Goal: Task Accomplishment & Management: Manage account settings

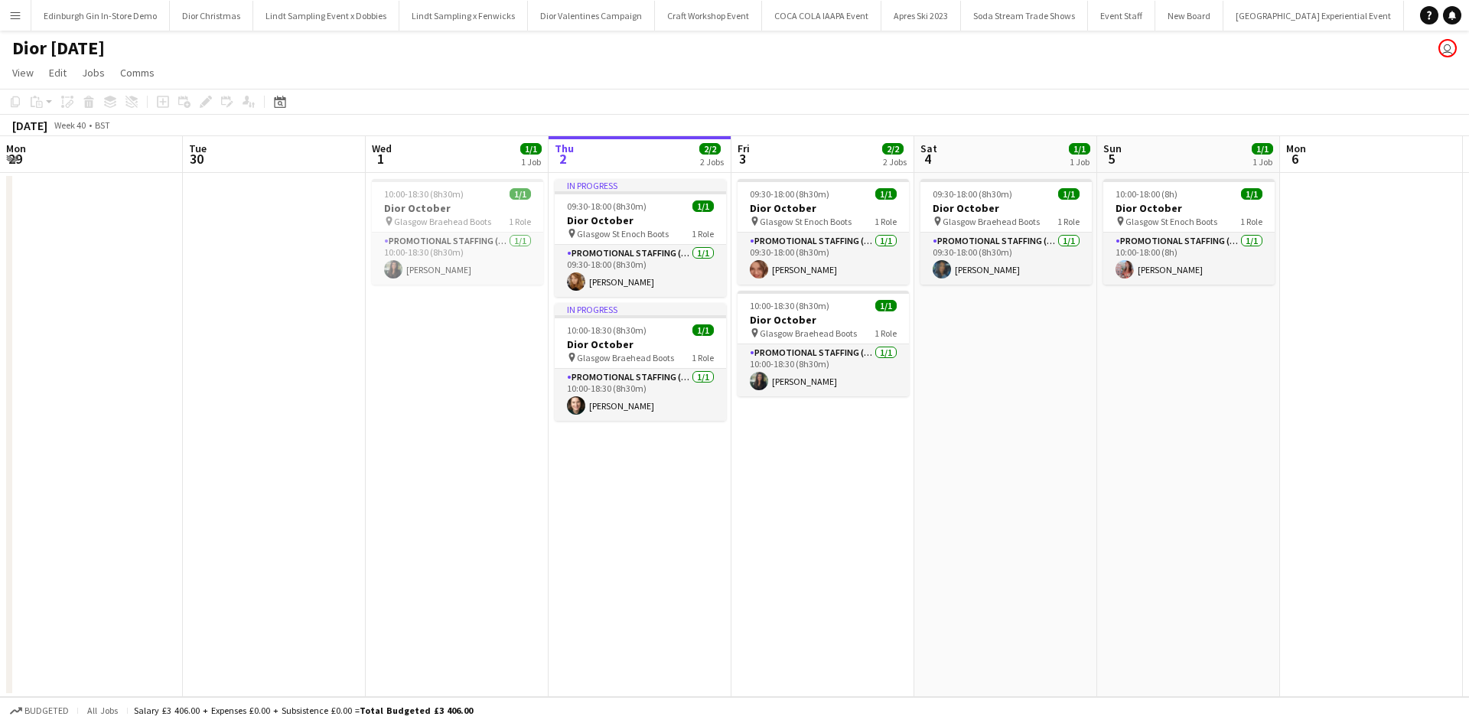
scroll to position [0, 366]
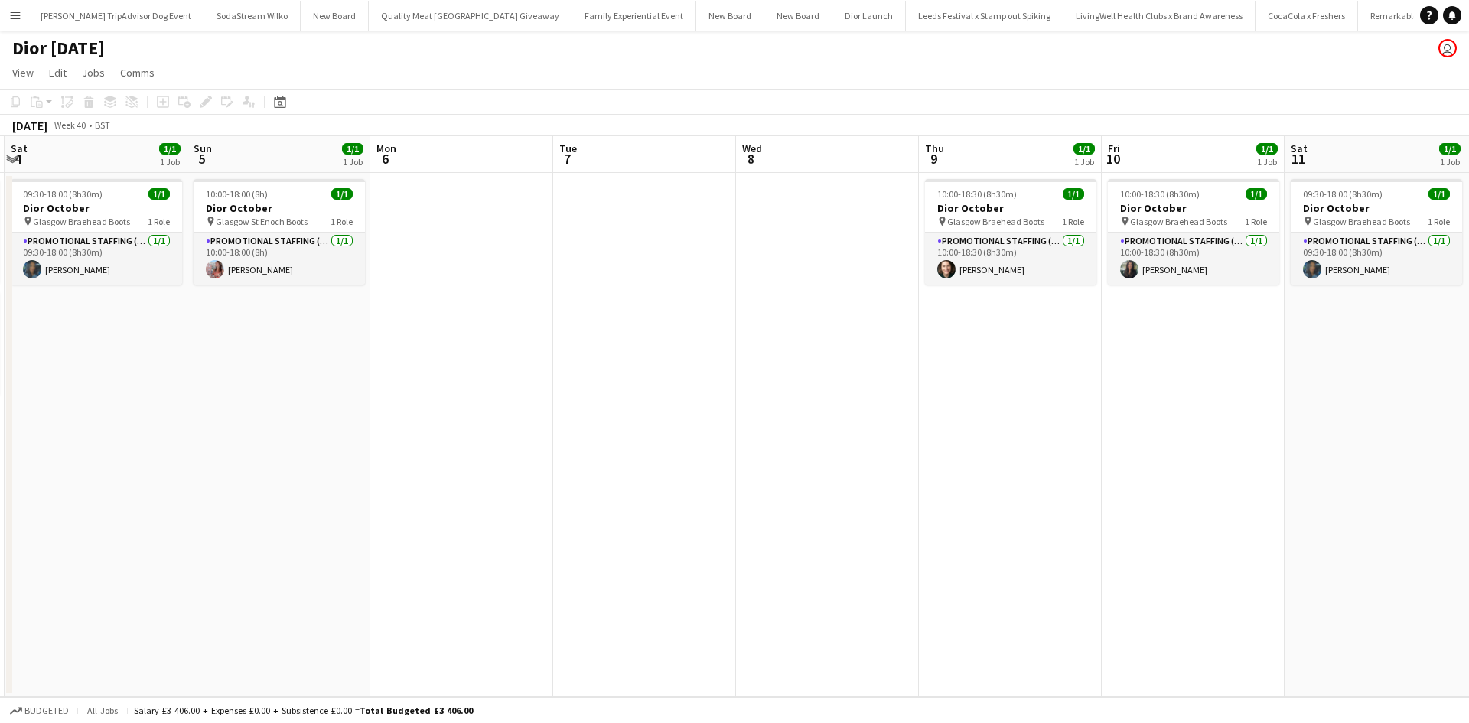
drag, startPoint x: 1047, startPoint y: 376, endPoint x: 491, endPoint y: 403, distance: 556.8
click at [337, 353] on app-calendar-viewport "Wed 1 1/1 1 Job Thu 2 2/2 2 Jobs Fri 3 2/2 2 Jobs Sat 4 1/1 1 Job Sun 5 1/1 1 J…" at bounding box center [734, 416] width 1469 height 561
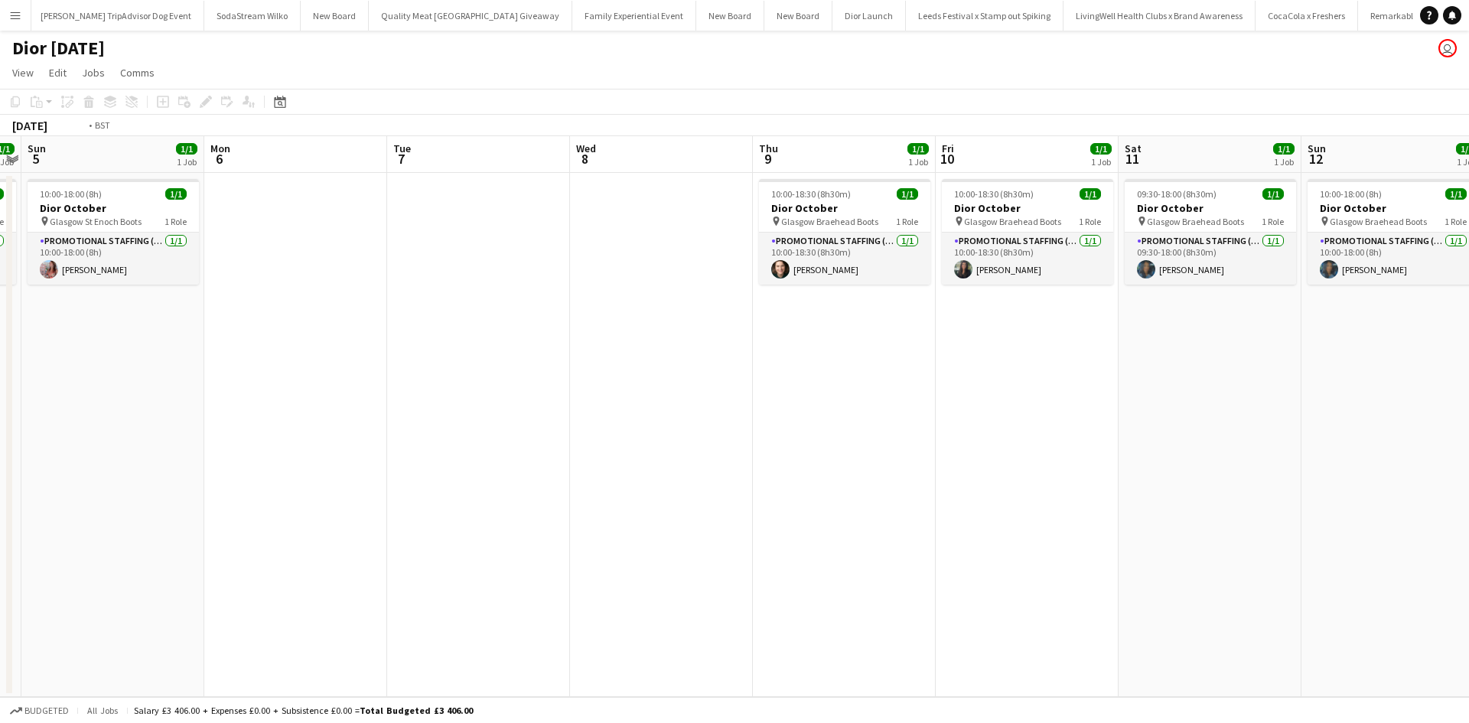
drag, startPoint x: 879, startPoint y: 487, endPoint x: 233, endPoint y: 425, distance: 649.4
click at [233, 425] on app-calendar-viewport "Wed 1 1/1 1 Job Thu 2 2/2 2 Jobs Fri 3 2/2 2 Jobs Sat 4 1/1 1 Job Sun 5 1/1 1 J…" at bounding box center [734, 416] width 1469 height 561
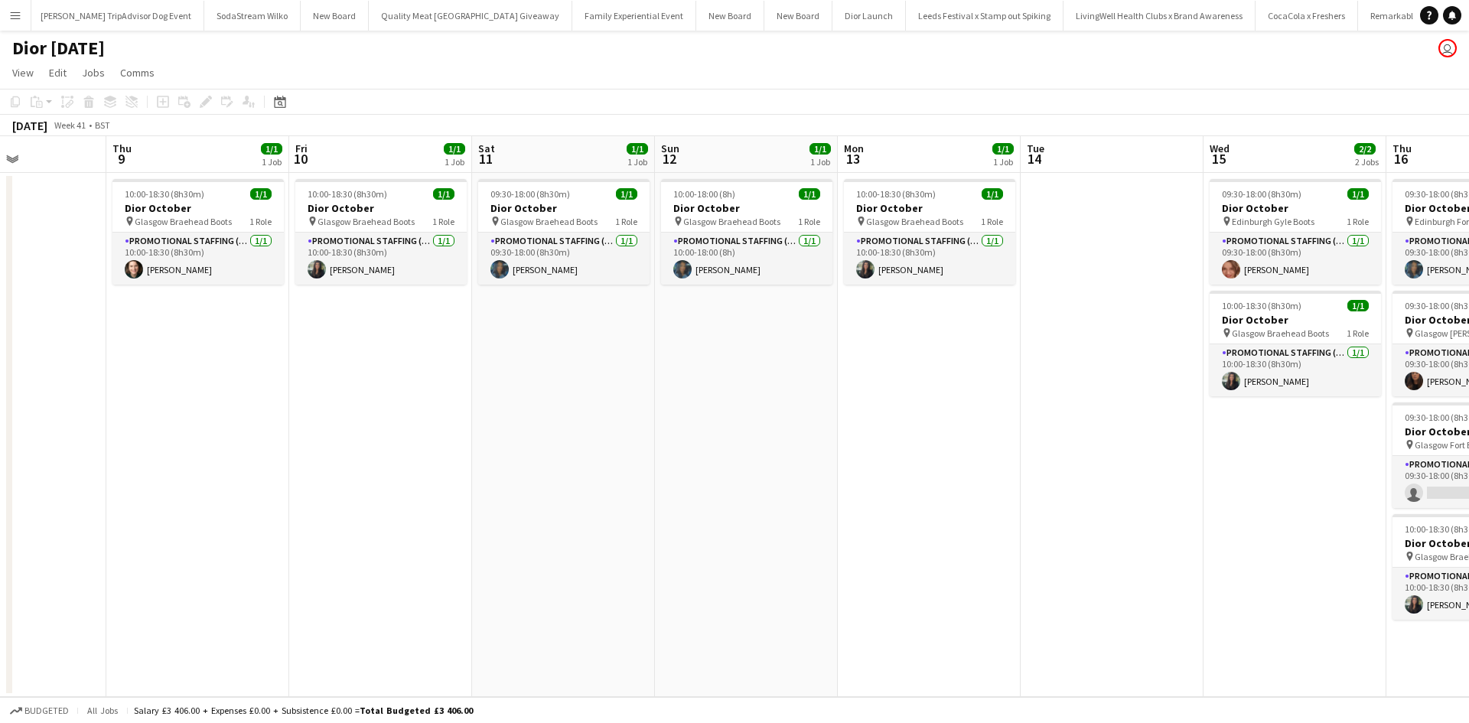
scroll to position [0, 522]
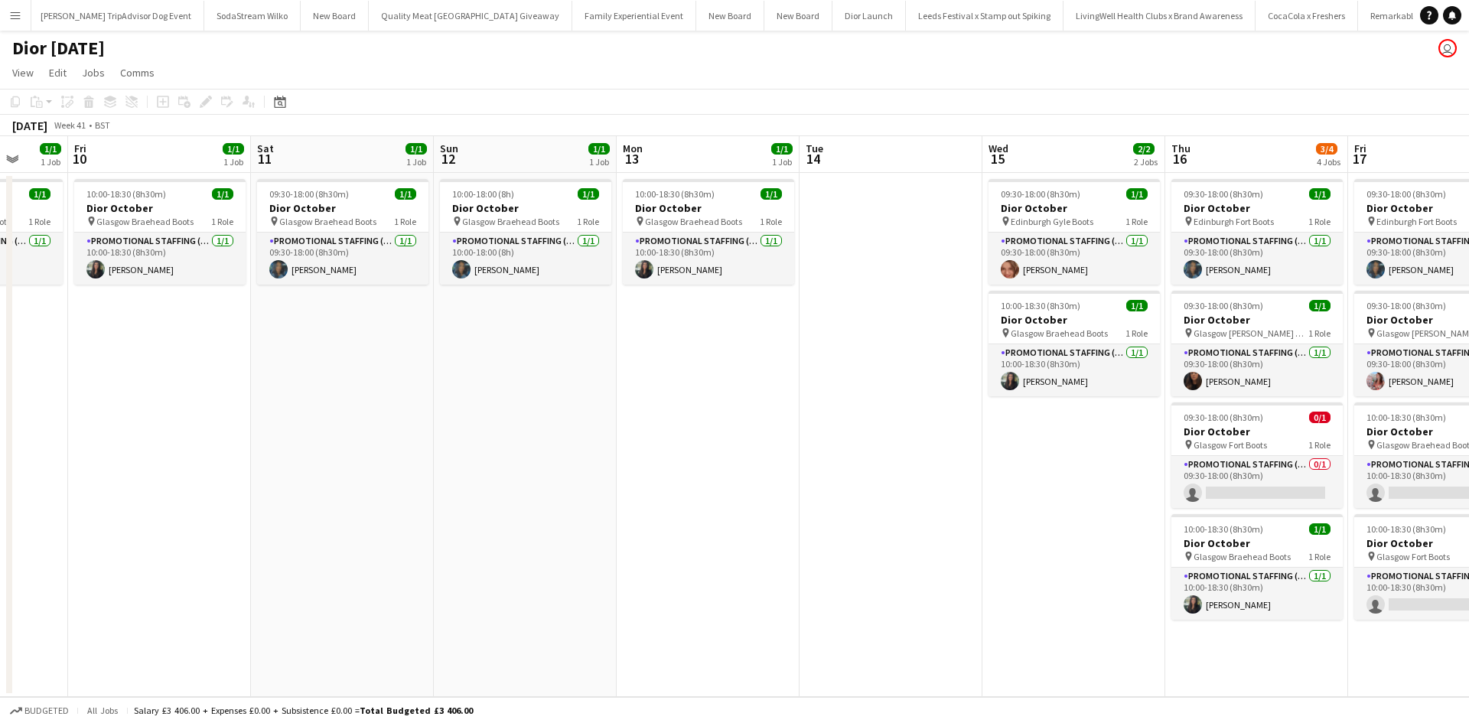
drag, startPoint x: 608, startPoint y: 507, endPoint x: 256, endPoint y: 480, distance: 352.9
click at [235, 476] on app-calendar-viewport "Mon 6 Tue 7 Wed 8 Thu 9 1/1 1 Job Fri 10 1/1 1 Job Sat 11 1/1 1 Job Sun 12 1/1 …" at bounding box center [734, 416] width 1469 height 561
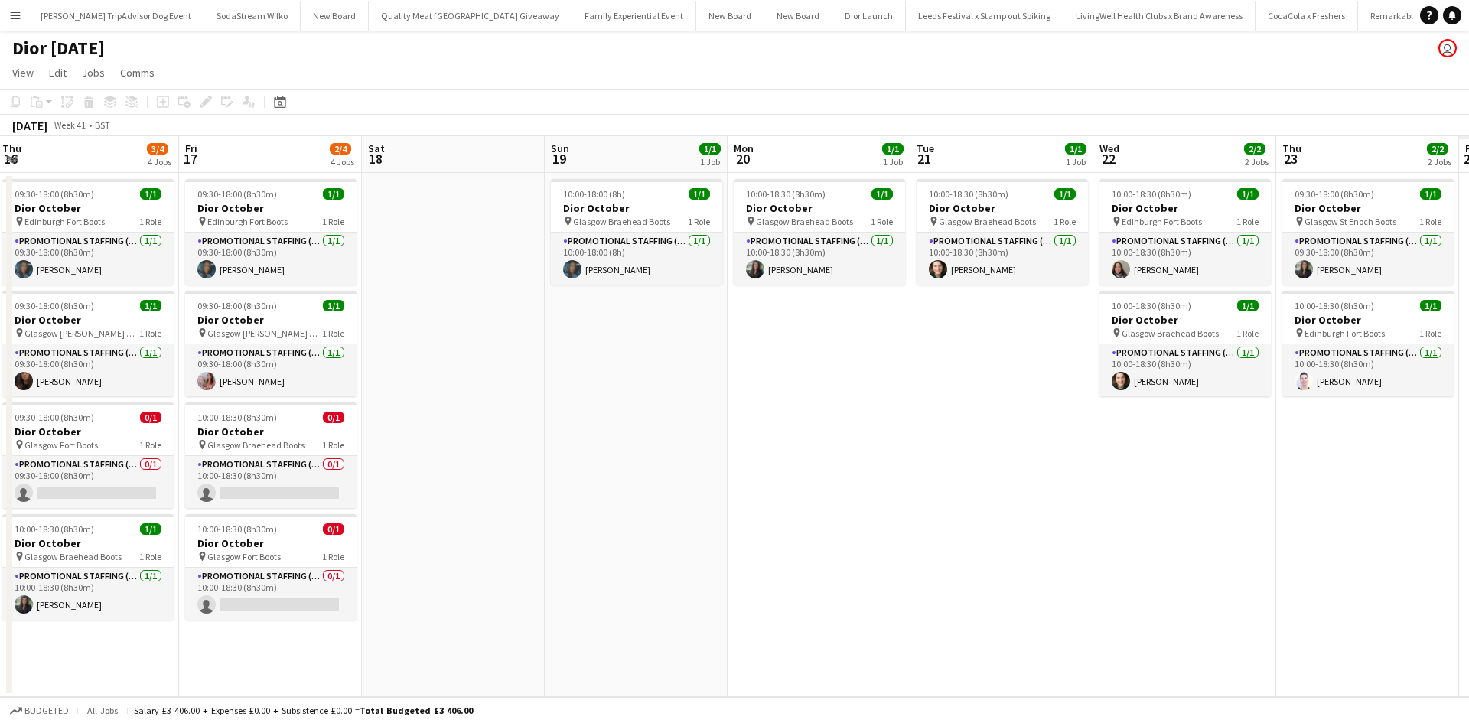
drag, startPoint x: 1355, startPoint y: 477, endPoint x: 382, endPoint y: 477, distance: 972.2
click at [392, 477] on app-calendar-viewport "Sun 12 1/1 1 Job Mon 13 1/1 1 Job Tue 14 Wed 15 2/2 2 Jobs Thu 16 3/4 4 Jobs Fr…" at bounding box center [734, 416] width 1469 height 561
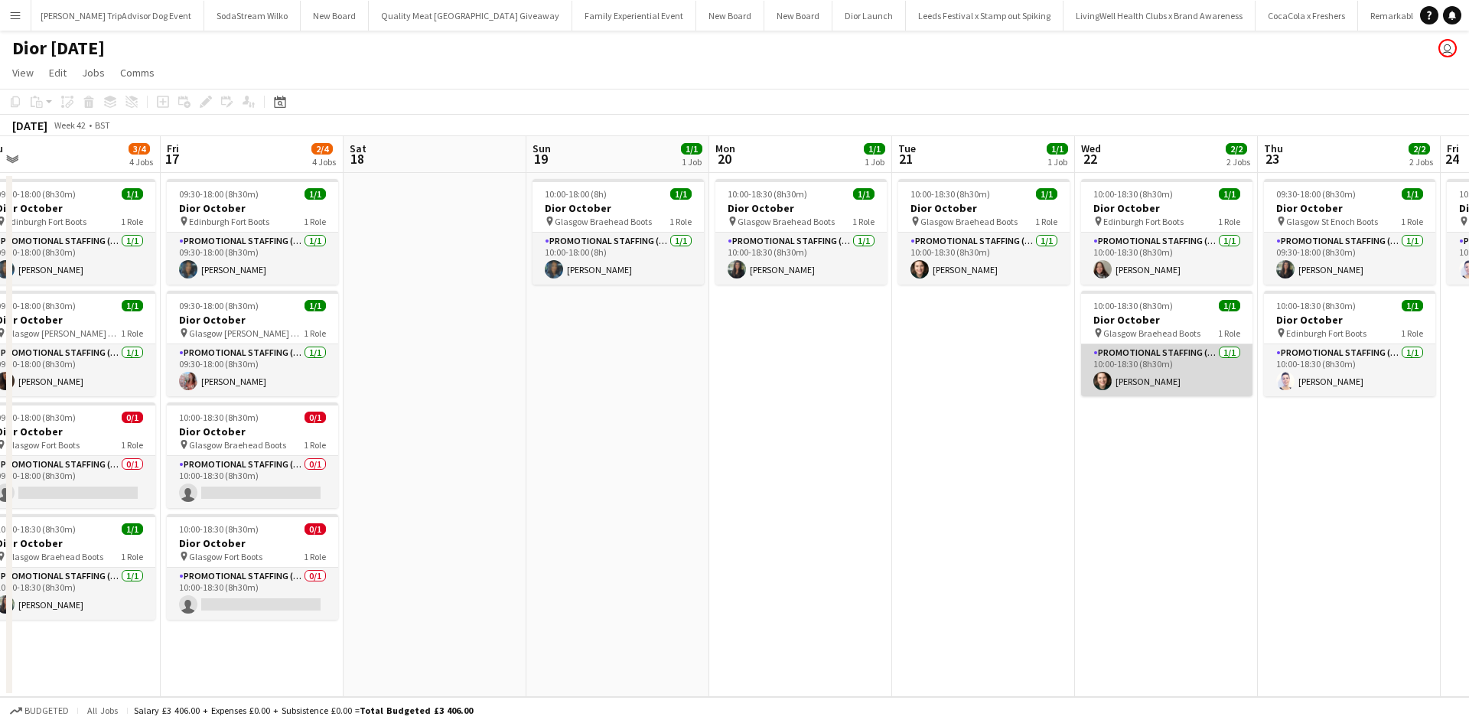
click at [1192, 389] on app-card-role "Promotional Staffing (Sales Staff) 1/1 10:00-18:30 (8h30m) Shian Denovan" at bounding box center [1166, 370] width 171 height 52
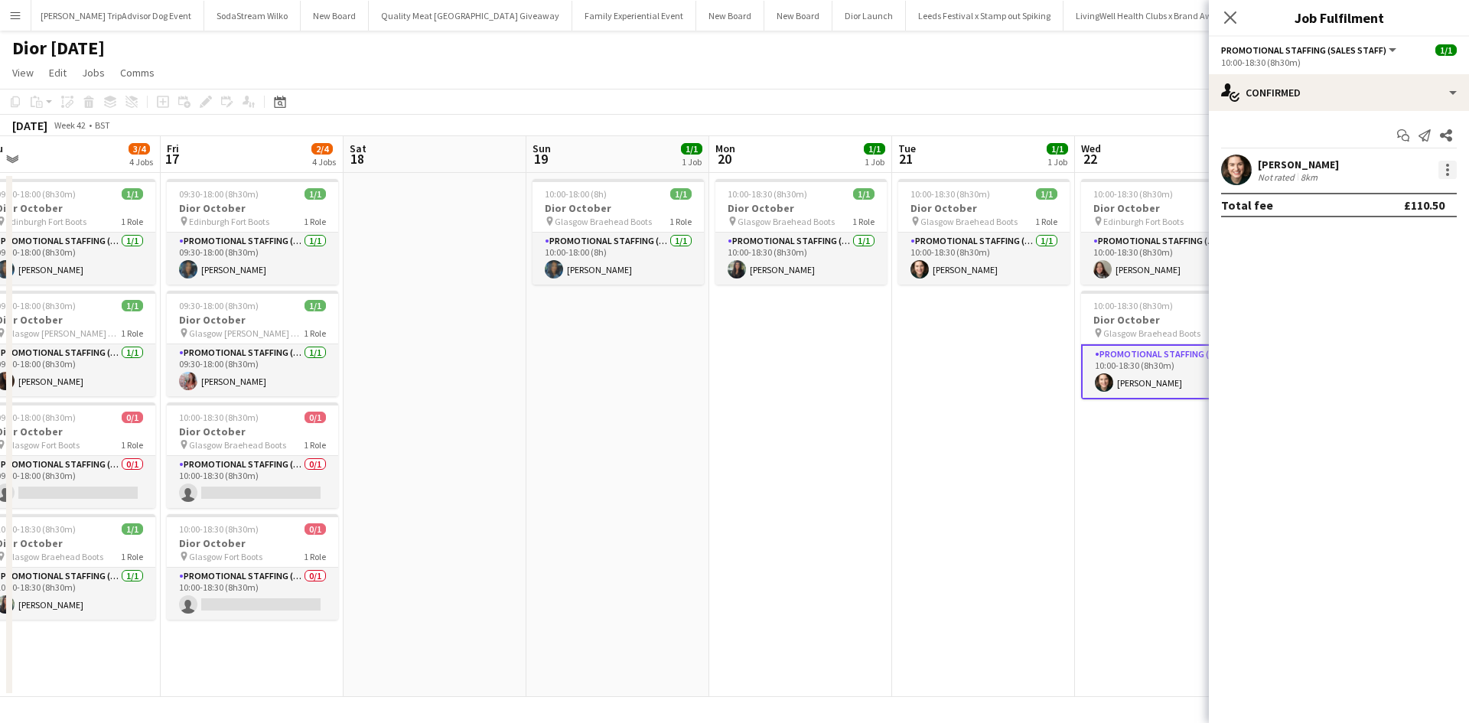
click at [1444, 174] on div at bounding box center [1447, 170] width 18 height 18
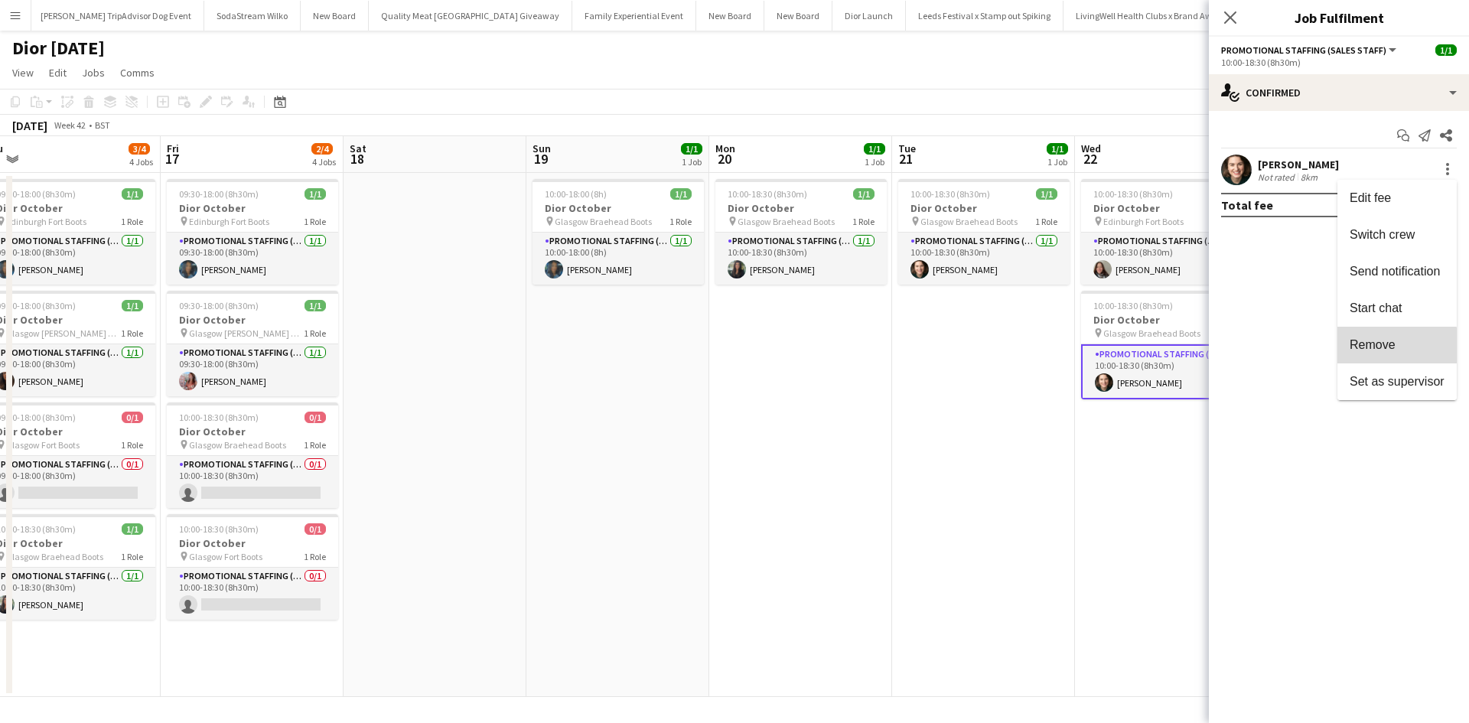
click at [1384, 347] on span "Remove" at bounding box center [1372, 344] width 46 height 13
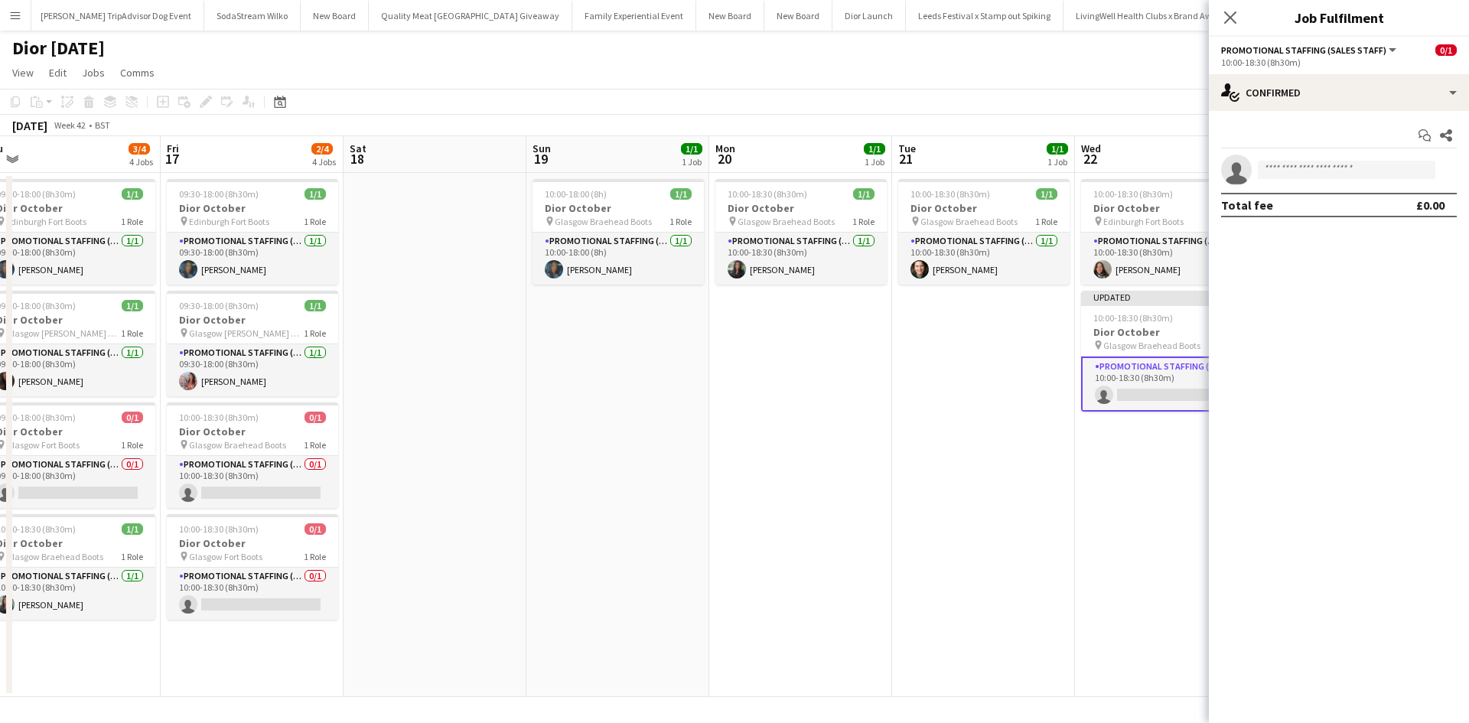
click at [1144, 549] on app-date-cell "10:00-18:30 (8h30m) 1/1 Dior October pin Edinburgh Fort Boots 1 Role Promotiona…" at bounding box center [1166, 435] width 183 height 524
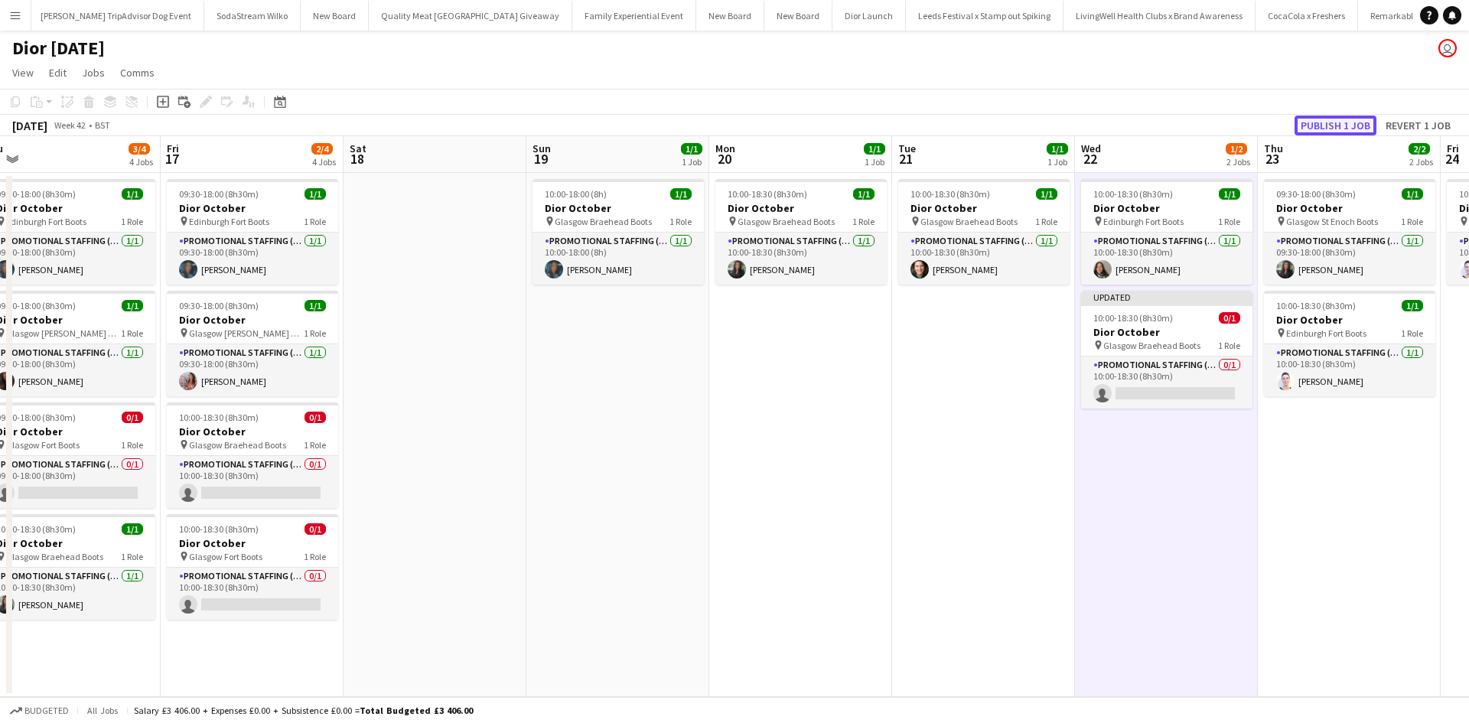
click at [1334, 121] on button "Publish 1 job" at bounding box center [1335, 126] width 82 height 20
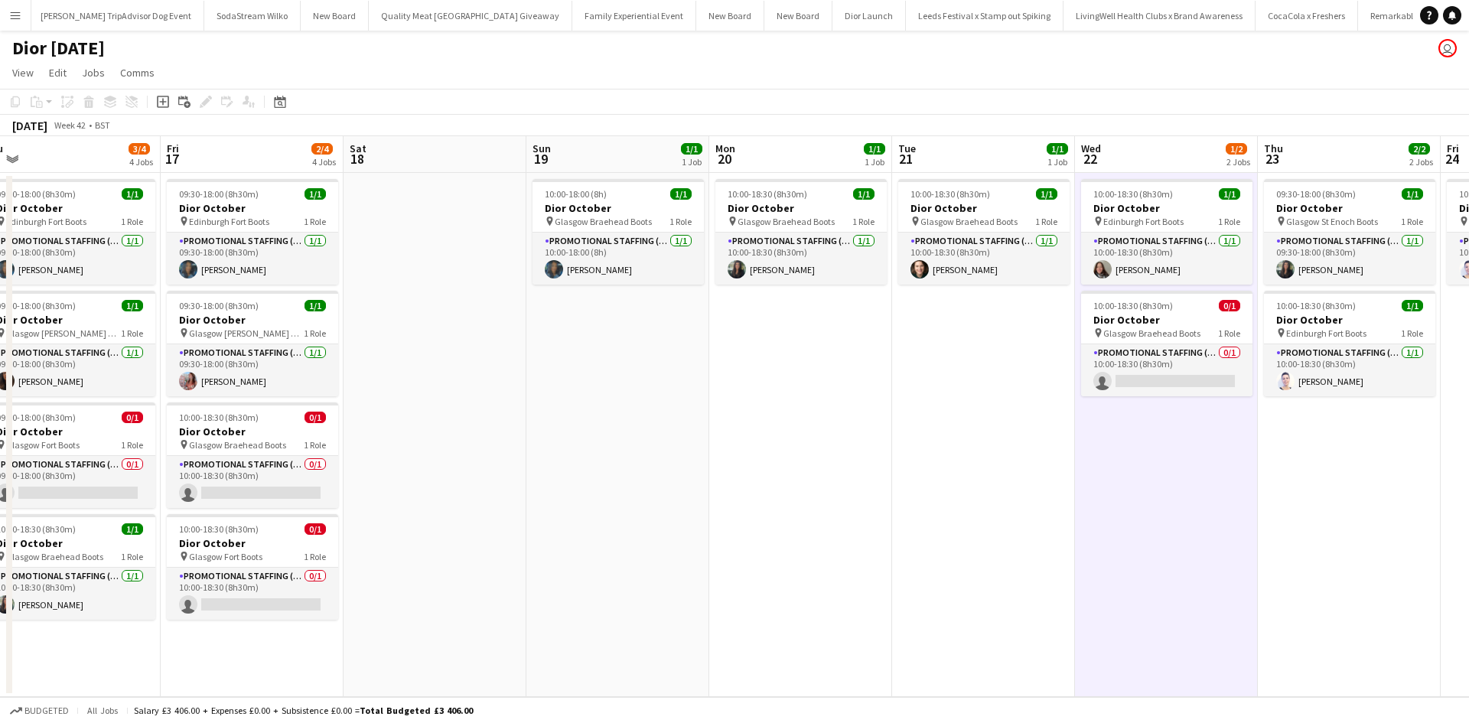
click at [1220, 526] on app-date-cell "10:00-18:30 (8h30m) 1/1 Dior October pin Edinburgh Fort Boots 1 Role Promotiona…" at bounding box center [1166, 435] width 183 height 524
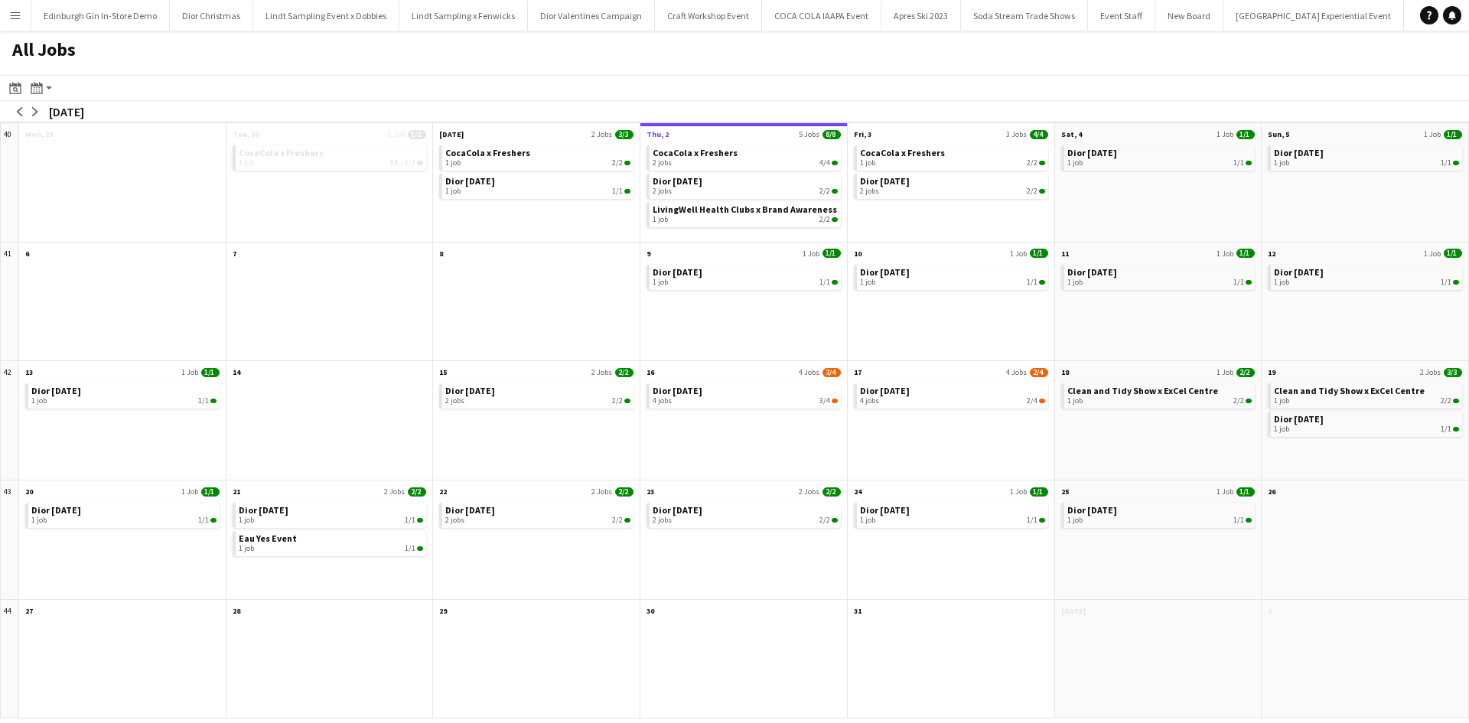
scroll to position [0, 16432]
click at [13, 17] on app-icon "Menu" at bounding box center [15, 15] width 12 height 12
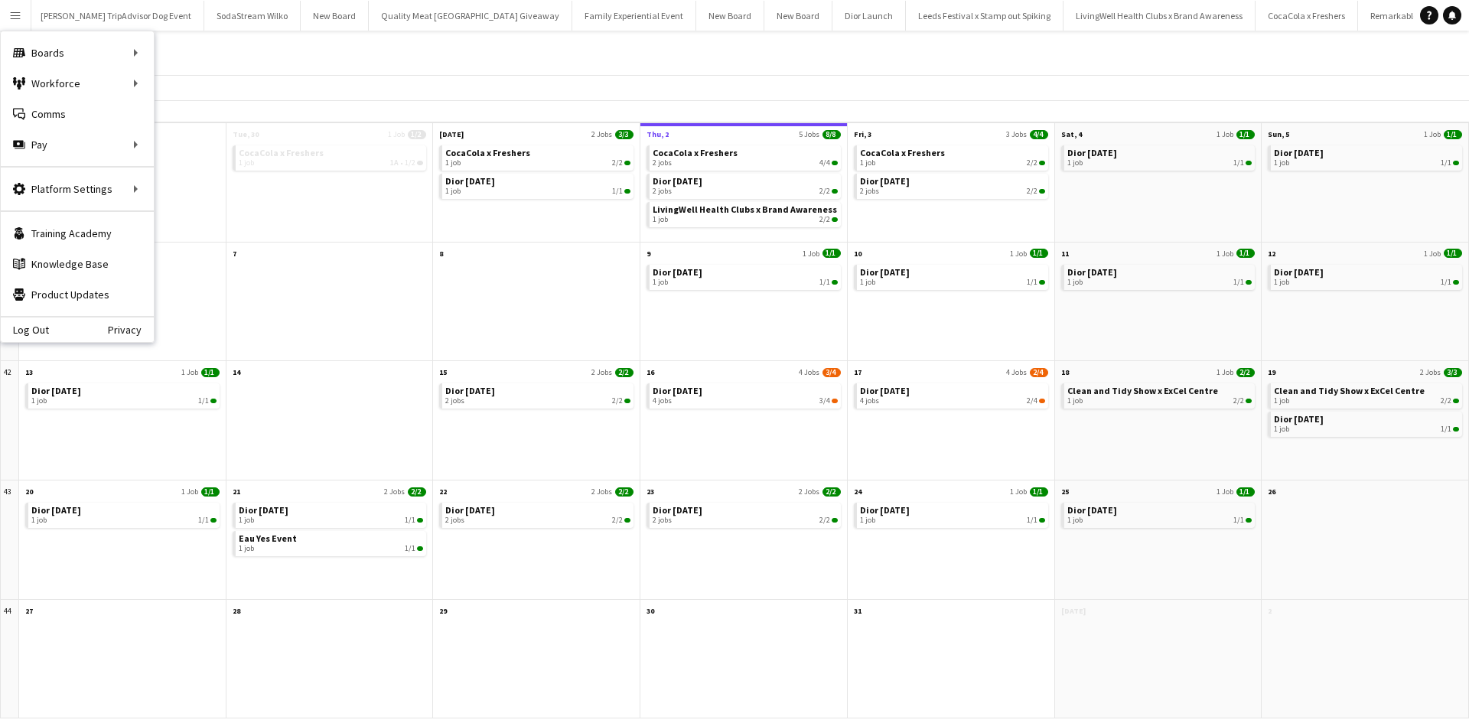
click at [402, 65] on div "All Jobs" at bounding box center [734, 53] width 1469 height 44
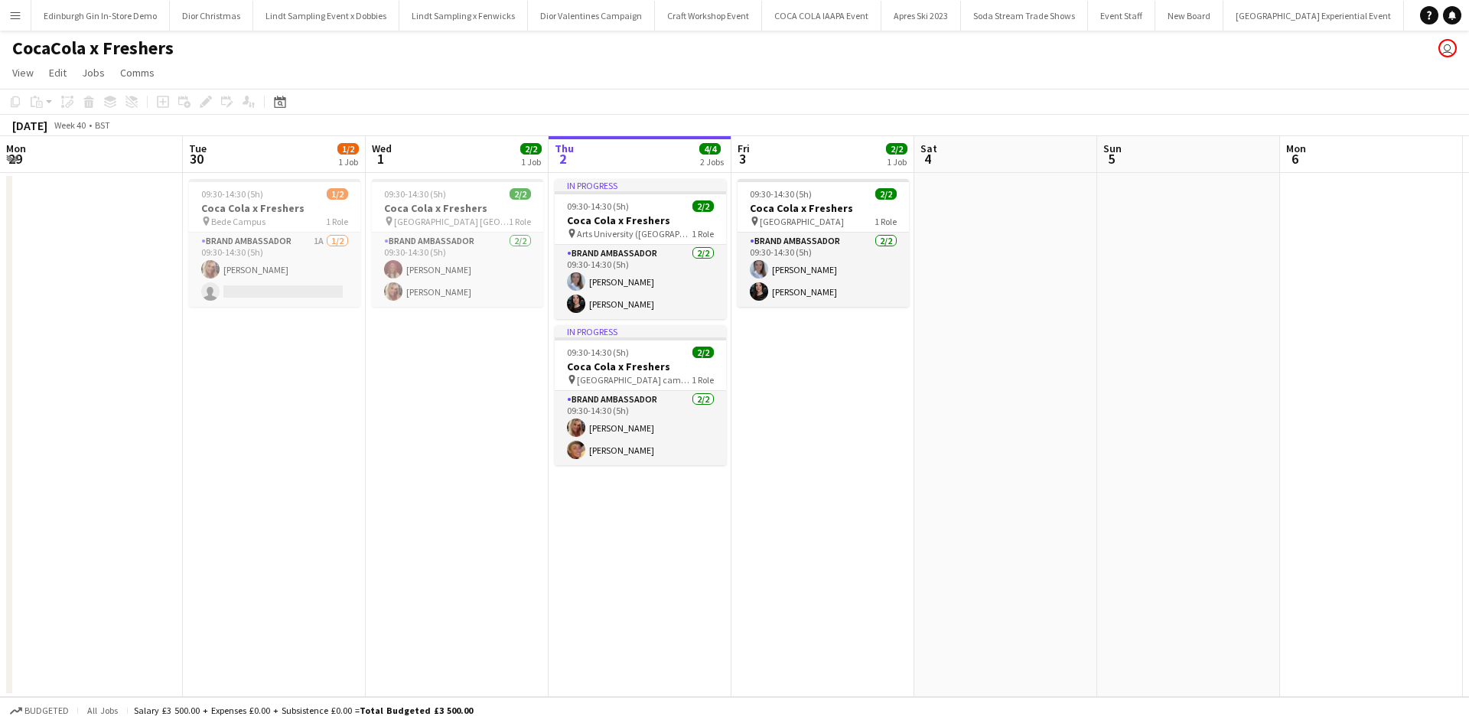
scroll to position [0, 366]
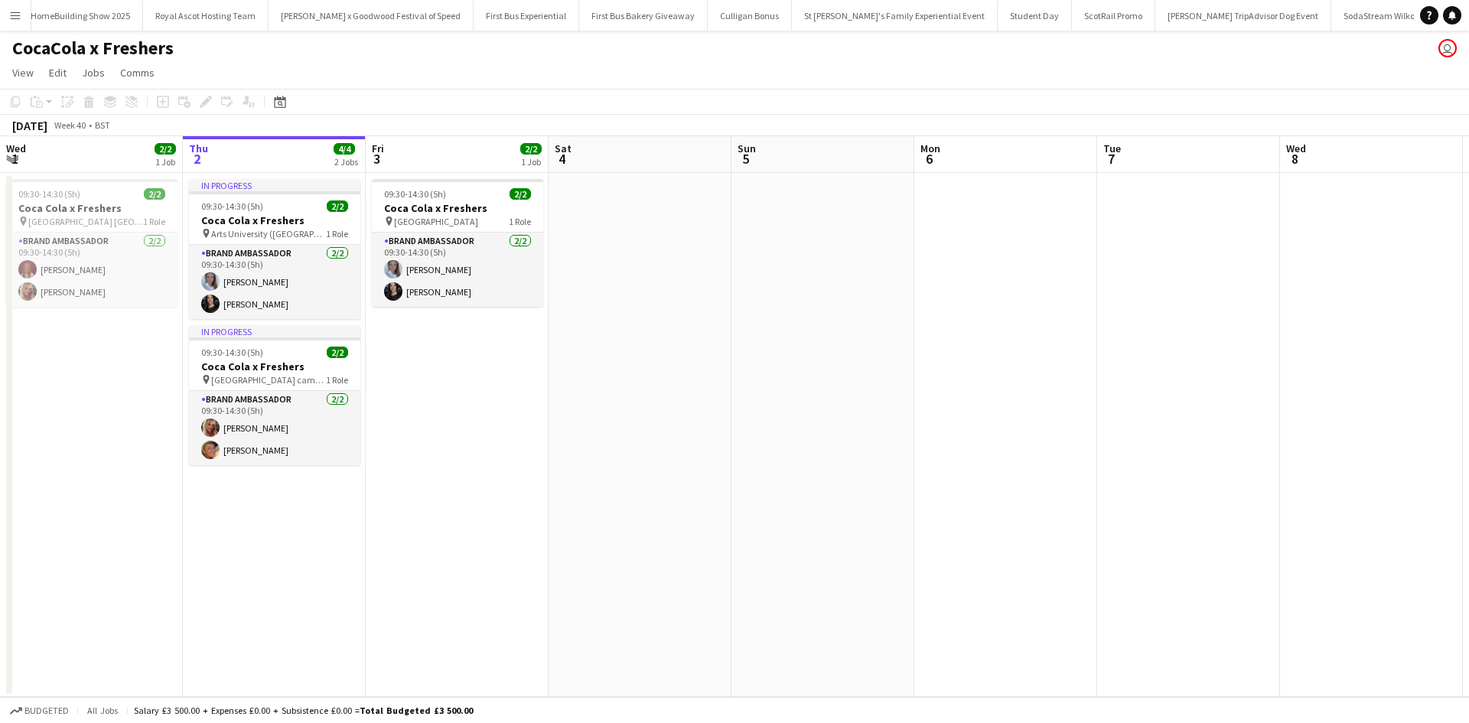
click at [11, 8] on button "Menu" at bounding box center [15, 15] width 31 height 31
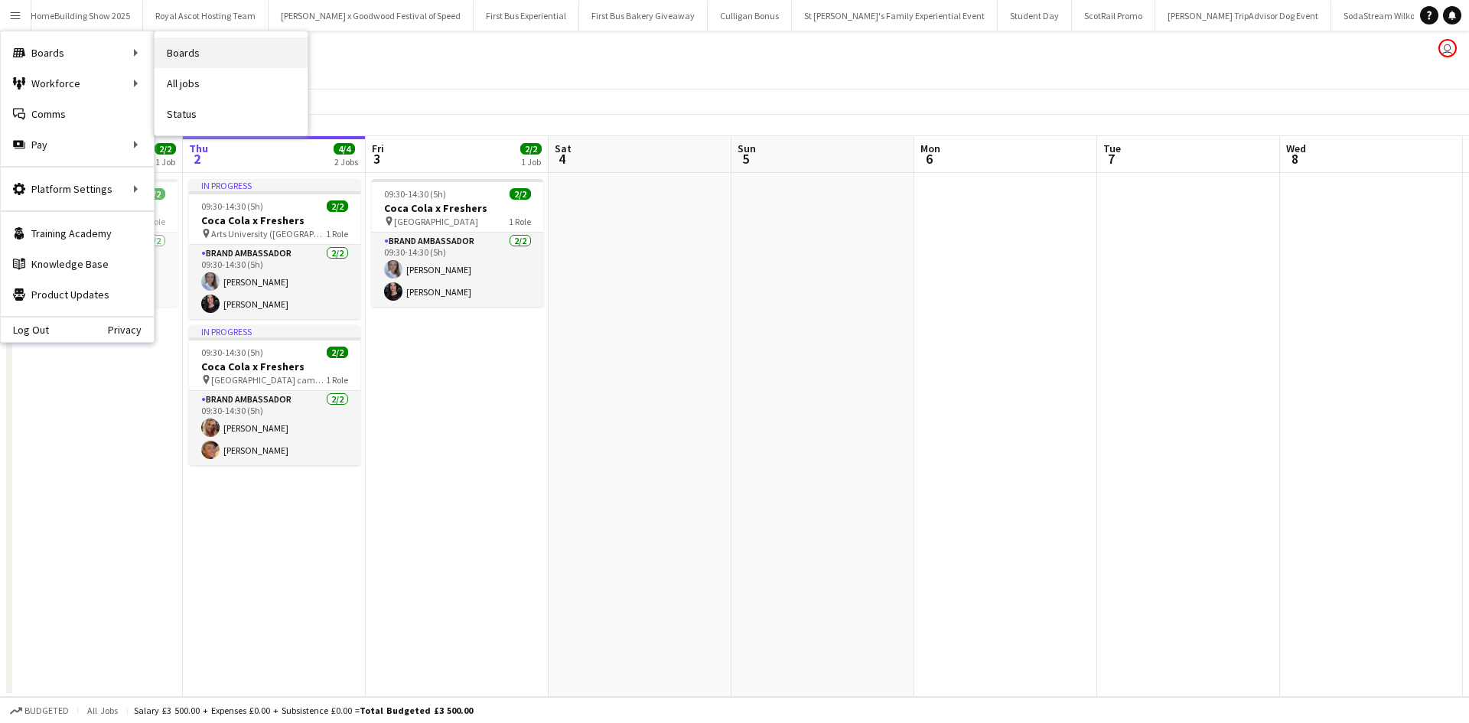
click at [172, 48] on link "Boards" at bounding box center [231, 52] width 153 height 31
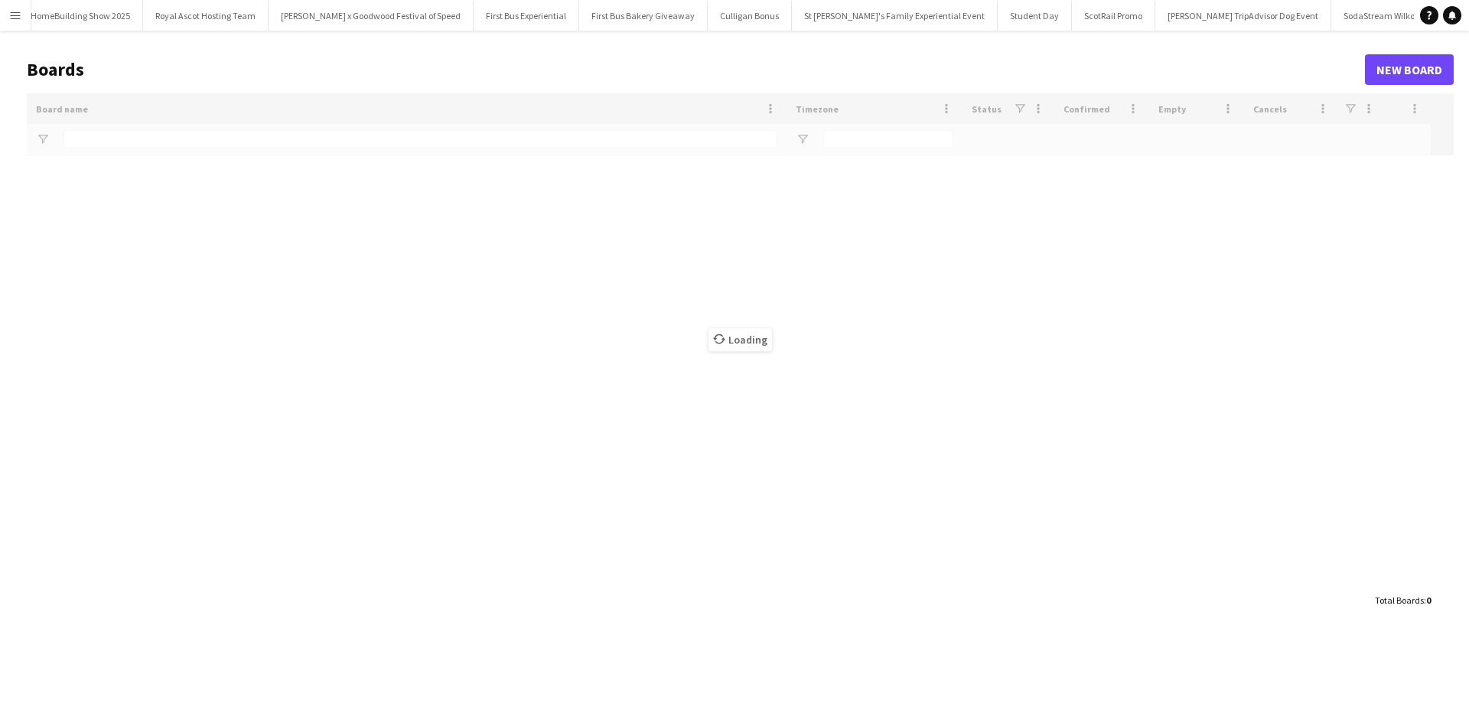
type input "**********"
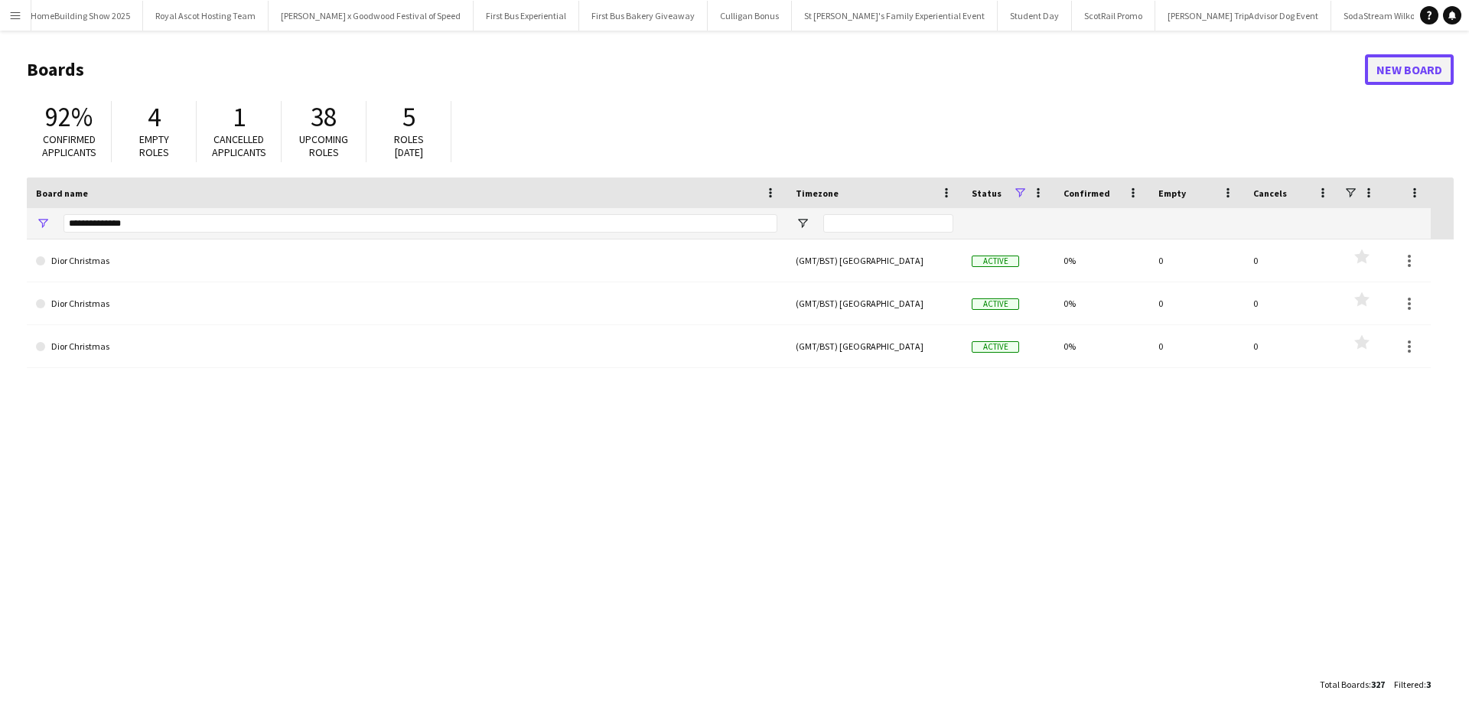
click at [1394, 73] on link "New Board" at bounding box center [1409, 69] width 89 height 31
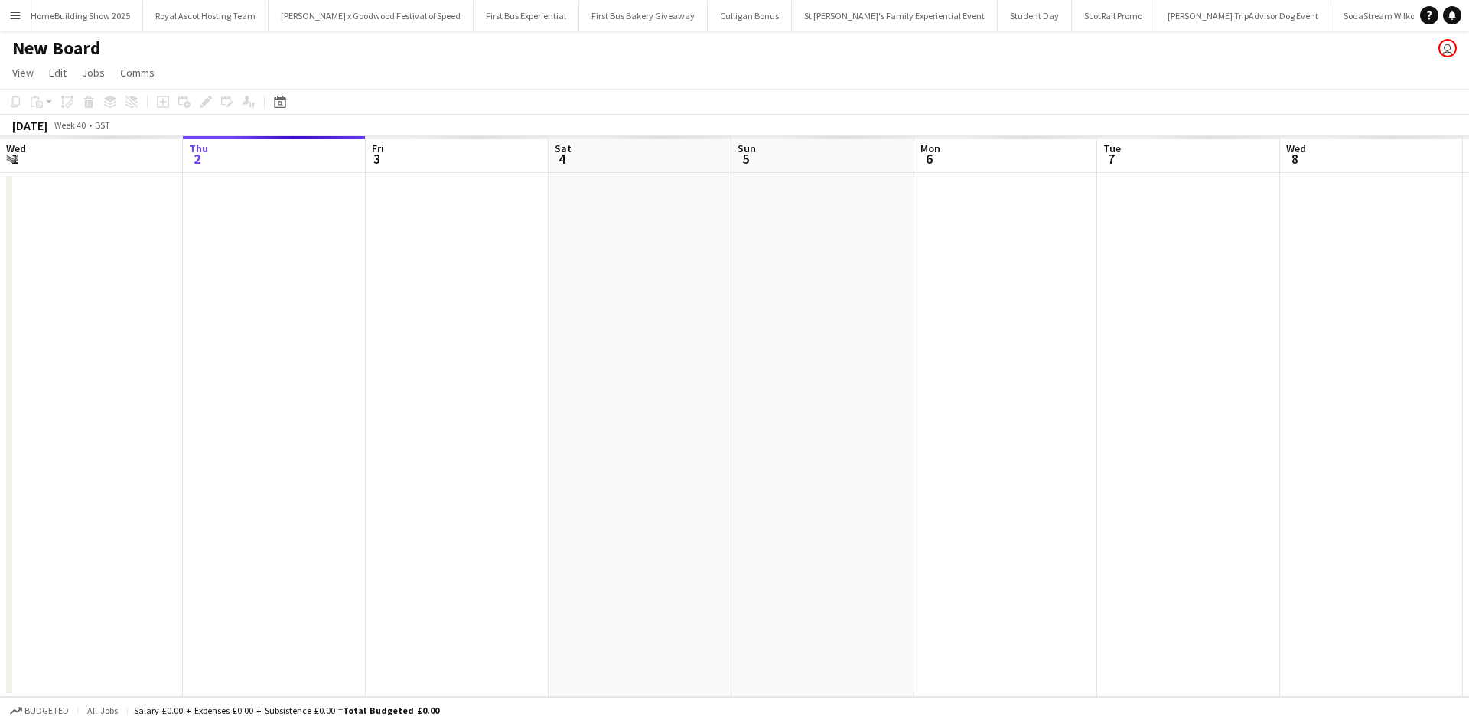
scroll to position [0, 16943]
click at [67, 46] on h1 "New Board" at bounding box center [56, 48] width 89 height 23
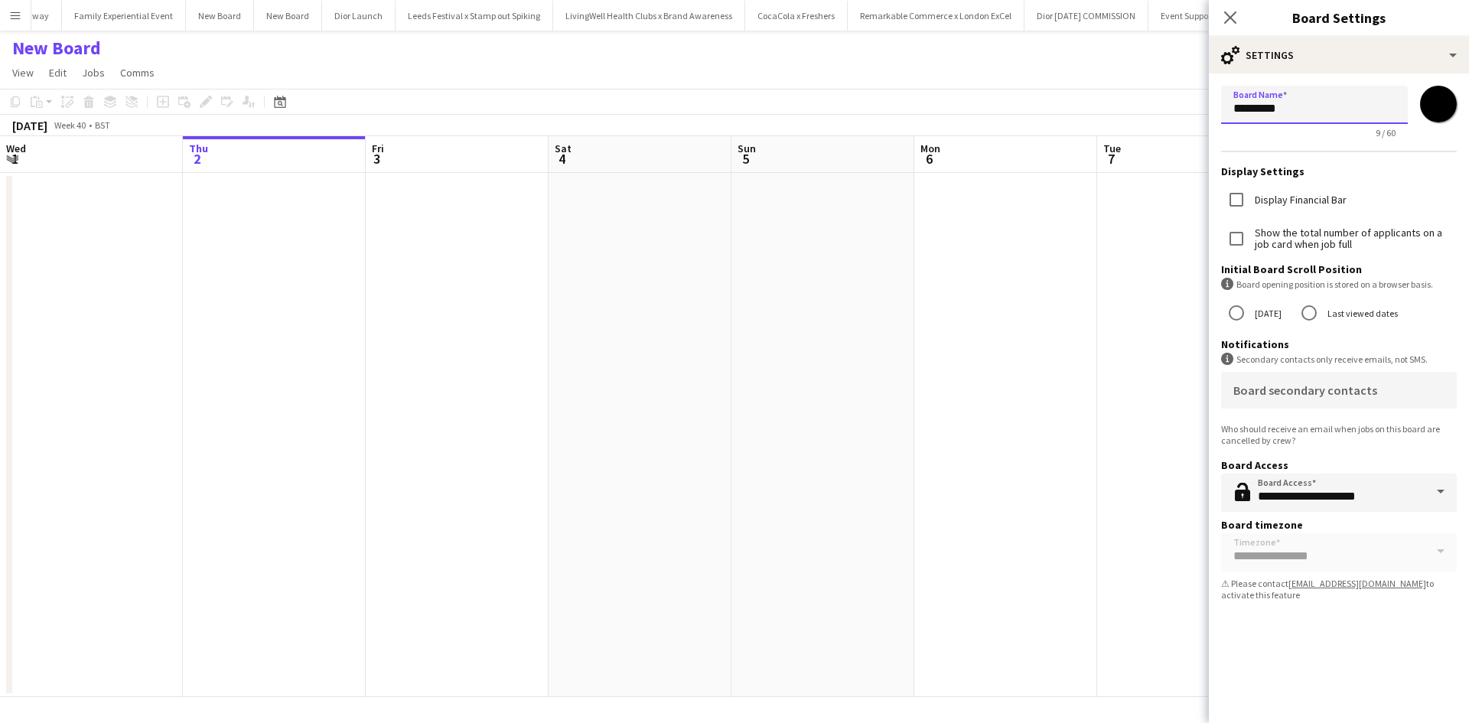
drag, startPoint x: 1319, startPoint y: 112, endPoint x: 1212, endPoint y: 107, distance: 106.4
click at [1212, 109] on form "**********" at bounding box center [1339, 345] width 260 height 545
type input "**********"
click at [1098, 374] on app-date-cell at bounding box center [1188, 435] width 183 height 524
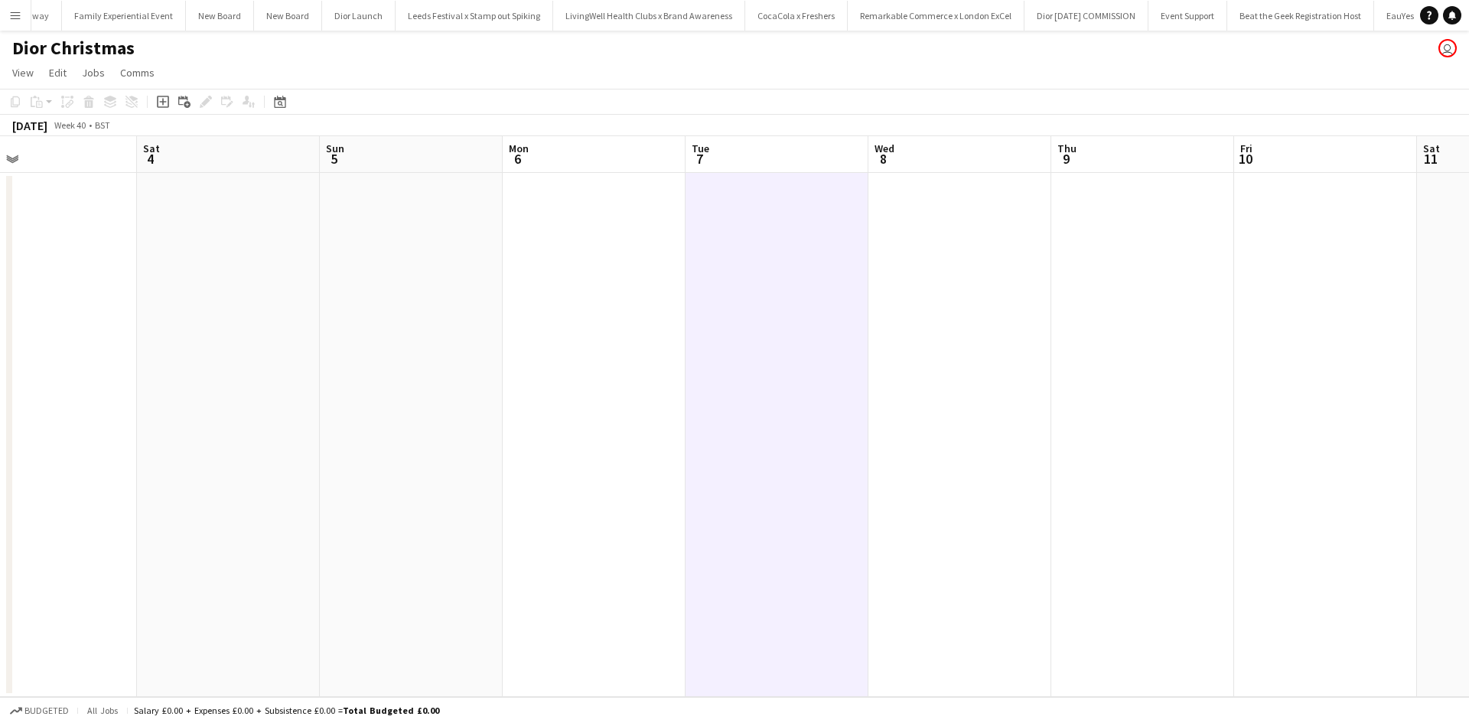
drag, startPoint x: 1063, startPoint y: 407, endPoint x: 849, endPoint y: 408, distance: 214.2
click at [428, 386] on app-calendar-viewport "Tue 30 Wed 1 Thu 2 Fri 3 Sat 4 Sun 5 Mon 6 Tue 7 Wed 8 Thu 9 Fri 10 Sat 11 Sun …" at bounding box center [734, 416] width 1469 height 561
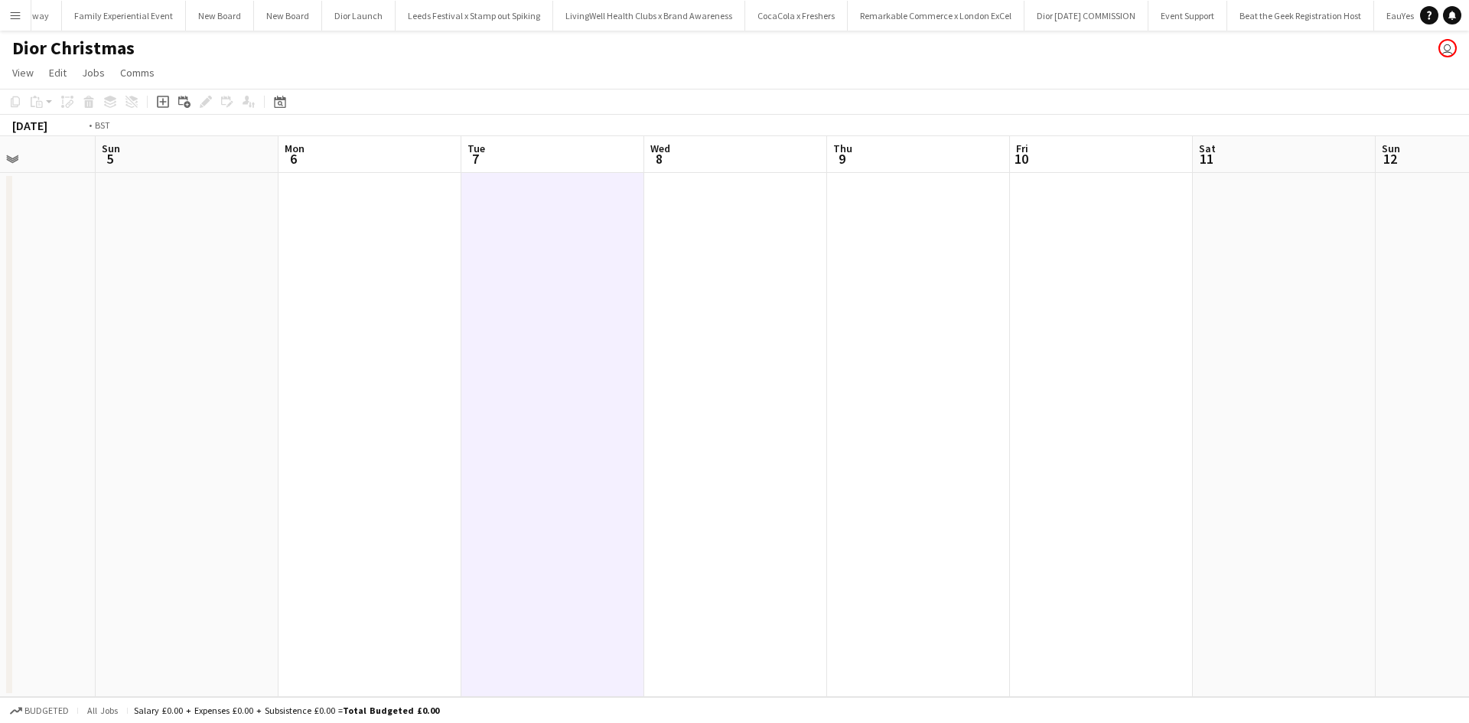
drag, startPoint x: 1088, startPoint y: 442, endPoint x: 857, endPoint y: 416, distance: 232.5
click at [522, 388] on app-calendar-viewport "Thu 2 Fri 3 Sat 4 Sun 5 Mon 6 Tue 7 Wed 8 Thu 9 Fri 10 Sat 11 Sun 12 Mon 13 Tue…" at bounding box center [734, 416] width 1469 height 561
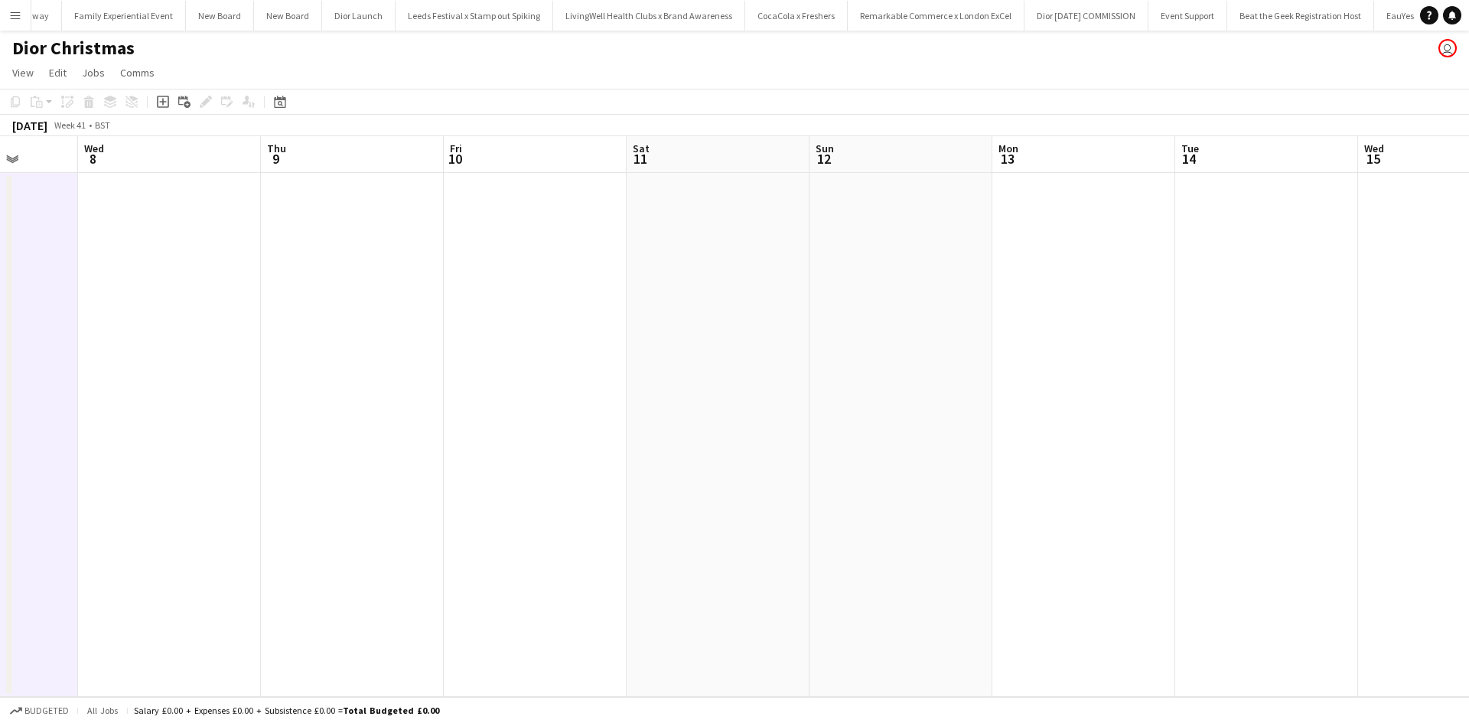
click at [594, 400] on app-calendar-viewport "Sun 5 Mon 6 Tue 7 Wed 8 Thu 9 Fri 10 Sat 11 Sun 12 Mon 13 Tue 14 Wed 15 Thu 16 …" at bounding box center [734, 416] width 1469 height 561
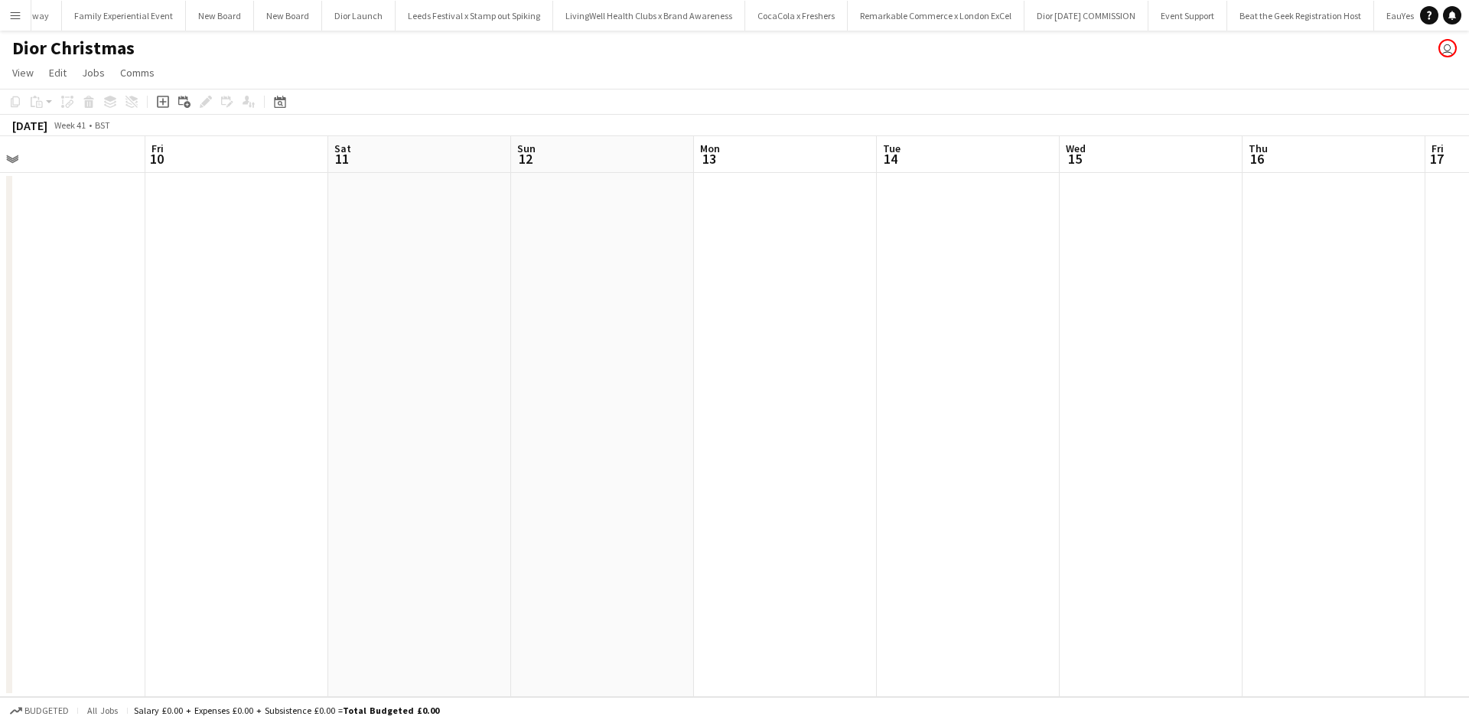
drag, startPoint x: 930, startPoint y: 444, endPoint x: 643, endPoint y: 392, distance: 291.5
click at [586, 389] on app-calendar-viewport "Mon 6 Tue 7 Wed 8 Thu 9 Fri 10 Sat 11 Sun 12 Mon 13 Tue 14 Wed 15 Thu 16 Fri 17…" at bounding box center [734, 416] width 1469 height 561
drag, startPoint x: 689, startPoint y: 420, endPoint x: 558, endPoint y: 393, distance: 133.5
click at [558, 394] on app-calendar-viewport "Wed 8 Thu 9 Fri 10 Sat 11 Sun 12 Mon 13 Tue 14 Wed 15 Thu 16 Fri 17 Sat 18 Sun …" at bounding box center [734, 416] width 1469 height 561
drag, startPoint x: 956, startPoint y: 452, endPoint x: 522, endPoint y: 405, distance: 436.2
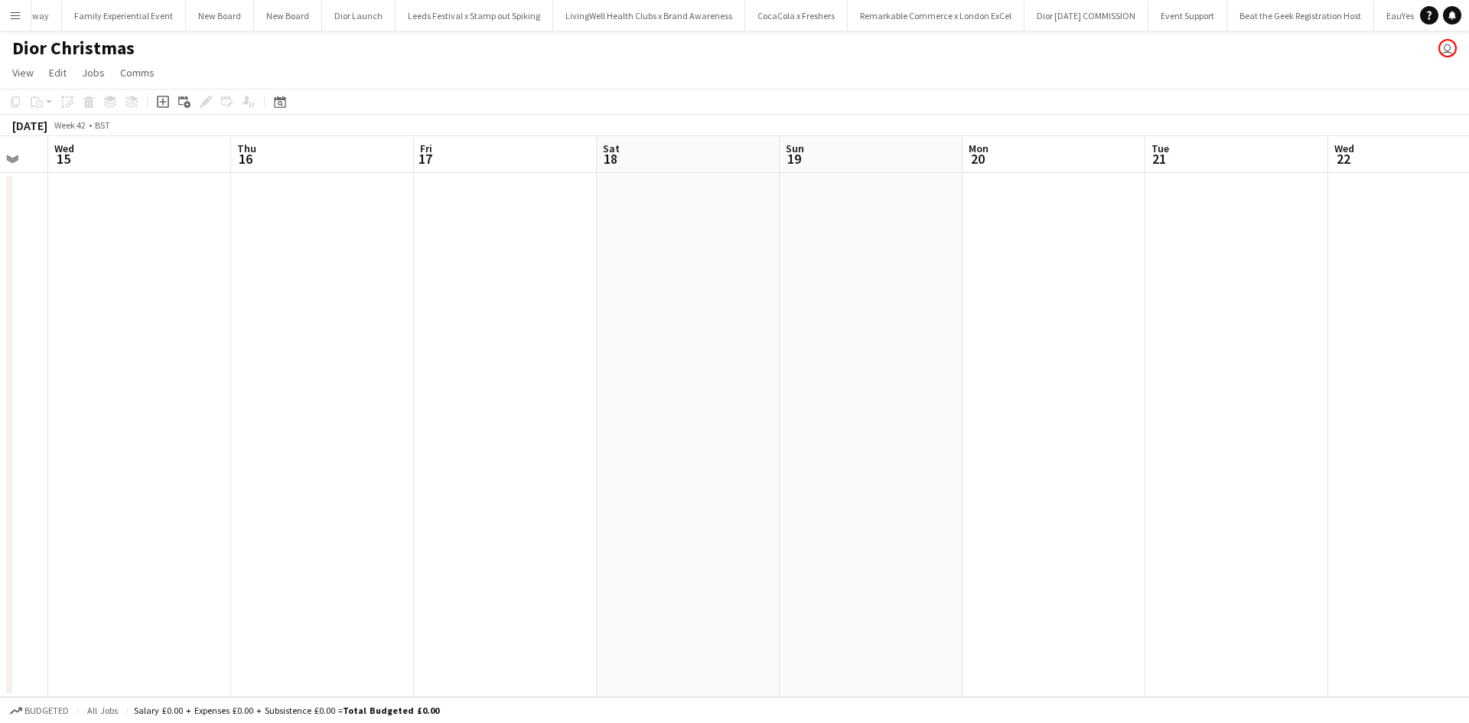
click at [526, 406] on app-calendar-viewport "Sun 12 Mon 13 Tue 14 Wed 15 Thu 16 Fri 17 Sat 18 Sun 19 Mon 20 Tue 21 Wed 22 Th…" at bounding box center [734, 416] width 1469 height 561
drag, startPoint x: 1142, startPoint y: 438, endPoint x: 285, endPoint y: 398, distance: 857.7
click at [285, 398] on app-calendar-viewport "Fri 17 Sat 18 Sun 19 Mon 20 Tue 21 Wed 22 Thu 23 Fri 24 Sat 25 Sun 26 Mon 27 Tu…" at bounding box center [734, 416] width 1469 height 561
drag, startPoint x: 1336, startPoint y: 473, endPoint x: 537, endPoint y: 438, distance: 799.3
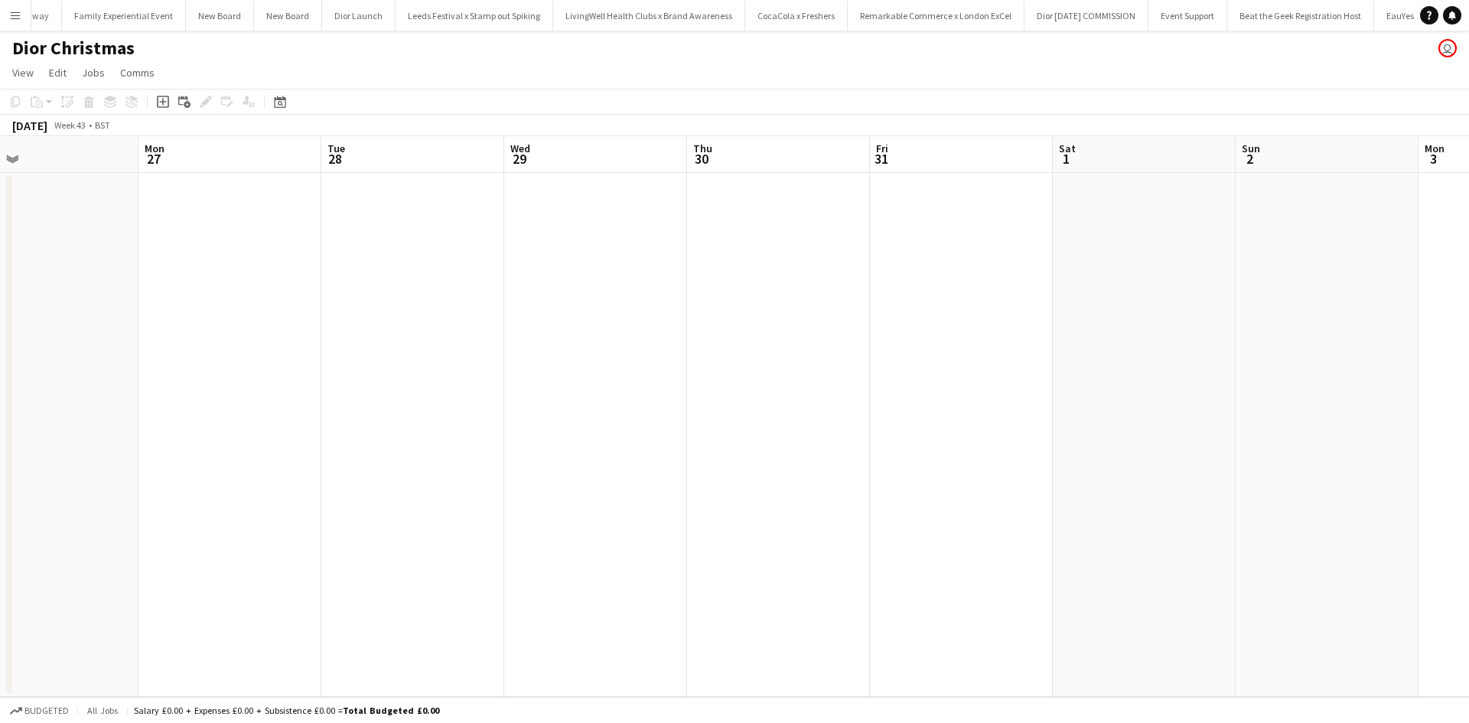
click at [220, 436] on app-calendar-viewport "Thu 23 Fri 24 Sat 25 Sun 26 Mon 27 Tue 28 Wed 29 Thu 30 Fri 31 Sat 1 Sun 2 Mon …" at bounding box center [734, 416] width 1469 height 561
drag, startPoint x: 1199, startPoint y: 523, endPoint x: 439, endPoint y: 444, distance: 764.5
click at [439, 444] on app-calendar-viewport "Tue 28 Wed 29 Thu 30 Fri 31 Sat 1 Sun 2 Mon 3 Tue 4 Wed 5 Thu 6 Fri 7 Sat 8 Sun…" at bounding box center [734, 416] width 1469 height 561
drag, startPoint x: 907, startPoint y: 492, endPoint x: 1143, endPoint y: 454, distance: 238.7
click at [1274, 442] on app-calendar-viewport "Mon 27 Tue 28 Wed 29 Thu 30 Fri 31 Sat 1 Sun 2 Mon 3 Tue 4 Wed 5 Thu 6 Fri 7 Sa…" at bounding box center [734, 416] width 1469 height 561
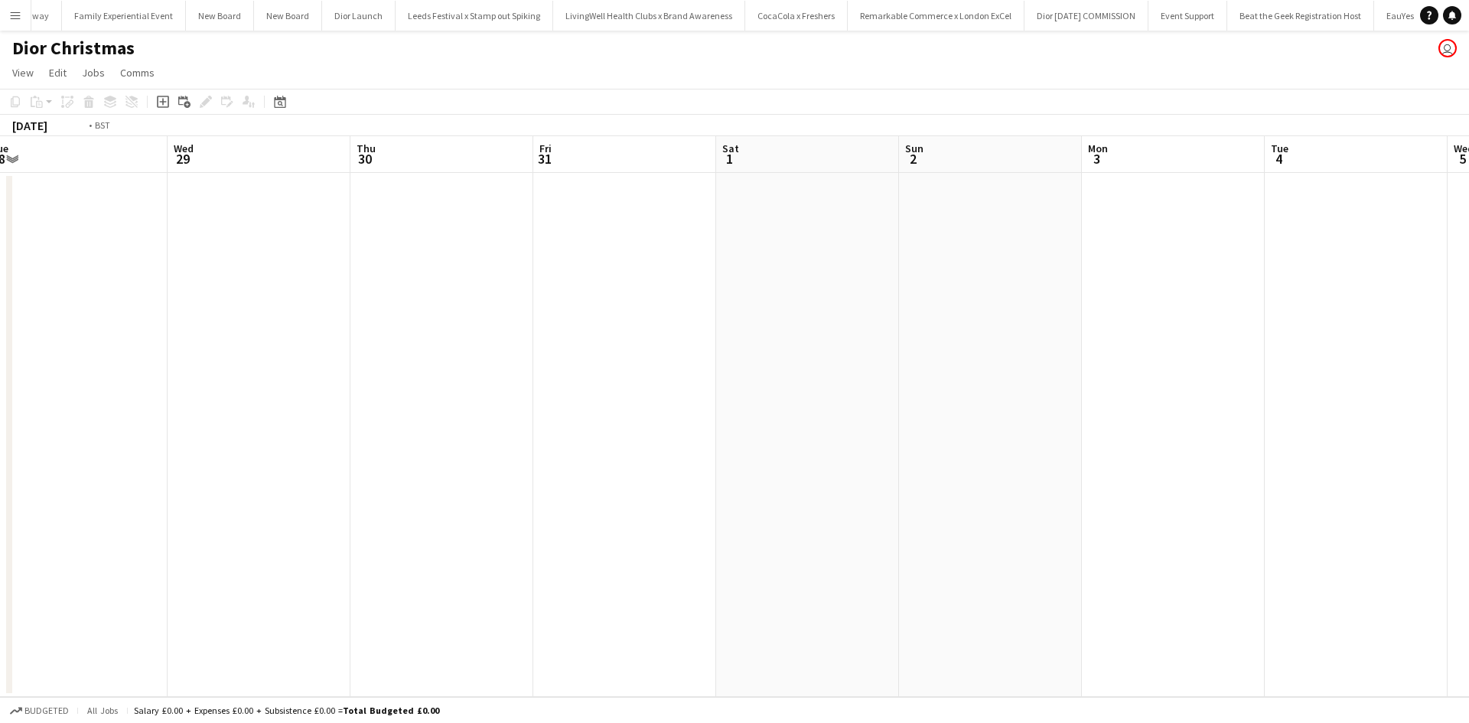
drag, startPoint x: 319, startPoint y: 417, endPoint x: 991, endPoint y: 392, distance: 672.8
click at [991, 392] on app-calendar-viewport "Sun 26 Mon 27 Tue 28 Wed 29 Thu 30 Fri 31 Sat 1 Sun 2 Mon 3 Tue 4 Wed 5 Thu 6 F…" at bounding box center [734, 416] width 1469 height 561
drag, startPoint x: 449, startPoint y: 357, endPoint x: 964, endPoint y: 354, distance: 514.8
click at [964, 354] on app-calendar-viewport "Mon 20 Tue 21 Wed 22 Thu 23 Fri 24 Sat 25 Sun 26 Mon 27 Tue 28 Wed 29 Thu 30 Fr…" at bounding box center [734, 416] width 1469 height 561
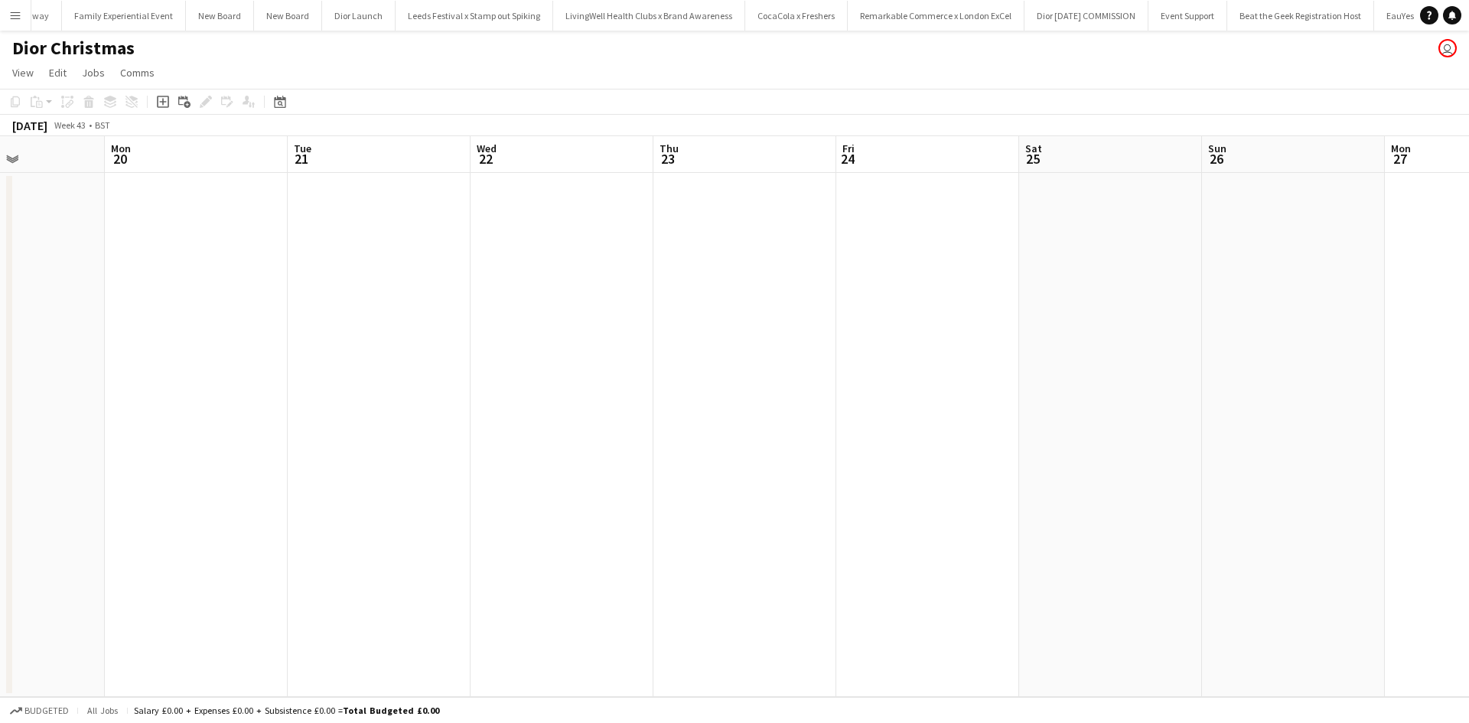
drag, startPoint x: 468, startPoint y: 375, endPoint x: 984, endPoint y: 379, distance: 516.4
click at [984, 379] on app-calendar-viewport "Fri 17 Sat 18 Sun 19 Mon 20 Tue 21 Wed 22 Thu 23 Fri 24 Sat 25 Sun 26 Mon 27 Tu…" at bounding box center [734, 416] width 1469 height 561
drag, startPoint x: 1261, startPoint y: 379, endPoint x: 314, endPoint y: 363, distance: 947.9
click at [314, 363] on app-calendar-viewport "Tue 21 Wed 22 Thu 23 Fri 24 Sat 25 Sun 26 Mon 27 Tue 28 Wed 29 Thu 30 Fri 31 Sa…" at bounding box center [734, 416] width 1469 height 561
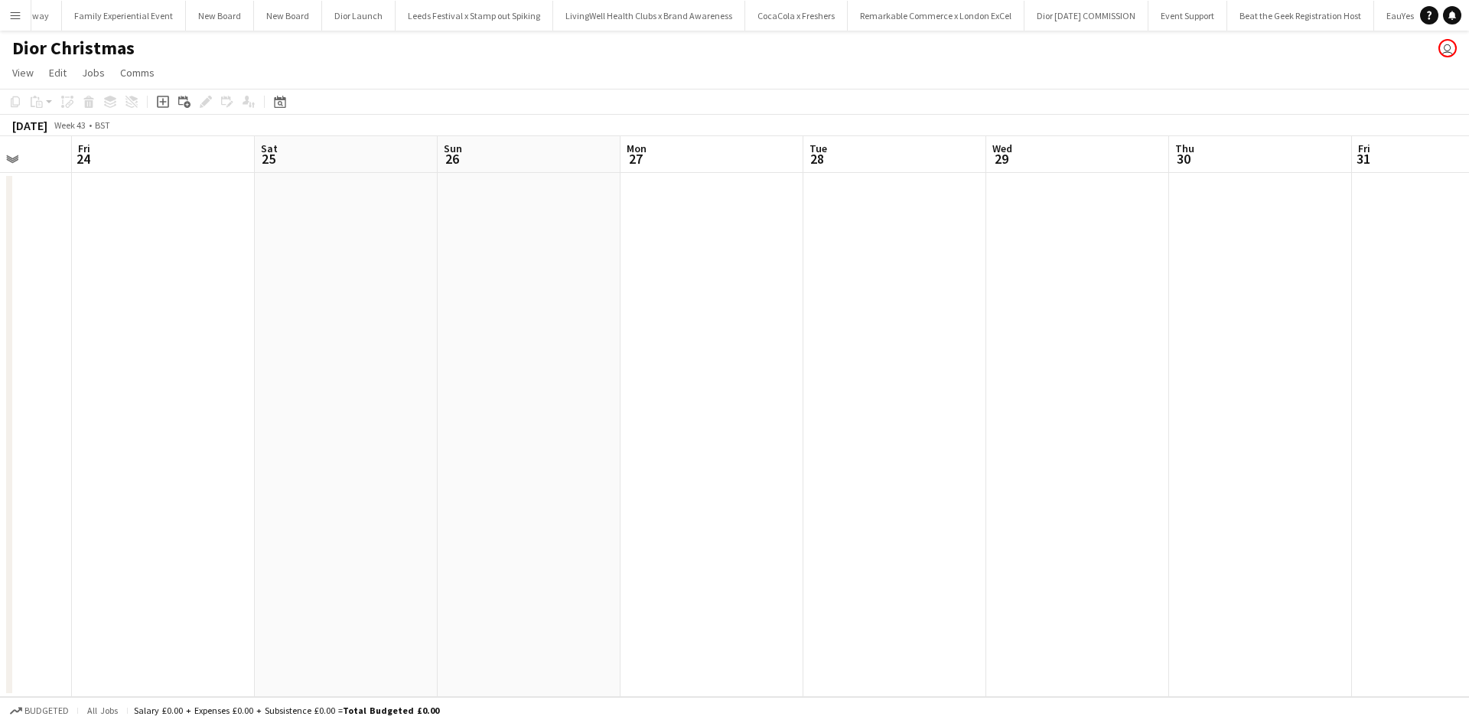
scroll to position [0, 477]
click at [880, 271] on app-date-cell at bounding box center [893, 435] width 183 height 524
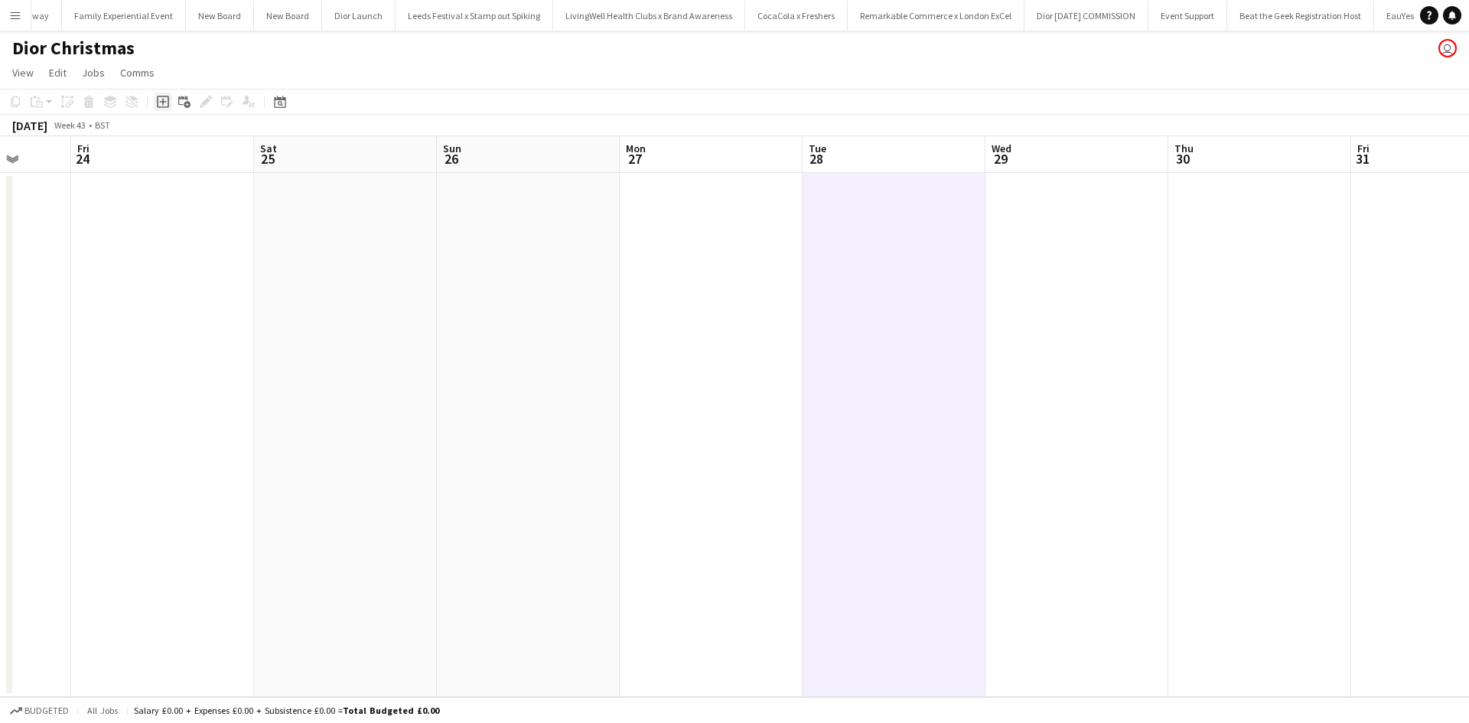
click at [164, 101] on icon "Add job" at bounding box center [163, 102] width 12 height 12
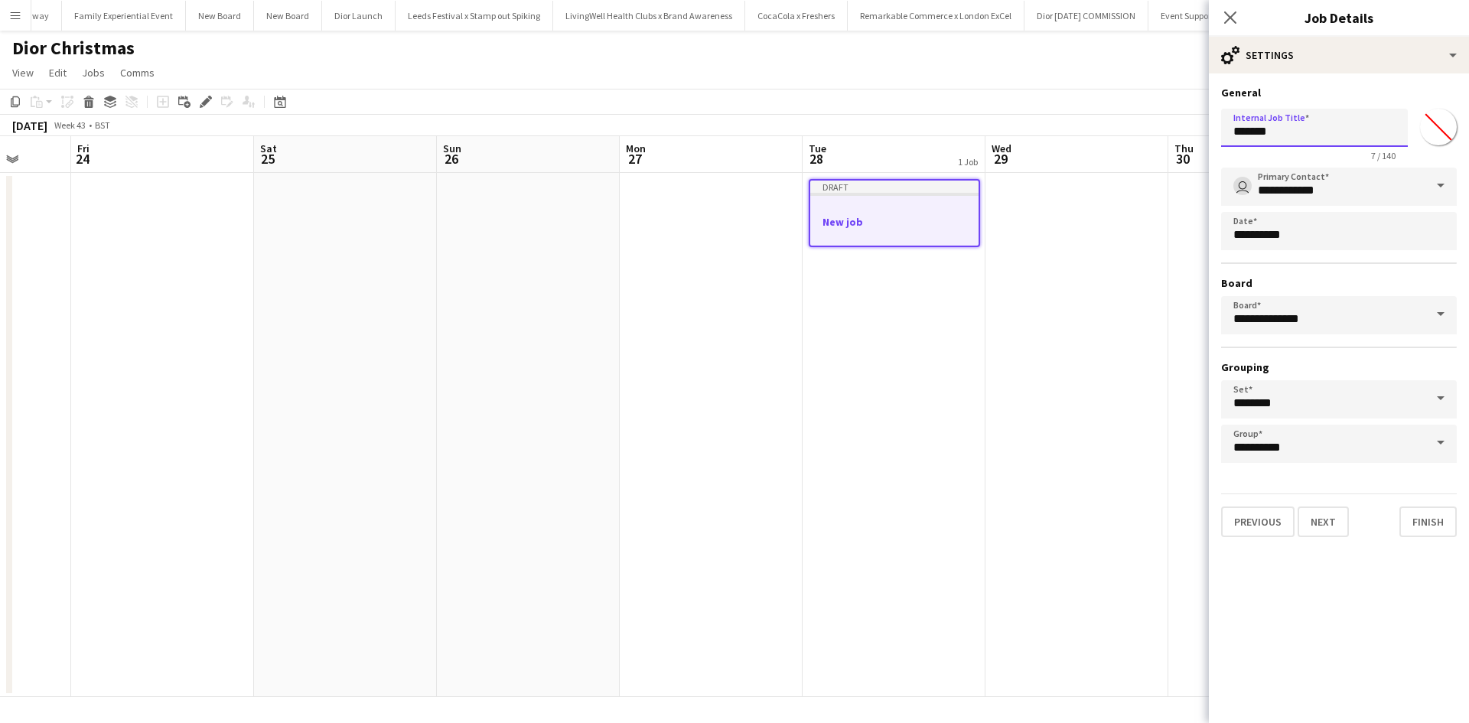
drag, startPoint x: 1295, startPoint y: 131, endPoint x: 1235, endPoint y: 137, distance: 60.7
click at [1235, 137] on input "*******" at bounding box center [1314, 128] width 187 height 38
type input "**********"
click at [1307, 530] on button "Next" at bounding box center [1322, 521] width 51 height 31
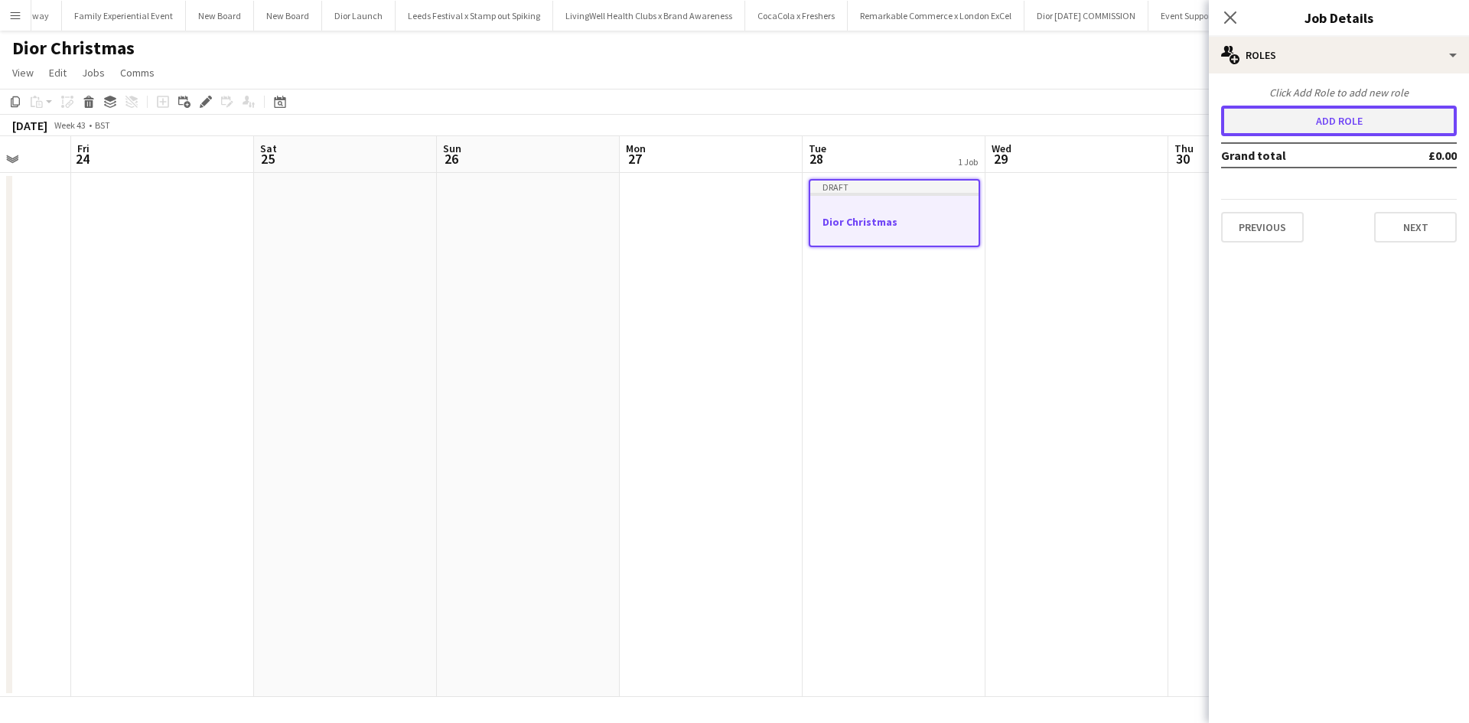
click at [1294, 126] on button "Add role" at bounding box center [1339, 121] width 236 height 31
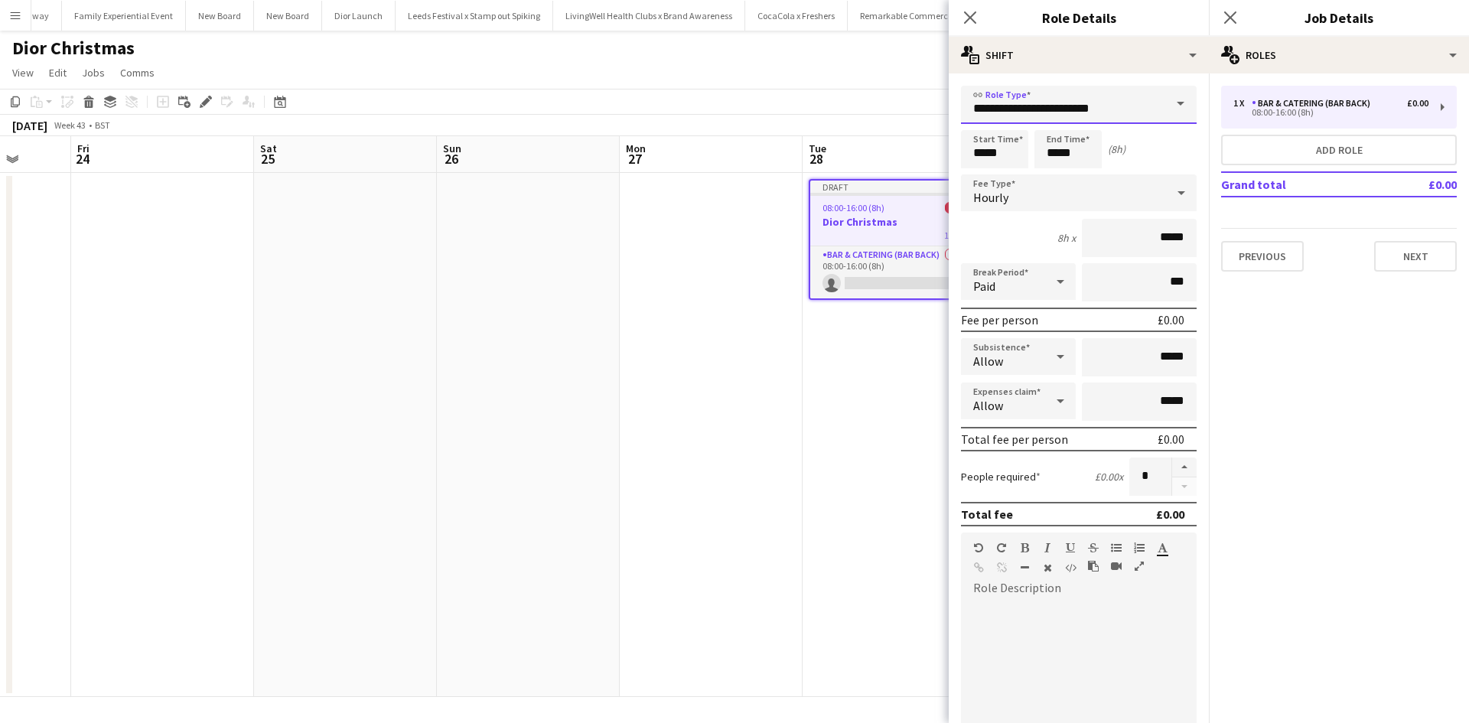
drag, startPoint x: 1105, startPoint y: 112, endPoint x: 930, endPoint y: 103, distance: 174.6
click at [930, 103] on body "Menu Boards Boards Boards All jobs Status Workforce Workforce My Workforce Recr…" at bounding box center [734, 361] width 1469 height 723
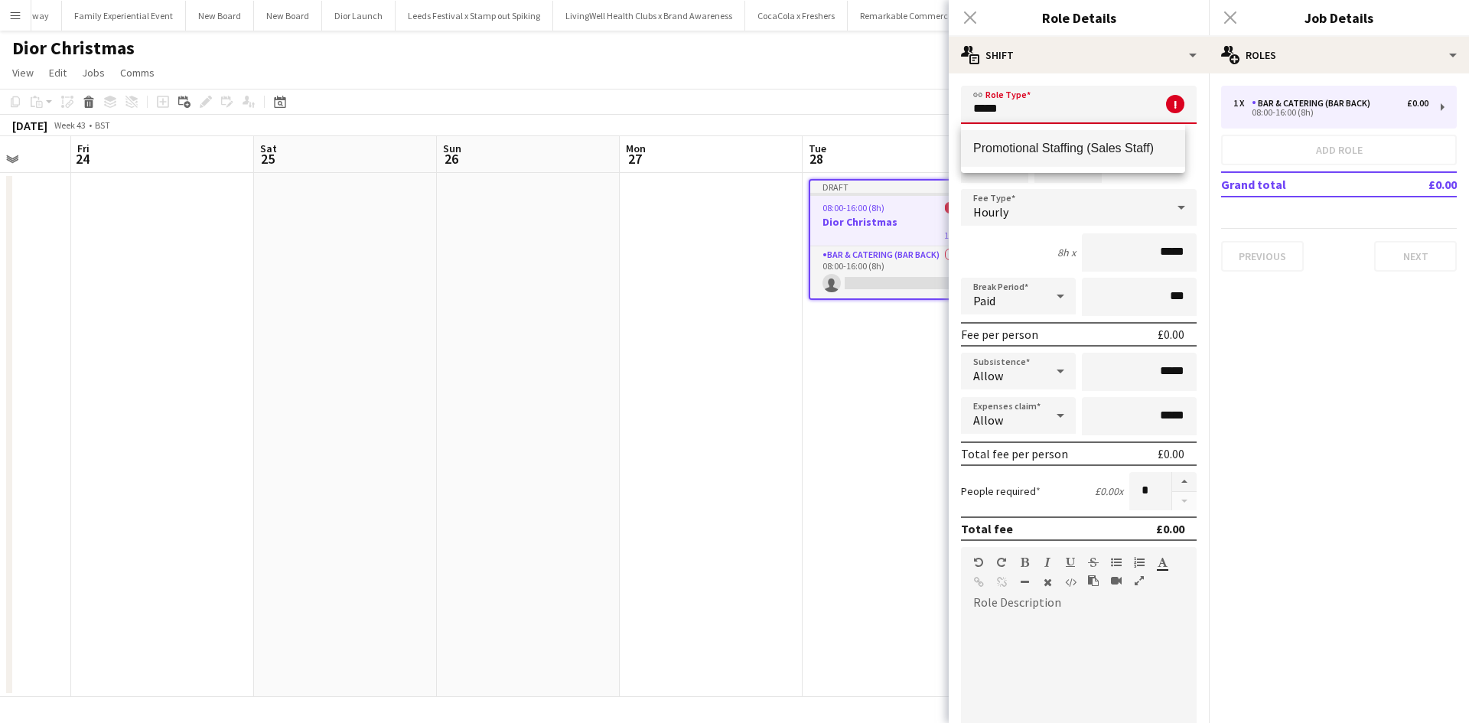
click at [994, 145] on span "Promotional Staffing (Sales Staff)" at bounding box center [1073, 148] width 200 height 15
type input "**********"
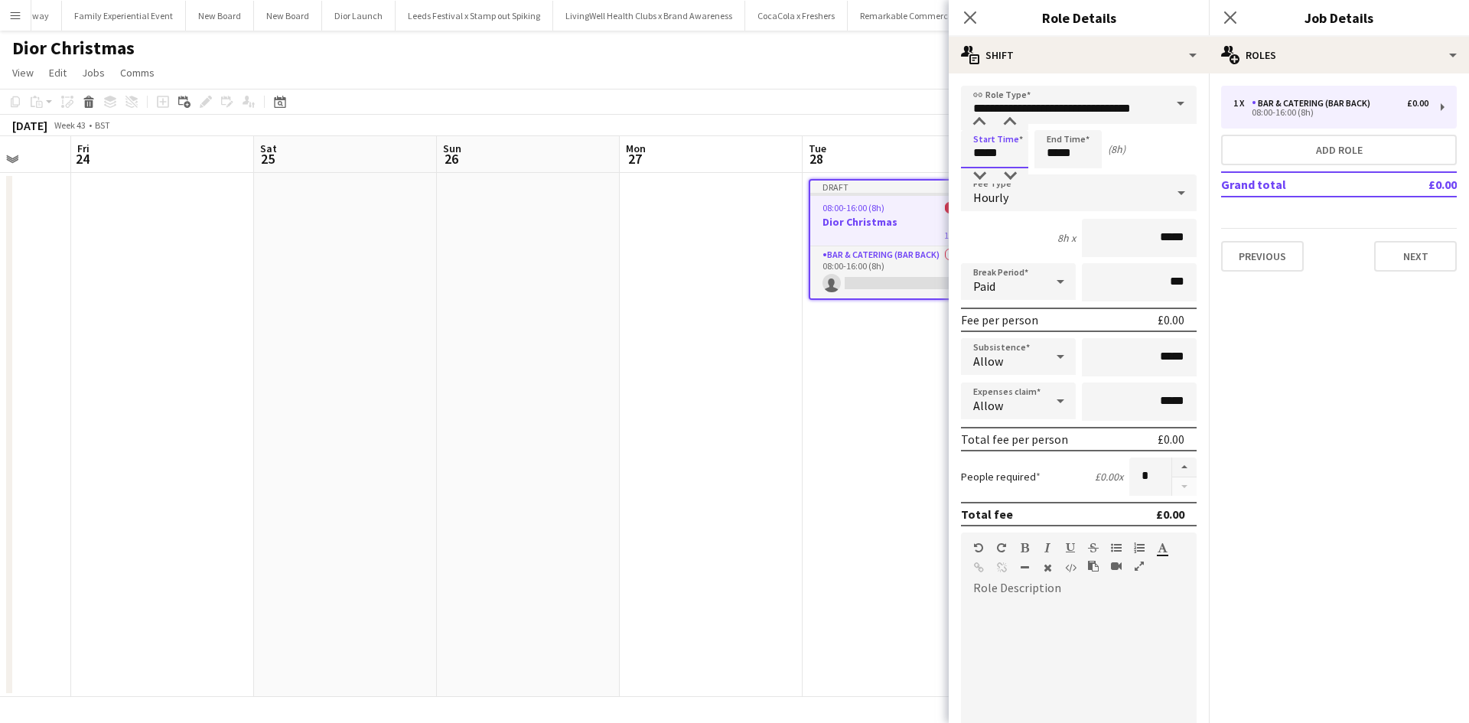
drag, startPoint x: 1009, startPoint y: 154, endPoint x: 963, endPoint y: 151, distance: 46.0
click at [963, 151] on input "*****" at bounding box center [994, 149] width 67 height 38
type input "*****"
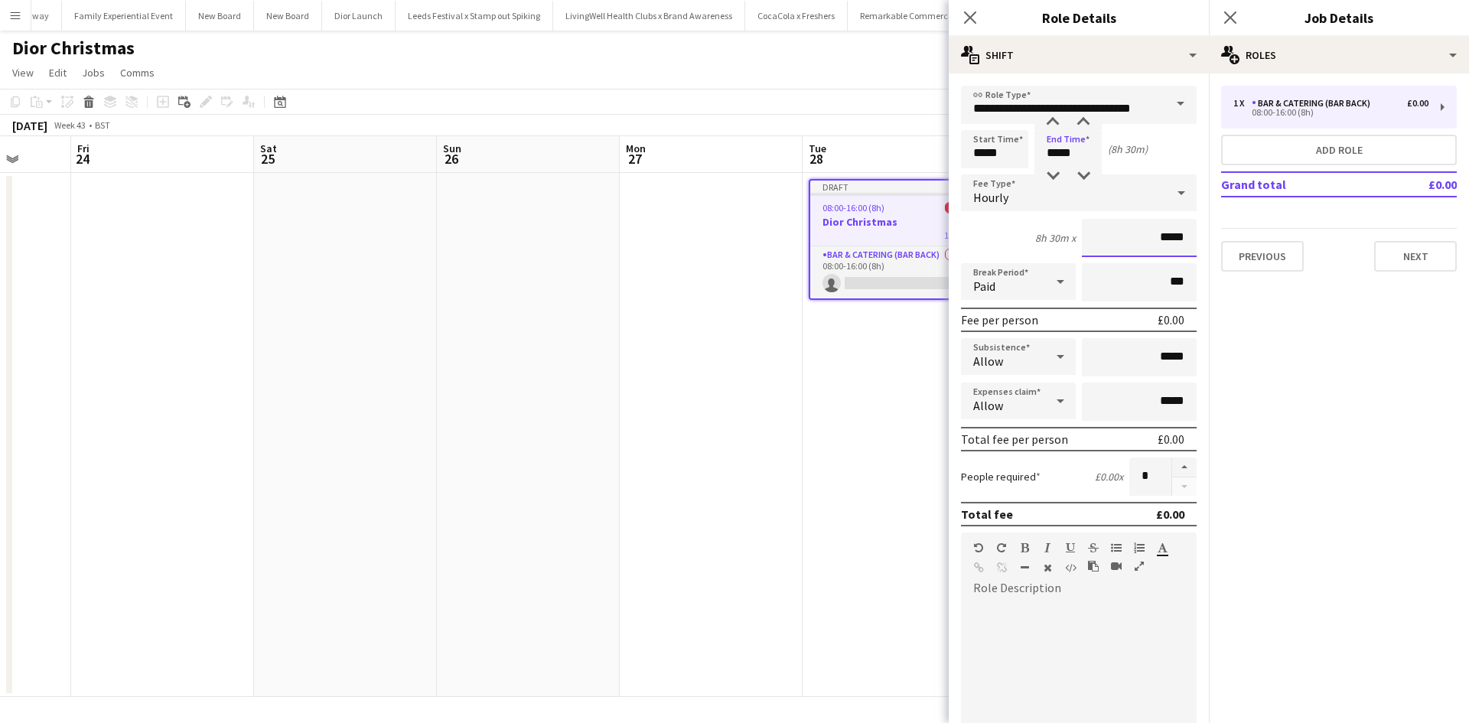
click at [1158, 234] on input "*****" at bounding box center [1139, 238] width 115 height 38
type input "**"
type input "******"
click at [874, 402] on app-date-cell "Draft 08:00-16:00 (8h) 0/1 Dior Christmas 1 Role Bar & Catering (Bar Back) 0/1 …" at bounding box center [893, 435] width 183 height 524
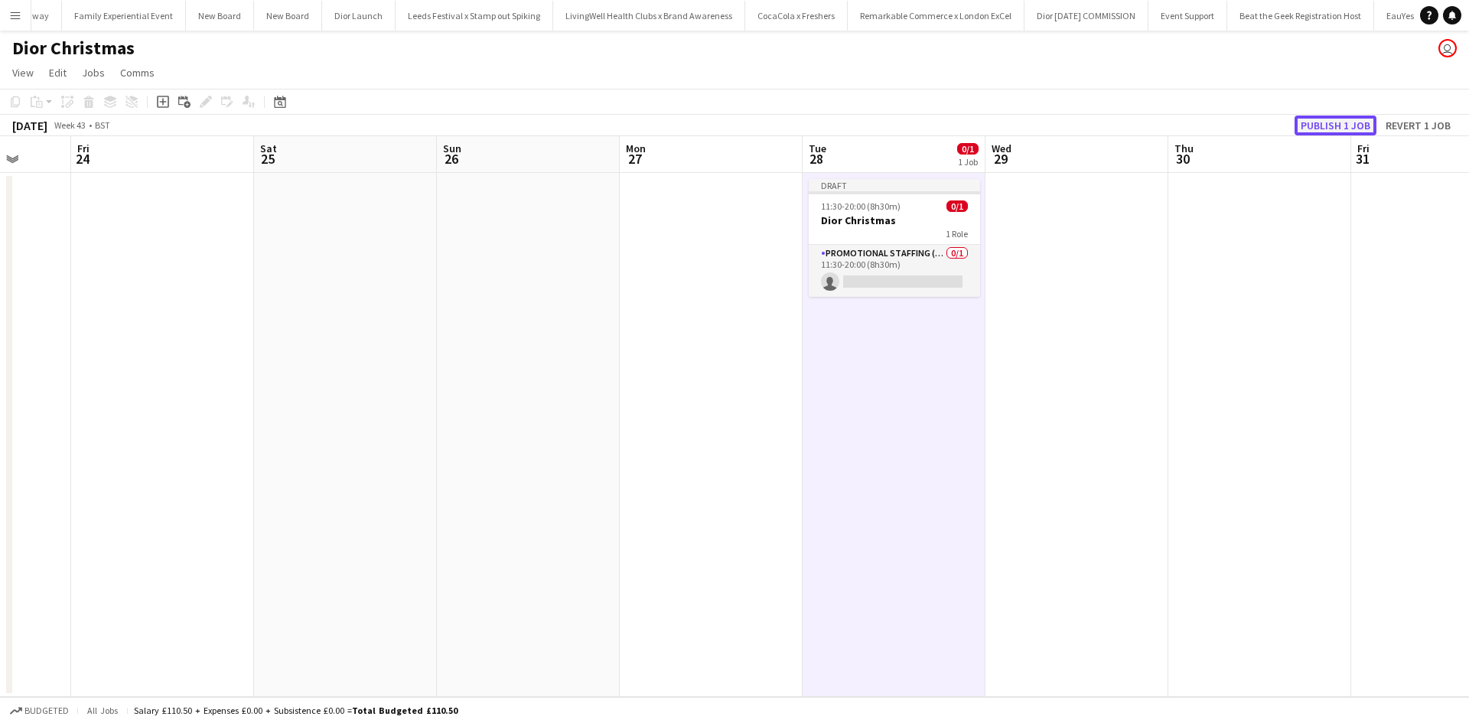
click at [1318, 120] on button "Publish 1 job" at bounding box center [1335, 126] width 82 height 20
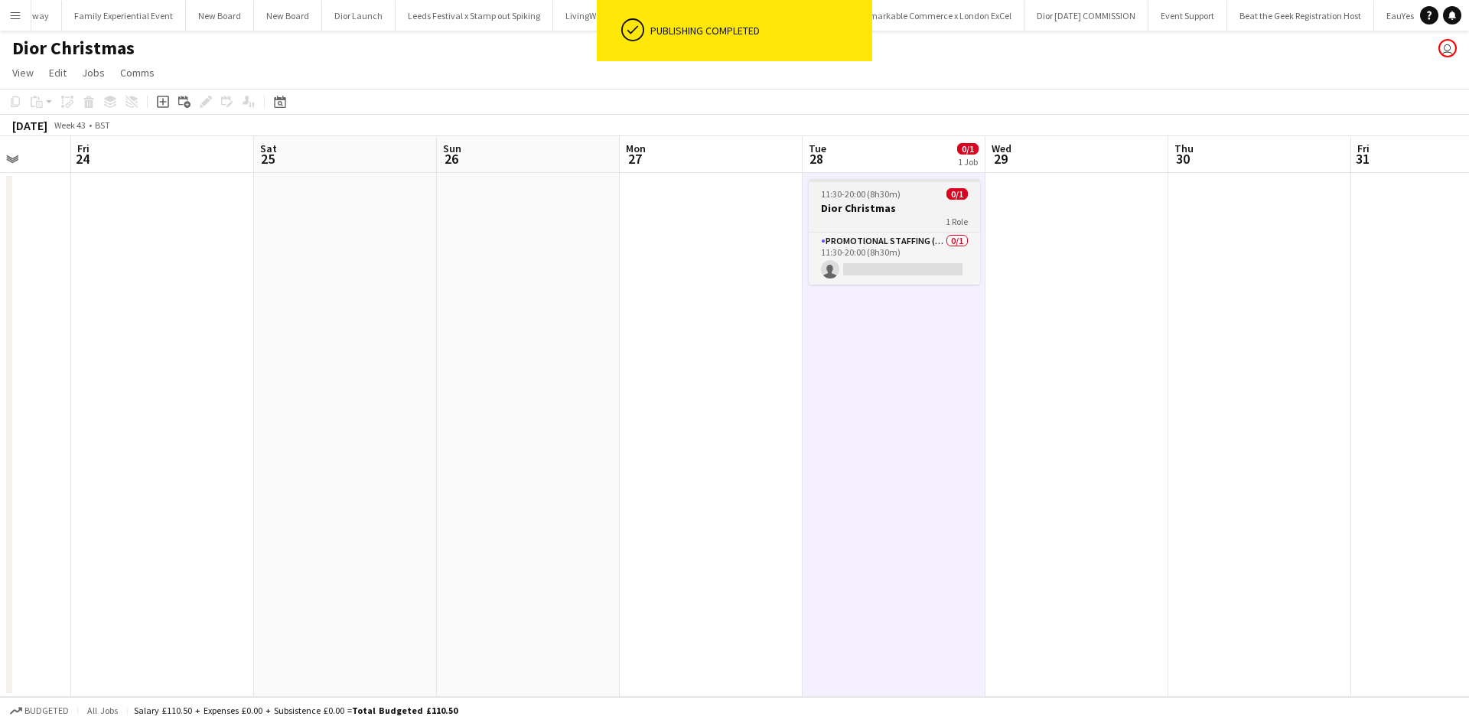
click at [913, 215] on div "1 Role" at bounding box center [894, 221] width 171 height 12
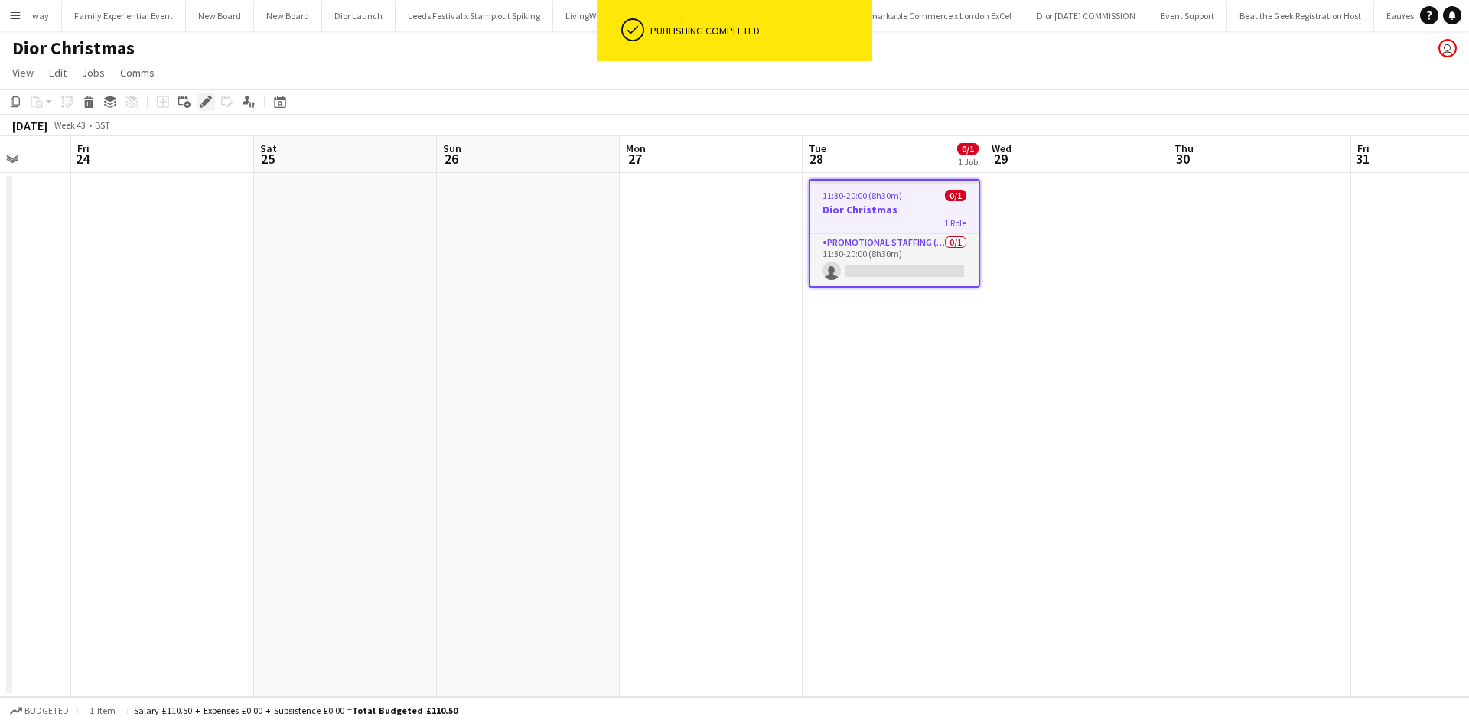
click at [203, 101] on icon "Edit" at bounding box center [206, 102] width 12 height 12
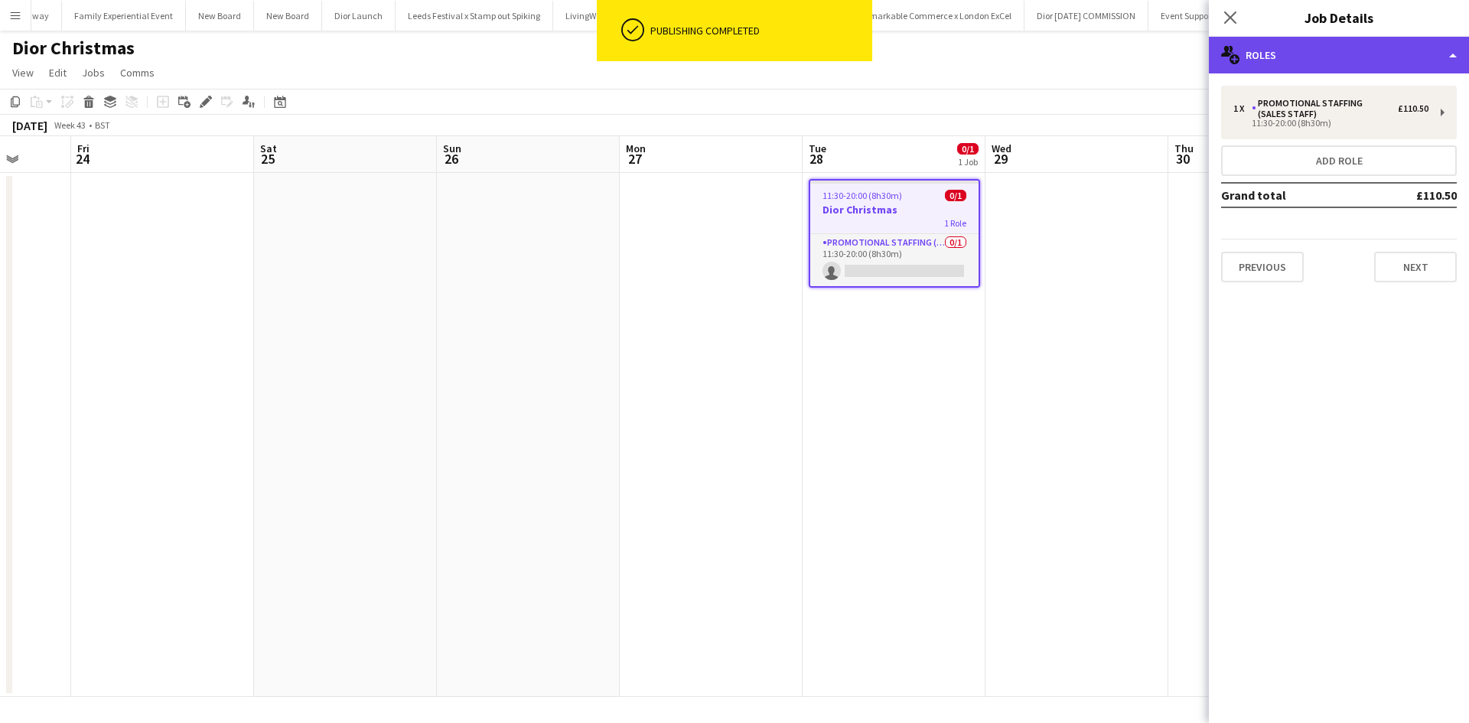
click at [1322, 63] on div "multiple-users-add Roles" at bounding box center [1339, 55] width 260 height 37
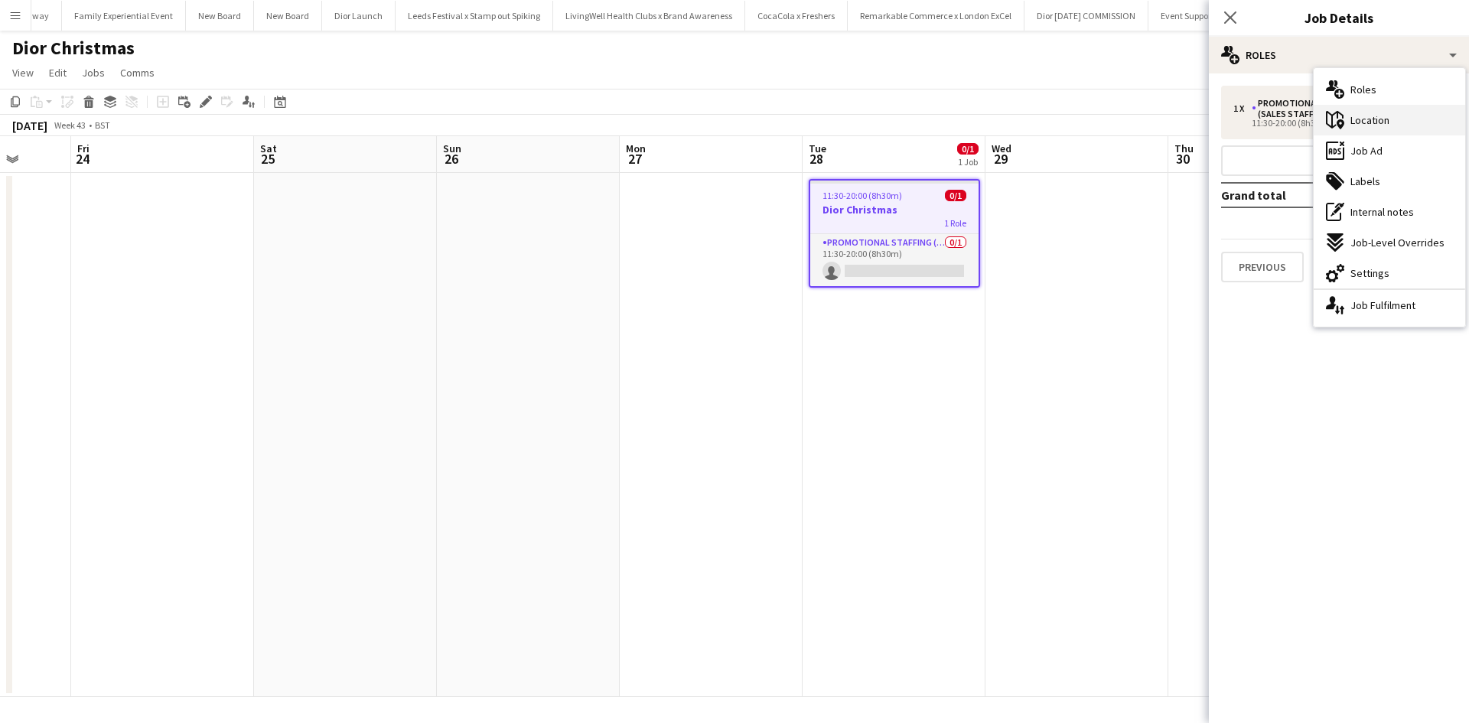
click at [1350, 119] on span "Location" at bounding box center [1369, 120] width 39 height 14
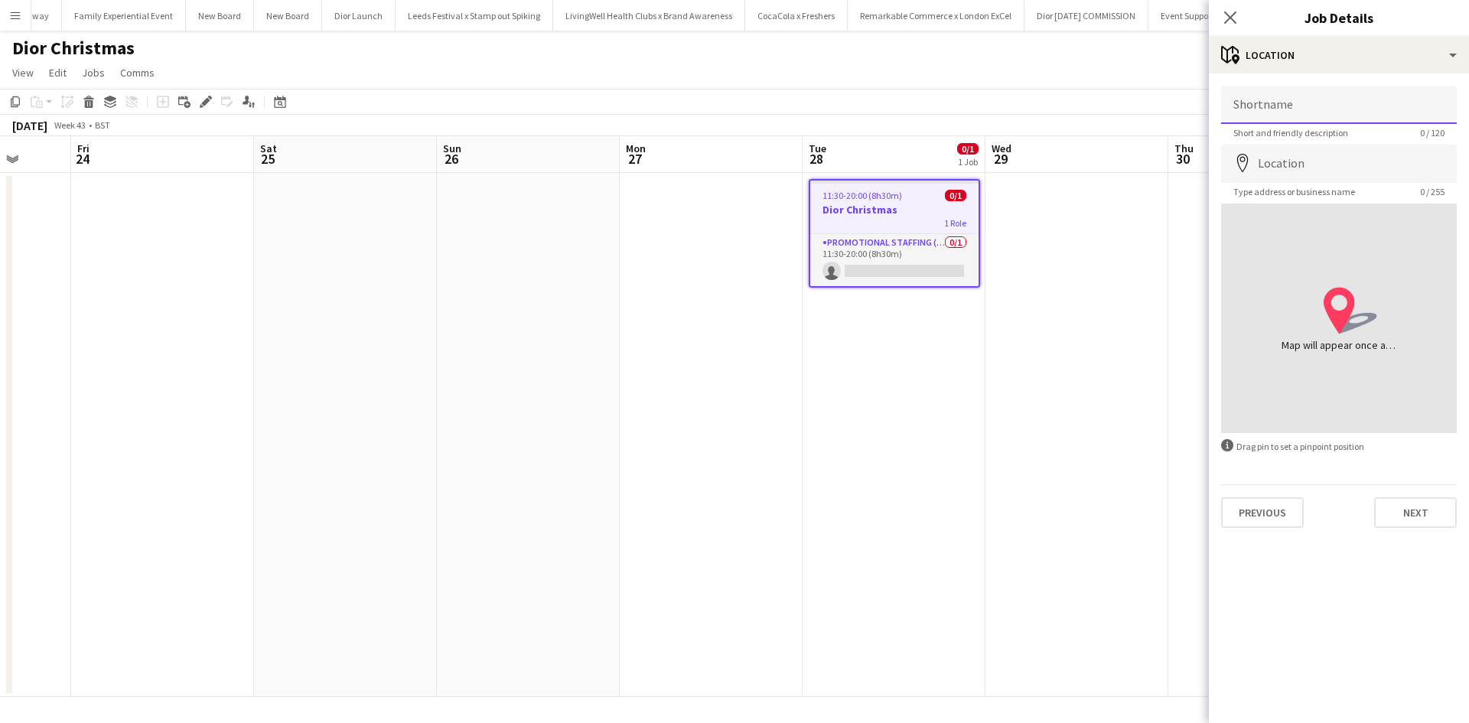
drag, startPoint x: 1350, startPoint y: 119, endPoint x: 1339, endPoint y: 120, distance: 11.5
click at [1339, 120] on input "Shortname" at bounding box center [1339, 105] width 236 height 38
type input "**********"
click at [1313, 164] on input "Location" at bounding box center [1339, 164] width 236 height 38
type input "**********"
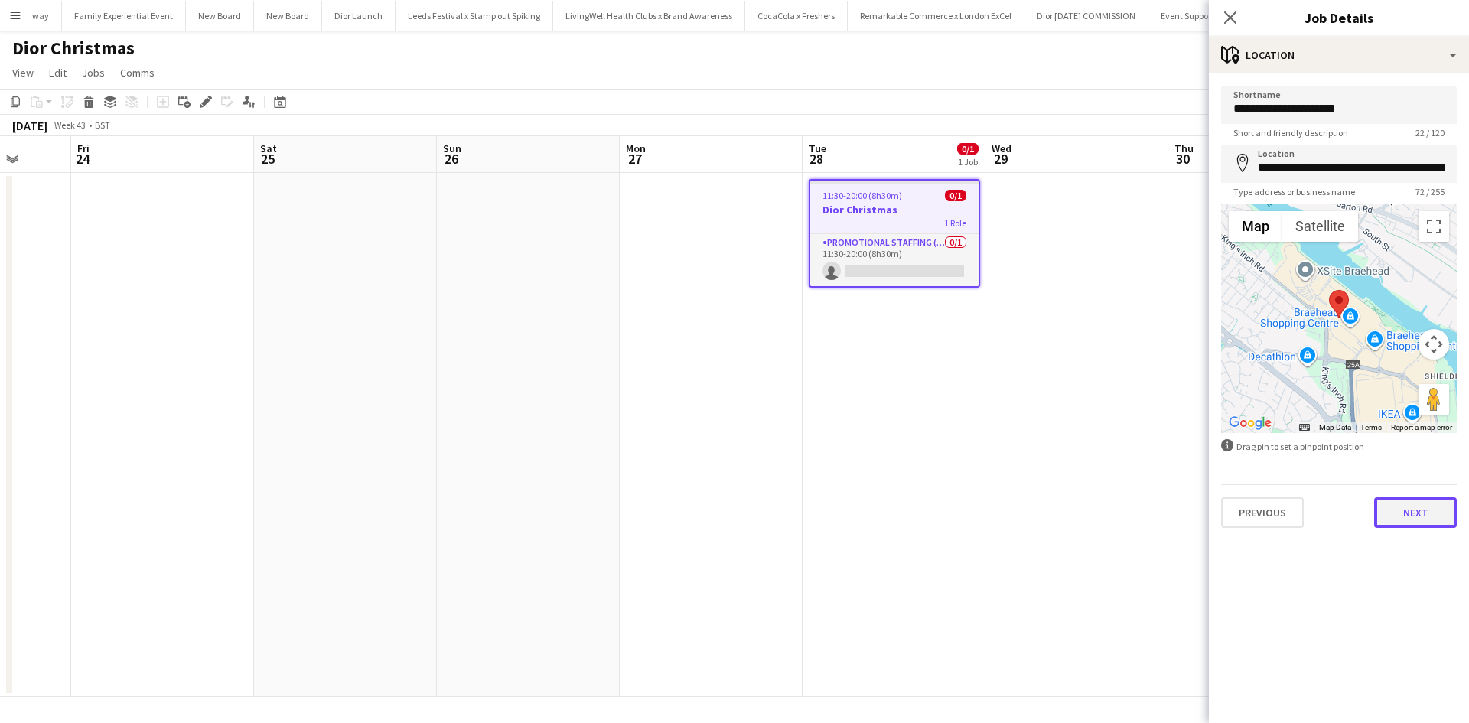
click at [1427, 511] on button "Next" at bounding box center [1415, 512] width 83 height 31
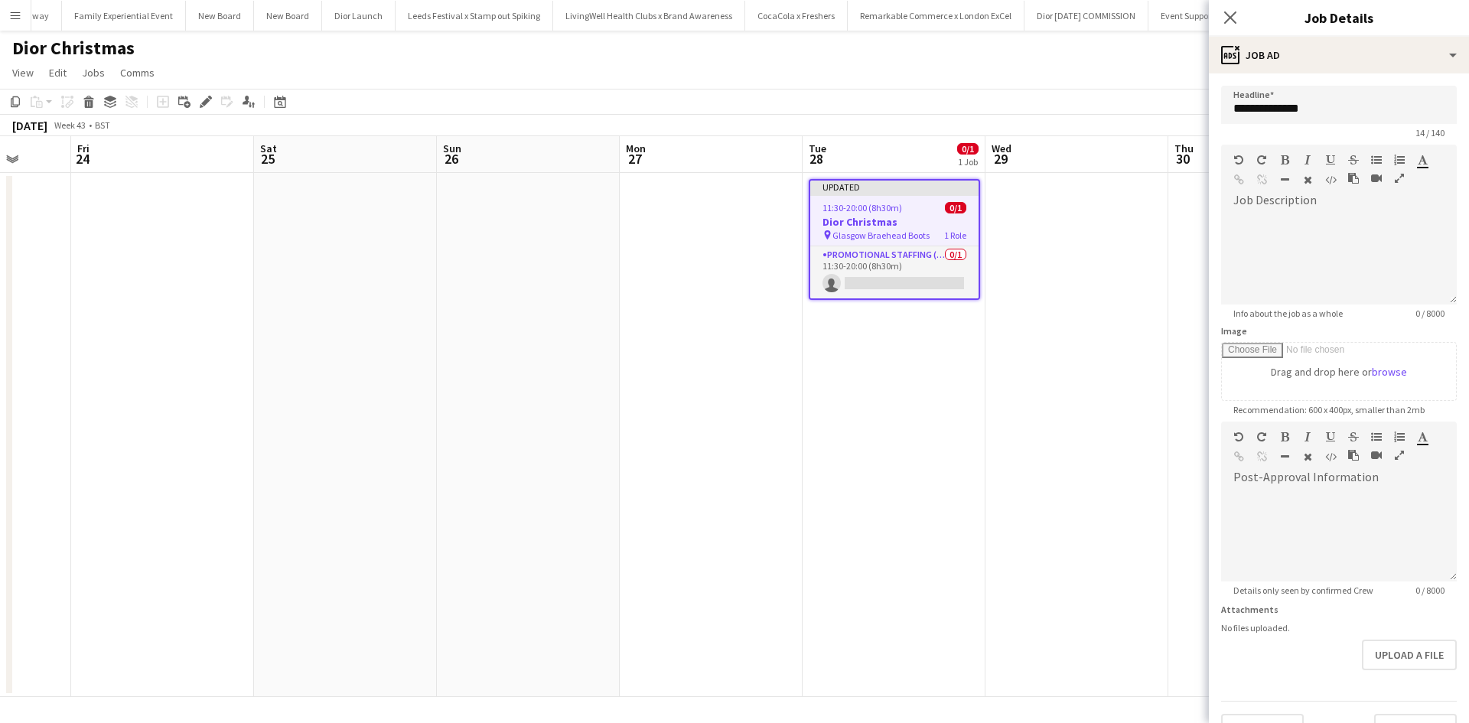
click at [1047, 476] on app-date-cell at bounding box center [1076, 435] width 183 height 524
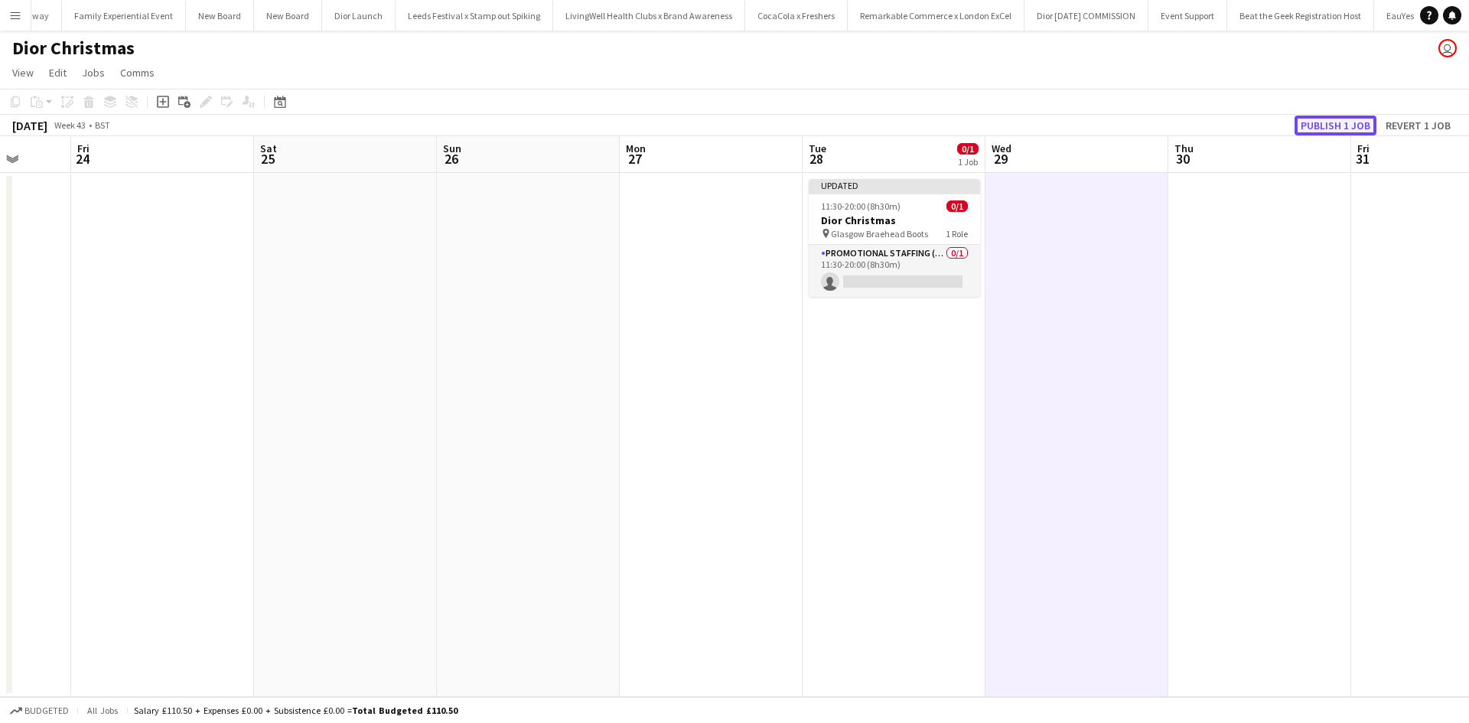
click at [1340, 122] on button "Publish 1 job" at bounding box center [1335, 126] width 82 height 20
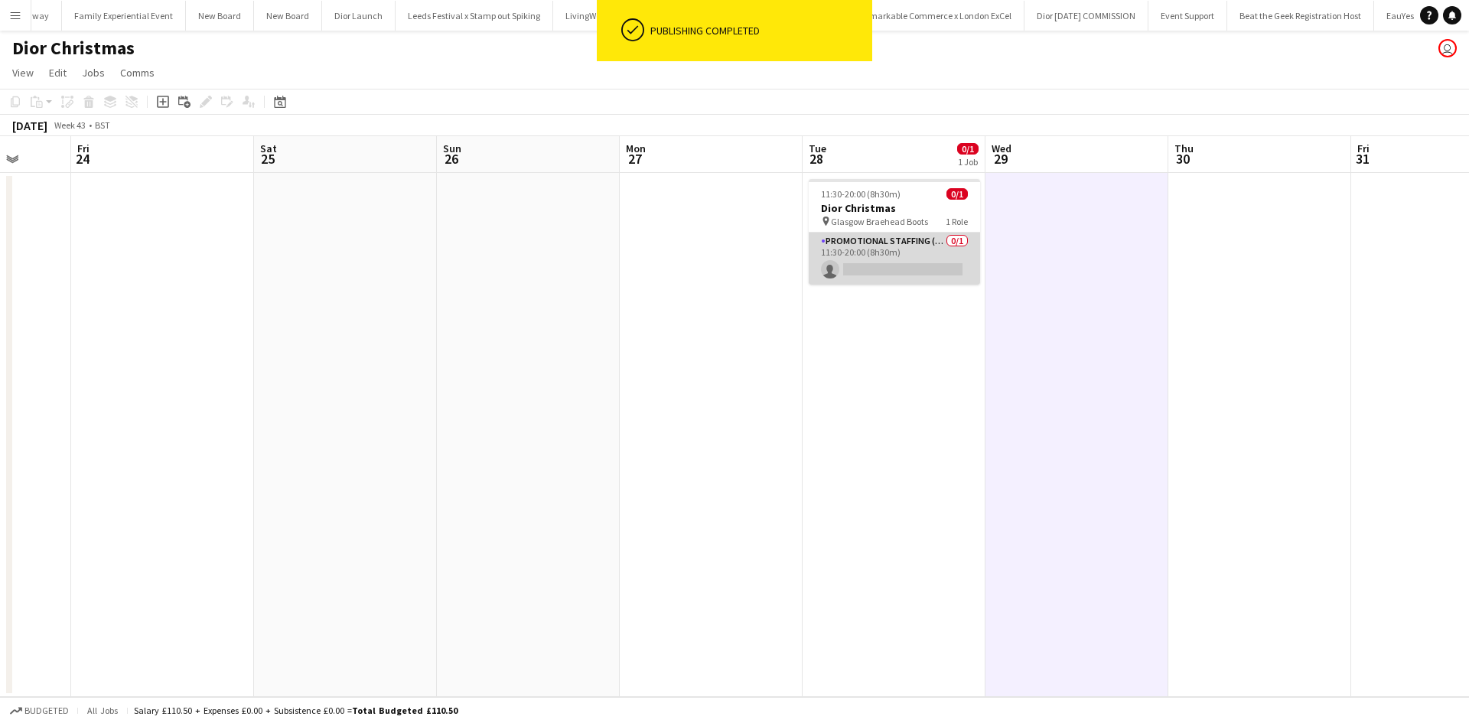
click at [855, 266] on app-card-role "Promotional Staffing (Sales Staff) 0/1 11:30-20:00 (8h30m) single-neutral-actio…" at bounding box center [894, 259] width 171 height 52
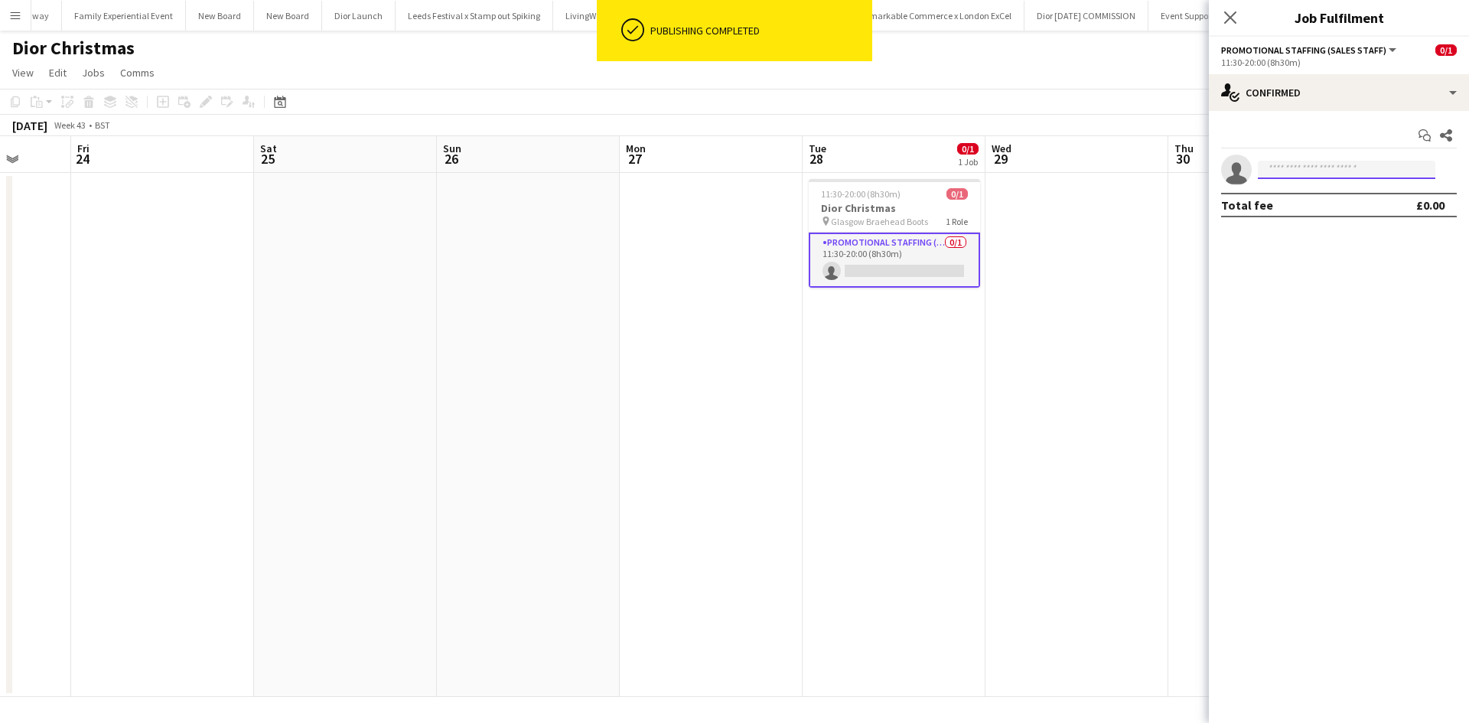
click at [1290, 161] on input at bounding box center [1346, 170] width 177 height 18
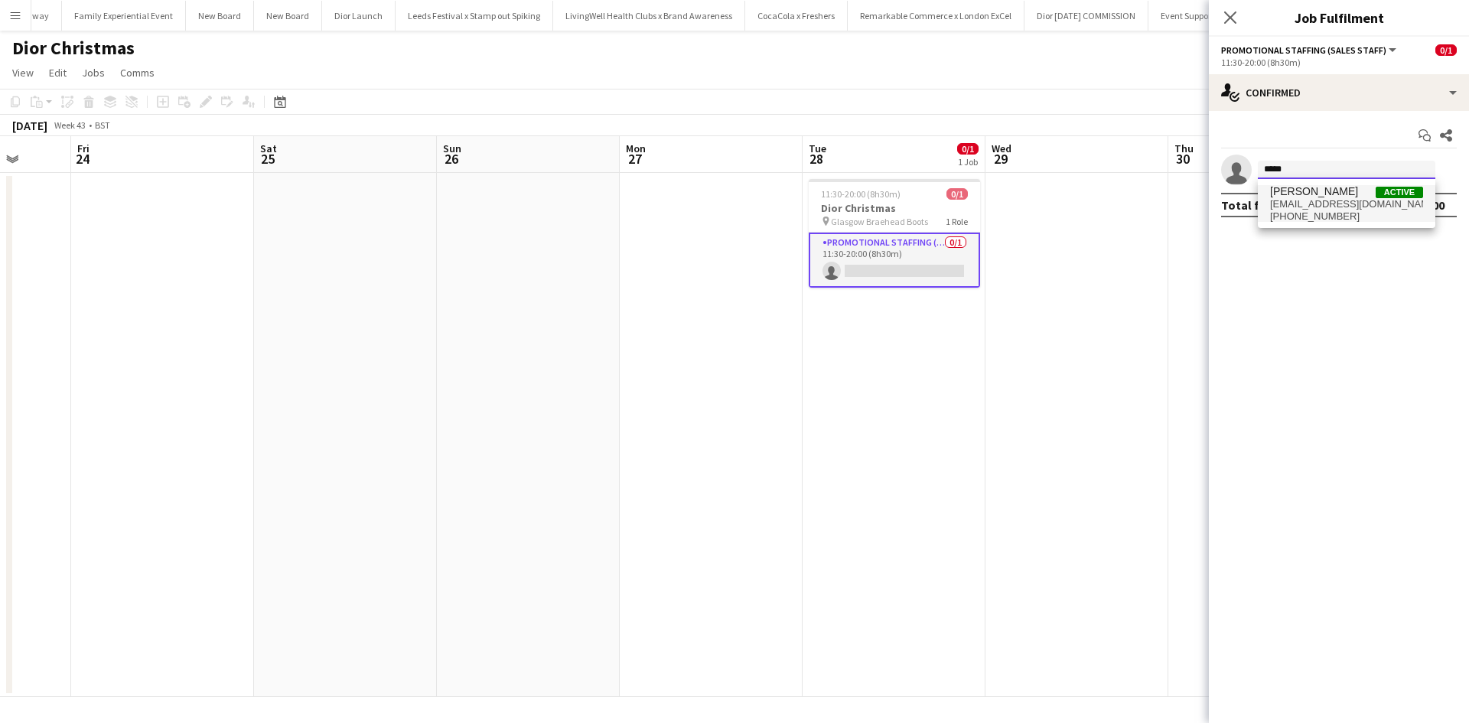
type input "*****"
click at [1298, 205] on span "shiandenovan@hotmail.com" at bounding box center [1346, 204] width 153 height 12
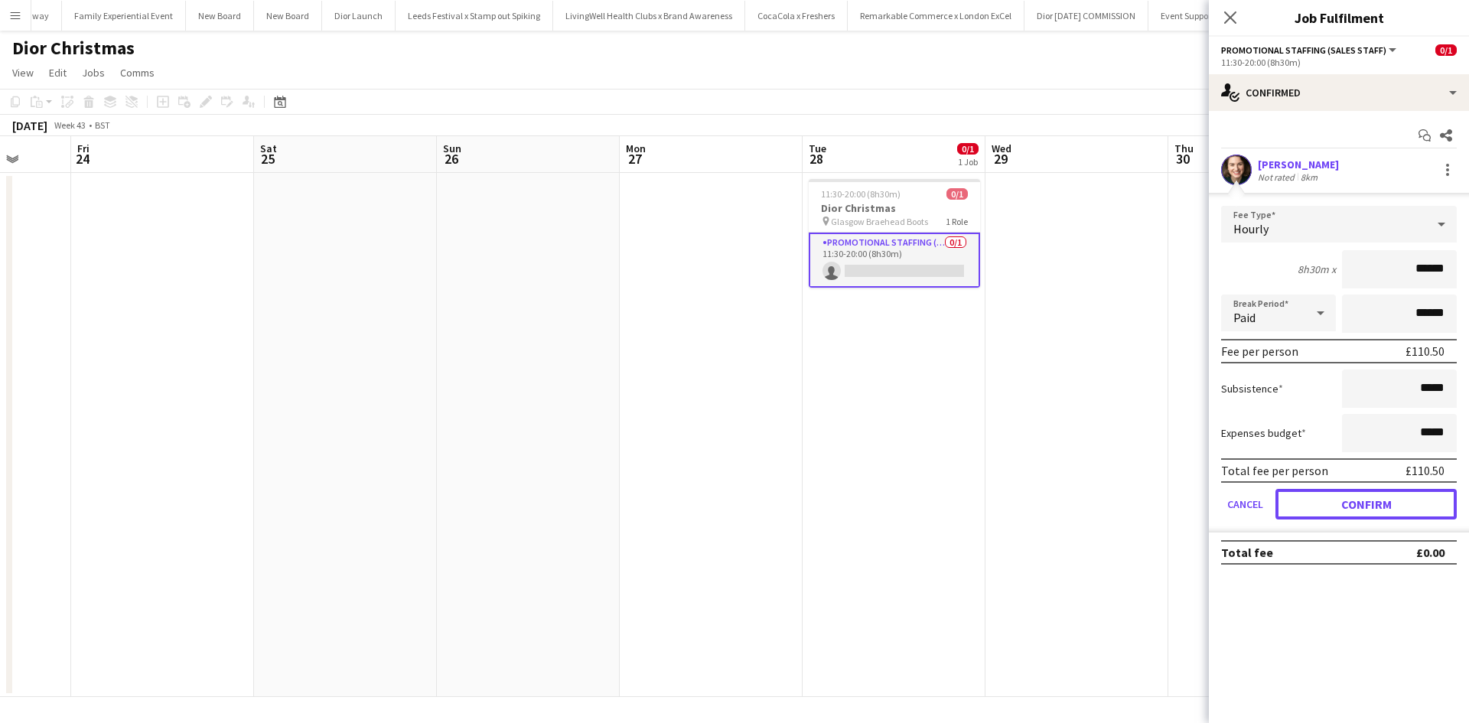
click at [1379, 498] on button "Confirm" at bounding box center [1365, 504] width 181 height 31
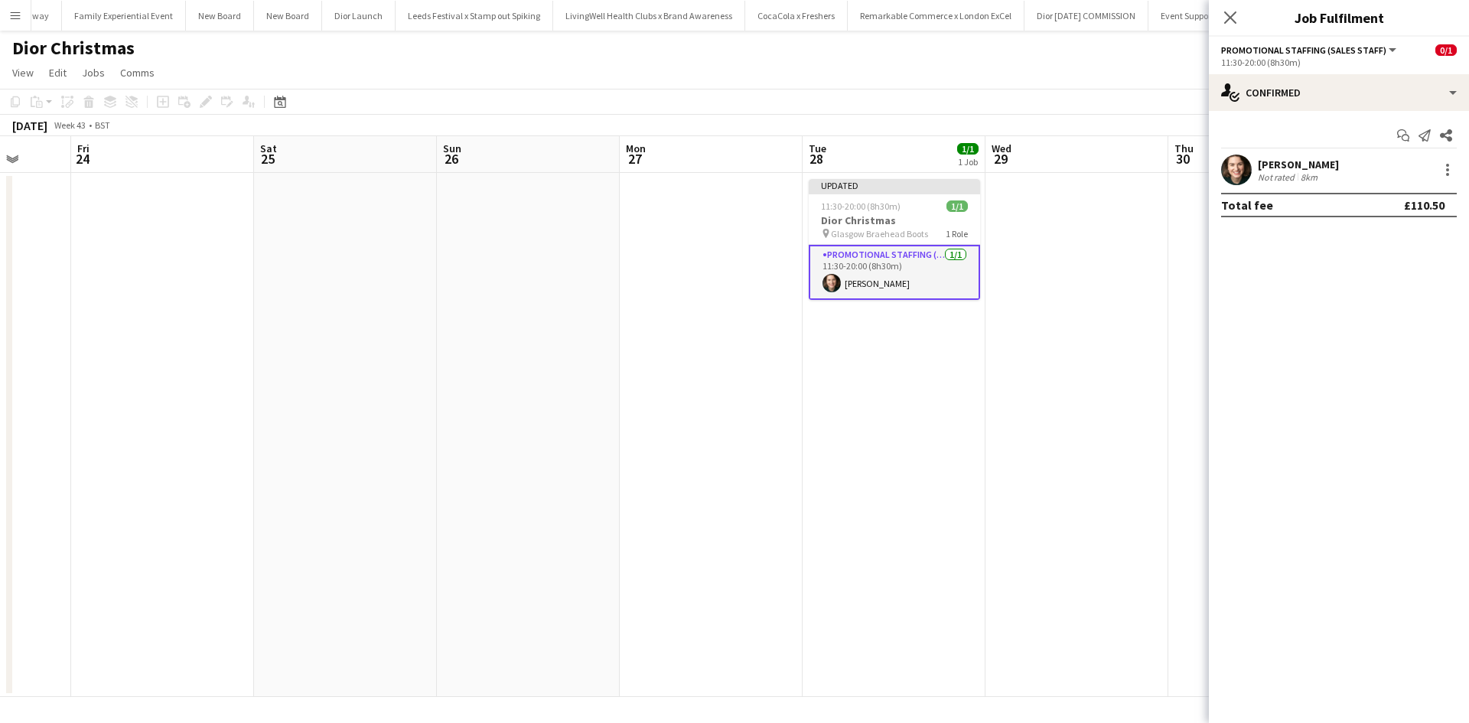
drag, startPoint x: 1121, startPoint y: 478, endPoint x: 1125, endPoint y: 467, distance: 12.1
click at [1121, 477] on app-date-cell at bounding box center [1076, 435] width 183 height 524
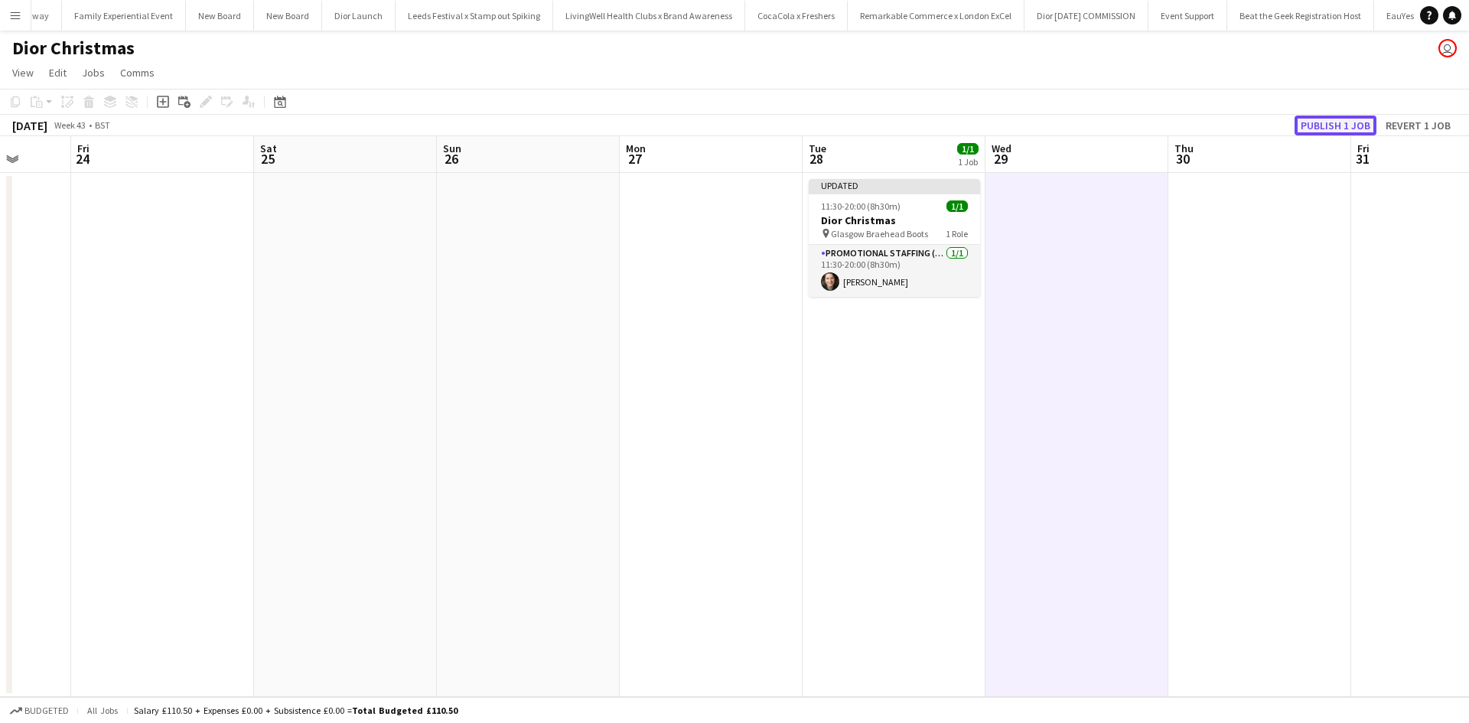
click at [1334, 126] on button "Publish 1 job" at bounding box center [1335, 126] width 82 height 20
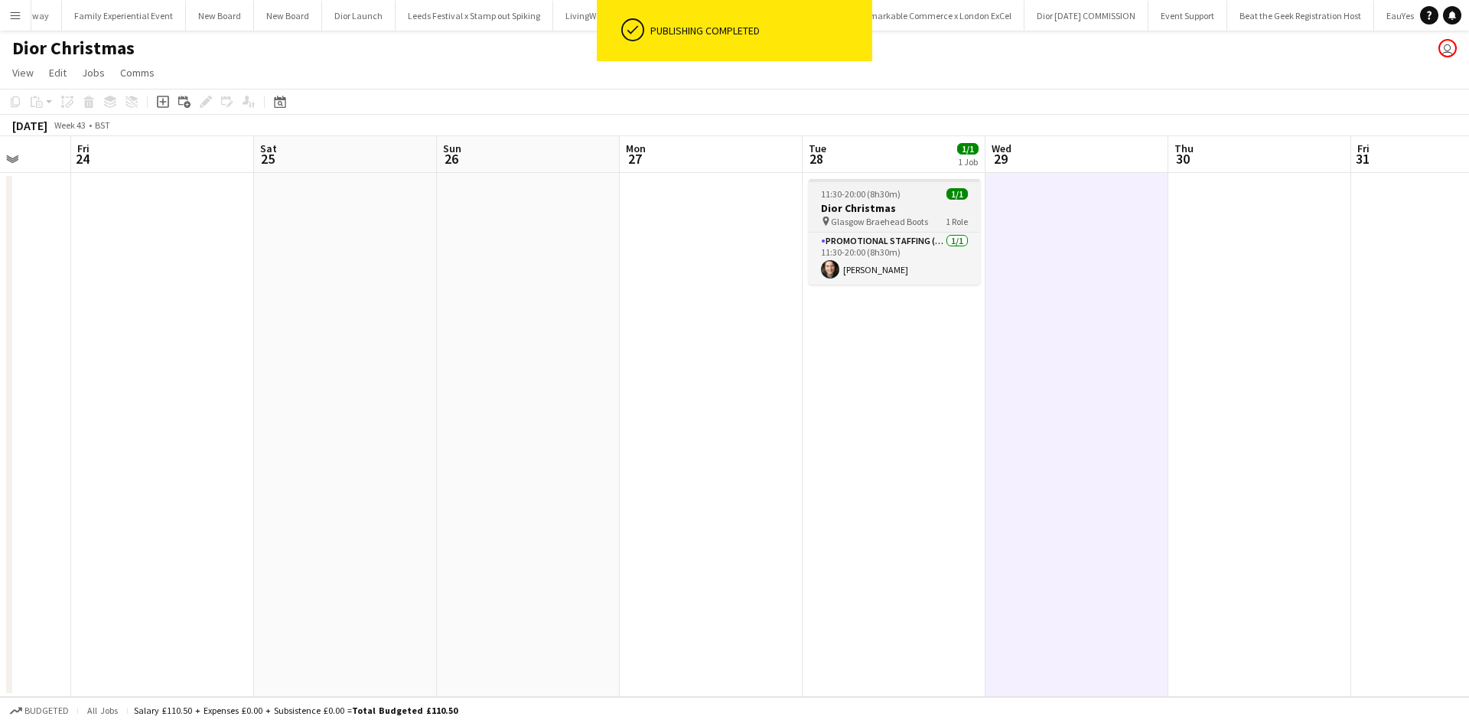
click at [917, 195] on div "11:30-20:00 (8h30m) 1/1" at bounding box center [894, 193] width 171 height 11
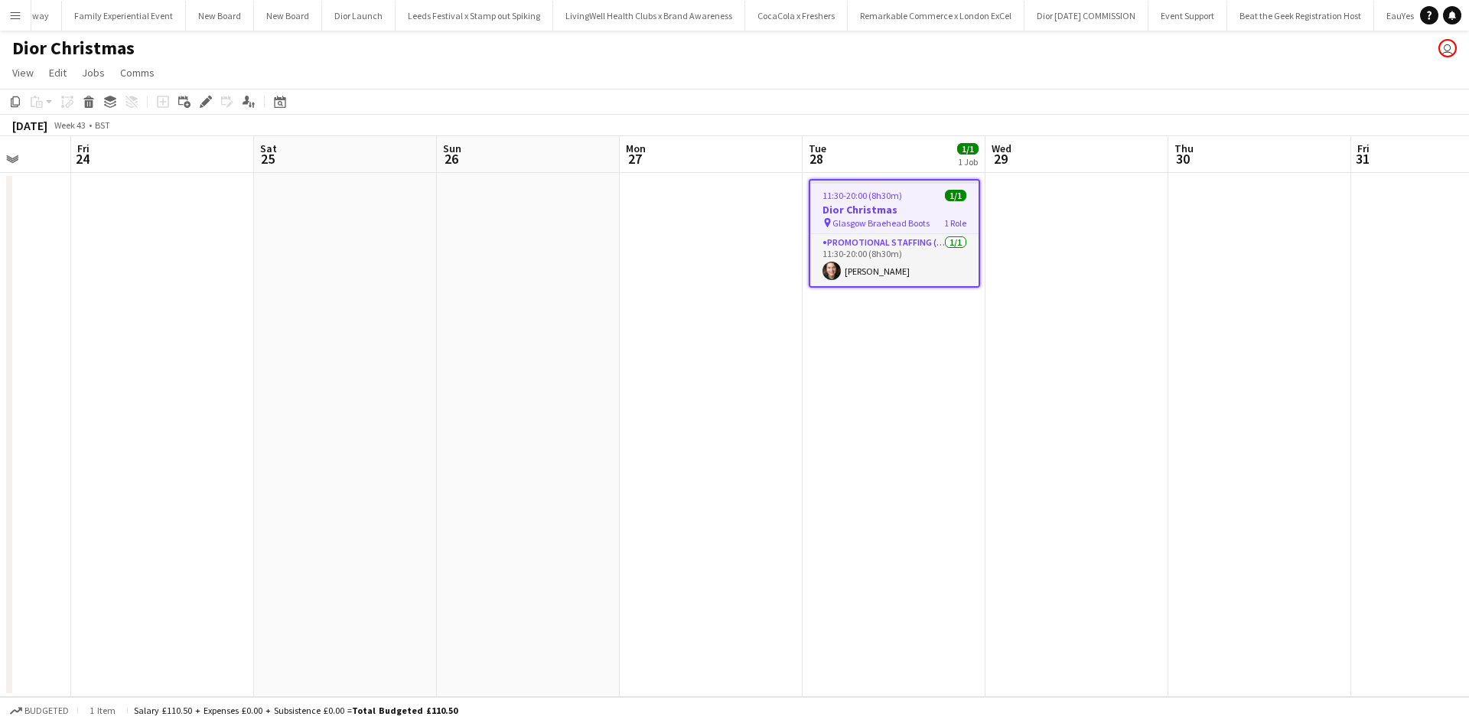
click at [904, 196] on div "11:30-20:00 (8h30m) 1/1" at bounding box center [894, 195] width 168 height 11
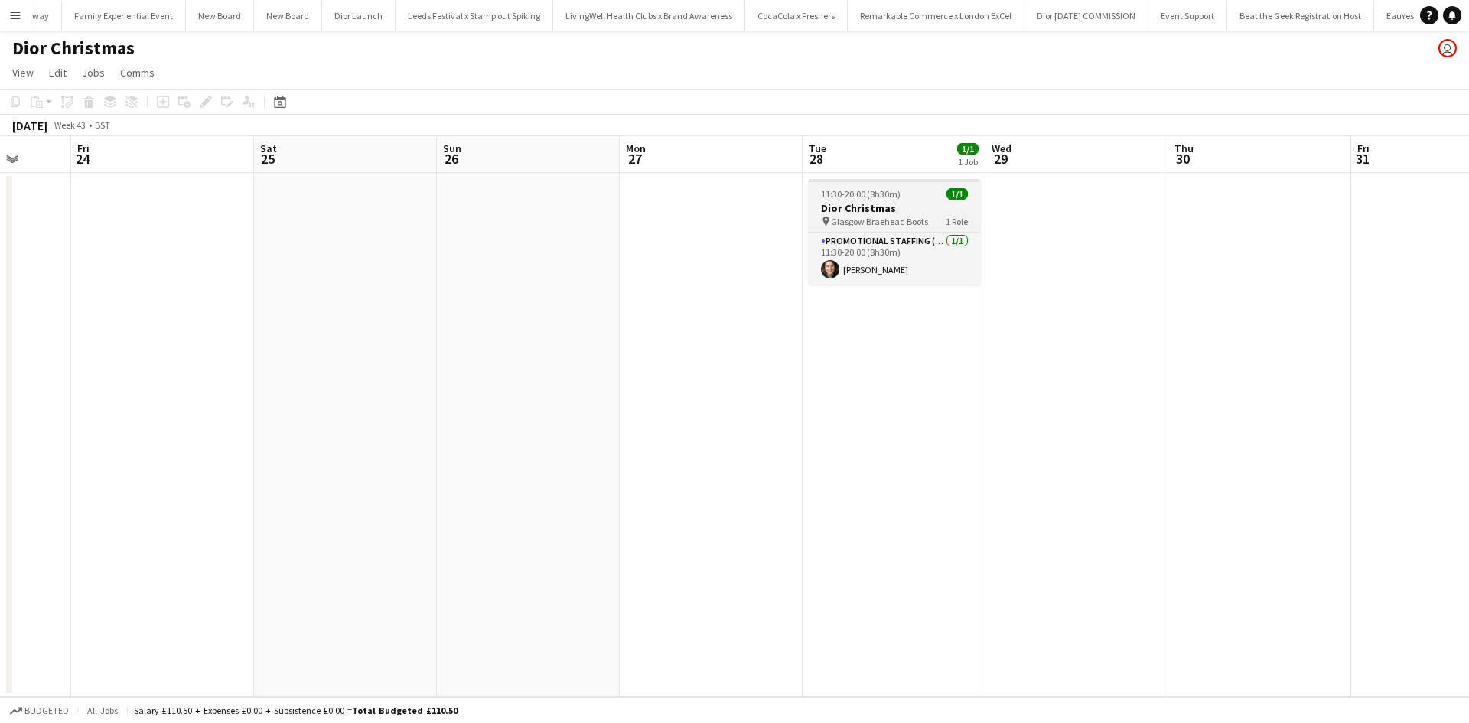
click at [892, 190] on span "11:30-20:00 (8h30m)" at bounding box center [861, 193] width 80 height 11
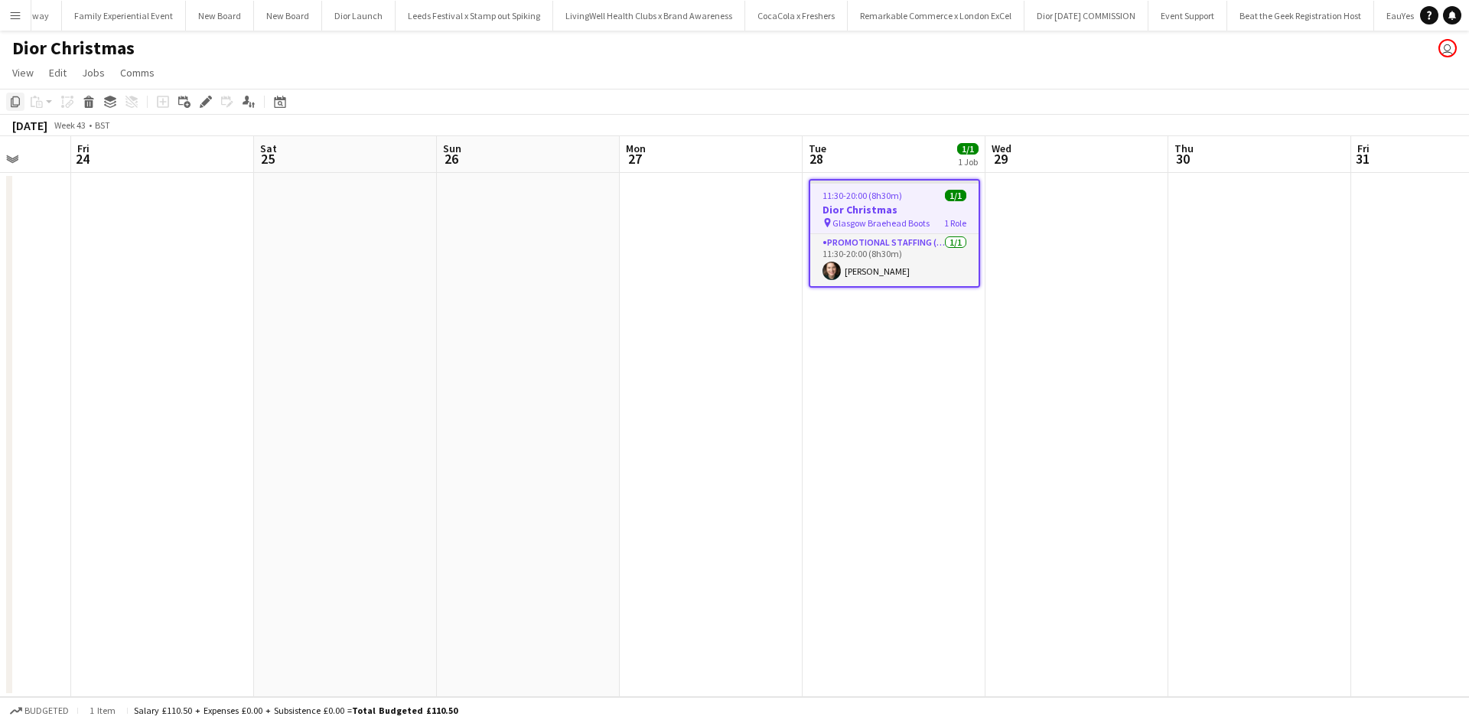
click at [15, 98] on icon "Copy" at bounding box center [15, 102] width 12 height 12
click at [1076, 200] on app-date-cell at bounding box center [1076, 435] width 183 height 524
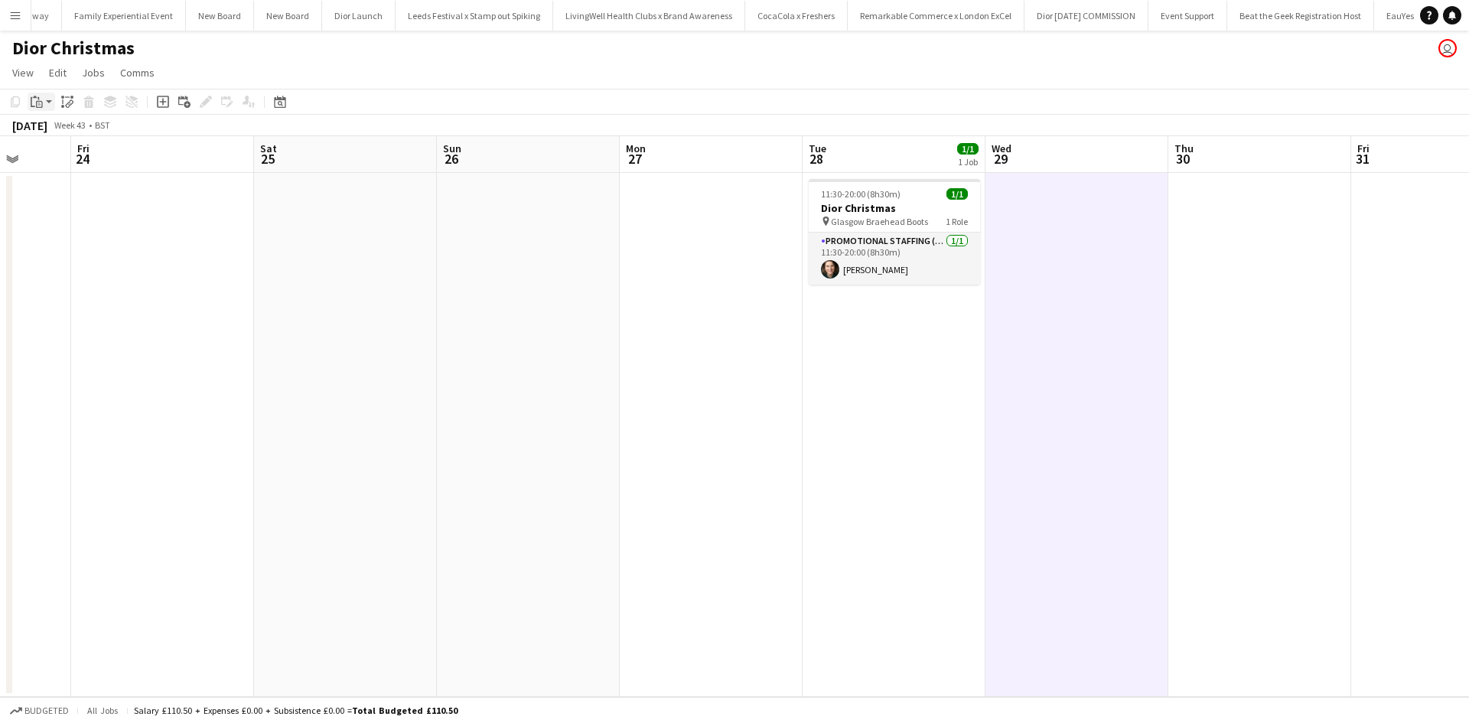
click at [41, 99] on icon "Paste" at bounding box center [37, 102] width 12 height 12
click at [74, 157] on link "Paste with crew Ctrl+Shift+V" at bounding box center [113, 157] width 144 height 14
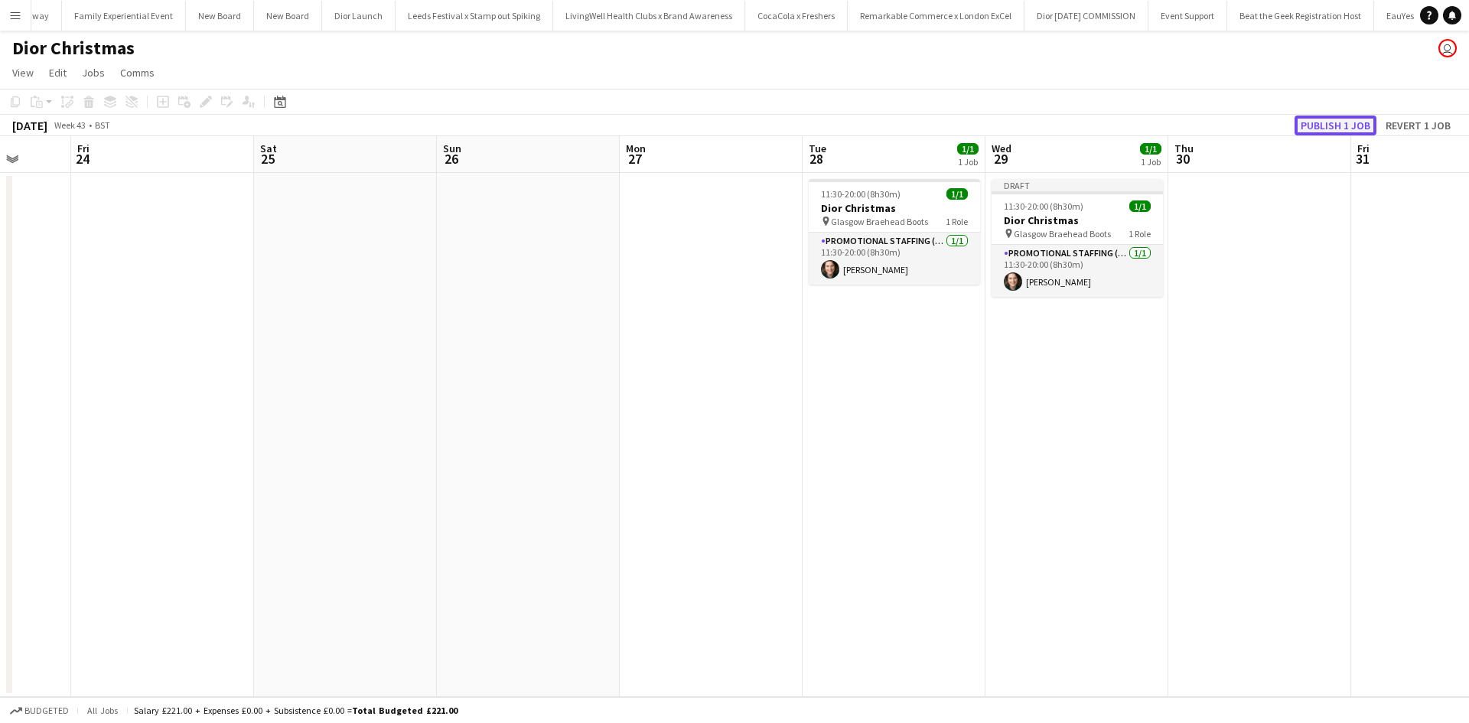
click at [1326, 127] on button "Publish 1 job" at bounding box center [1335, 126] width 82 height 20
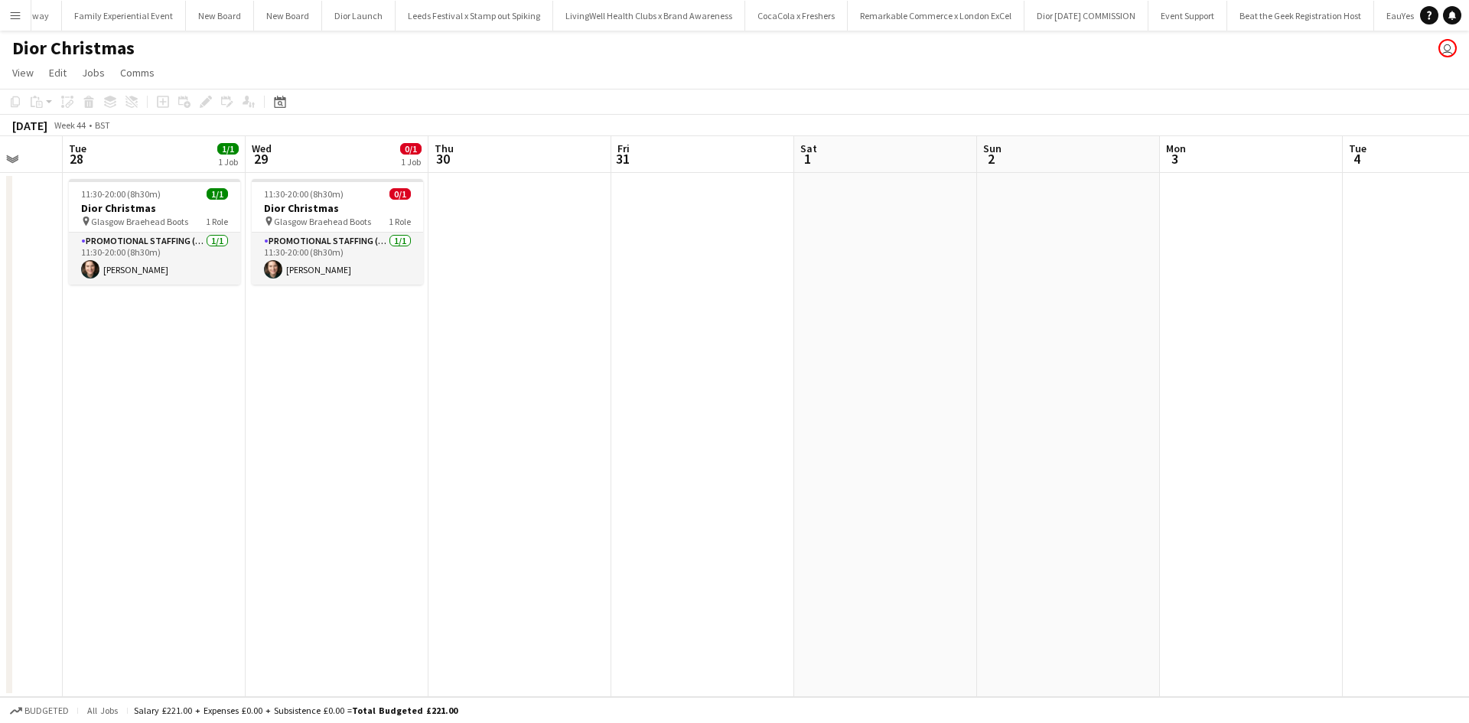
drag, startPoint x: 1215, startPoint y: 342, endPoint x: 218, endPoint y: 267, distance: 1000.3
click at [223, 270] on app-calendar-viewport "Sat 25 Sun 26 Mon 27 Tue 28 1/1 1 Job Wed 29 0/1 1 Job Thu 30 Fri 31 Sat 1 Sun …" at bounding box center [734, 416] width 1469 height 561
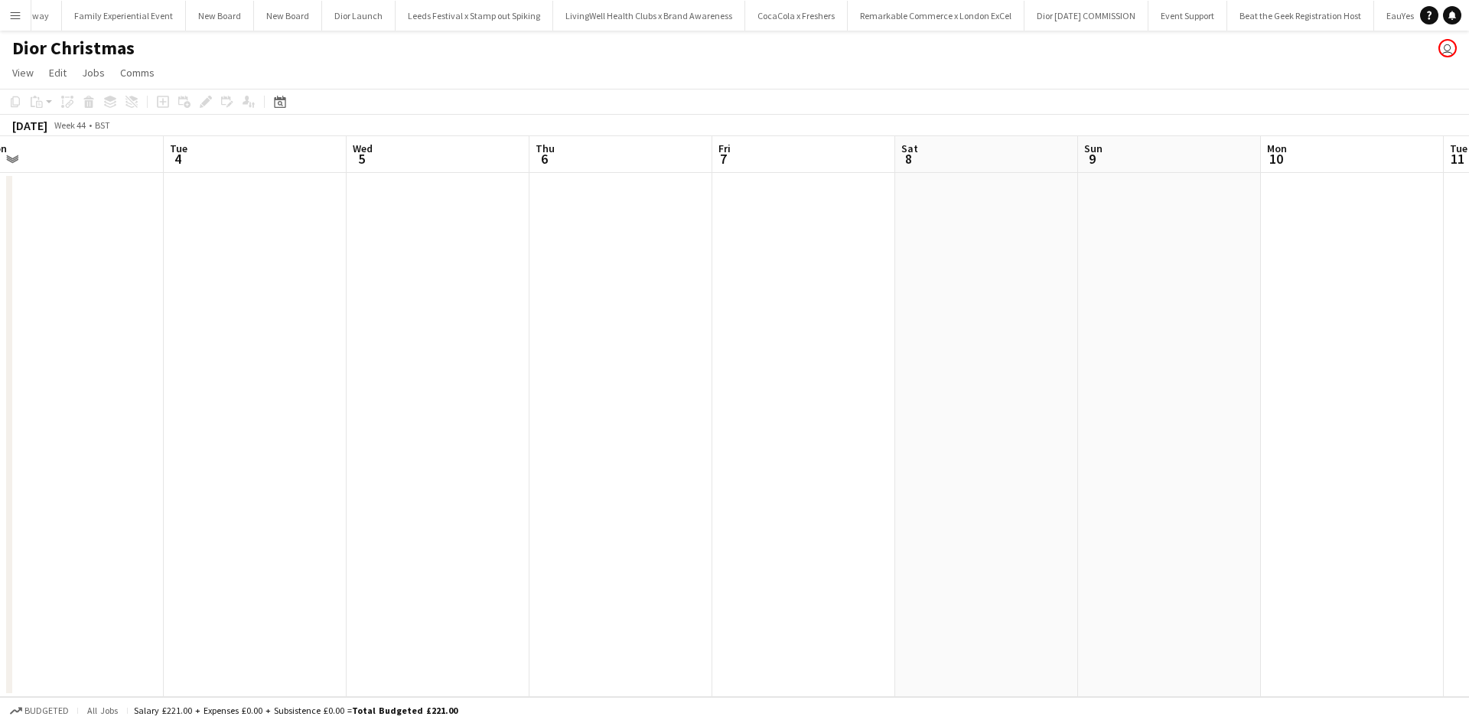
drag, startPoint x: 1146, startPoint y: 368, endPoint x: 277, endPoint y: 255, distance: 876.2
click at [278, 259] on app-calendar-viewport "Fri 31 Sat 1 Sun 2 Mon 3 Tue 4 Wed 5 Thu 6 Fri 7 Sat 8 Sun 9 Mon 10 Tue 11 Wed …" at bounding box center [734, 416] width 1469 height 561
drag, startPoint x: 1095, startPoint y: 395, endPoint x: 350, endPoint y: 294, distance: 752.7
click at [351, 295] on app-calendar-viewport "Sun 2 Mon 3 Tue 4 Wed 5 Thu 6 Fri 7 Sat 8 Sun 9 Mon 10 Tue 11 Wed 12 Thu 13 Fri…" at bounding box center [734, 416] width 1469 height 561
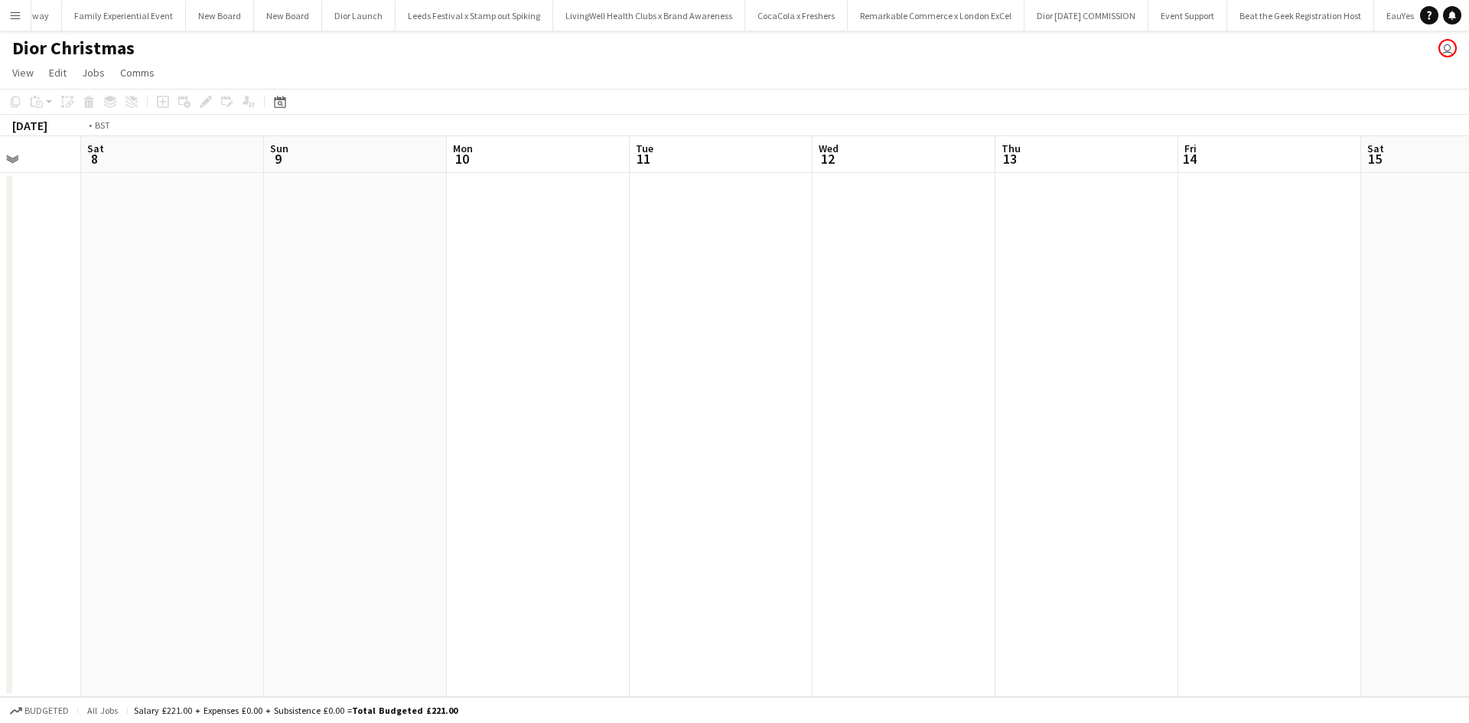
drag, startPoint x: 1076, startPoint y: 367, endPoint x: 462, endPoint y: 298, distance: 617.3
click at [462, 298] on app-calendar-viewport "Wed 5 Thu 6 Fri 7 Sat 8 Sun 9 Mon 10 Tue 11 Wed 12 Thu 13 Fri 14 Sat 15 Sun 16 …" at bounding box center [734, 416] width 1469 height 561
drag, startPoint x: 1249, startPoint y: 350, endPoint x: 919, endPoint y: 324, distance: 330.7
click at [919, 324] on app-calendar-viewport "Sat 8 Sun 9 Mon 10 Tue 11 Wed 12 Thu 13 Fri 14 Sat 15 Sun 16 Mon 17 Tue 18 Wed …" at bounding box center [734, 416] width 1469 height 561
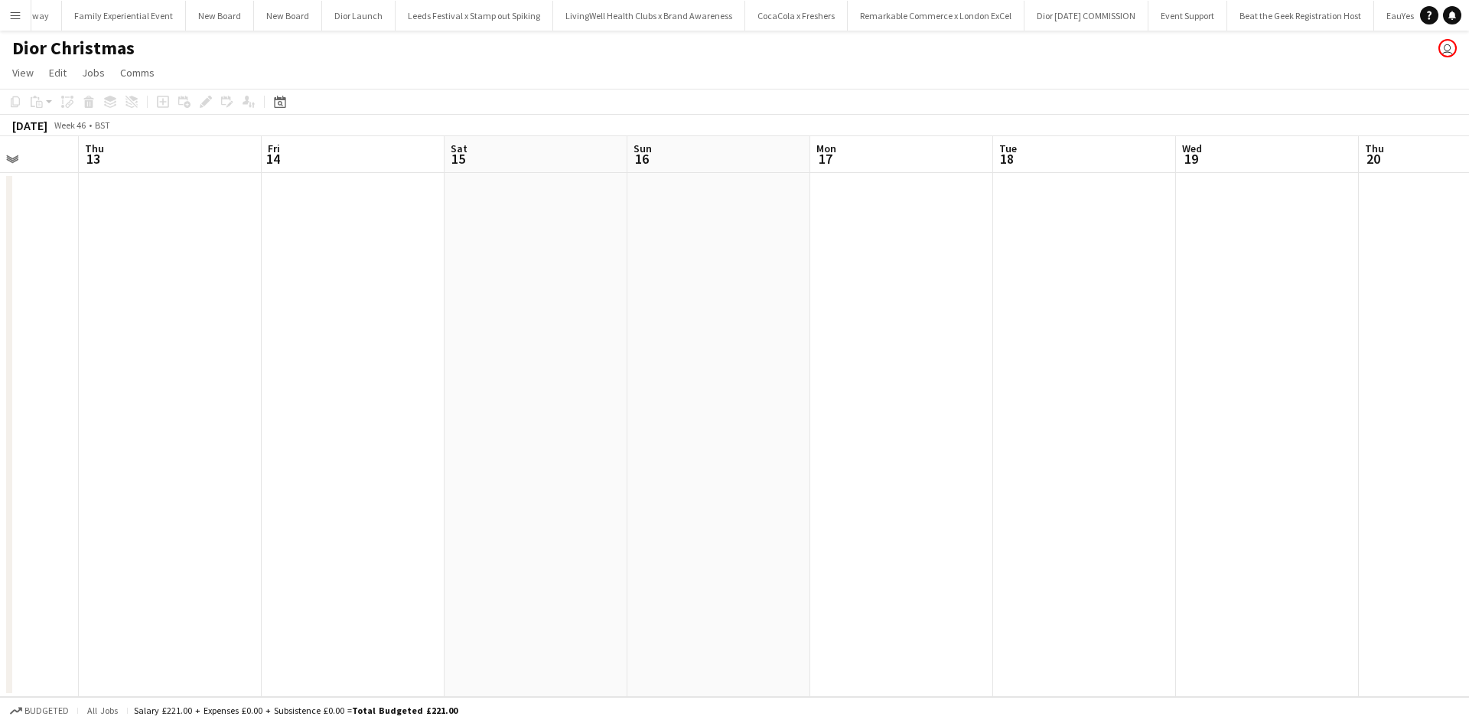
click at [893, 283] on app-date-cell at bounding box center [901, 435] width 183 height 524
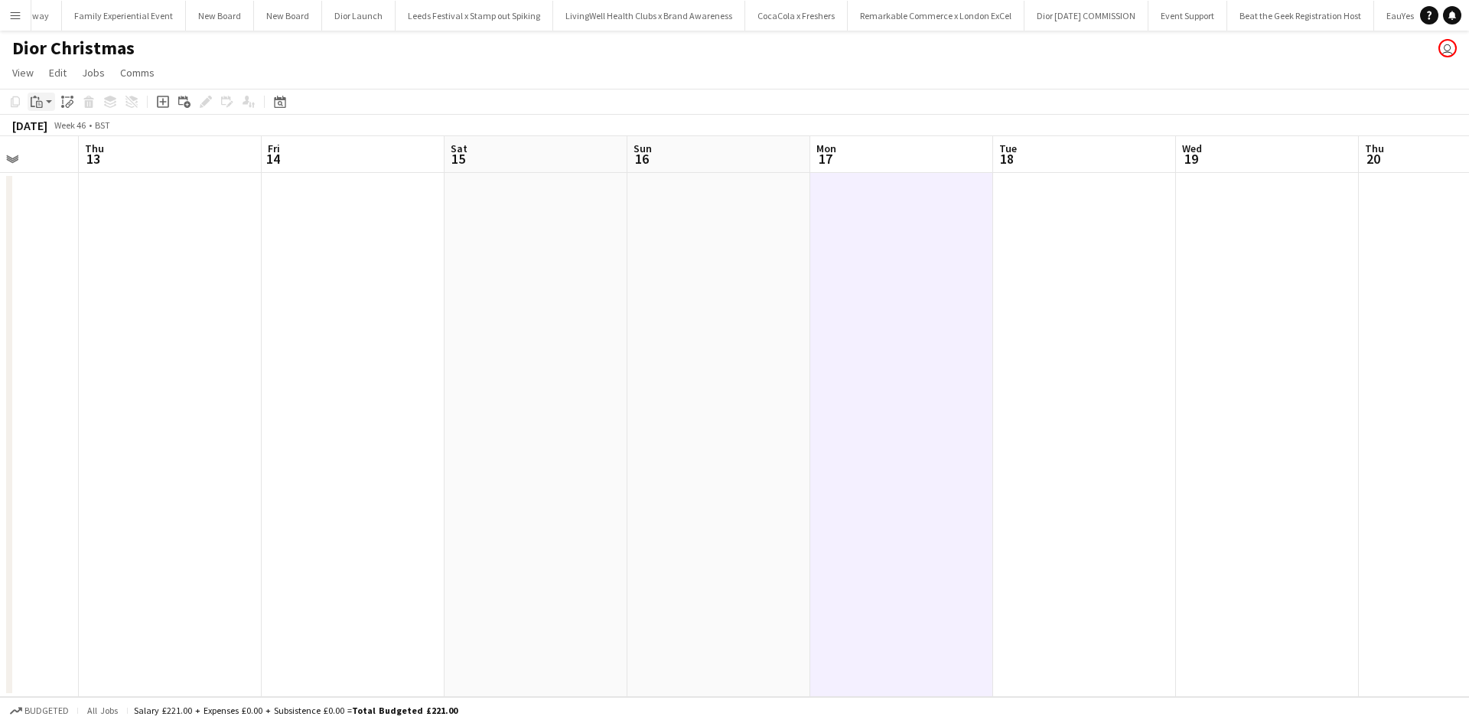
click at [37, 99] on icon "Paste" at bounding box center [37, 102] width 12 height 12
click at [57, 151] on link "Paste with crew Ctrl+Shift+V" at bounding box center [113, 157] width 144 height 14
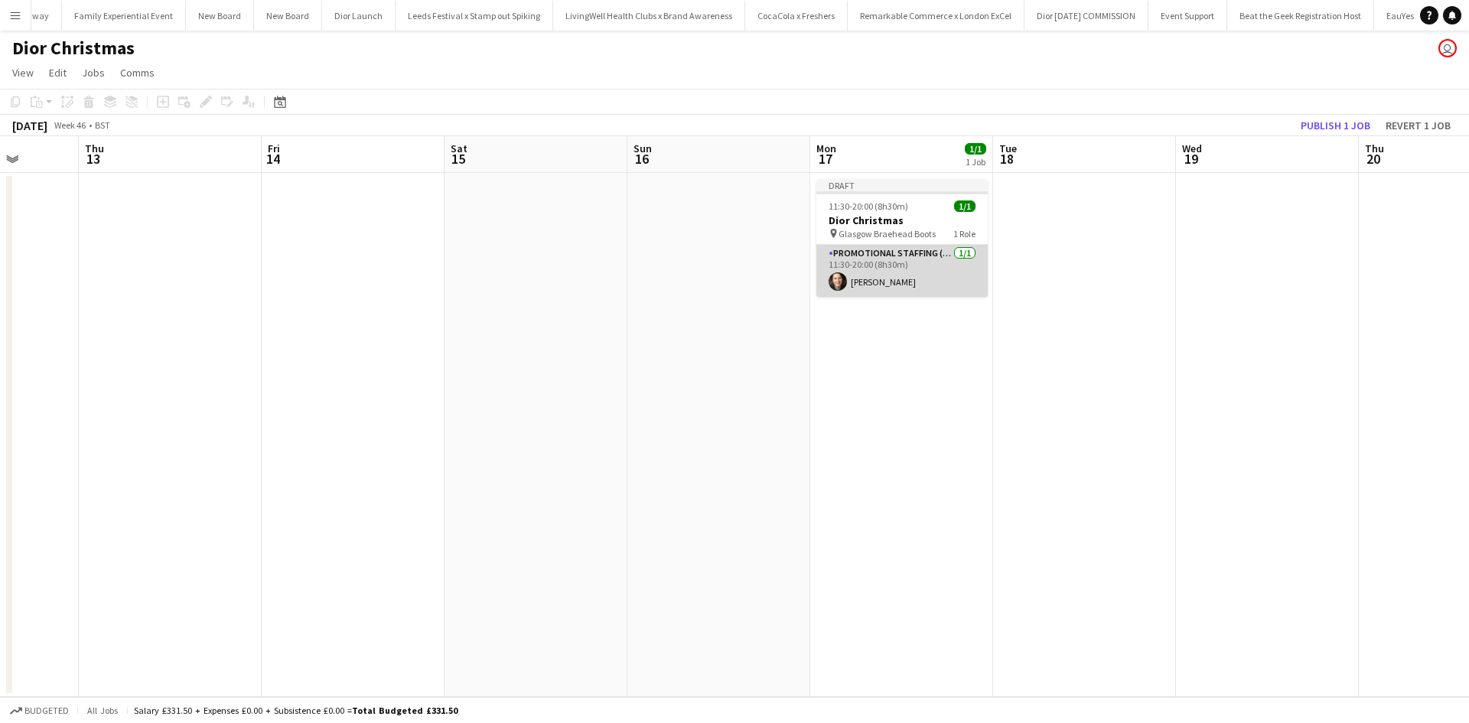
click at [916, 263] on app-card-role "Promotional Staffing (Sales Staff) 1/1 11:30-20:00 (8h30m) Shian Denovan" at bounding box center [901, 271] width 171 height 52
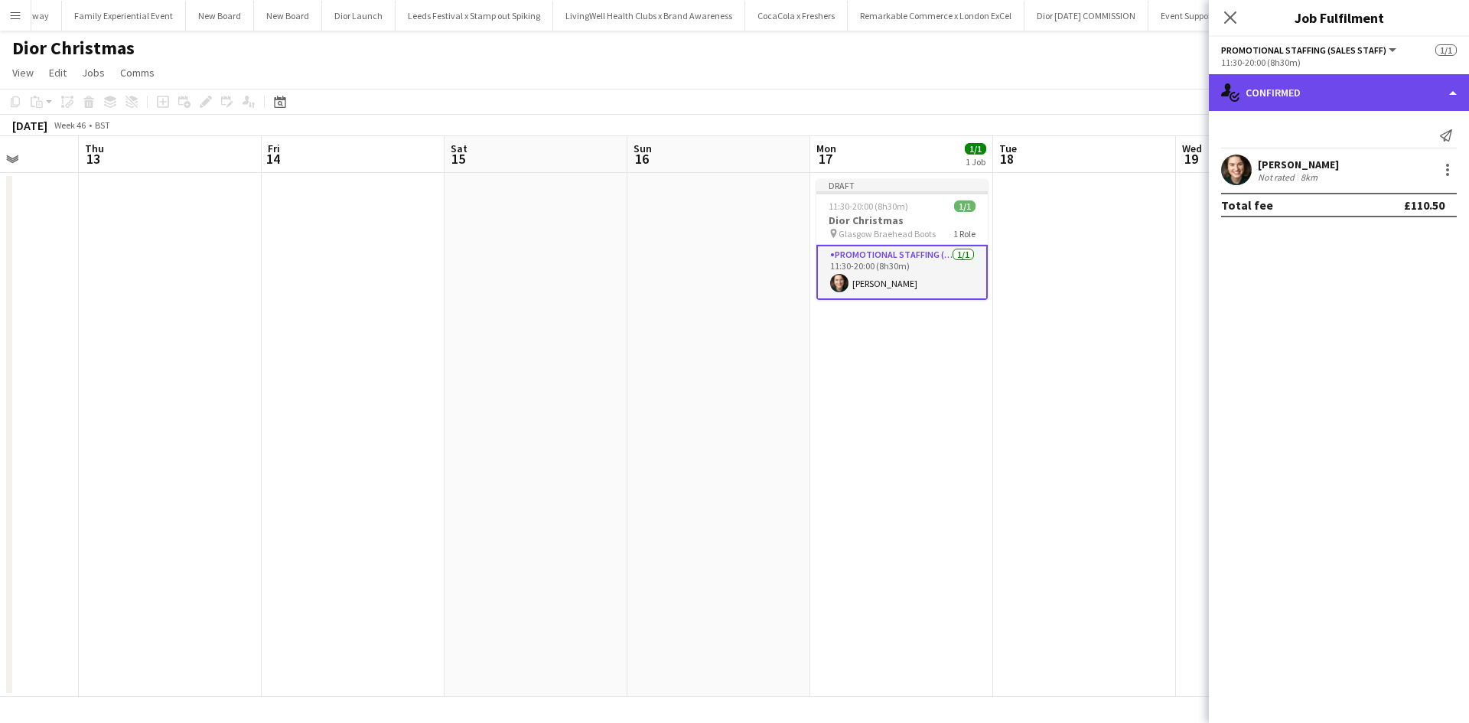
click at [1327, 95] on div "single-neutral-actions-check-2 Confirmed" at bounding box center [1339, 92] width 260 height 37
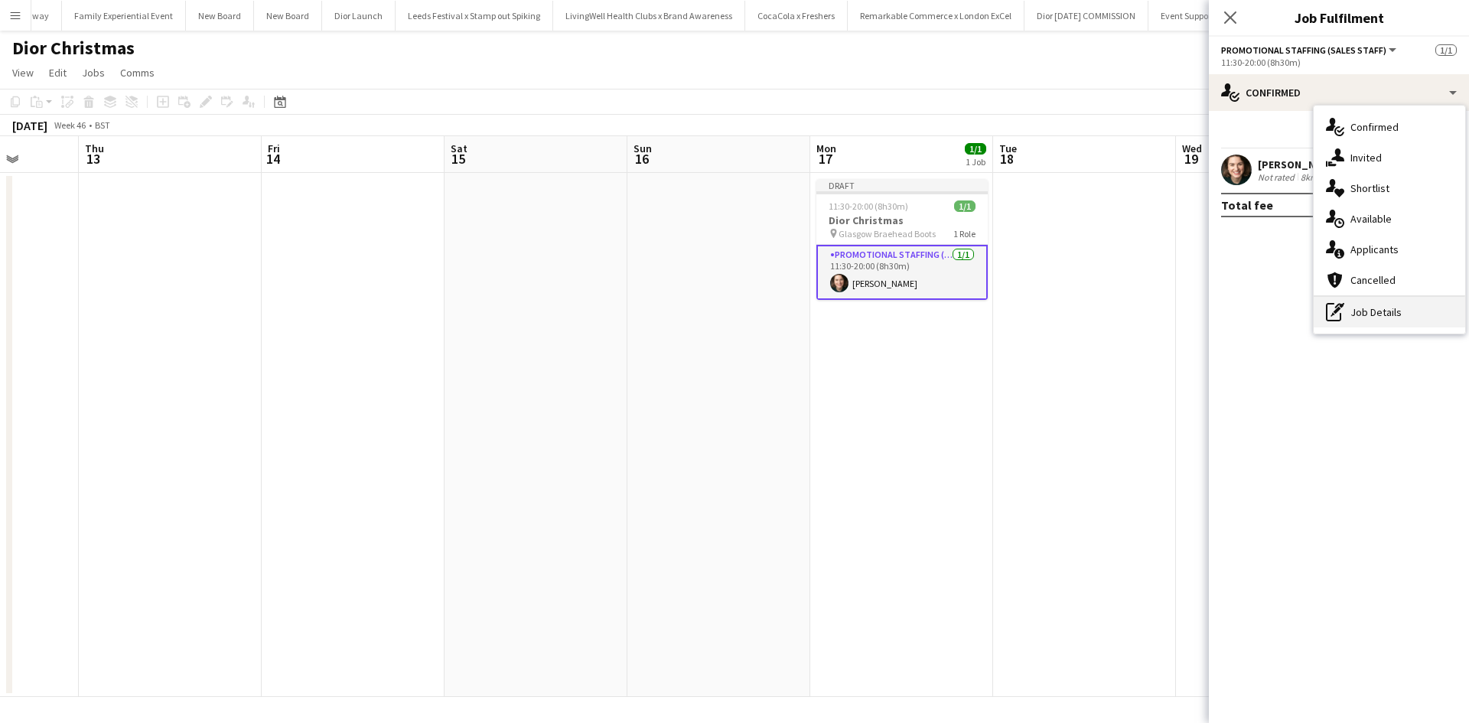
click at [1374, 304] on div "pen-write Job Details" at bounding box center [1388, 312] width 151 height 31
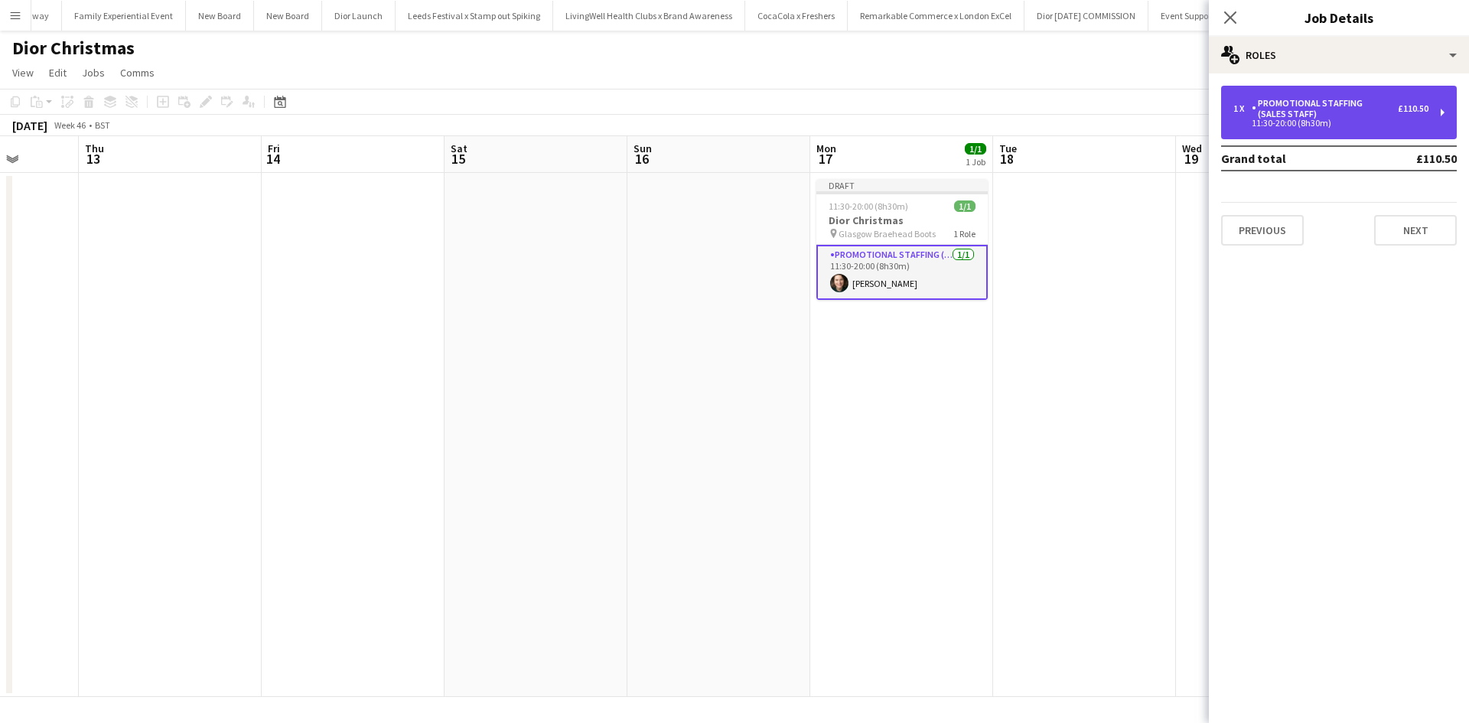
click at [1308, 118] on div "Promotional Staffing (Sales Staff)" at bounding box center [1324, 108] width 146 height 21
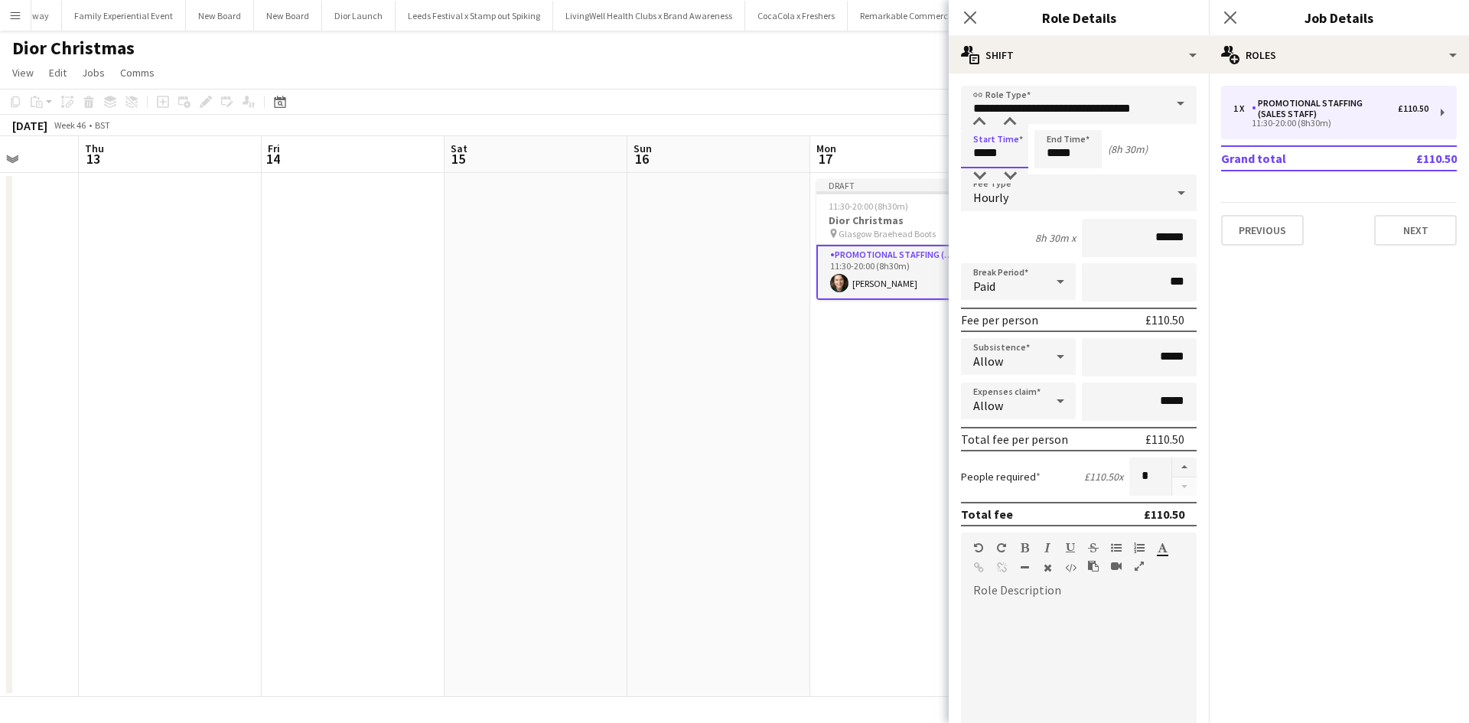
drag, startPoint x: 1001, startPoint y: 151, endPoint x: 957, endPoint y: 153, distance: 43.6
click at [957, 153] on form "**********" at bounding box center [1079, 561] width 260 height 951
type input "*****"
click at [889, 393] on app-date-cell "Draft 11:30-20:00 (8h30m) 1/1 Dior Christmas pin Glasgow Braehead Boots 1 Role …" at bounding box center [901, 435] width 183 height 524
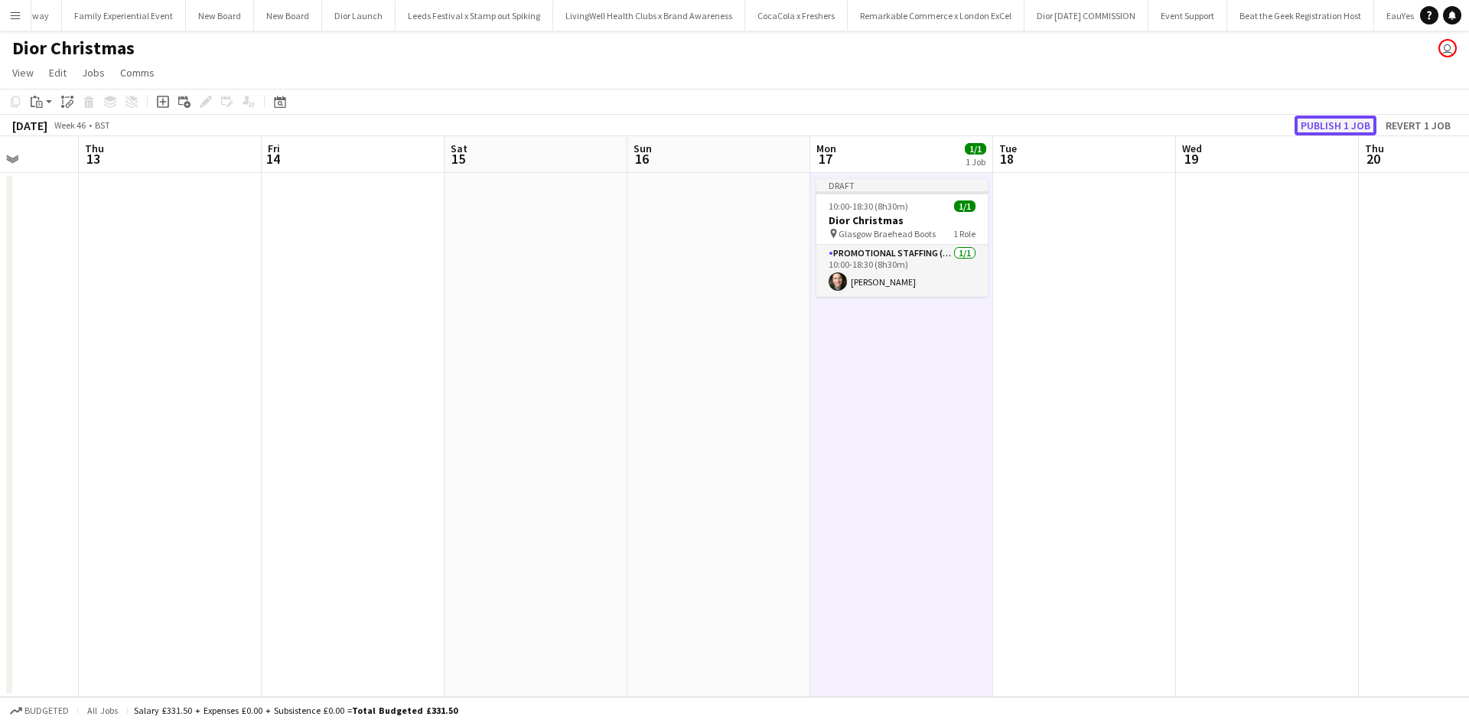
click at [1355, 125] on button "Publish 1 job" at bounding box center [1335, 126] width 82 height 20
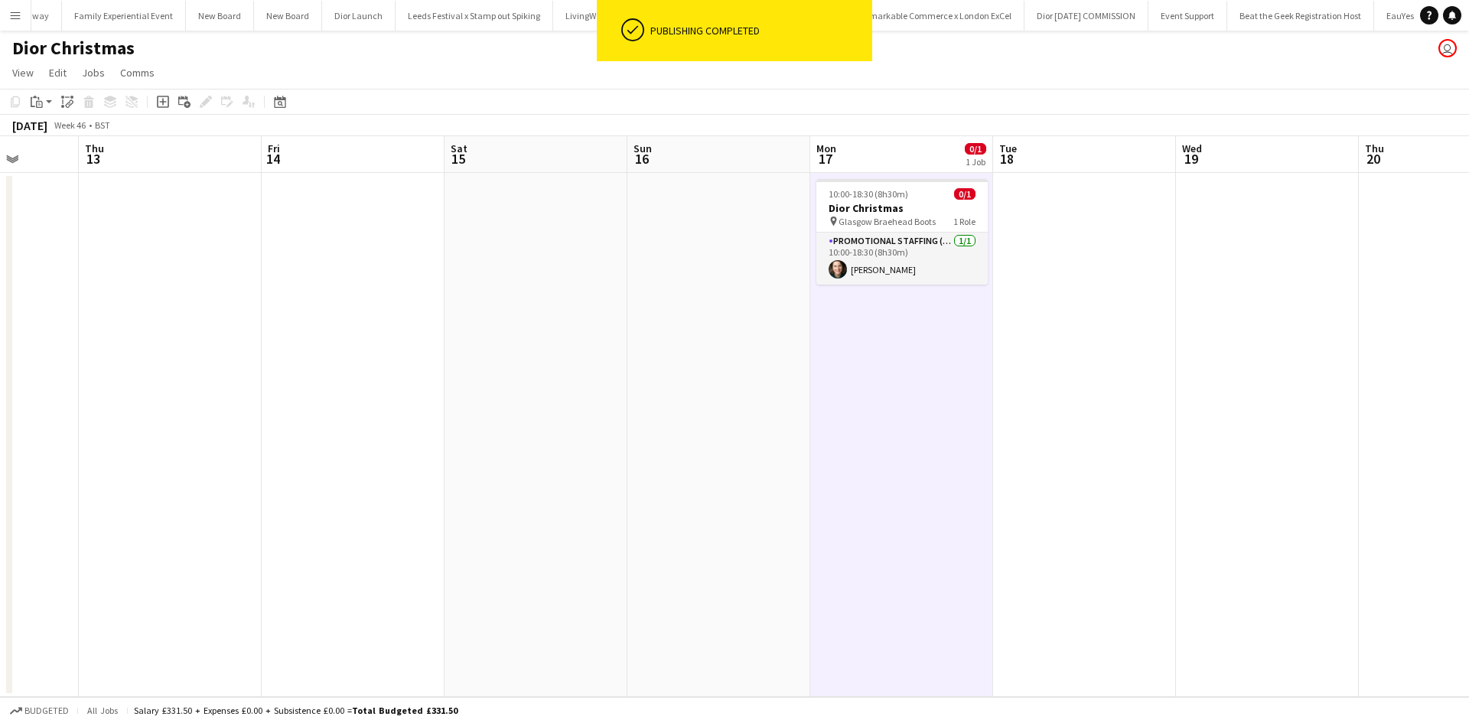
click at [1086, 278] on app-date-cell at bounding box center [1084, 435] width 183 height 524
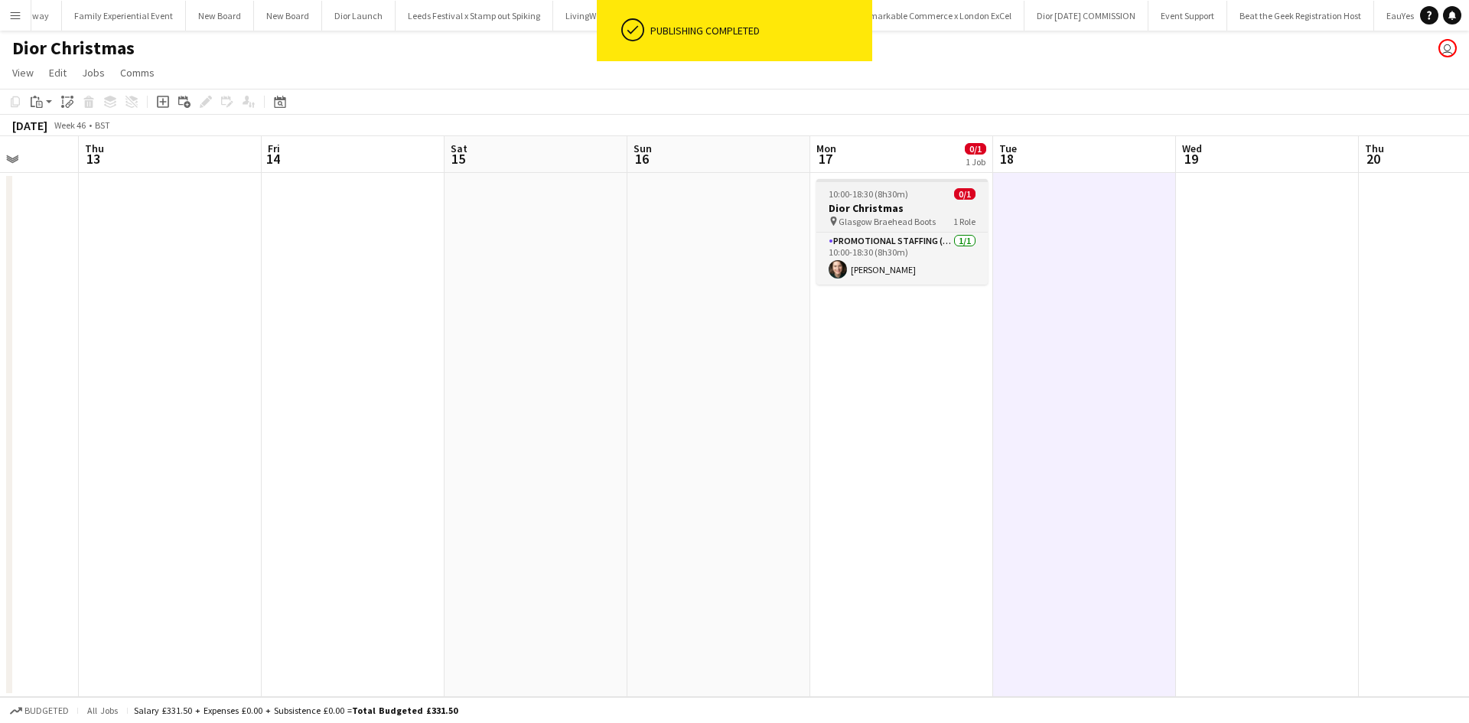
click at [923, 197] on div "10:00-18:30 (8h30m) 0/1" at bounding box center [901, 193] width 171 height 11
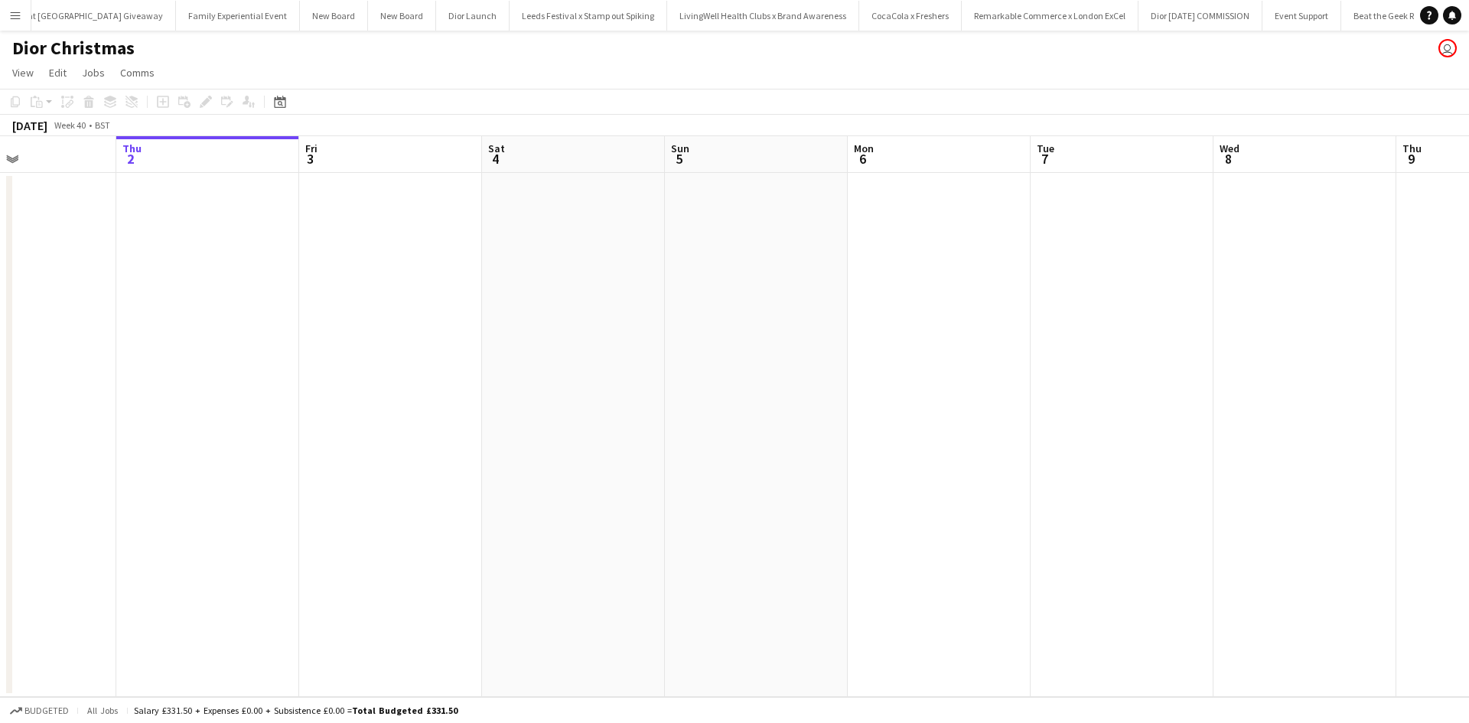
scroll to position [0, 16921]
drag, startPoint x: 1087, startPoint y: 377, endPoint x: 256, endPoint y: 333, distance: 831.9
click at [256, 333] on app-calendar-viewport "Mon 29 Tue 30 Wed 1 Thu 2 Fri 3 Sat 4 Sun 5 Mon 6 Tue 7 Wed 8 Thu 9 Fri 10 Sat …" at bounding box center [734, 416] width 1469 height 561
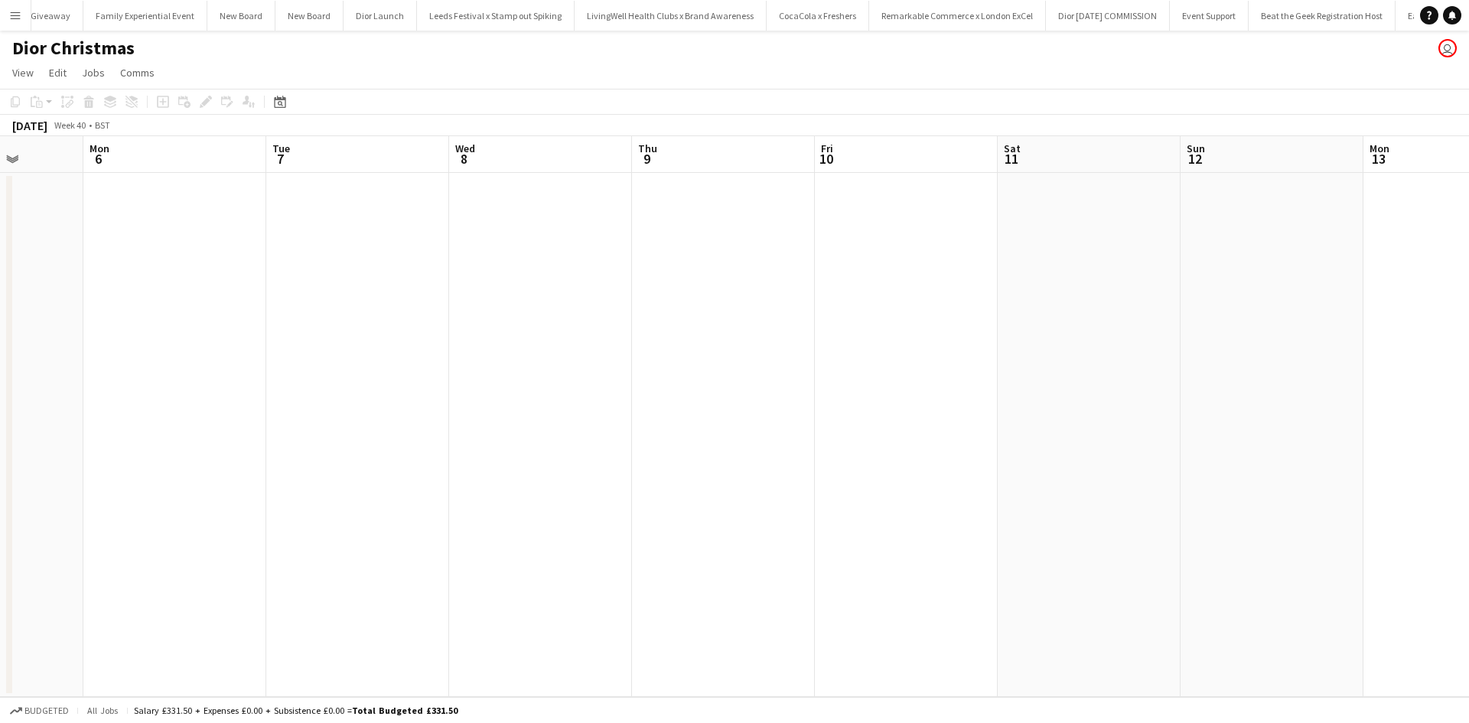
scroll to position [0, 16940]
drag, startPoint x: 719, startPoint y: 421, endPoint x: 754, endPoint y: 438, distance: 39.0
click at [302, 373] on app-calendar-viewport "Thu 2 Fri 3 Sat 4 Sun 5 Mon 6 Tue 7 Wed 8 Thu 9 Fri 10 Sat 11 Sun 12 Mon 13 Tue…" at bounding box center [734, 416] width 1469 height 561
drag, startPoint x: 854, startPoint y: 451, endPoint x: 935, endPoint y: 521, distance: 106.9
click at [341, 370] on app-calendar-viewport "Sun 5 Mon 6 Tue 7 Wed 8 Thu 9 Fri 10 Sat 11 Sun 12 Mon 13 Tue 14 Wed 15 Thu 16 …" at bounding box center [734, 416] width 1469 height 561
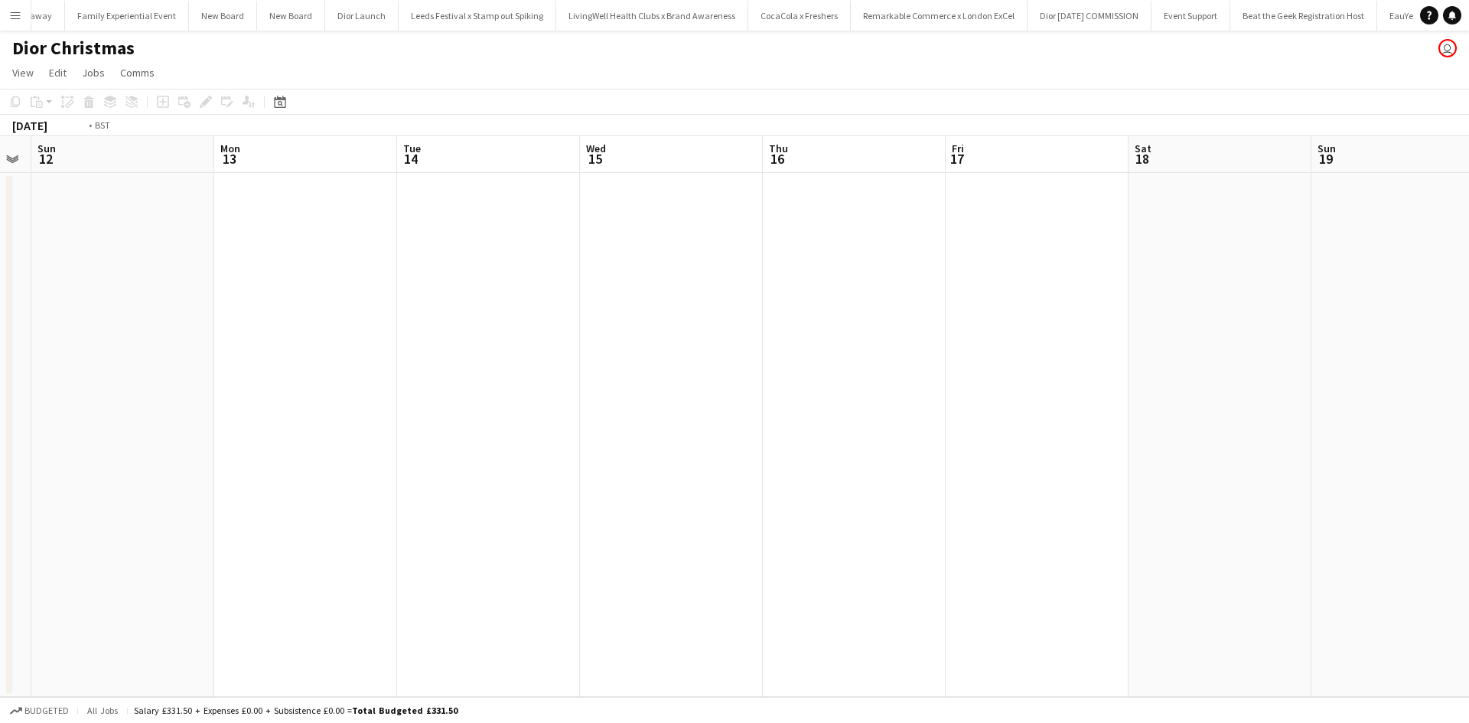
drag, startPoint x: 935, startPoint y: 521, endPoint x: 508, endPoint y: 434, distance: 435.7
click at [492, 428] on app-calendar-viewport "Thu 9 Fri 10 Sat 11 Sun 12 Mon 13 Tue 14 Wed 15 Thu 16 Fri 17 Sat 18 Sun 19 Mon…" at bounding box center [734, 416] width 1469 height 561
drag, startPoint x: 871, startPoint y: 528, endPoint x: 780, endPoint y: 535, distance: 91.3
click at [408, 443] on app-calendar-viewport "Sat 11 Sun 12 Mon 13 Tue 14 Wed 15 Thu 16 Fri 17 Sat 18 Sun 19 Mon 20 Tue 21 We…" at bounding box center [734, 416] width 1469 height 561
drag, startPoint x: 783, startPoint y: 535, endPoint x: 356, endPoint y: 444, distance: 436.4
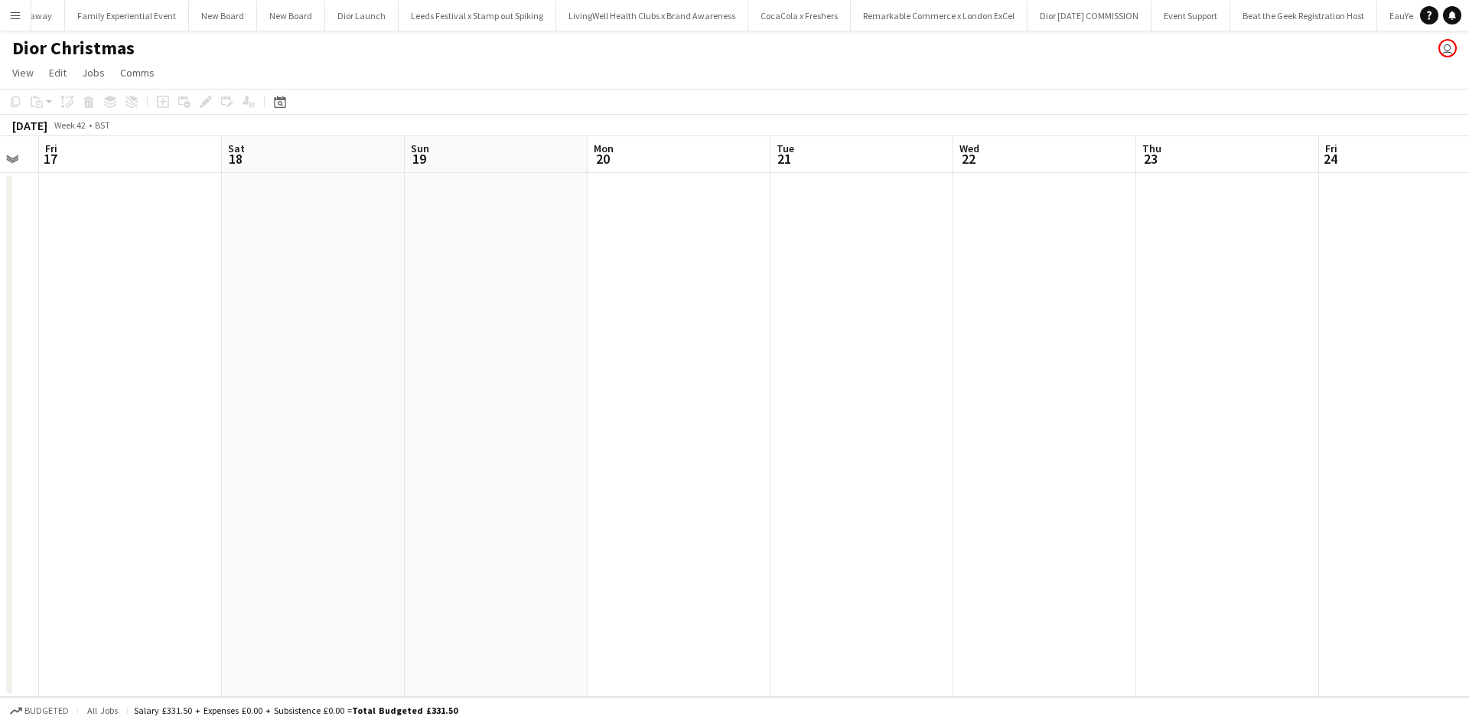
click at [347, 436] on app-calendar-viewport "Mon 13 Tue 14 Wed 15 Thu 16 Fri 17 Sat 18 Sun 19 Mon 20 Tue 21 Wed 22 Thu 23 Fr…" at bounding box center [734, 416] width 1469 height 561
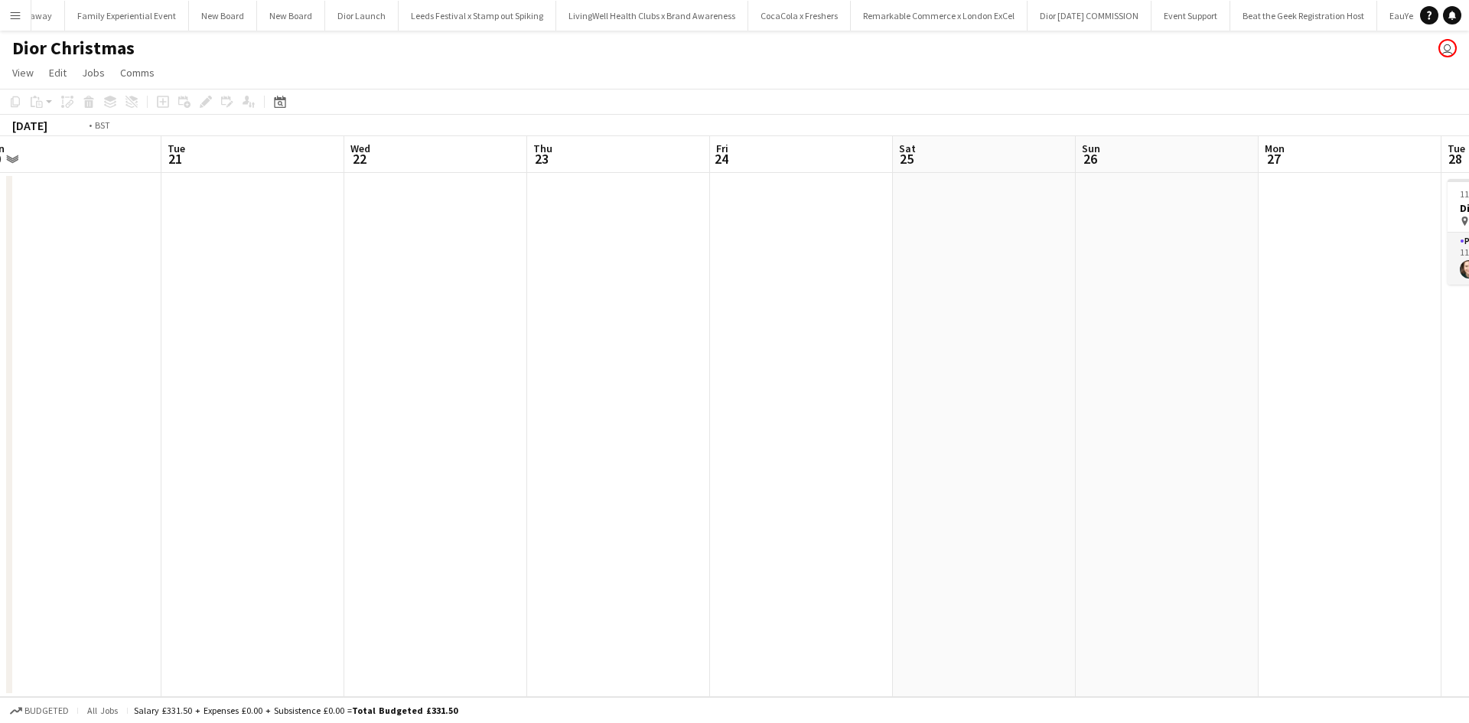
drag, startPoint x: 985, startPoint y: 567, endPoint x: 905, endPoint y: 519, distance: 93.3
click at [448, 440] on app-calendar-viewport "Thu 16 Fri 17 Sat 18 Sun 19 Mon 20 Tue 21 Wed 22 Thu 23 Fri 24 Sat 25 Sun 26 Mo…" at bounding box center [734, 416] width 1469 height 561
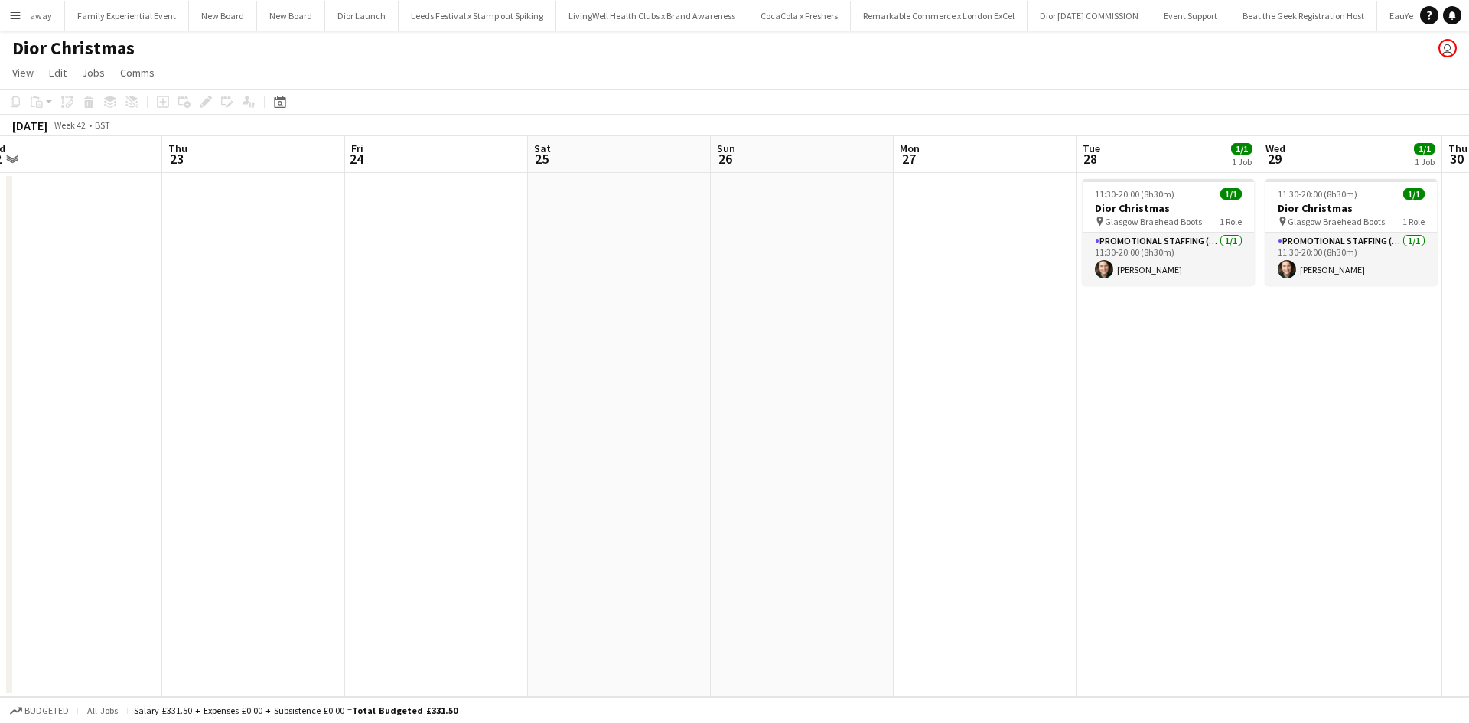
click at [577, 452] on app-calendar-viewport "Sat 18 Sun 19 Mon 20 Tue 21 Wed 22 Thu 23 Fri 24 Sat 25 Sun 26 Mon 27 Tue 28 1/…" at bounding box center [734, 416] width 1469 height 561
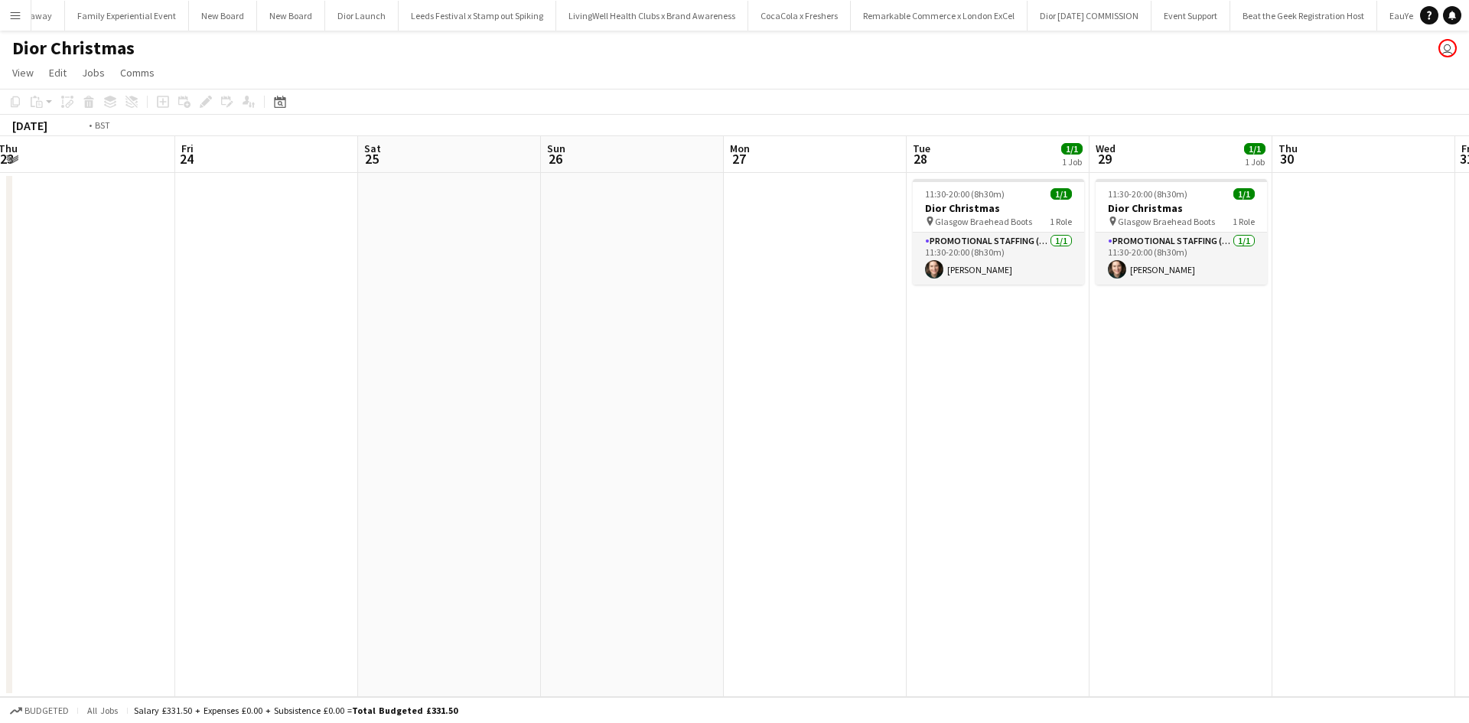
drag, startPoint x: 1102, startPoint y: 500, endPoint x: 600, endPoint y: 448, distance: 503.7
click at [312, 394] on app-calendar-viewport "Mon 20 Tue 21 Wed 22 Thu 23 Fri 24 Sat 25 Sun 26 Mon 27 Tue 28 1/1 1 Job Wed 29…" at bounding box center [734, 416] width 1469 height 561
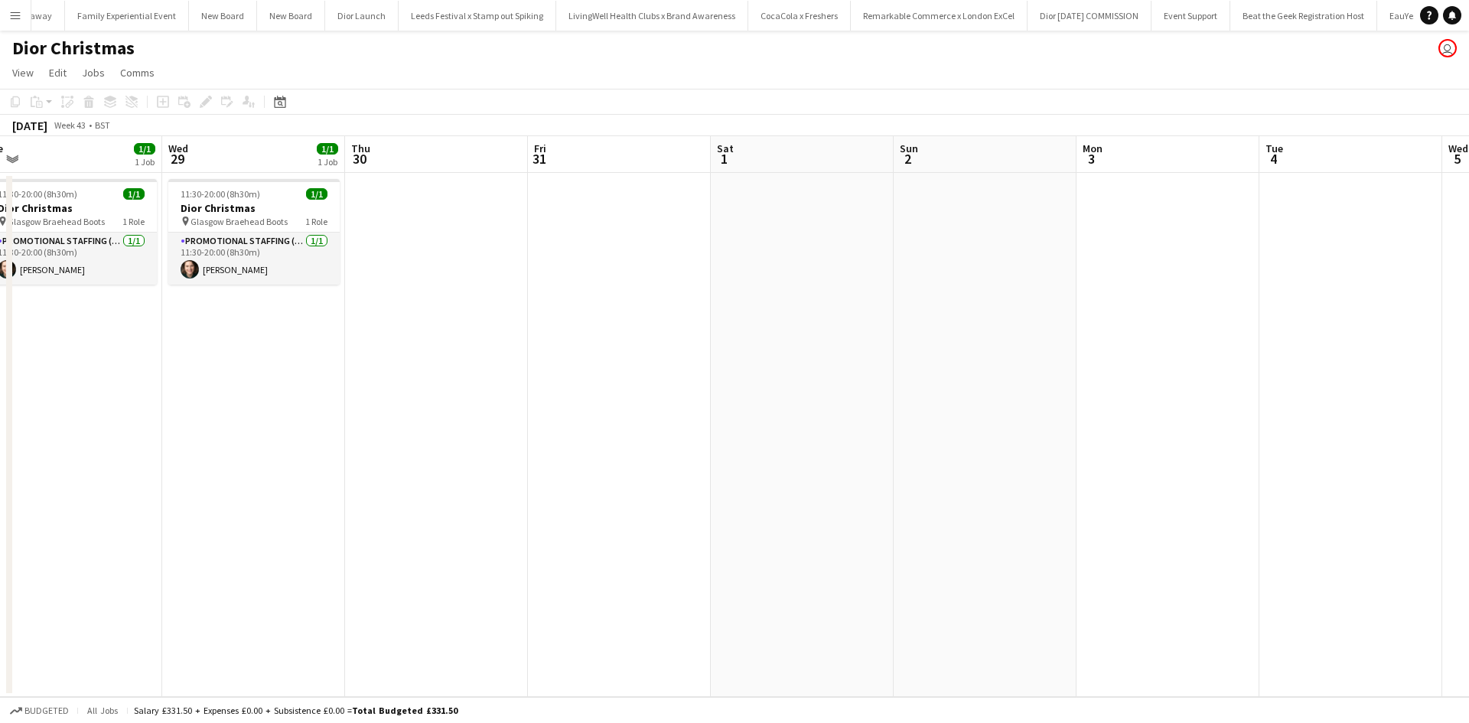
drag, startPoint x: 492, startPoint y: 435, endPoint x: 521, endPoint y: 447, distance: 31.5
click at [401, 425] on app-calendar-viewport "Sun 26 Mon 27 Tue 28 1/1 1 Job Wed 29 1/1 1 Job Thu 30 Fri 31 Sat 1 Sun 2 Mon 3…" at bounding box center [734, 416] width 1469 height 561
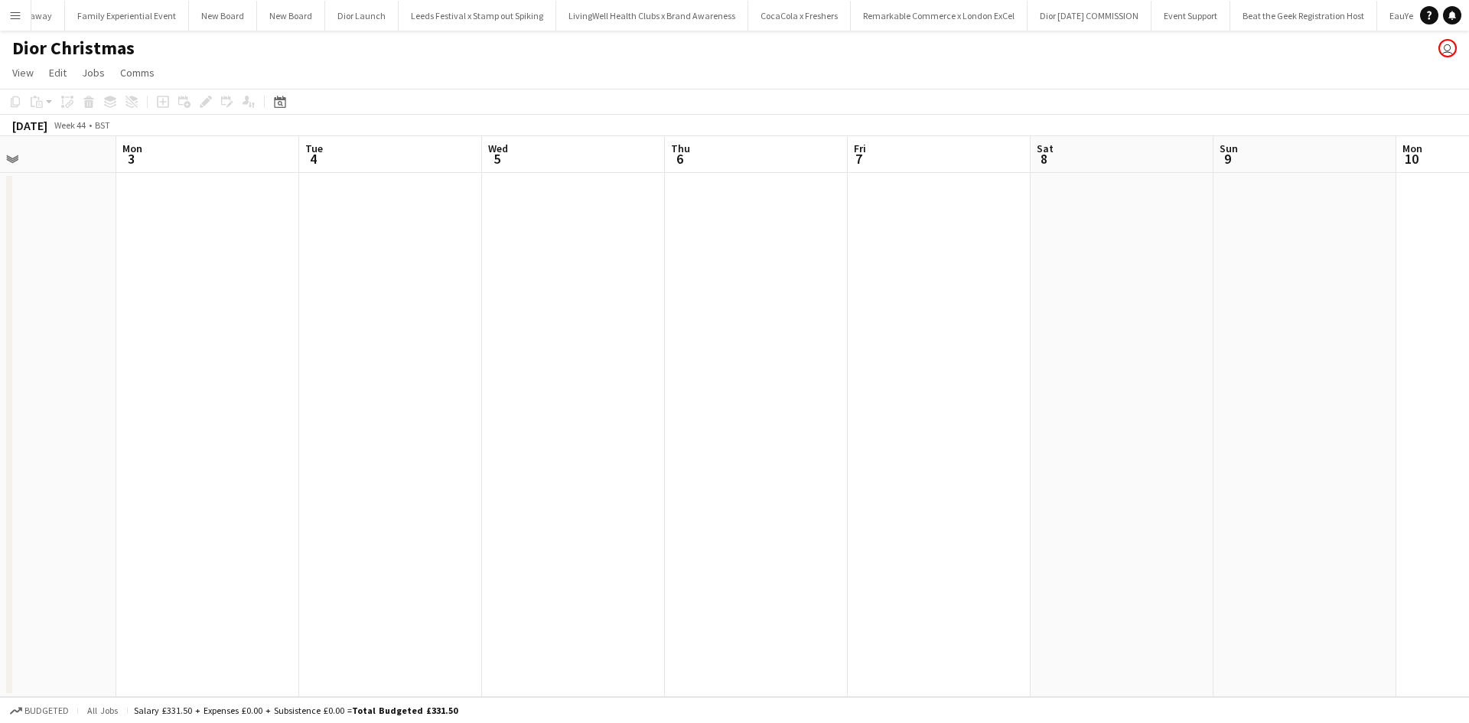
click at [343, 450] on app-calendar-viewport "Thu 30 Fri 31 Sat 1 Sun 2 Mon 3 Tue 4 Wed 5 Thu 6 Fri 7 Sat 8 Sun 9 Mon 10 Tue …" at bounding box center [734, 416] width 1469 height 561
drag, startPoint x: 643, startPoint y: 513, endPoint x: 220, endPoint y: 434, distance: 430.3
click at [222, 434] on app-calendar-viewport "Thu 30 Fri 31 Sat 1 Sun 2 Mon 3 Tue 4 Wed 5 Thu 6 Fri 7 Sat 8 Sun 9 Mon 10 Tue …" at bounding box center [734, 416] width 1469 height 561
drag, startPoint x: 474, startPoint y: 464, endPoint x: 418, endPoint y: 457, distance: 57.0
click at [423, 457] on app-calendar-viewport "Sat 1 Sun 2 Mon 3 Tue 4 Wed 5 Thu 6 Fri 7 Sat 8 Sun 9 Mon 10 Tue 11 Wed 12 Thu …" at bounding box center [734, 416] width 1469 height 561
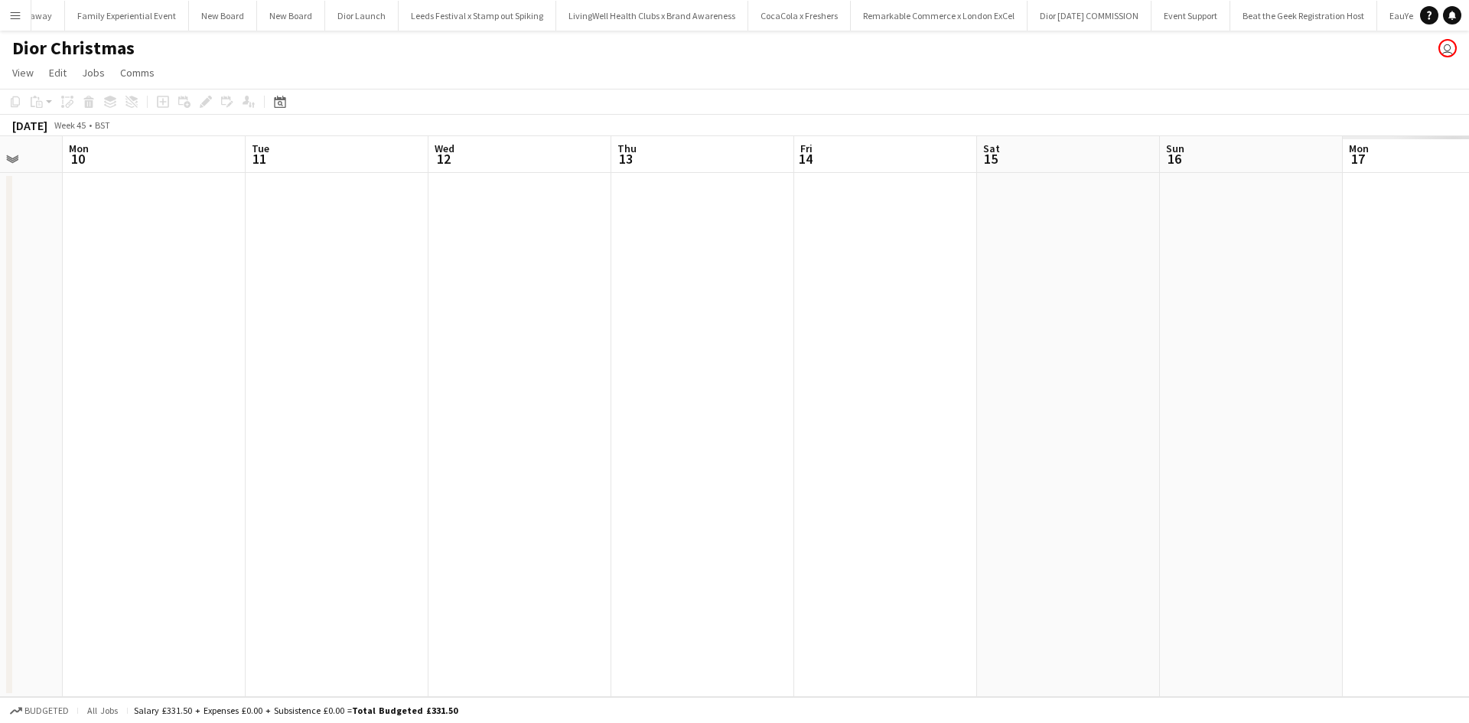
drag, startPoint x: 383, startPoint y: 447, endPoint x: 324, endPoint y: 441, distance: 60.0
click at [353, 444] on app-calendar-viewport "Thu 6 Fri 7 Sat 8 Sun 9 Mon 10 Tue 11 Wed 12 Thu 13 Fri 14 Sat 15 Sun 16 Mon 17…" at bounding box center [734, 416] width 1469 height 561
drag, startPoint x: 597, startPoint y: 484, endPoint x: 426, endPoint y: 455, distance: 173.8
click at [315, 440] on app-calendar-viewport "Thu 6 Fri 7 Sat 8 Sun 9 Mon 10 Tue 11 Wed 12 Thu 13 Fri 14 Sat 15 Sun 16 Mon 17…" at bounding box center [734, 416] width 1469 height 561
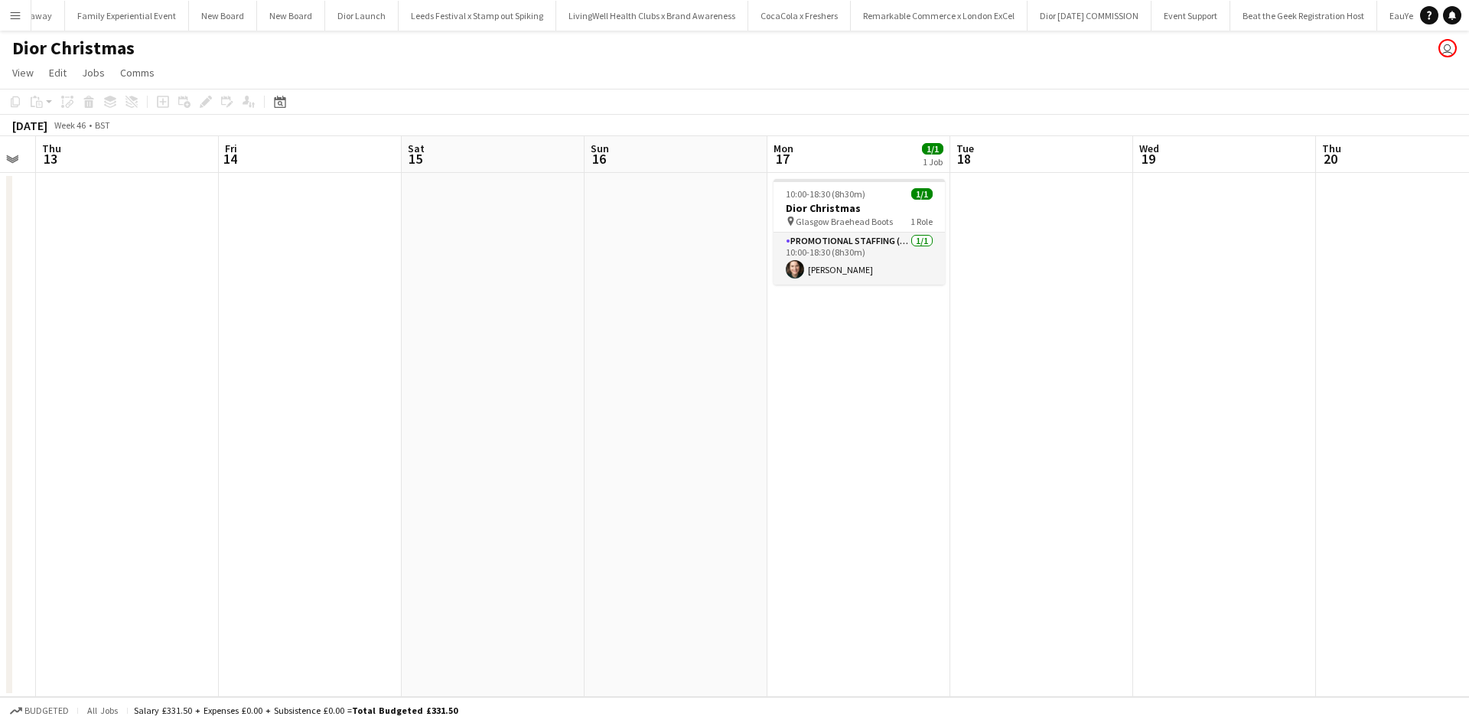
drag, startPoint x: 1080, startPoint y: 511, endPoint x: 614, endPoint y: 440, distance: 471.2
click at [610, 445] on app-calendar-viewport "Mon 10 Tue 11 Wed 12 Thu 13 Fri 14 Sat 15 Sun 16 Mon 17 1/1 1 Job Tue 18 Wed 19…" at bounding box center [734, 416] width 1469 height 561
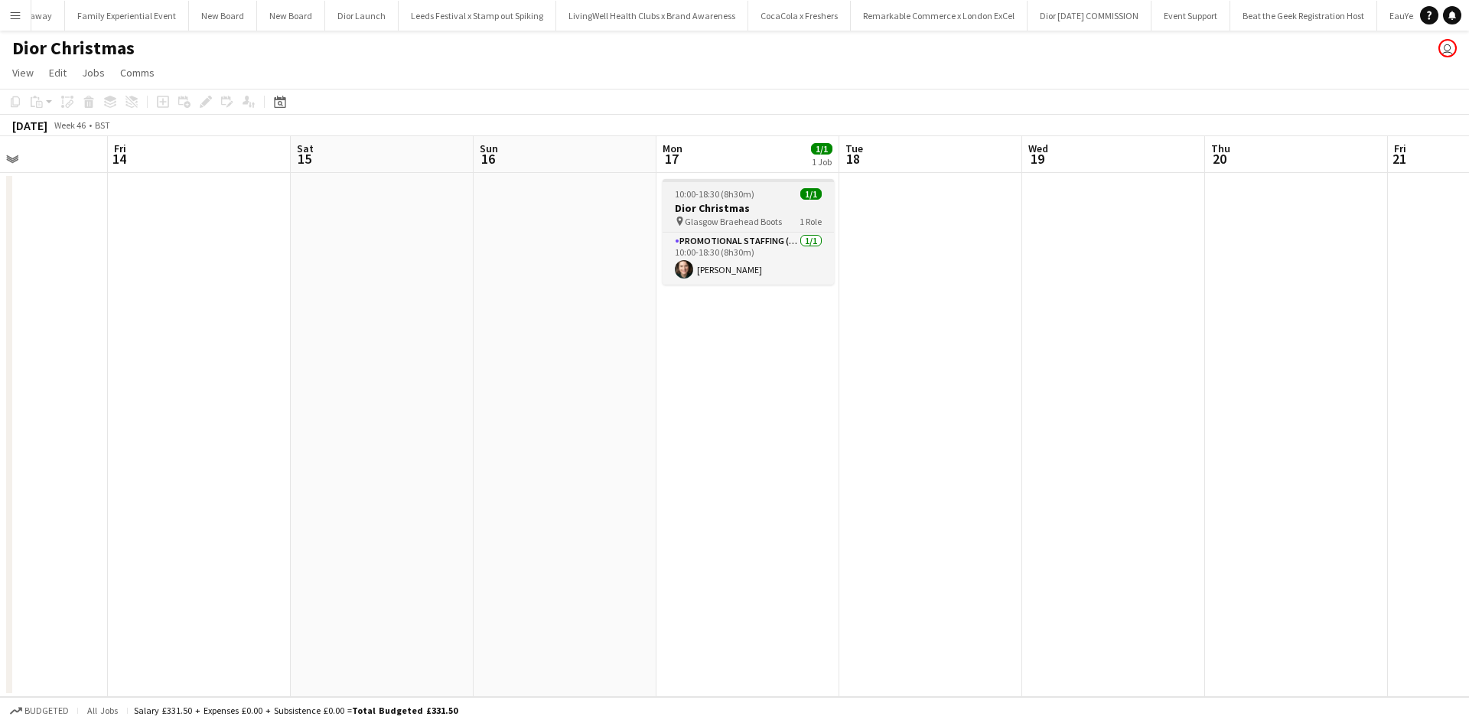
click at [767, 206] on h3 "Dior Christmas" at bounding box center [747, 208] width 171 height 14
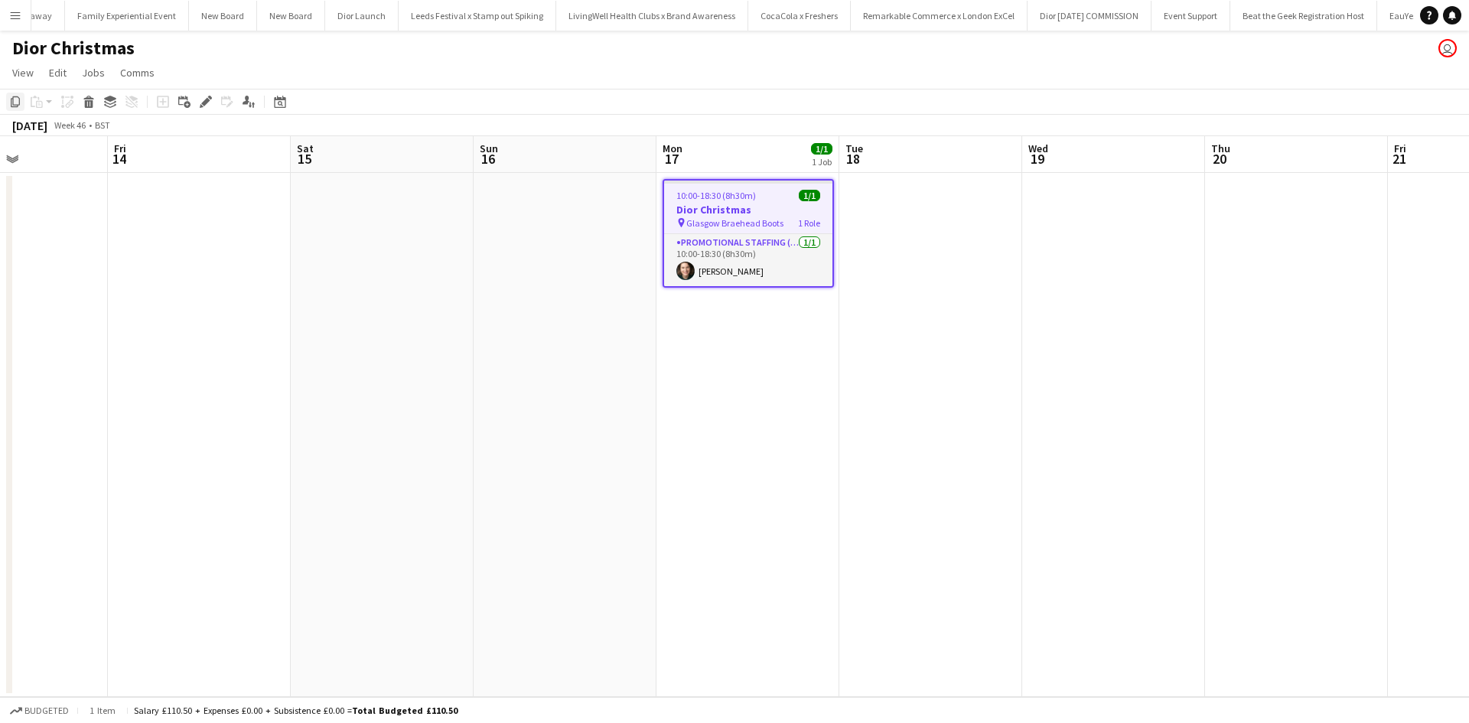
click at [14, 100] on icon "Copy" at bounding box center [15, 102] width 12 height 12
click at [943, 237] on app-date-cell at bounding box center [930, 435] width 183 height 524
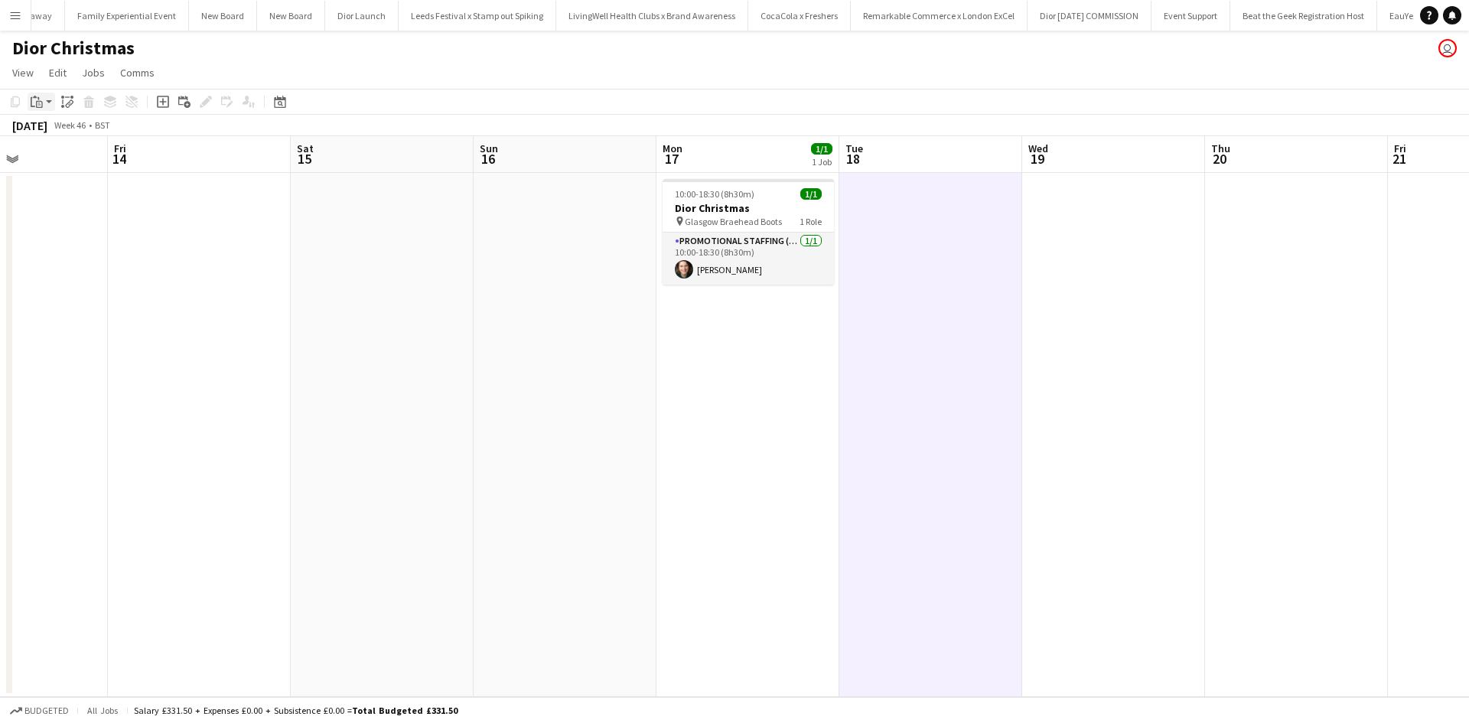
click at [44, 105] on div "Paste" at bounding box center [37, 102] width 18 height 18
click at [66, 155] on link "Paste with crew Ctrl+Shift+V" at bounding box center [113, 157] width 144 height 14
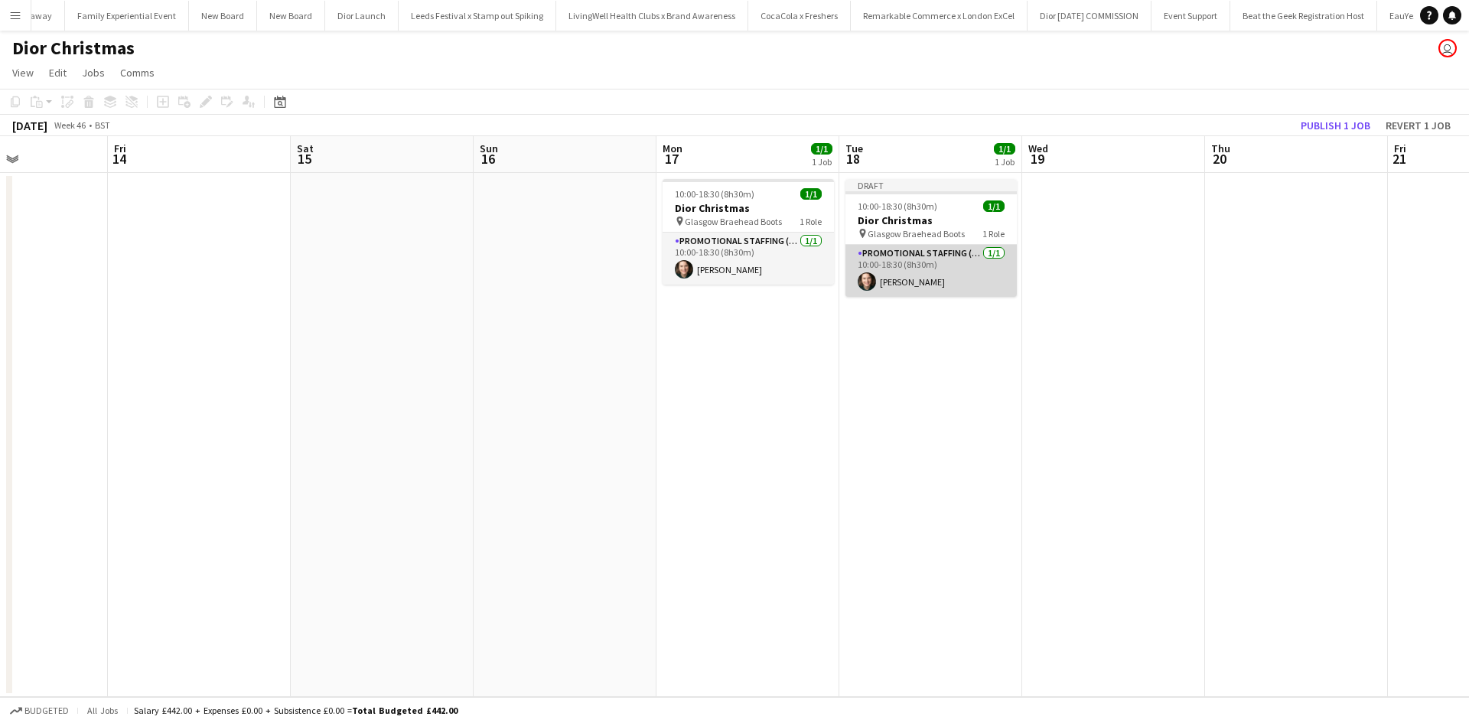
click at [952, 271] on app-card-role "Promotional Staffing (Sales Staff) 1/1 10:00-18:30 (8h30m) Shian Denovan" at bounding box center [930, 271] width 171 height 52
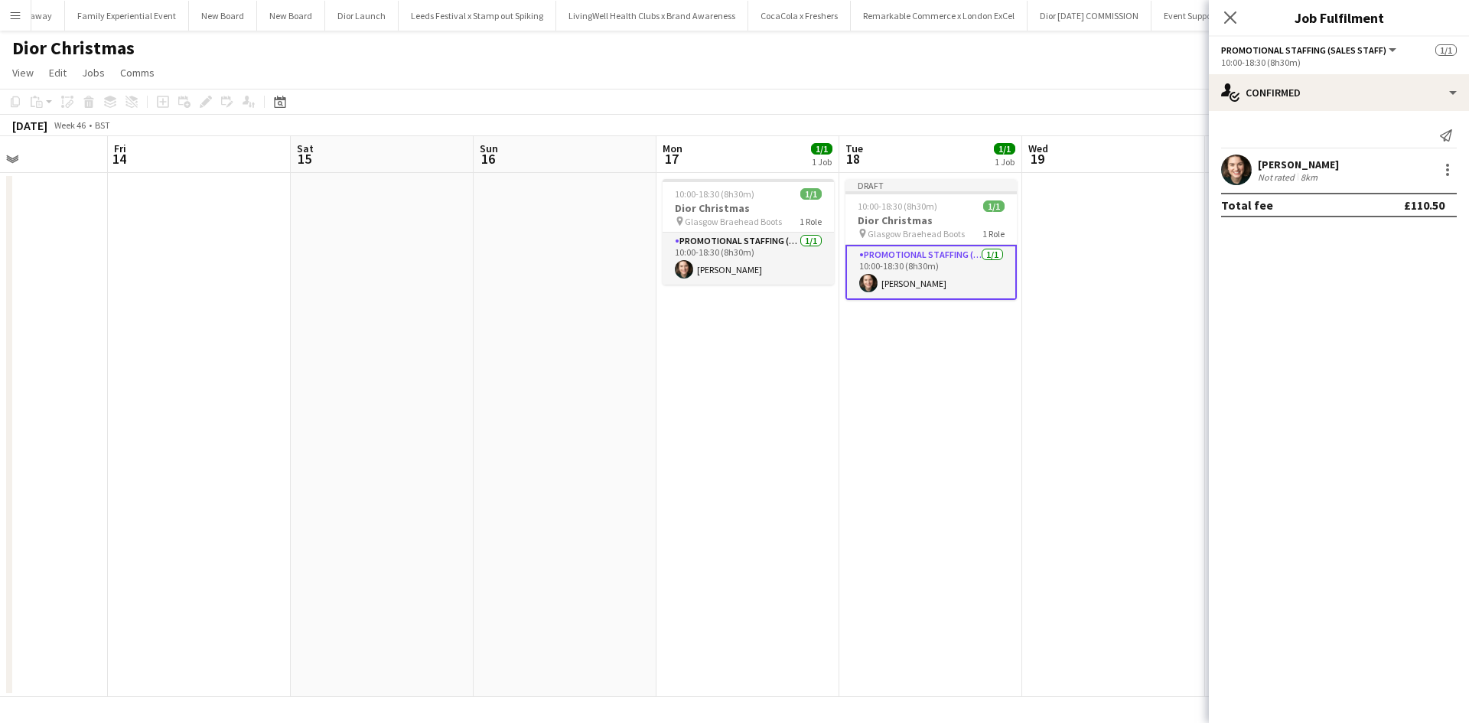
click at [1285, 73] on app-options-switcher "Promotional Staffing (Sales Staff) All roles Promotional Staffing (Sales Staff)…" at bounding box center [1339, 55] width 260 height 37
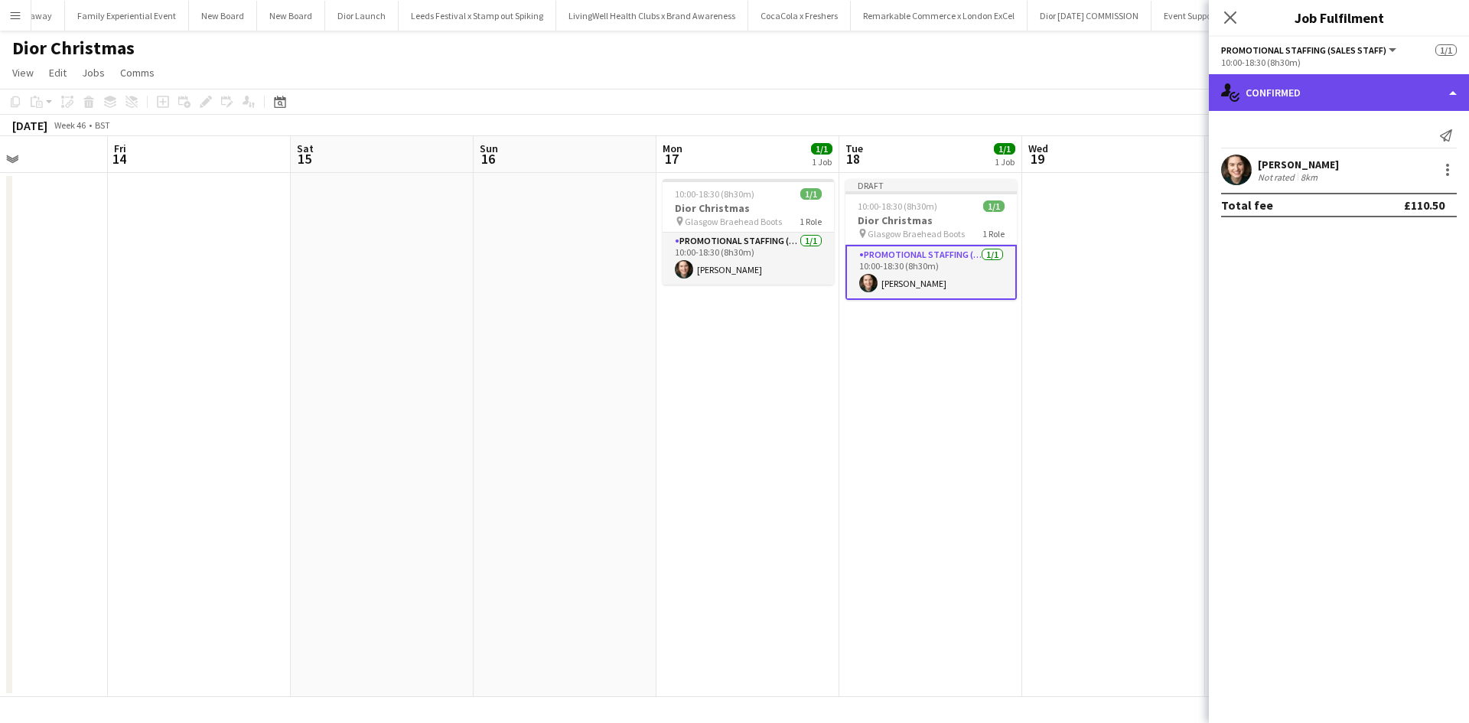
click at [1291, 93] on div "single-neutral-actions-check-2 Confirmed" at bounding box center [1339, 92] width 260 height 37
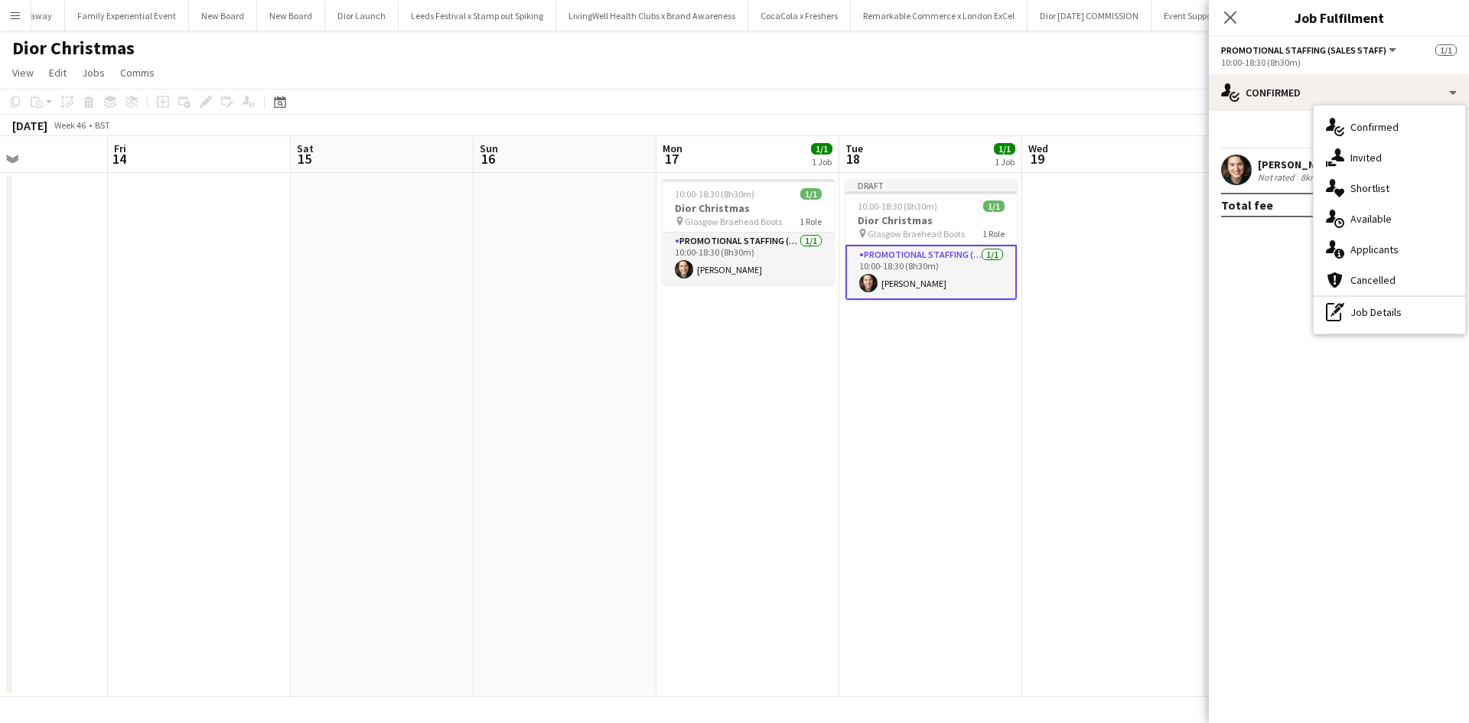
click at [1358, 312] on div "pen-write Job Details" at bounding box center [1388, 312] width 151 height 31
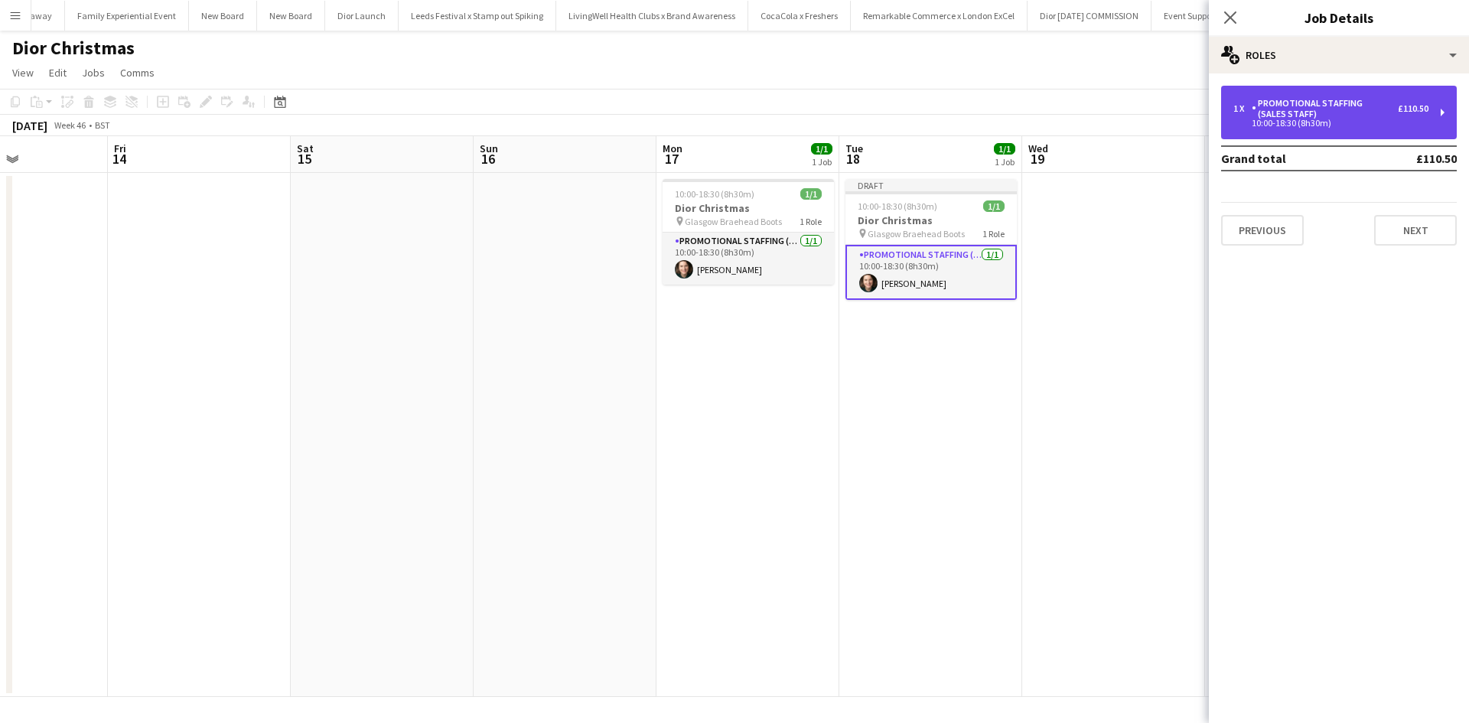
click at [1310, 126] on div "10:00-18:30 (8h30m)" at bounding box center [1330, 123] width 195 height 8
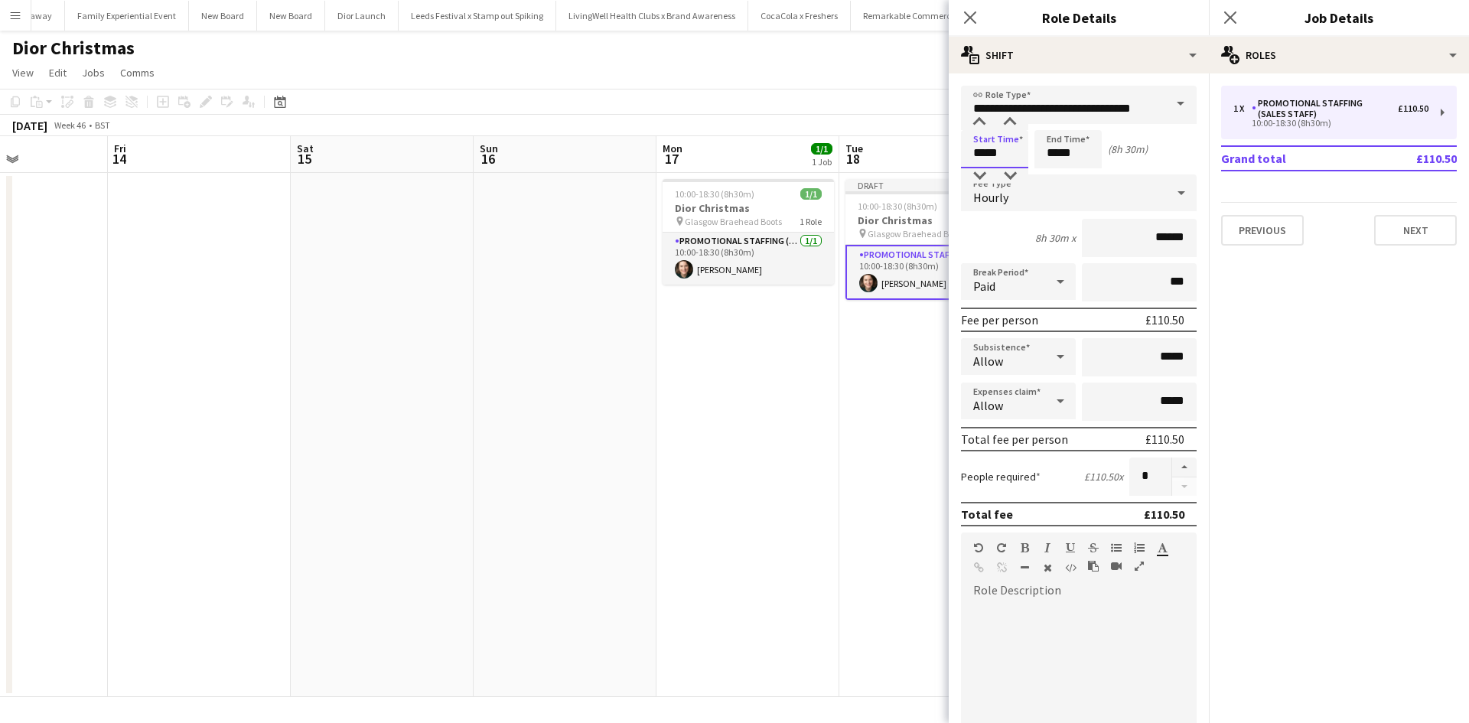
drag, startPoint x: 1026, startPoint y: 157, endPoint x: 964, endPoint y: 153, distance: 62.1
click at [964, 153] on input "*****" at bounding box center [994, 149] width 67 height 38
type input "*****"
click at [884, 391] on app-date-cell "Draft 10:00-18:30 (8h30m) 1/1 Dior Christmas pin Glasgow Braehead Boots 1 Role …" at bounding box center [930, 435] width 183 height 524
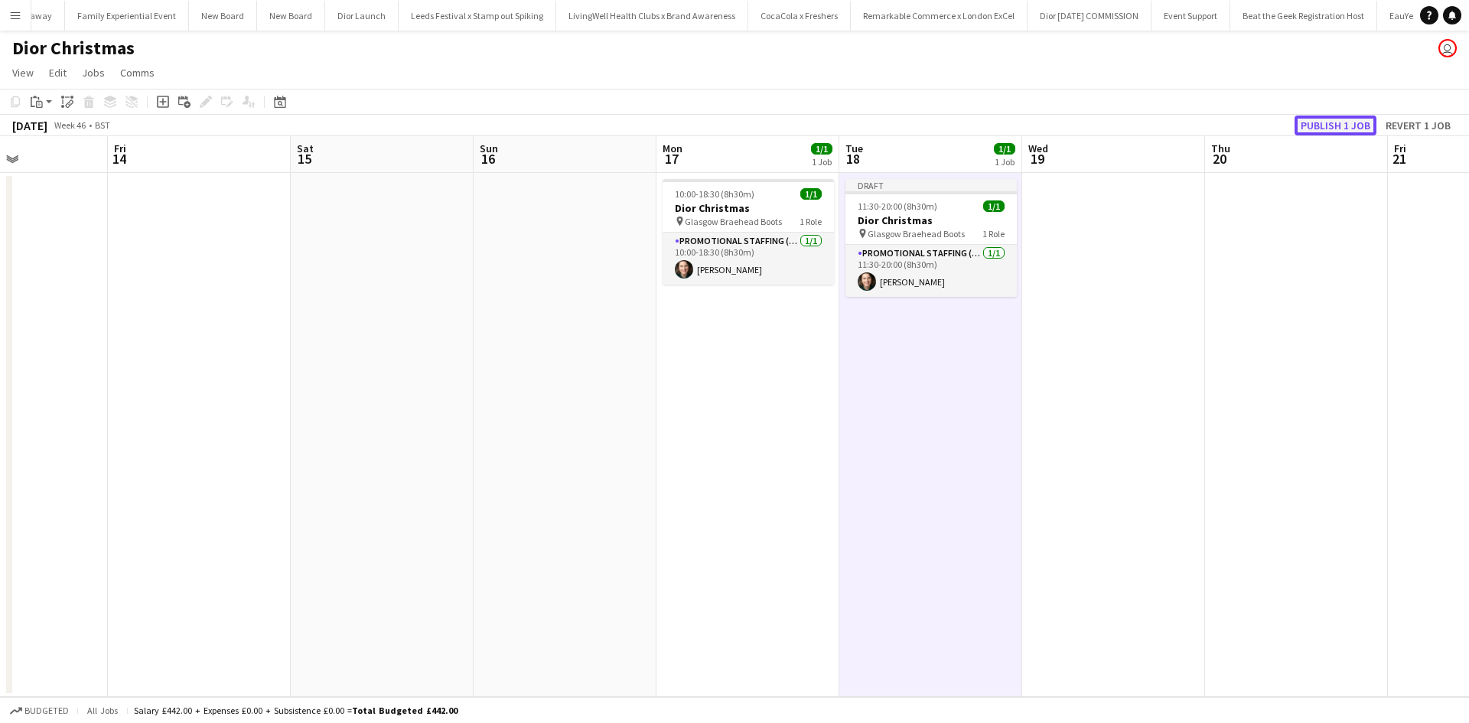
click at [1329, 123] on button "Publish 1 job" at bounding box center [1335, 126] width 82 height 20
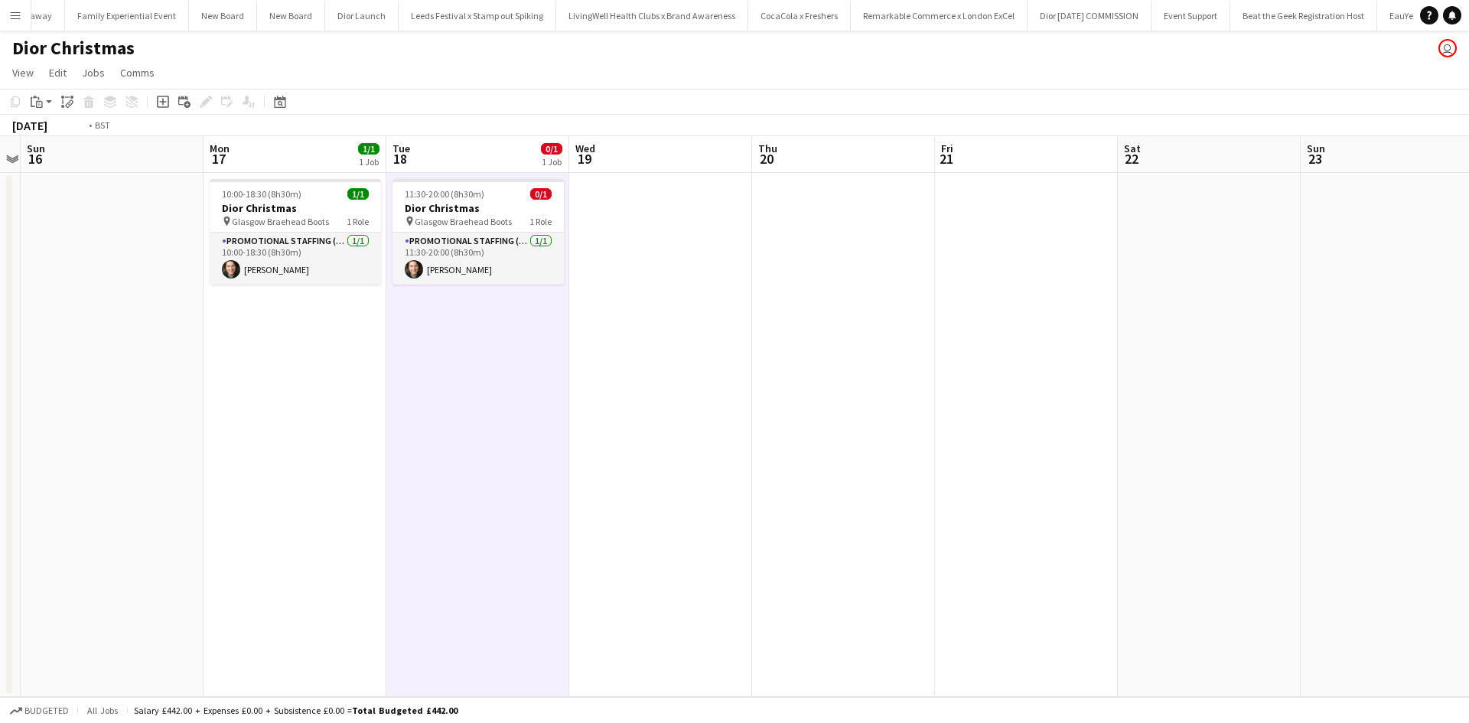
drag, startPoint x: 1129, startPoint y: 389, endPoint x: 237, endPoint y: 307, distance: 895.7
click at [237, 307] on app-calendar-viewport "Thu 13 Fri 14 Sat 15 Sun 16 Mon 17 1/1 1 Job Tue 18 0/1 1 Job Wed 19 Thu 20 Fri…" at bounding box center [734, 416] width 1469 height 561
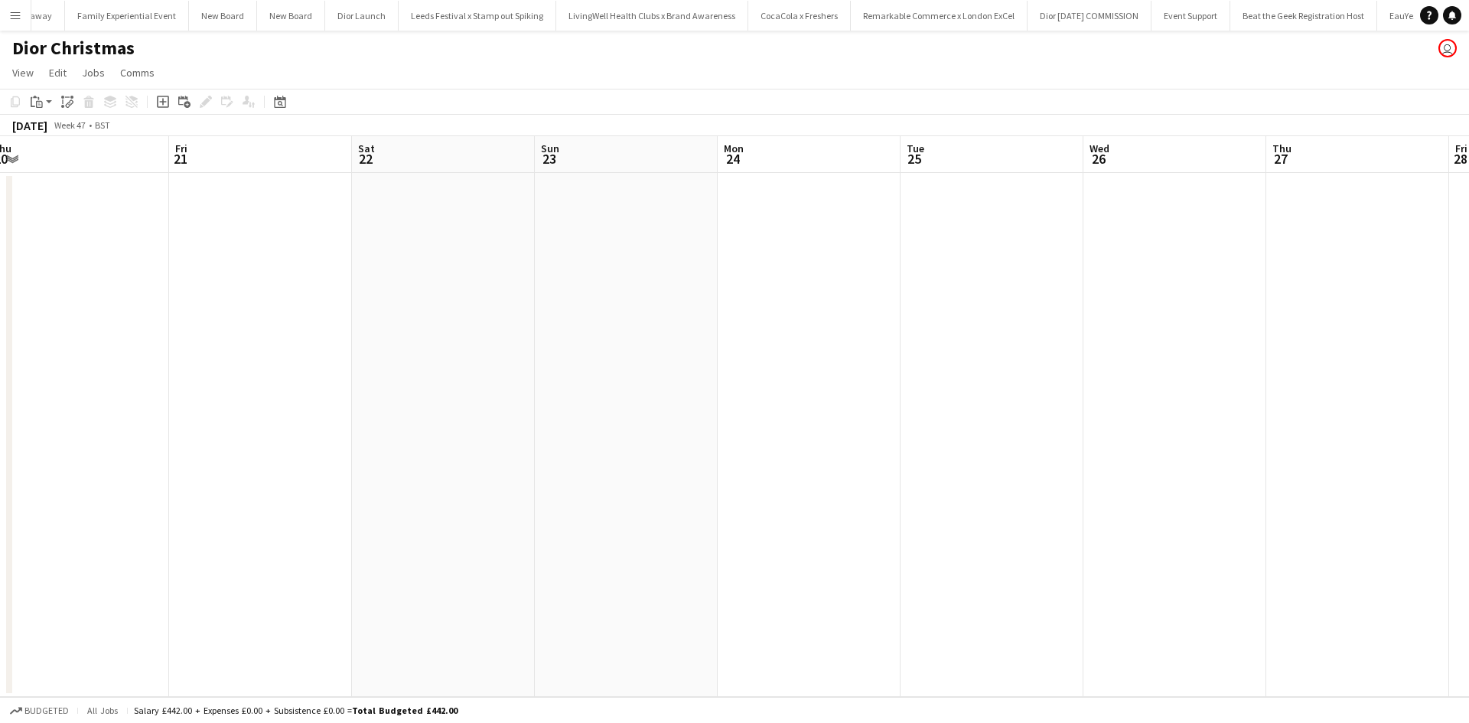
drag, startPoint x: 1145, startPoint y: 425, endPoint x: 348, endPoint y: 337, distance: 801.8
click at [350, 337] on app-calendar-viewport "Mon 17 1/1 1 Job Tue 18 0/1 1 Job Wed 19 Thu 20 Fri 21 Sat 22 Sun 23 Mon 24 Tue…" at bounding box center [734, 416] width 1469 height 561
drag, startPoint x: 1072, startPoint y: 399, endPoint x: 403, endPoint y: 330, distance: 672.9
click at [318, 321] on app-calendar-viewport "Mon 24 Tue 25 Wed 26 Thu 27 Fri 28 Sat 29 Sun 30 Mon 1 Tue 2 Wed 3 Thu 4 Fri 5 …" at bounding box center [734, 416] width 1469 height 561
drag, startPoint x: 872, startPoint y: 393, endPoint x: 549, endPoint y: 352, distance: 325.4
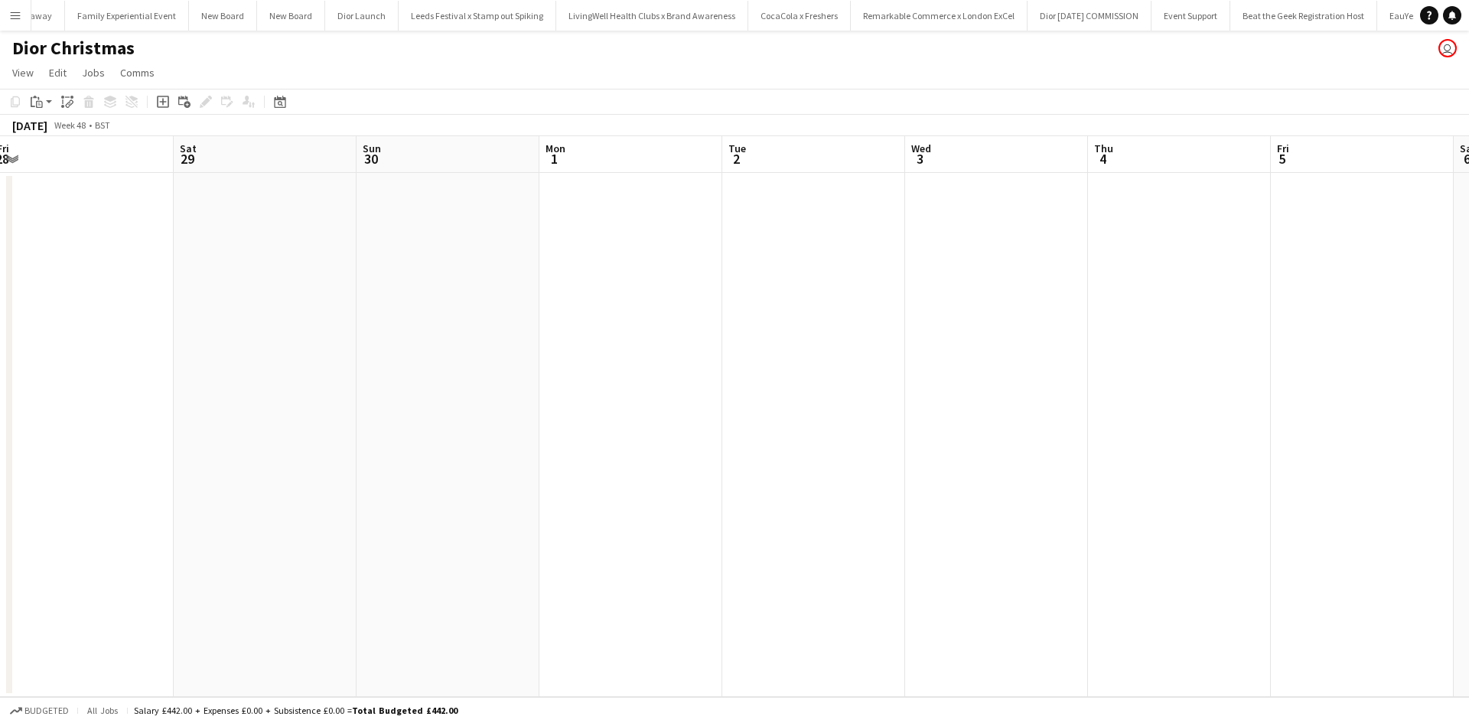
click at [549, 353] on app-calendar-viewport "Mon 24 Tue 25 Wed 26 Thu 27 Fri 28 Sat 29 Sun 30 Mon 1 Tue 2 Wed 3 Thu 4 Fri 5 …" at bounding box center [734, 416] width 1469 height 561
click at [517, 246] on app-date-cell at bounding box center [543, 435] width 183 height 524
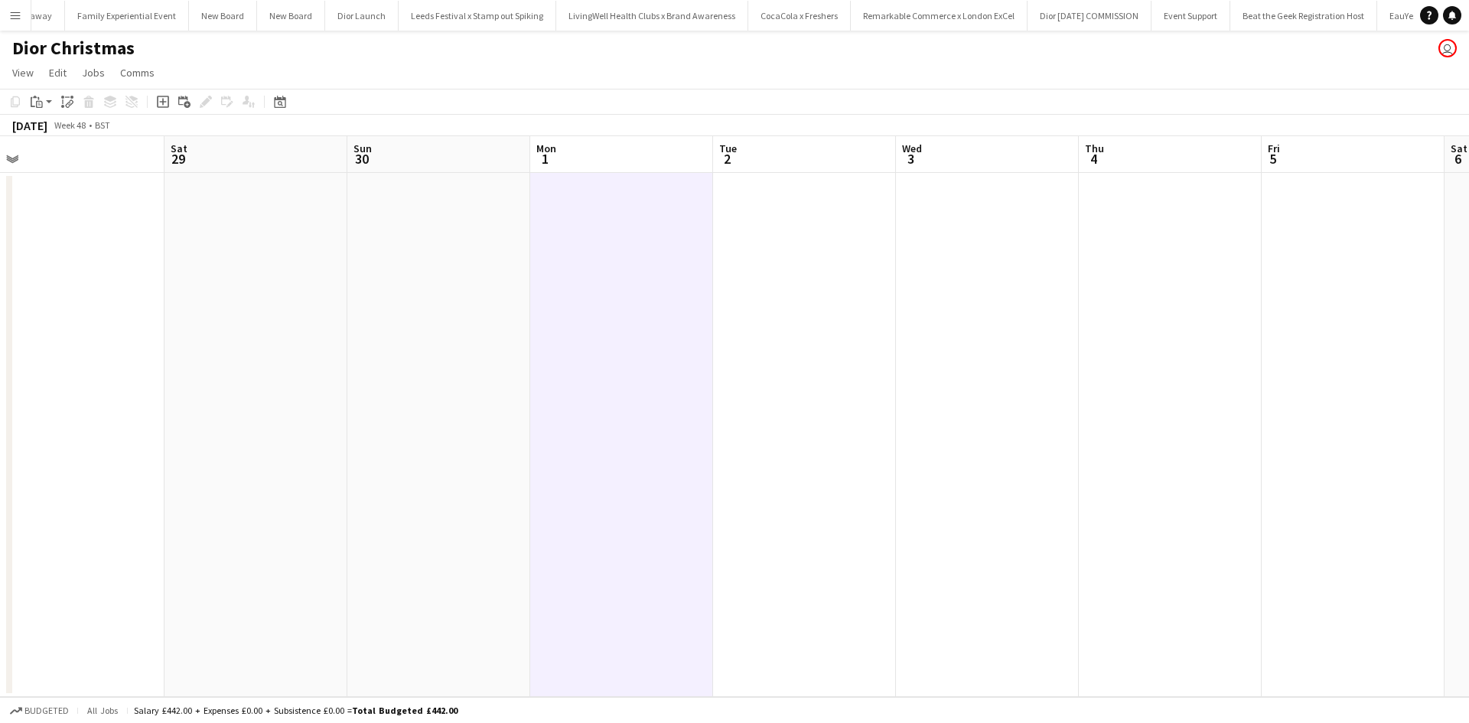
drag, startPoint x: 424, startPoint y: 308, endPoint x: 1159, endPoint y: 292, distance: 735.3
click at [1159, 292] on app-calendar-viewport "Wed 26 Thu 27 Fri 28 Sat 29 Sun 30 Mon 1 Tue 2 Wed 3 Thu 4 Fri 5 Sat 6 Sun 7 Mo…" at bounding box center [734, 416] width 1469 height 561
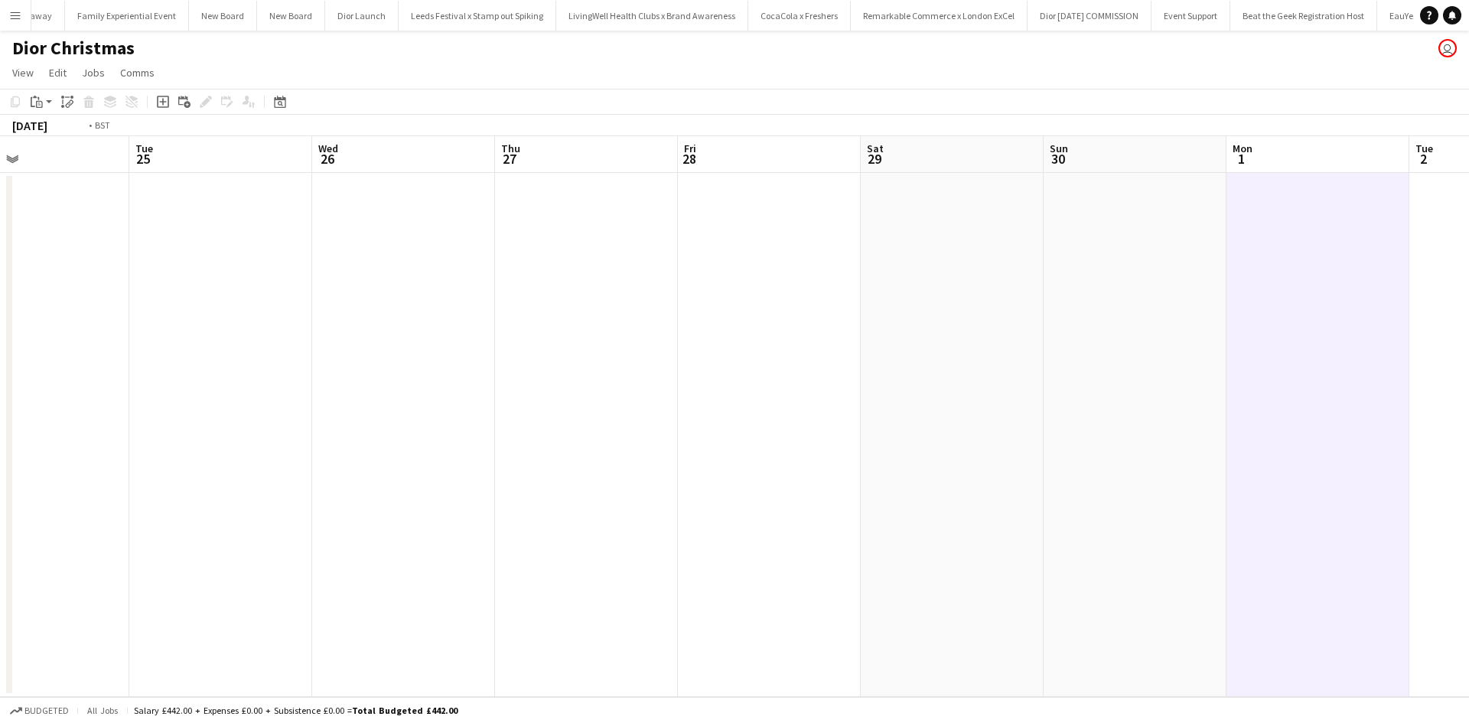
drag, startPoint x: 473, startPoint y: 381, endPoint x: 1073, endPoint y: 343, distance: 601.7
click at [1089, 337] on app-calendar-viewport "Sat 22 Sun 23 Mon 24 Tue 25 Wed 26 Thu 27 Fri 28 Sat 29 Sun 30 Mon 1 Tue 2 Wed …" at bounding box center [734, 416] width 1469 height 561
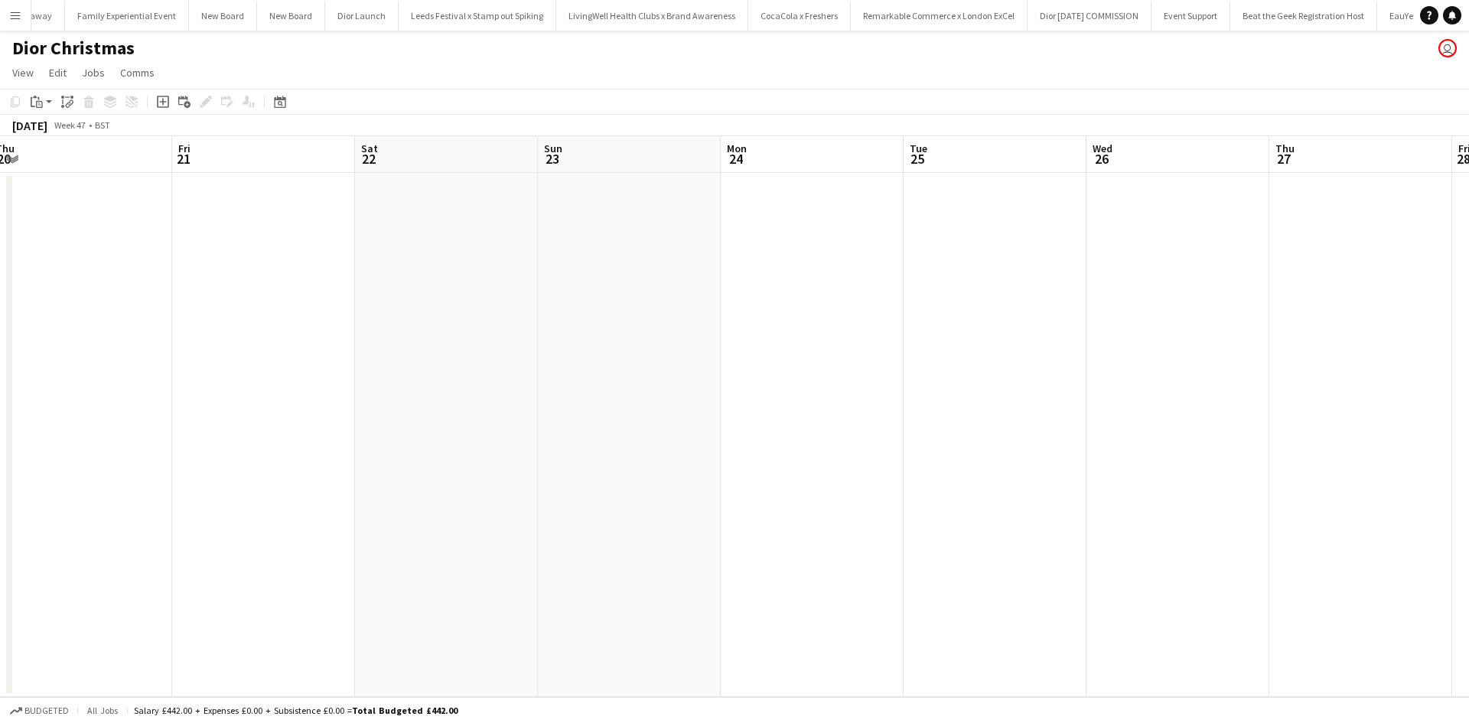
drag, startPoint x: 331, startPoint y: 382, endPoint x: 789, endPoint y: 343, distance: 459.2
click at [789, 343] on app-calendar-viewport "Tue 18 0/1 1 Job Wed 19 Thu 20 Fri 21 Sat 22 Sun 23 Mon 24 Tue 25 Wed 26 Thu 27…" at bounding box center [734, 416] width 1469 height 561
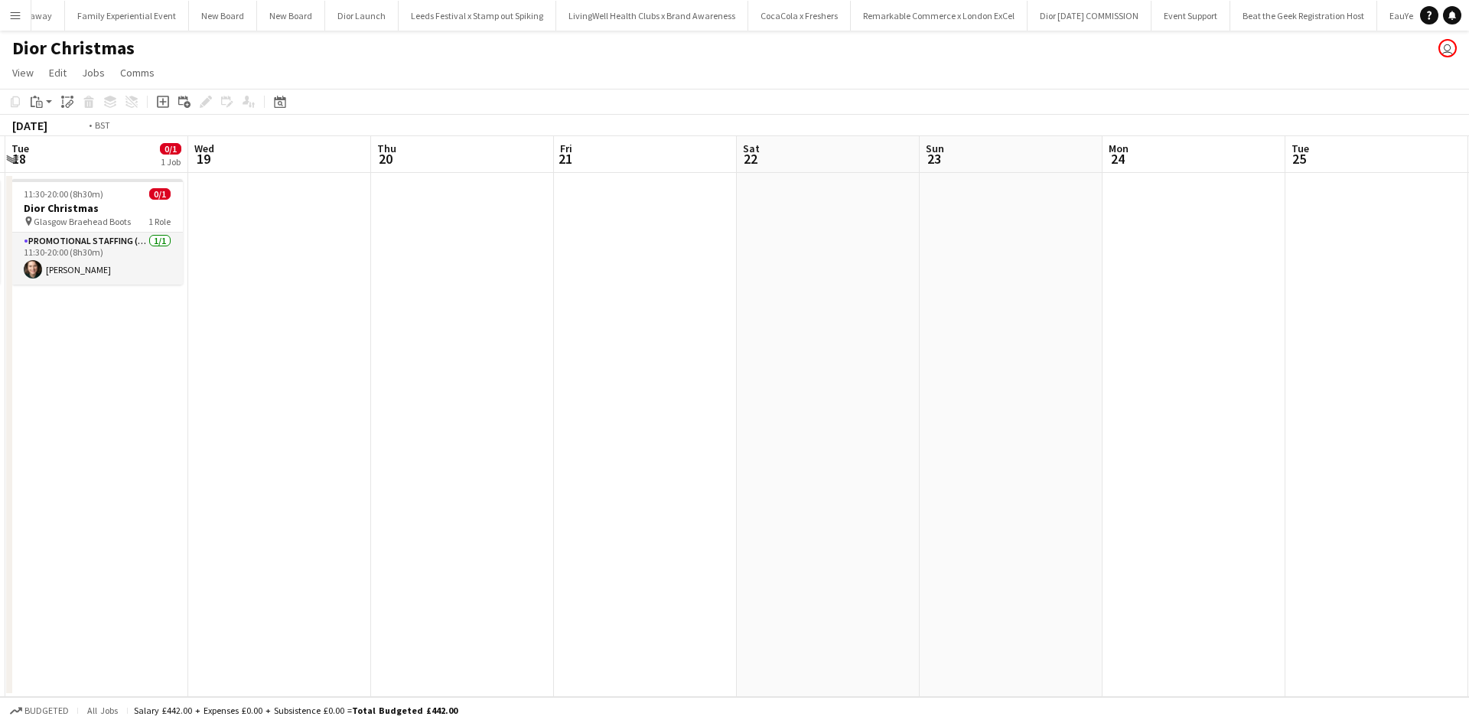
drag, startPoint x: 370, startPoint y: 402, endPoint x: 789, endPoint y: 388, distance: 419.4
click at [789, 388] on app-calendar-viewport "Sun 16 Mon 17 1/1 1 Job Tue 18 0/1 1 Job Wed 19 Thu 20 Fri 21 Sat 22 Sun 23 Mon…" at bounding box center [734, 416] width 1469 height 561
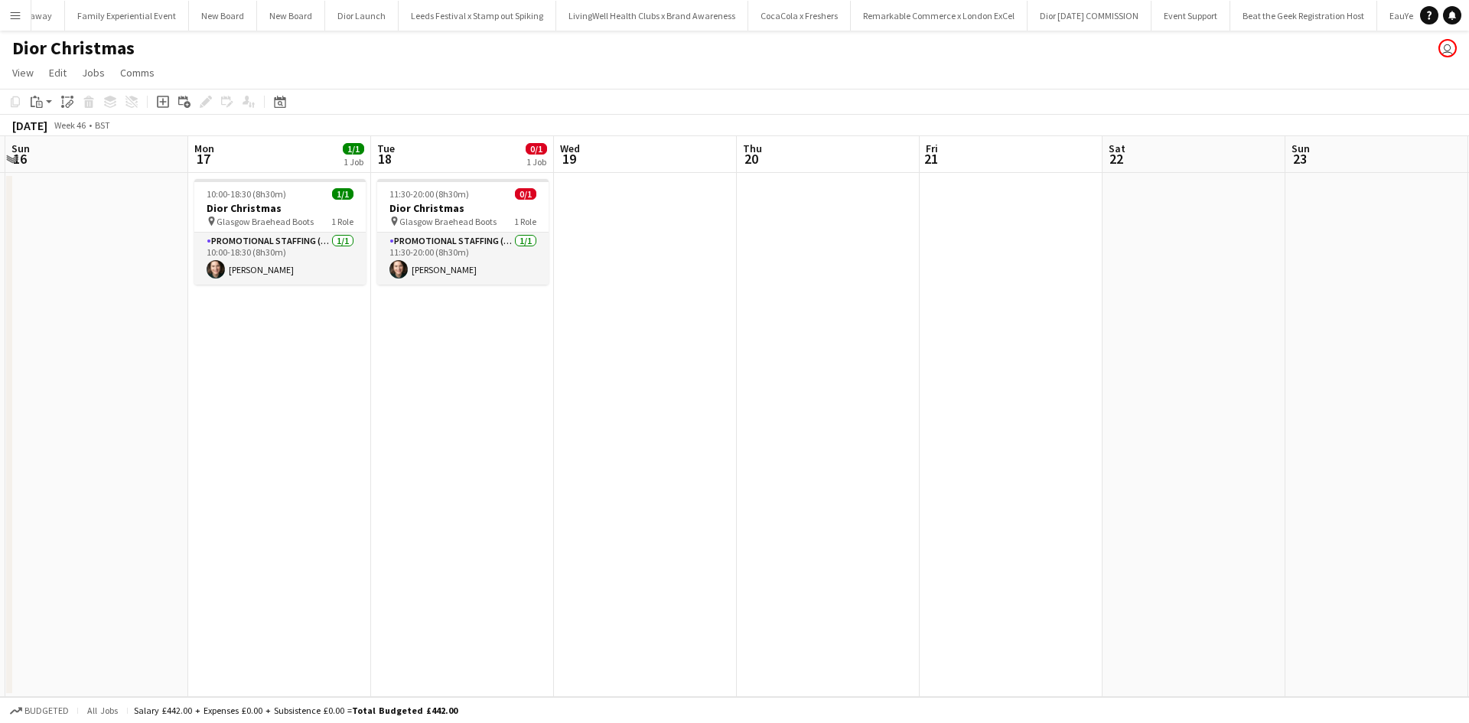
scroll to position [0, 345]
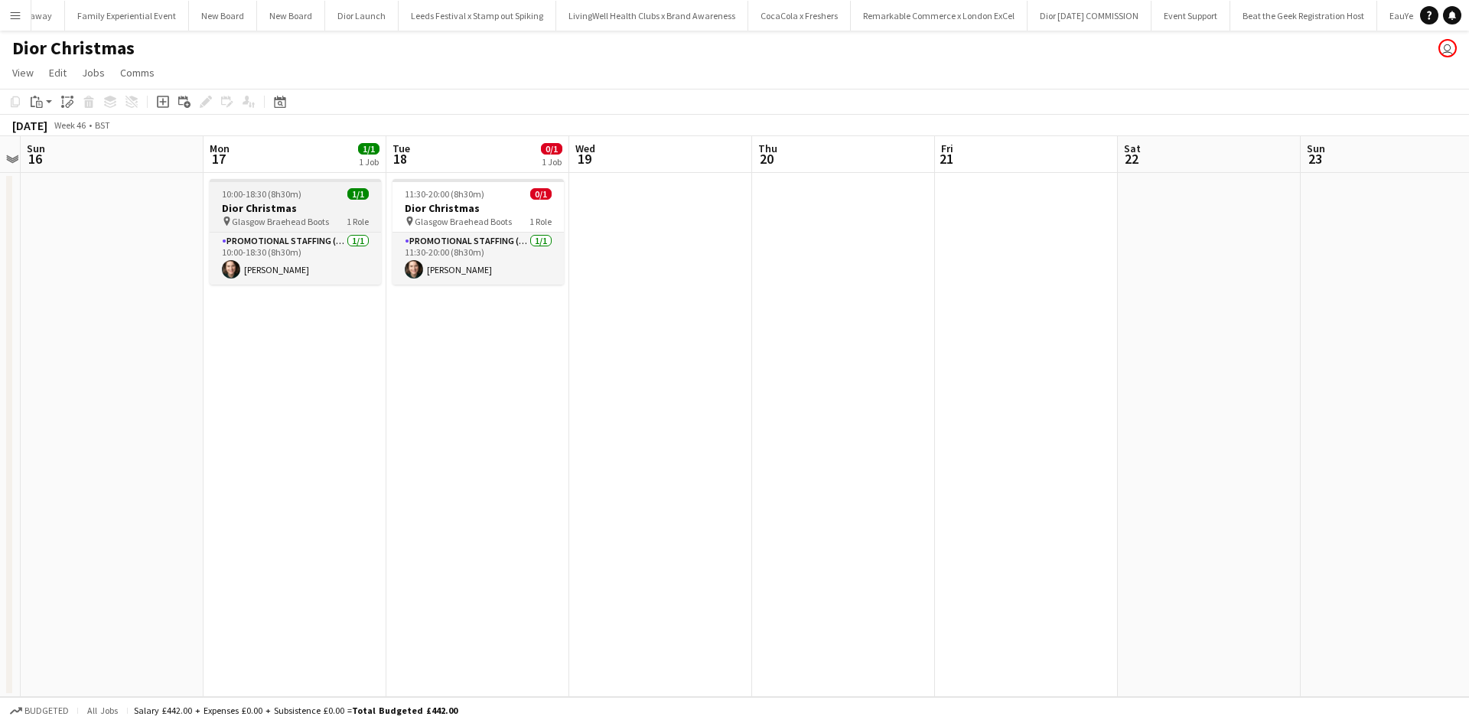
click at [306, 204] on h3 "Dior Christmas" at bounding box center [295, 208] width 171 height 14
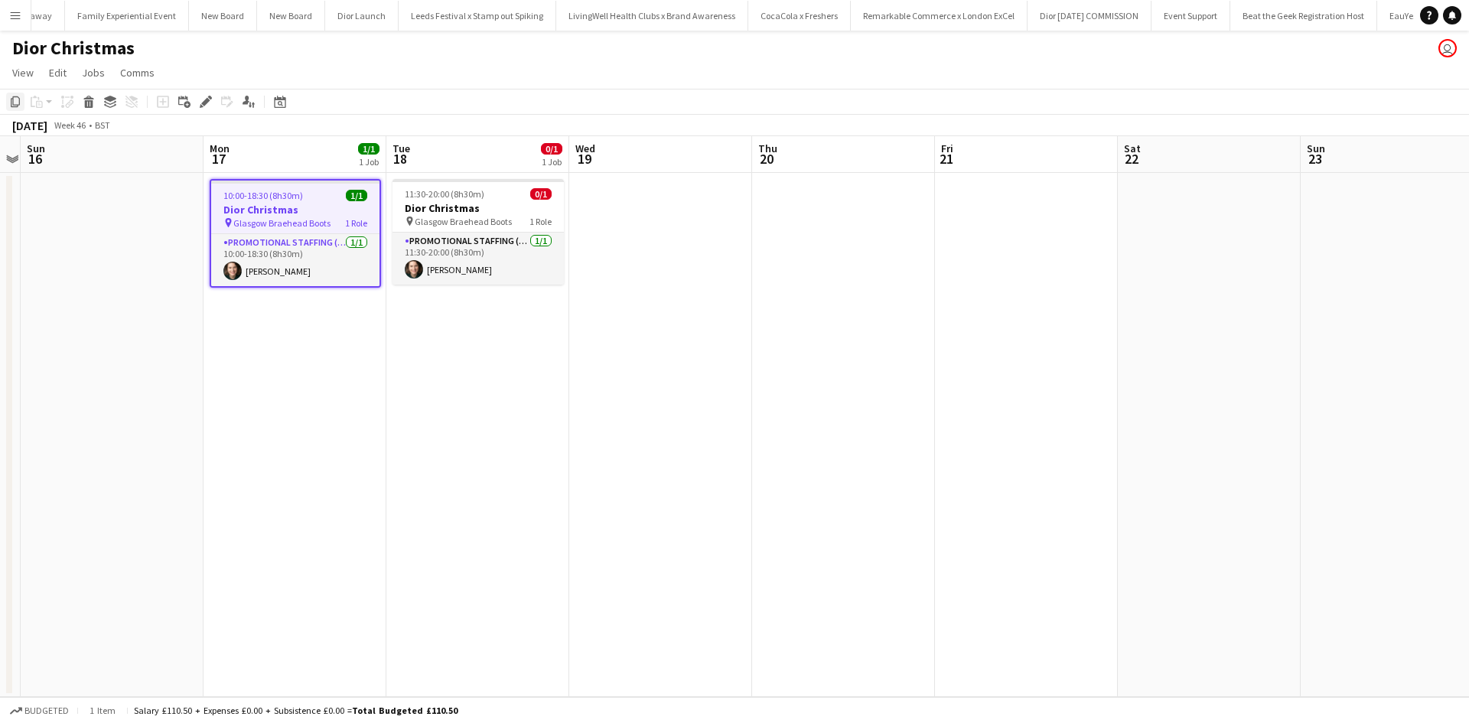
click at [11, 98] on icon "Copy" at bounding box center [15, 102] width 12 height 12
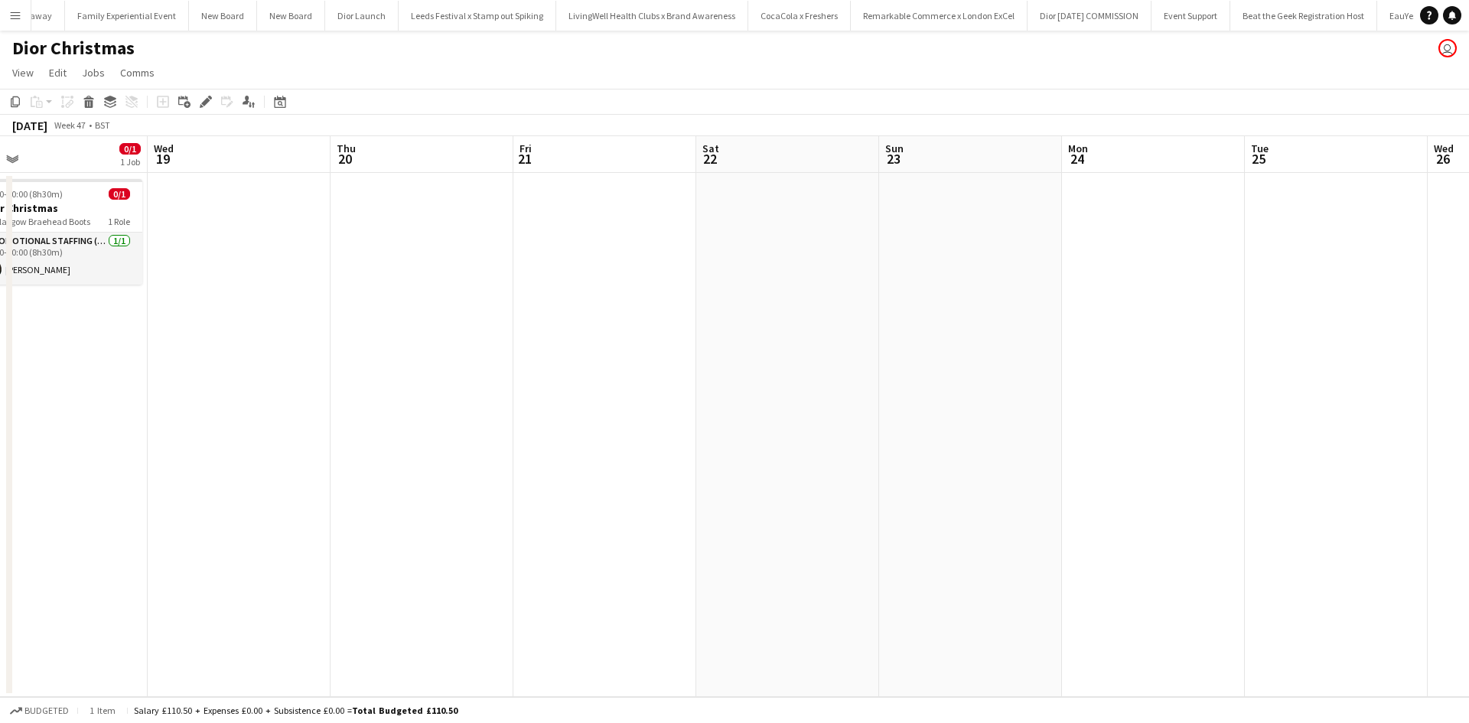
drag, startPoint x: 1040, startPoint y: 463, endPoint x: 301, endPoint y: 385, distance: 743.8
click at [236, 388] on app-calendar-viewport "Fri 14 Sat 15 Sun 16 Mon 17 1/1 1 Job Tue 18 0/1 1 Job Wed 19 Thu 20 Fri 21 Sat…" at bounding box center [734, 416] width 1469 height 561
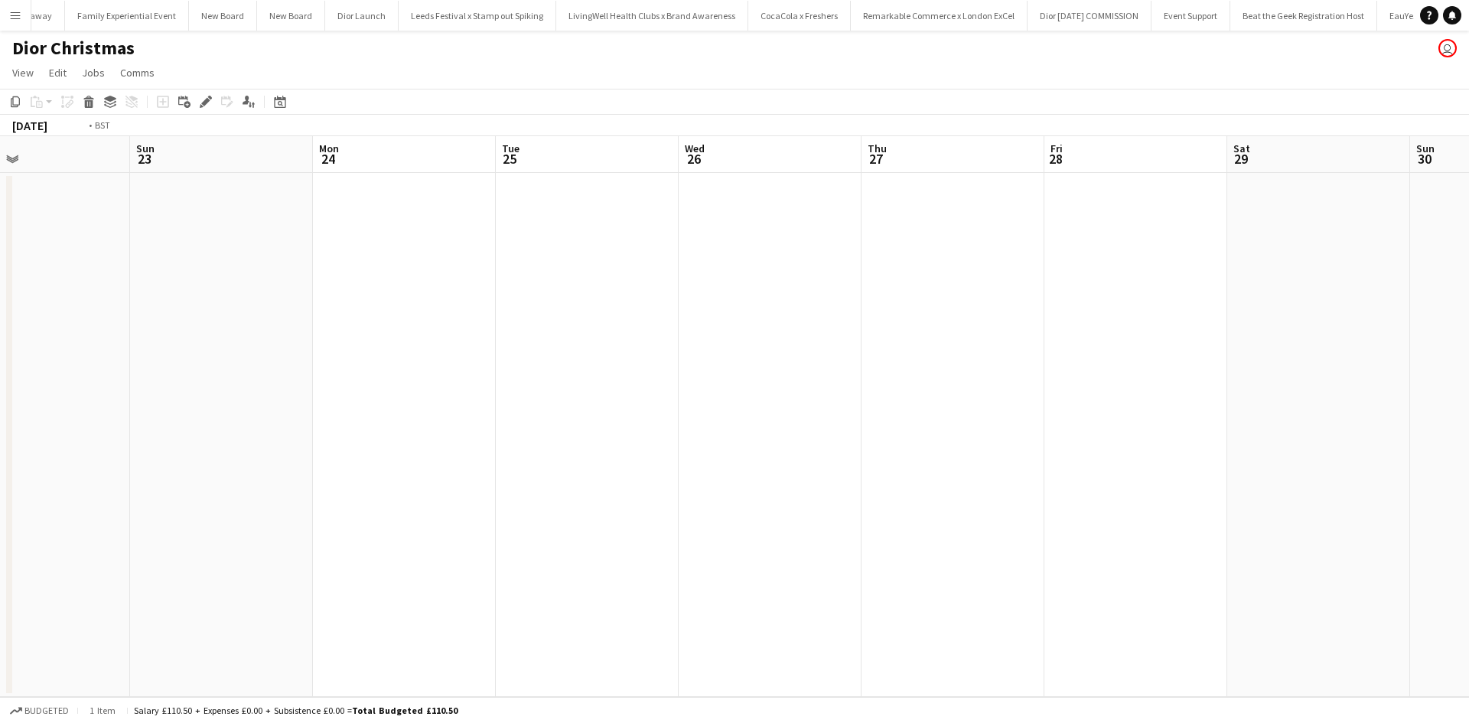
drag, startPoint x: 1029, startPoint y: 440, endPoint x: 421, endPoint y: 382, distance: 610.1
click at [469, 389] on app-calendar-viewport "Wed 19 Thu 20 Fri 21 Sat 22 Sun 23 Mon 24 Tue 25 Wed 26 Thu 27 Fri 28 Sat 29 Su…" at bounding box center [734, 416] width 1469 height 561
drag, startPoint x: 1161, startPoint y: 453, endPoint x: 585, endPoint y: 407, distance: 577.8
click at [585, 407] on app-calendar-viewport "Tue 25 Wed 26 Thu 27 Fri 28 Sat 29 Sun 30 Mon 1 Tue 2 Wed 3 Thu 4 Fri 5 Sat 6 S…" at bounding box center [734, 416] width 1469 height 561
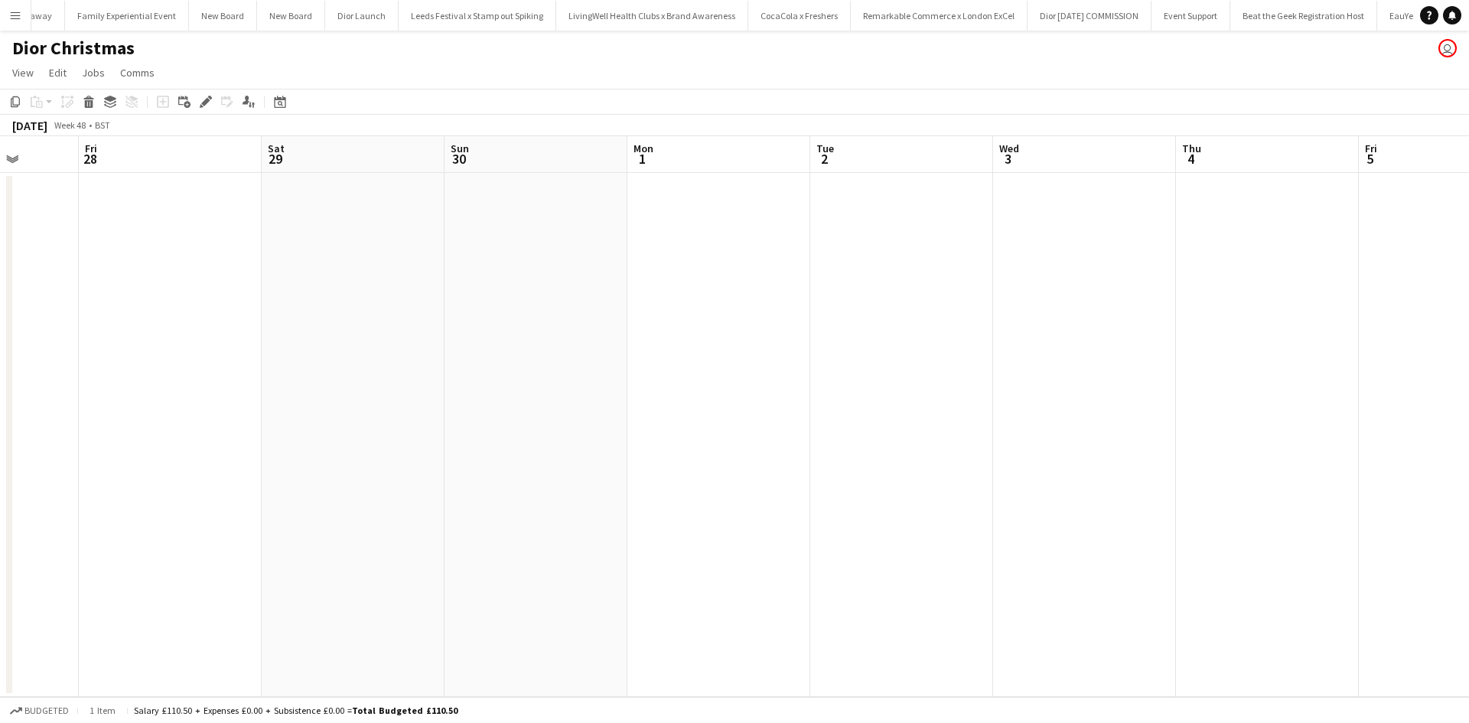
click at [717, 252] on app-date-cell at bounding box center [718, 435] width 183 height 524
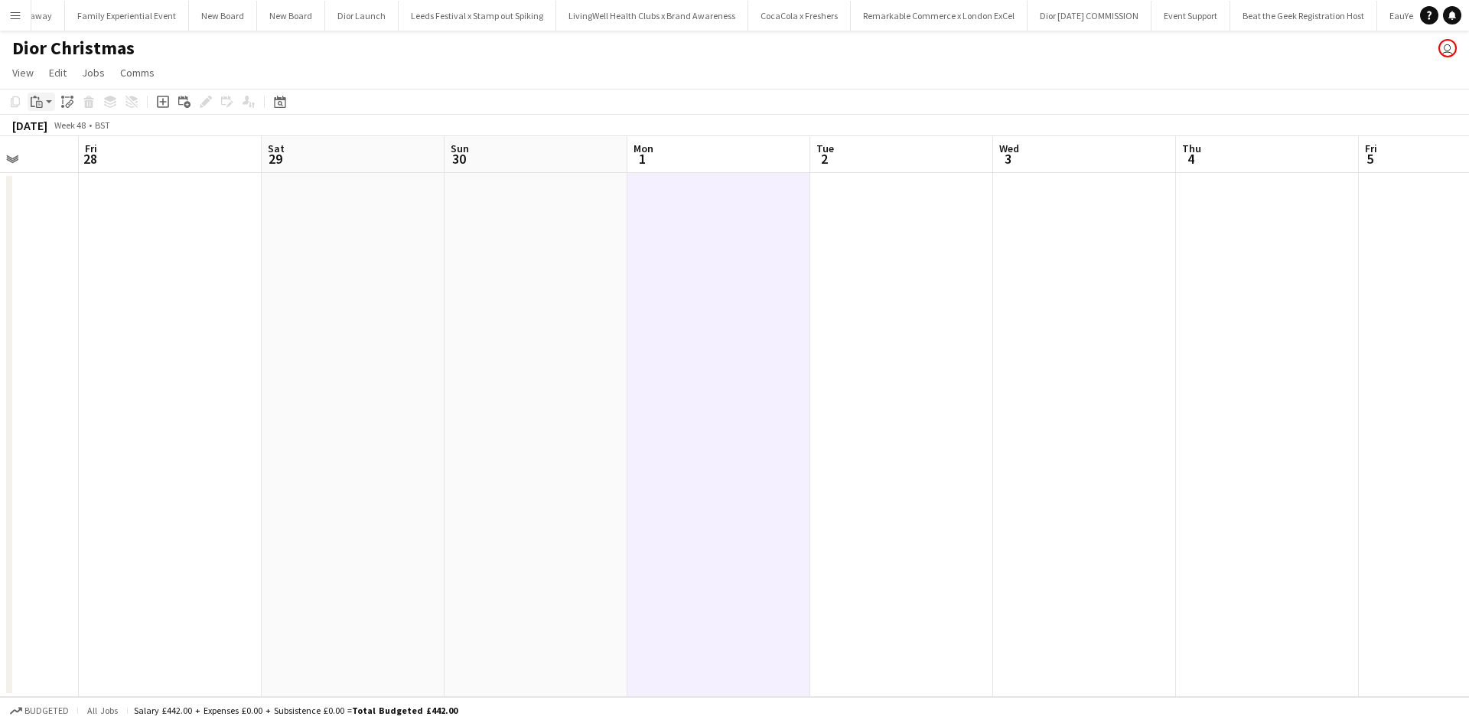
click at [41, 104] on icon "Paste" at bounding box center [37, 102] width 12 height 12
click at [63, 153] on link "Paste with crew Ctrl+Shift+V" at bounding box center [113, 157] width 144 height 14
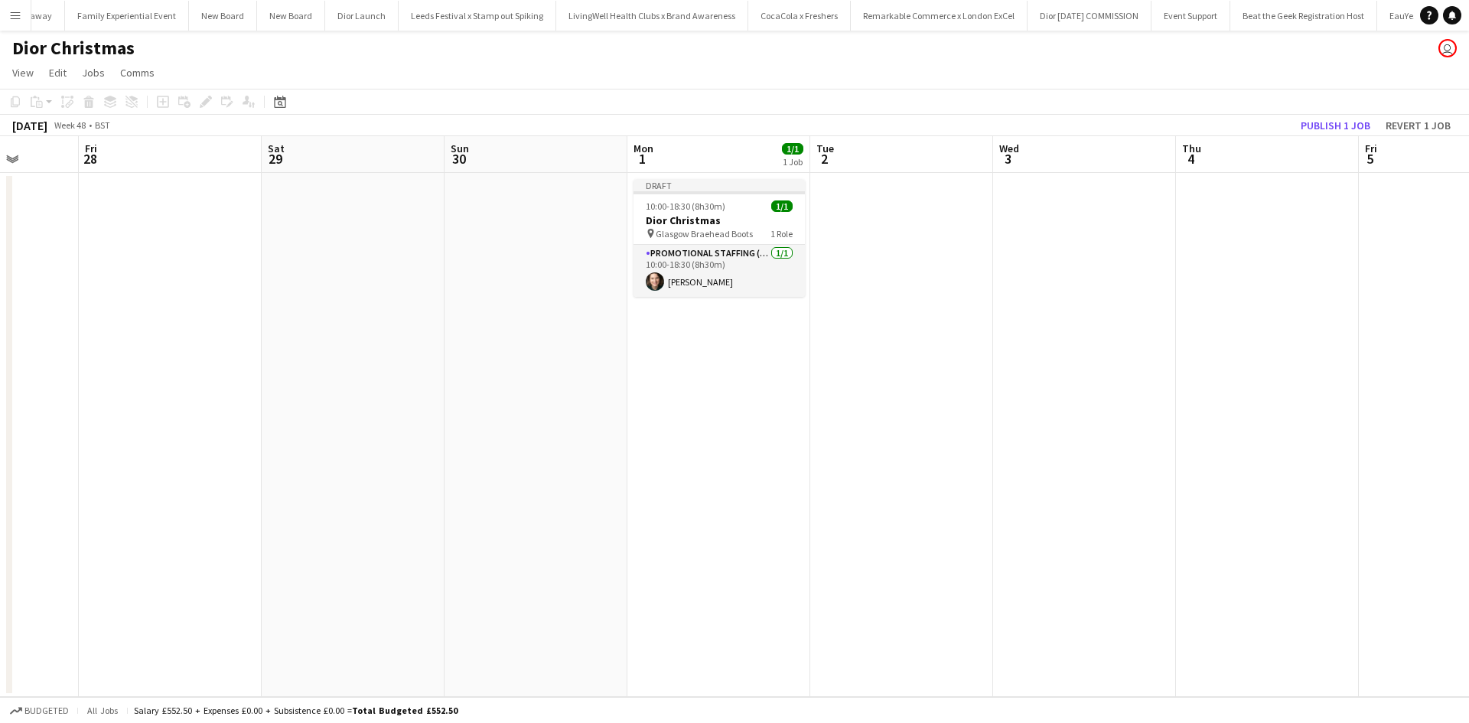
click at [871, 239] on app-date-cell at bounding box center [901, 435] width 183 height 524
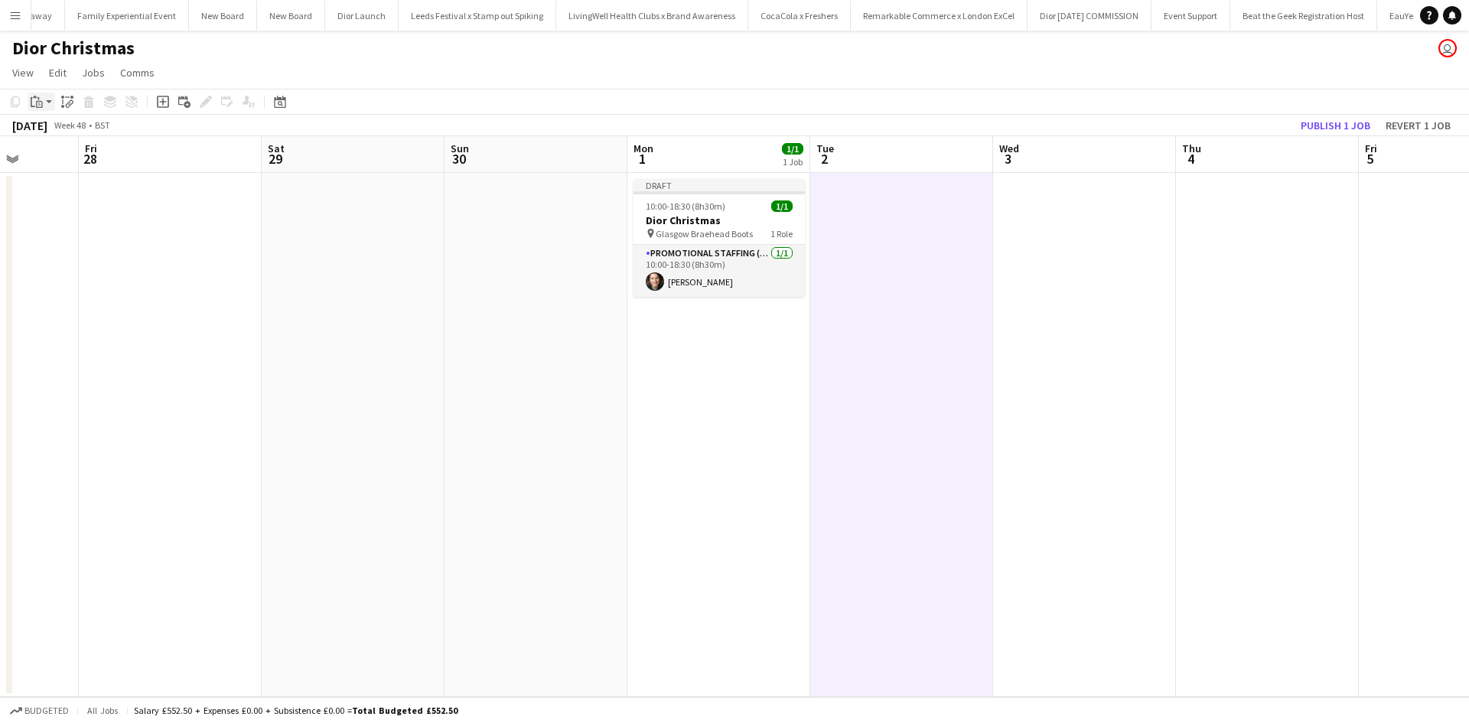
click at [31, 98] on icon at bounding box center [33, 102] width 5 height 10
click at [57, 158] on link "Paste with crew Ctrl+Shift+V" at bounding box center [113, 157] width 144 height 14
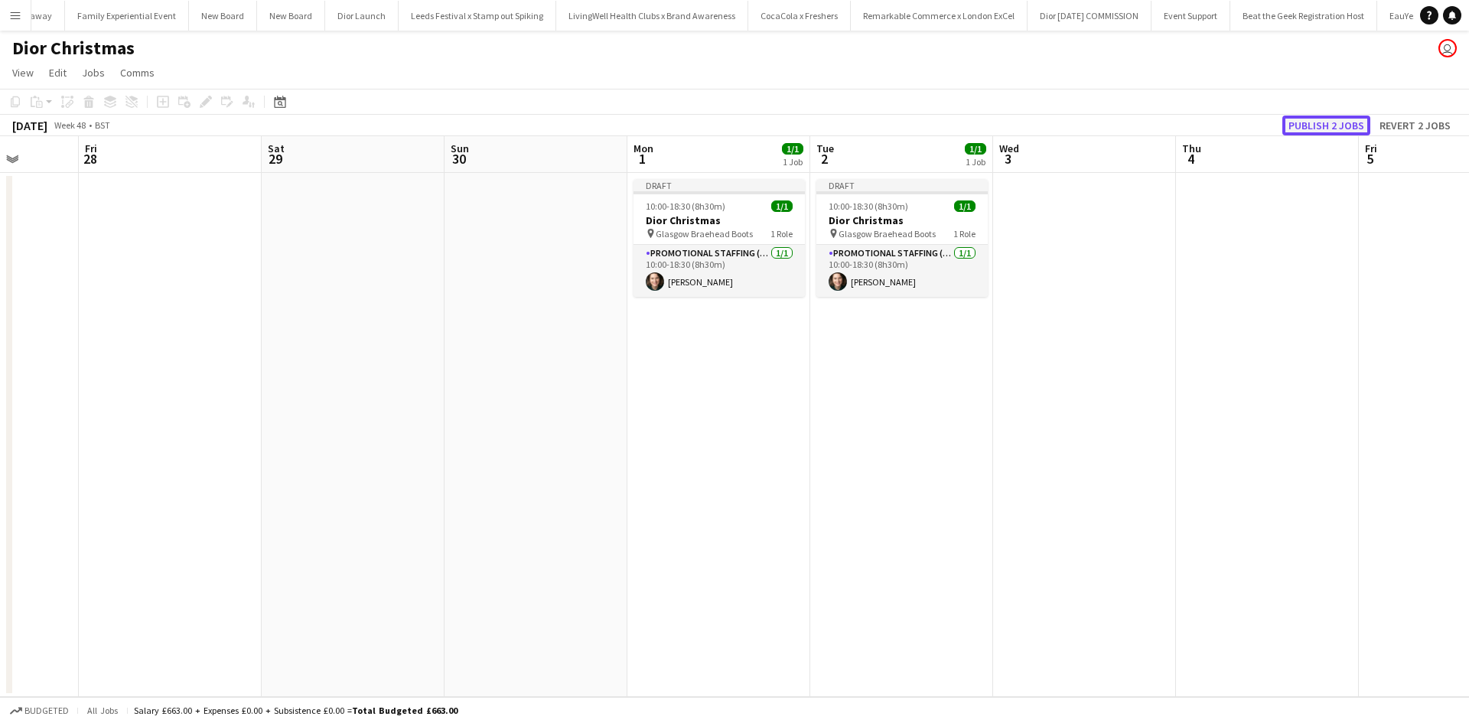
click at [1328, 126] on button "Publish 2 jobs" at bounding box center [1326, 126] width 88 height 20
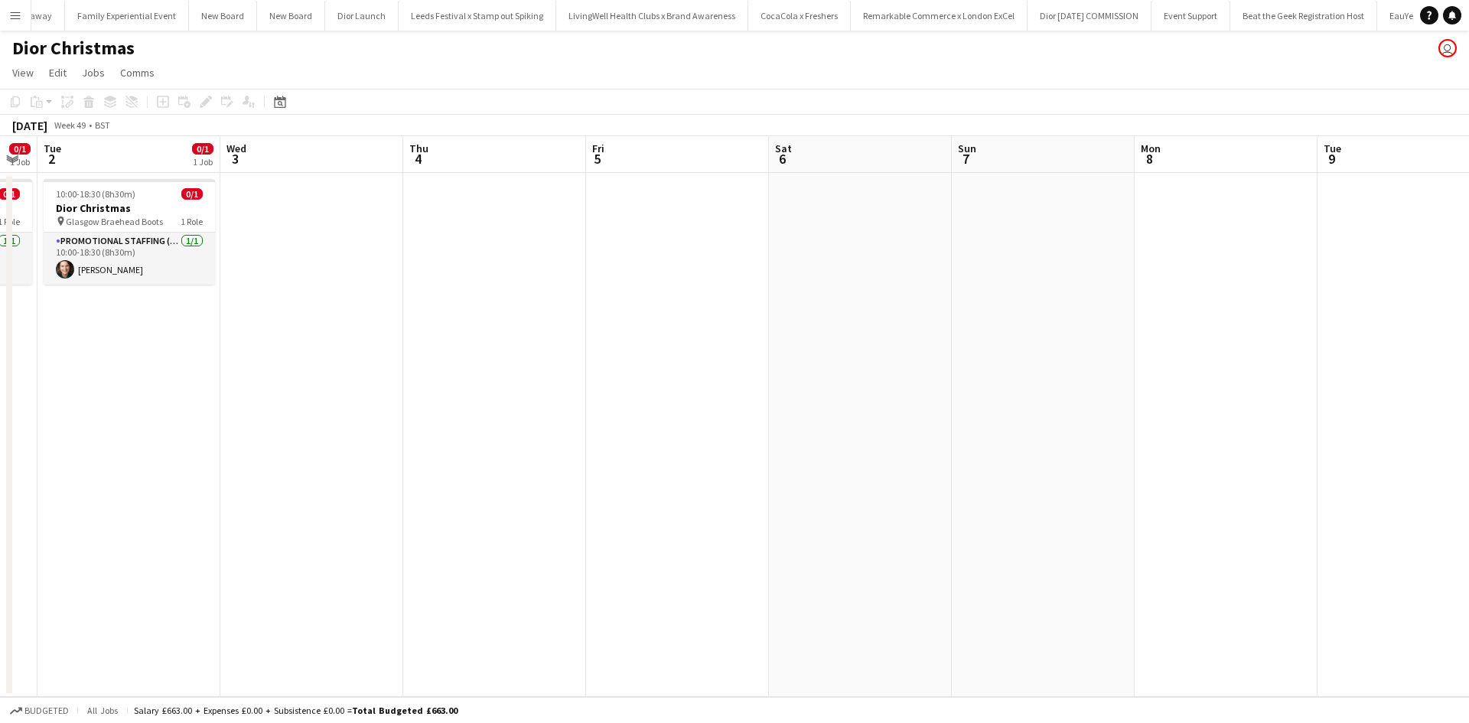
drag, startPoint x: 1335, startPoint y: 402, endPoint x: 174, endPoint y: 301, distance: 1164.7
click at [171, 303] on app-calendar-viewport "Fri 28 Sat 29 Sun 30 Mon 1 0/1 1 Job Tue 2 0/1 1 Job Wed 3 Thu 4 Fri 5 Sat 6 Su…" at bounding box center [734, 416] width 1469 height 561
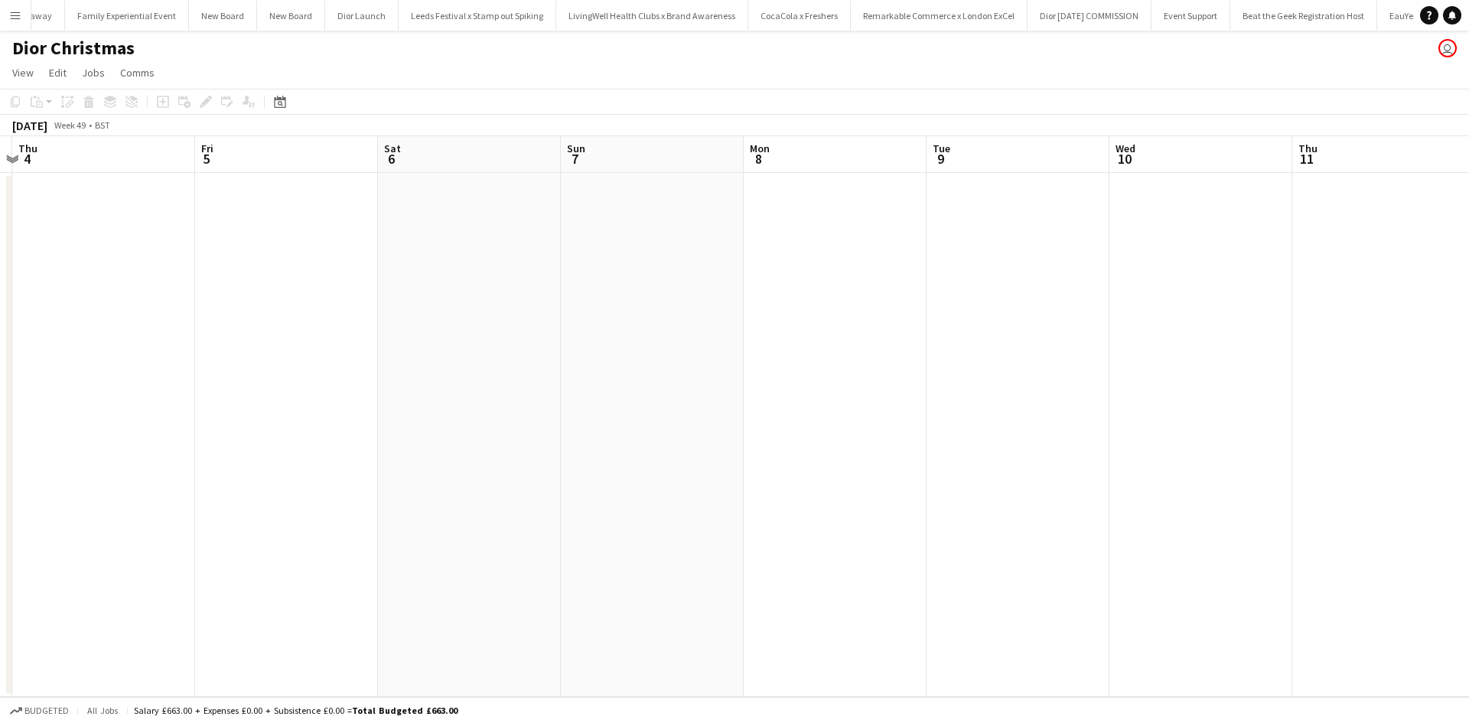
click at [833, 239] on app-date-cell at bounding box center [835, 435] width 183 height 524
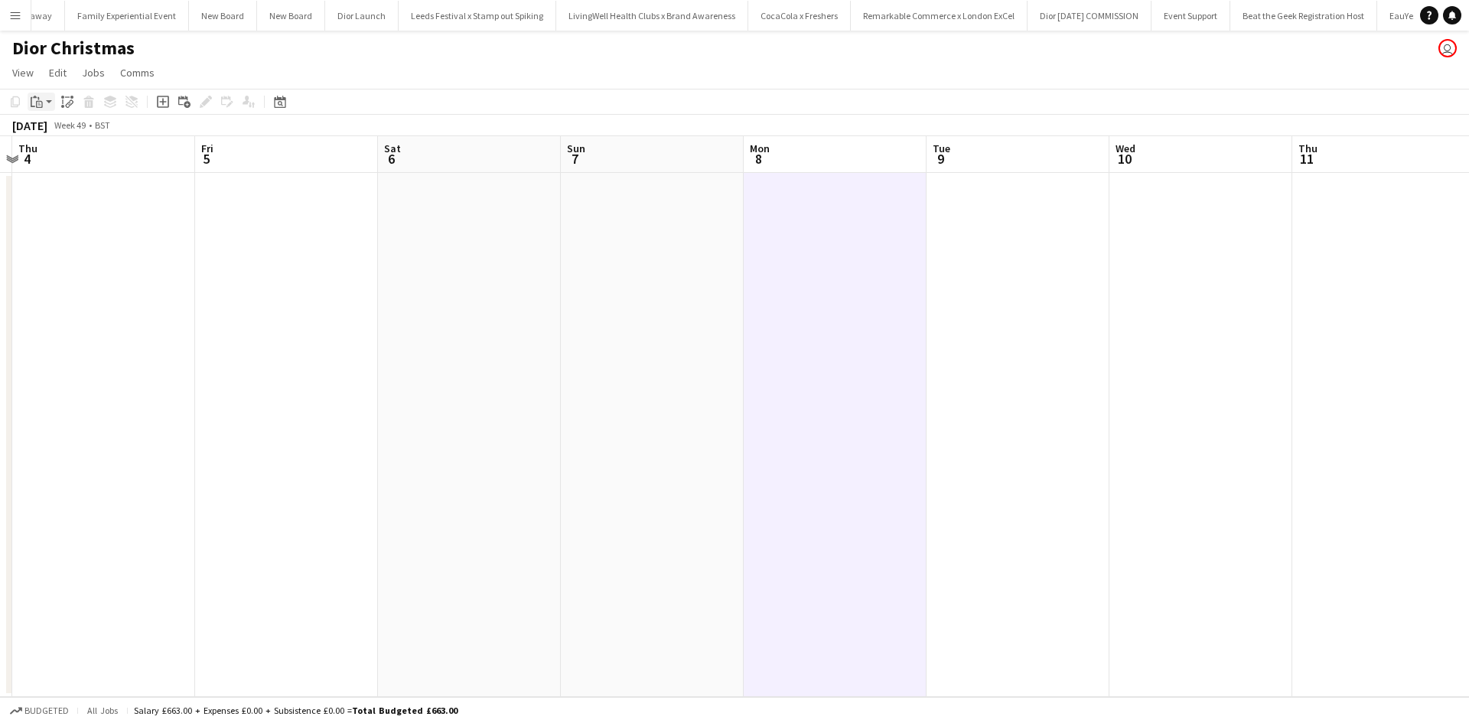
click at [41, 97] on icon "Paste" at bounding box center [37, 102] width 12 height 12
click at [67, 158] on link "Paste with crew Ctrl+Shift+V" at bounding box center [113, 157] width 144 height 14
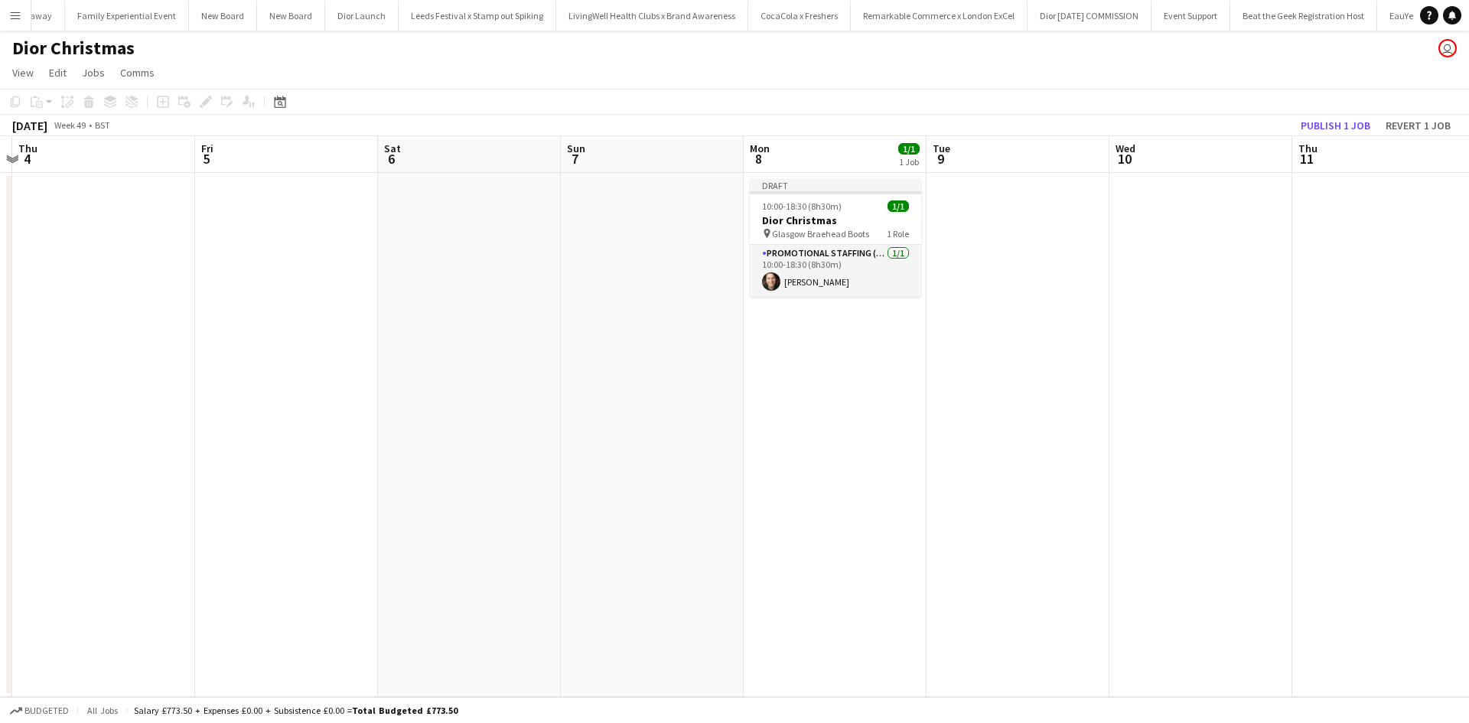
click at [1015, 272] on app-date-cell at bounding box center [1017, 435] width 183 height 524
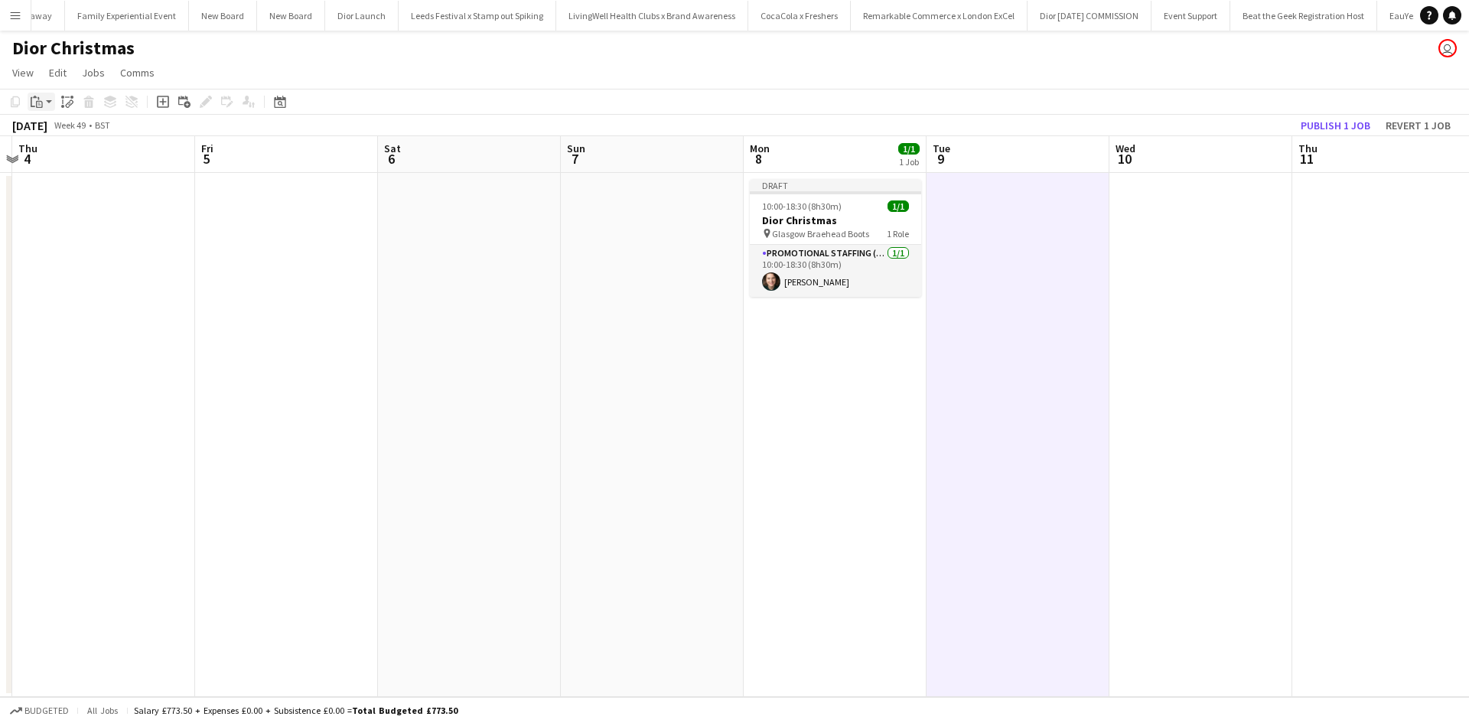
click at [40, 99] on icon "Paste" at bounding box center [37, 102] width 12 height 12
click at [69, 156] on link "Paste with crew Ctrl+Shift+V" at bounding box center [113, 157] width 144 height 14
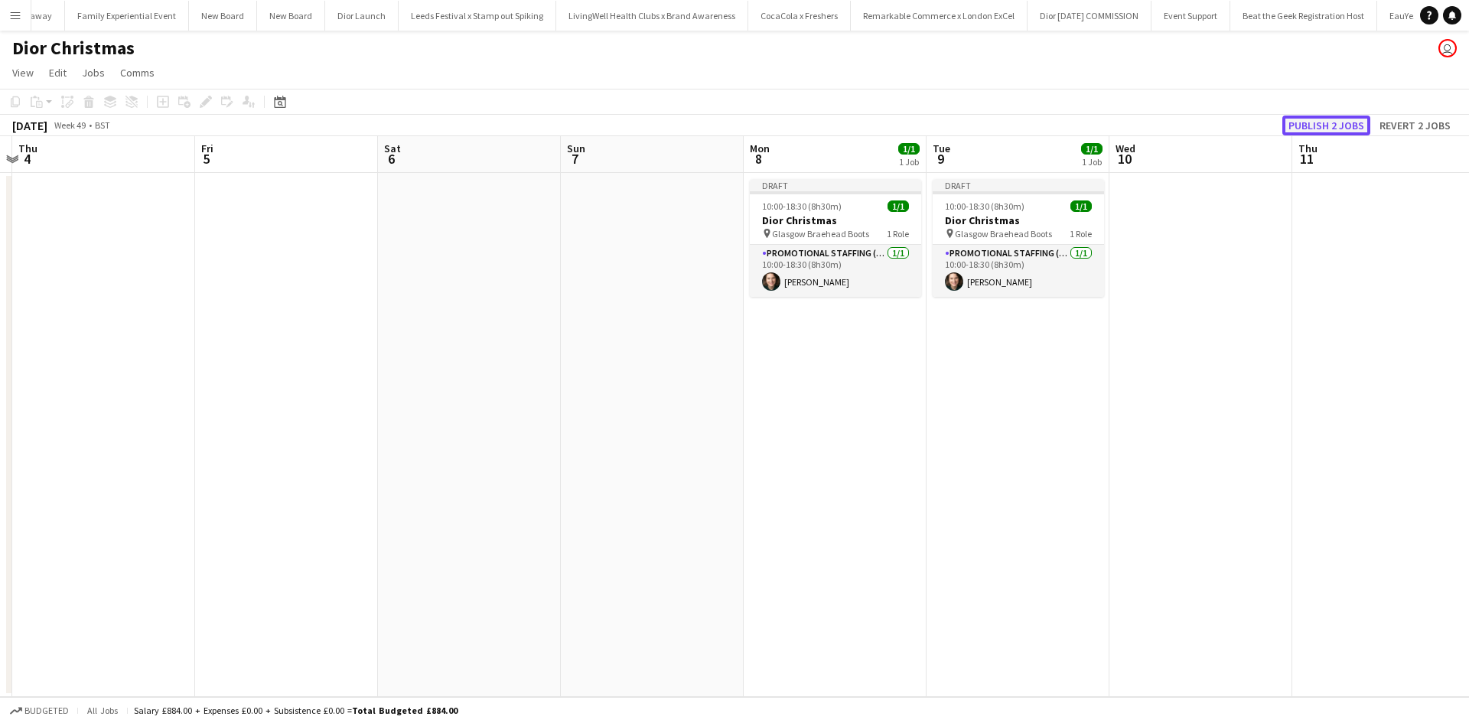
click at [1313, 122] on button "Publish 2 jobs" at bounding box center [1326, 126] width 88 height 20
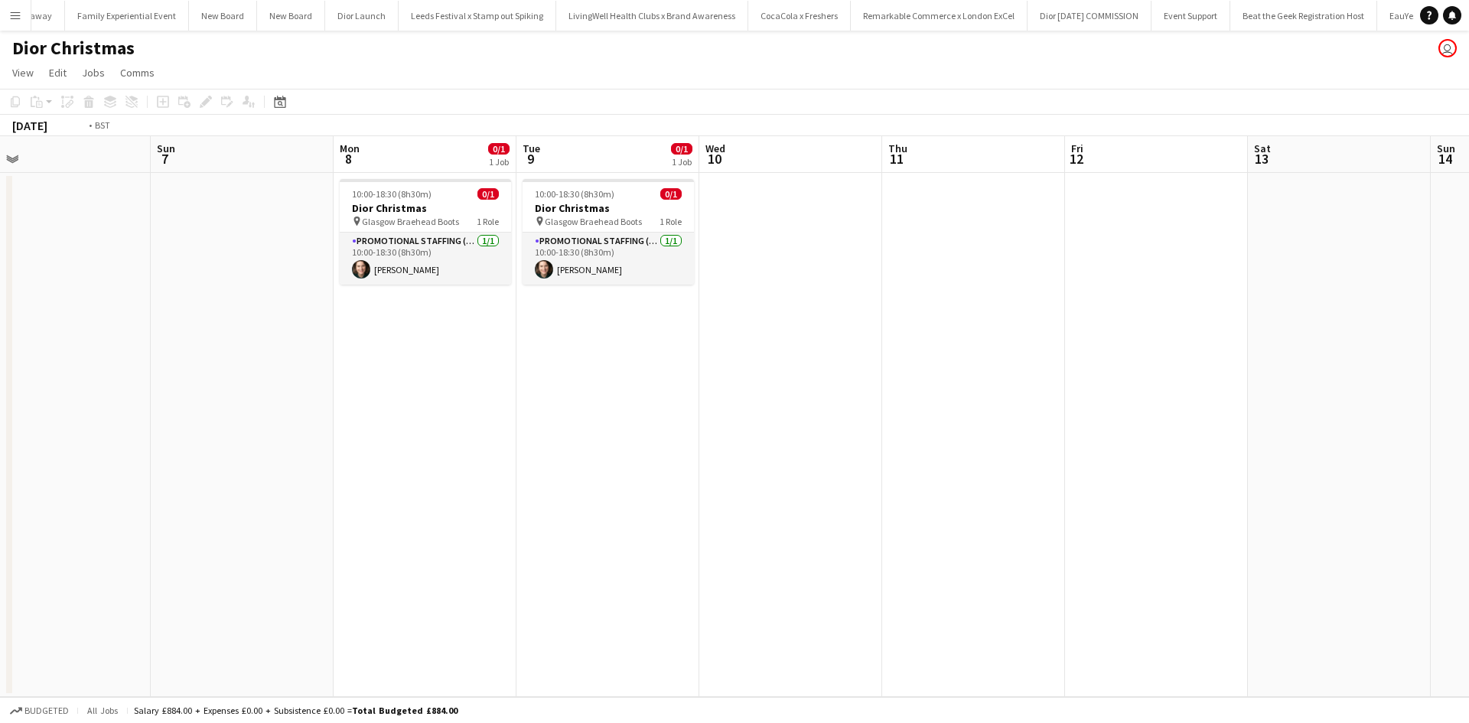
drag, startPoint x: 1054, startPoint y: 413, endPoint x: 264, endPoint y: 311, distance: 796.8
click at [265, 312] on app-calendar-viewport "Tue 2 0/1 1 Job Wed 3 Thu 4 Fri 5 Sat 6 Sun 7 Mon 8 0/1 1 Job Tue 9 0/1 1 Job W…" at bounding box center [734, 416] width 1469 height 561
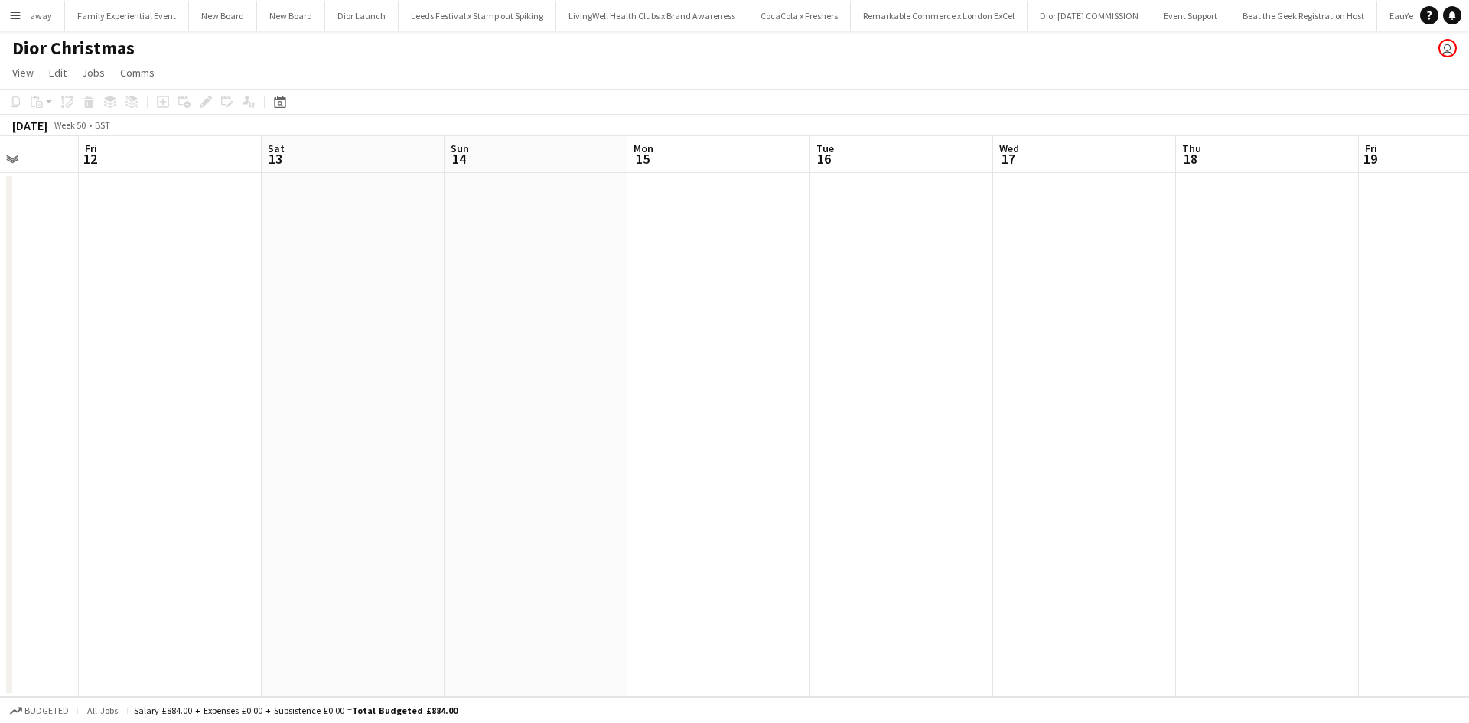
scroll to position [0, 526]
drag, startPoint x: 1007, startPoint y: 421, endPoint x: 526, endPoint y: 358, distance: 486.0
click at [527, 360] on app-calendar-viewport "Mon 8 0/1 1 Job Tue 9 0/1 1 Job Wed 10 Thu 11 Fri 12 Sat 13 Sun 14 Mon 15 Tue 1…" at bounding box center [734, 416] width 1469 height 561
click at [875, 252] on app-date-cell at bounding box center [844, 435] width 183 height 524
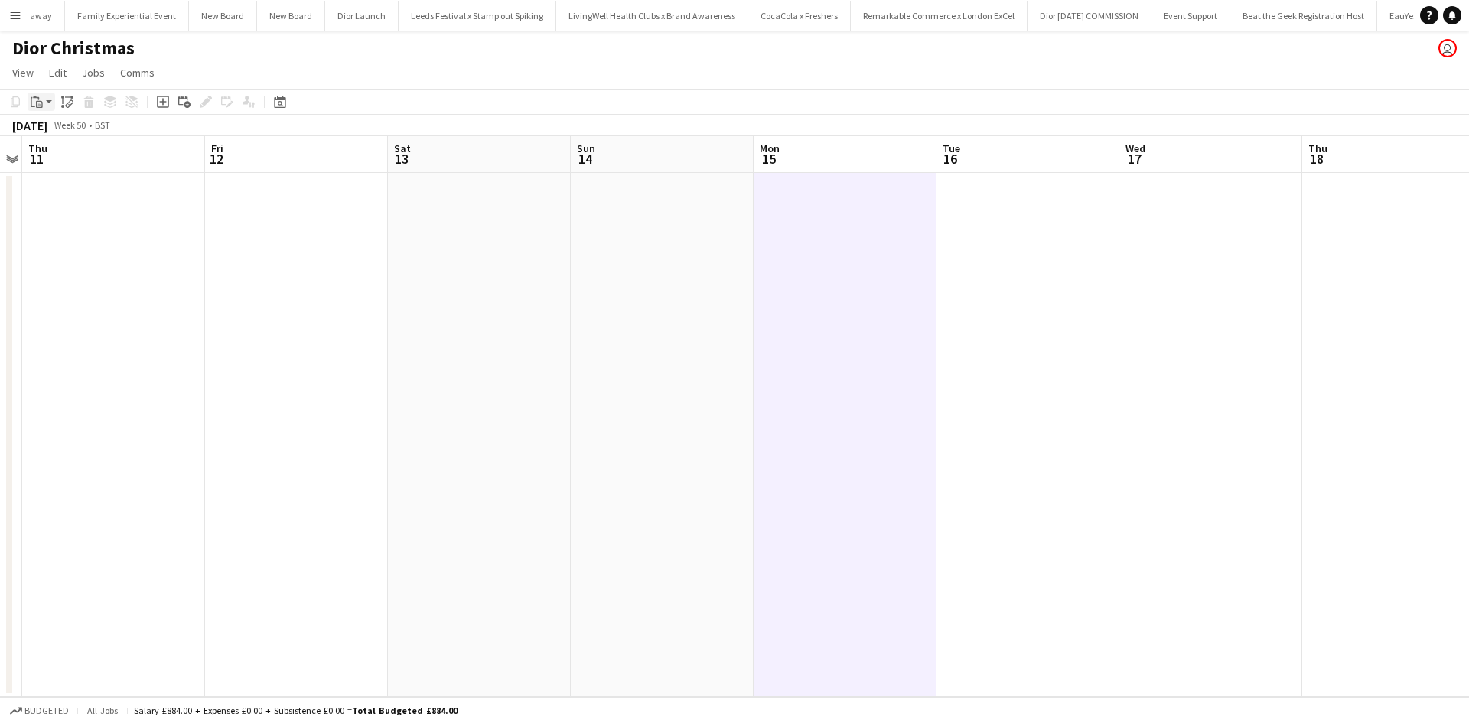
click at [44, 102] on div "Paste" at bounding box center [37, 102] width 18 height 18
click at [69, 154] on link "Paste with crew Ctrl+Shift+V" at bounding box center [113, 157] width 144 height 14
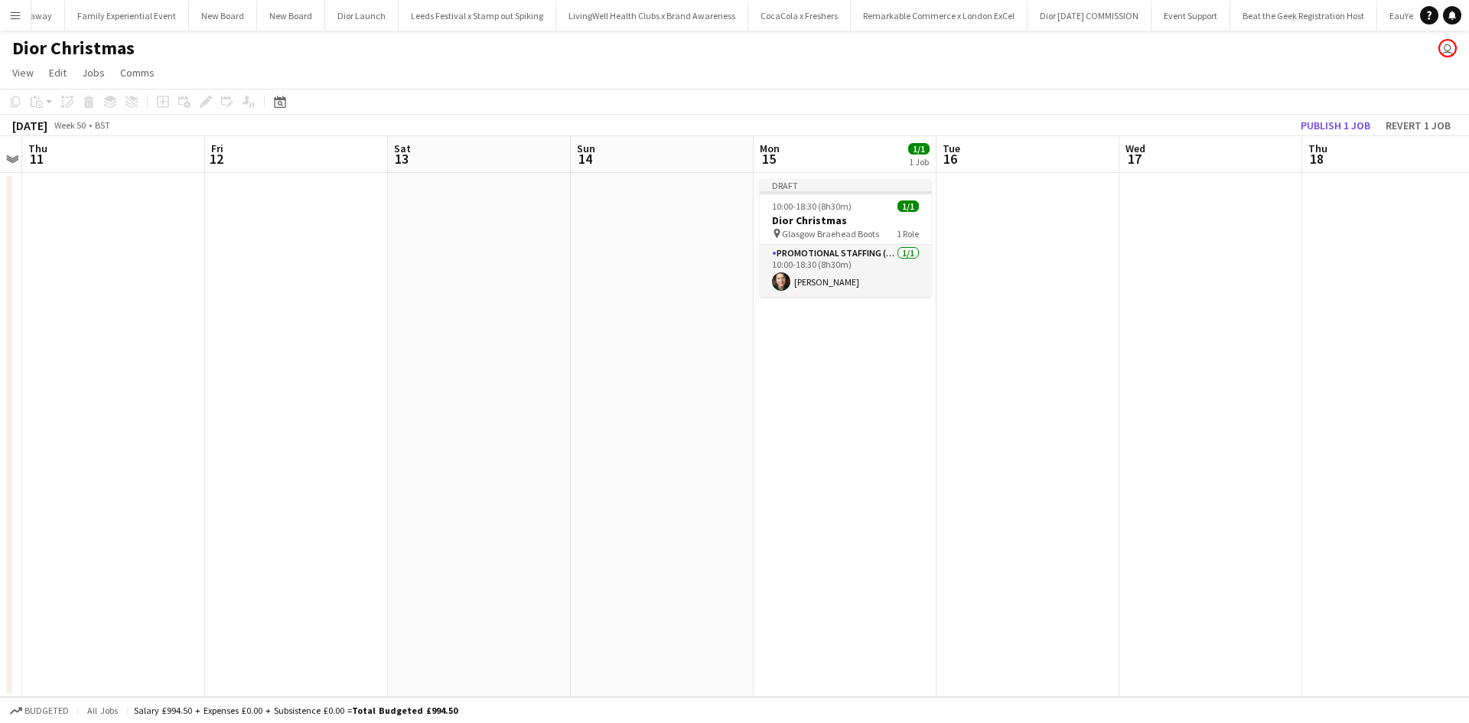
click at [961, 240] on app-date-cell at bounding box center [1027, 435] width 183 height 524
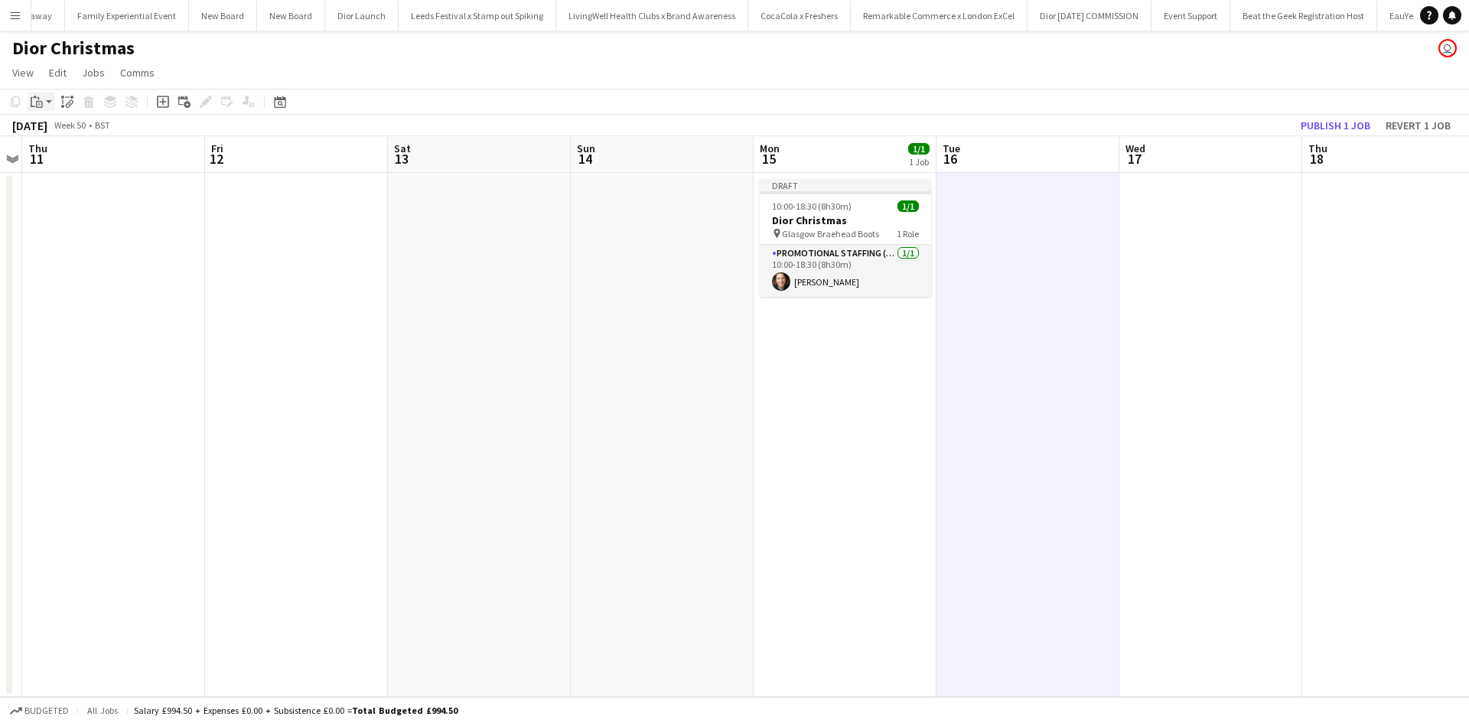
click at [39, 101] on icon at bounding box center [39, 104] width 7 height 7
click at [90, 155] on link "Paste with crew Ctrl+Shift+V" at bounding box center [113, 157] width 144 height 14
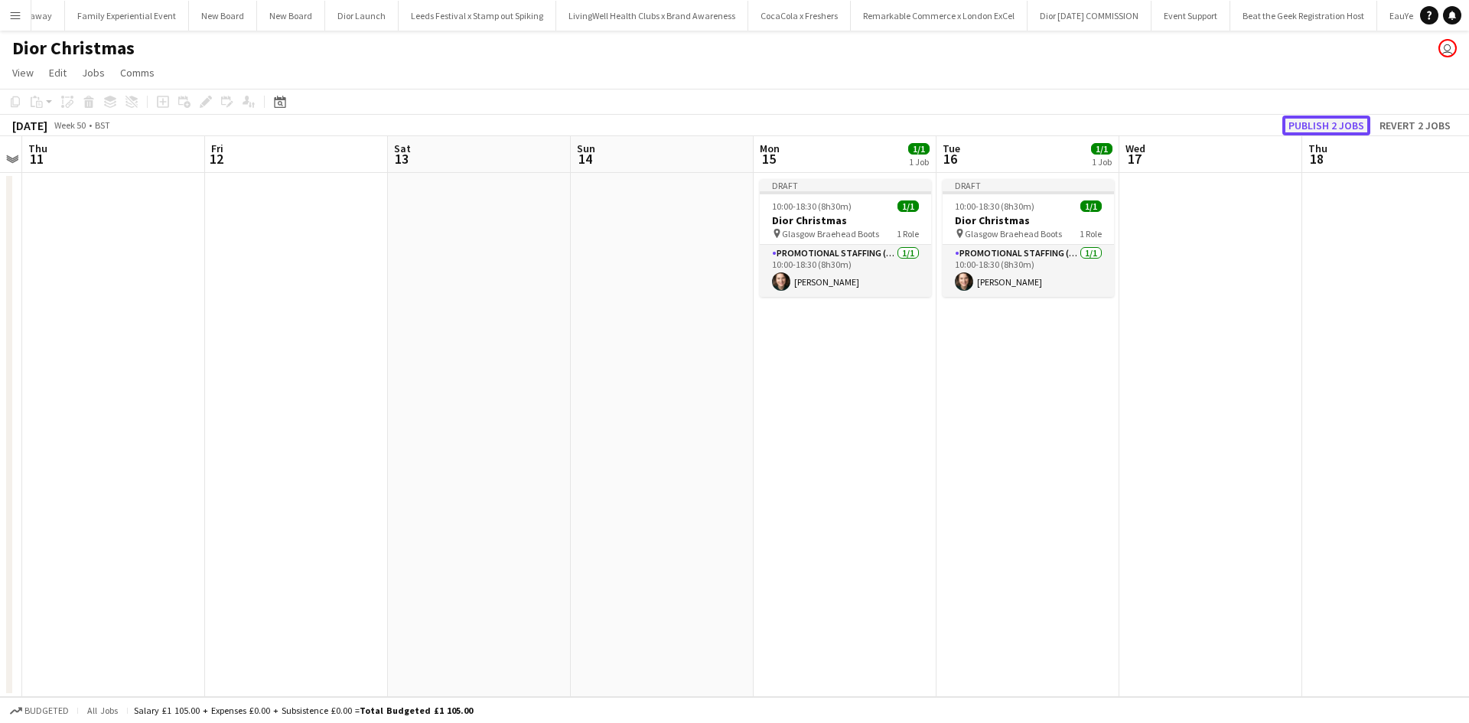
click at [1334, 119] on button "Publish 2 jobs" at bounding box center [1326, 126] width 88 height 20
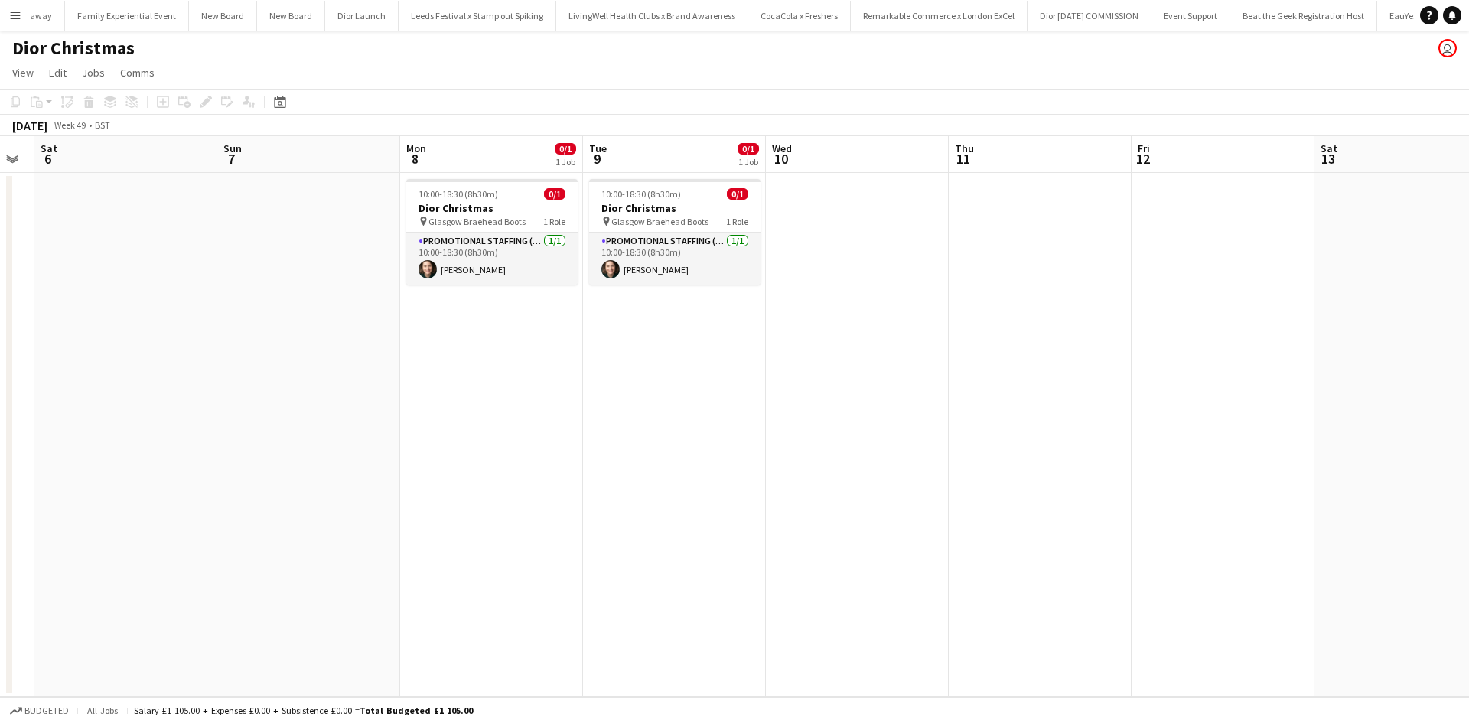
drag, startPoint x: 305, startPoint y: 302, endPoint x: 997, endPoint y: 362, distance: 694.1
click at [1093, 314] on app-calendar-viewport "Thu 4 Fri 5 Sat 6 Sun 7 Mon 8 0/1 1 Job Tue 9 0/1 1 Job Wed 10 Thu 11 Fri 12 Sa…" at bounding box center [734, 416] width 1469 height 561
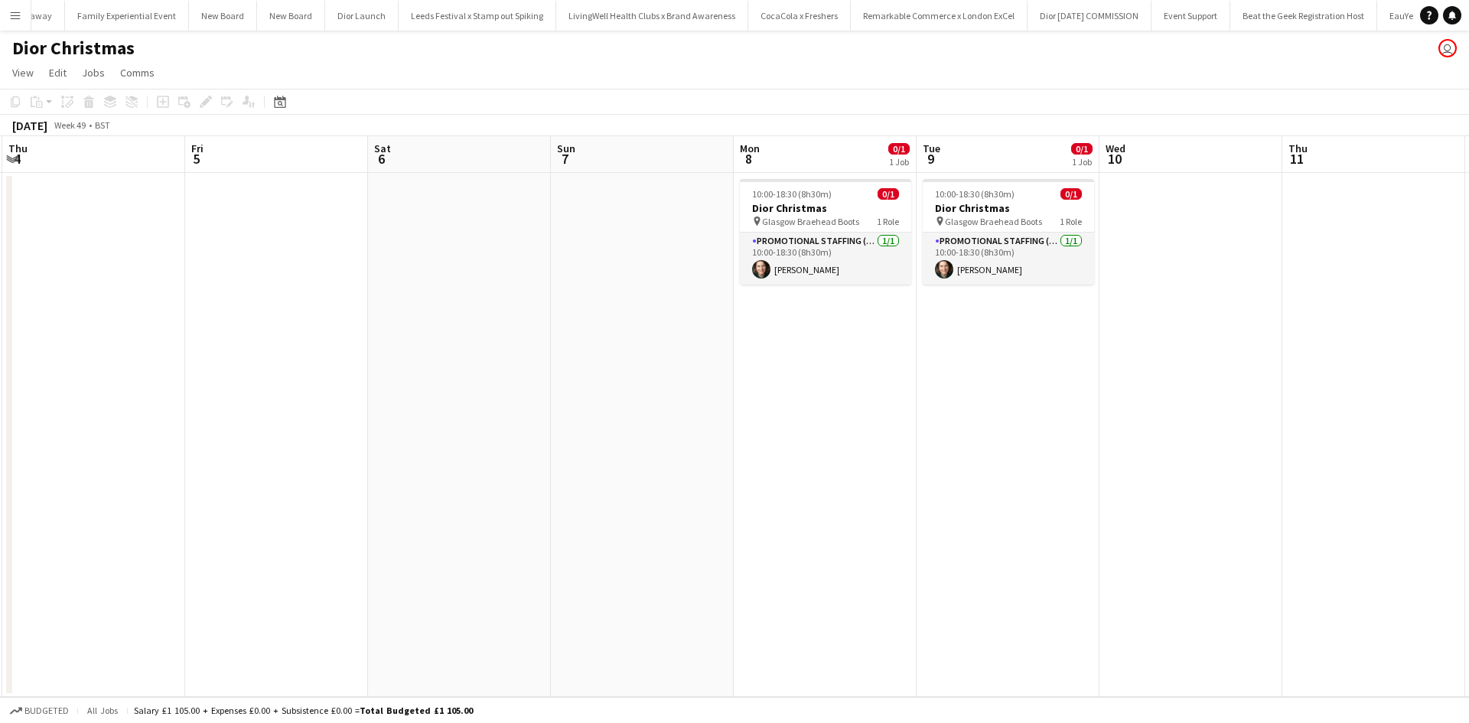
scroll to position [0, 362]
drag, startPoint x: 369, startPoint y: 425, endPoint x: 837, endPoint y: 415, distance: 468.2
click at [837, 415] on app-calendar-viewport "Tue 2 0/1 1 Job Wed 3 Thu 4 Fri 5 Sat 6 Sun 7 Mon 8 0/1 1 Job Tue 9 0/1 1 Job W…" at bounding box center [734, 416] width 1469 height 561
click at [369, 200] on app-date-cell at bounding box center [278, 435] width 183 height 524
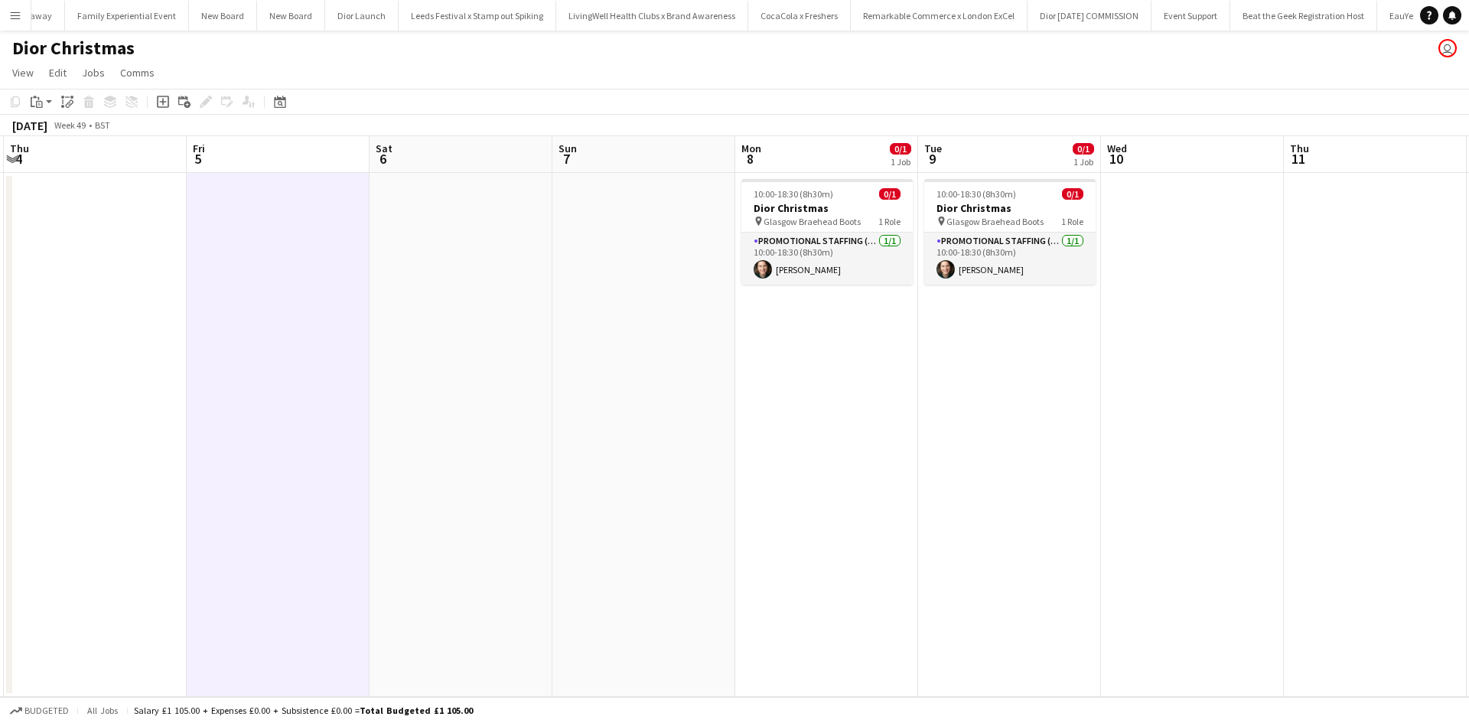
click at [437, 207] on app-date-cell at bounding box center [460, 435] width 183 height 524
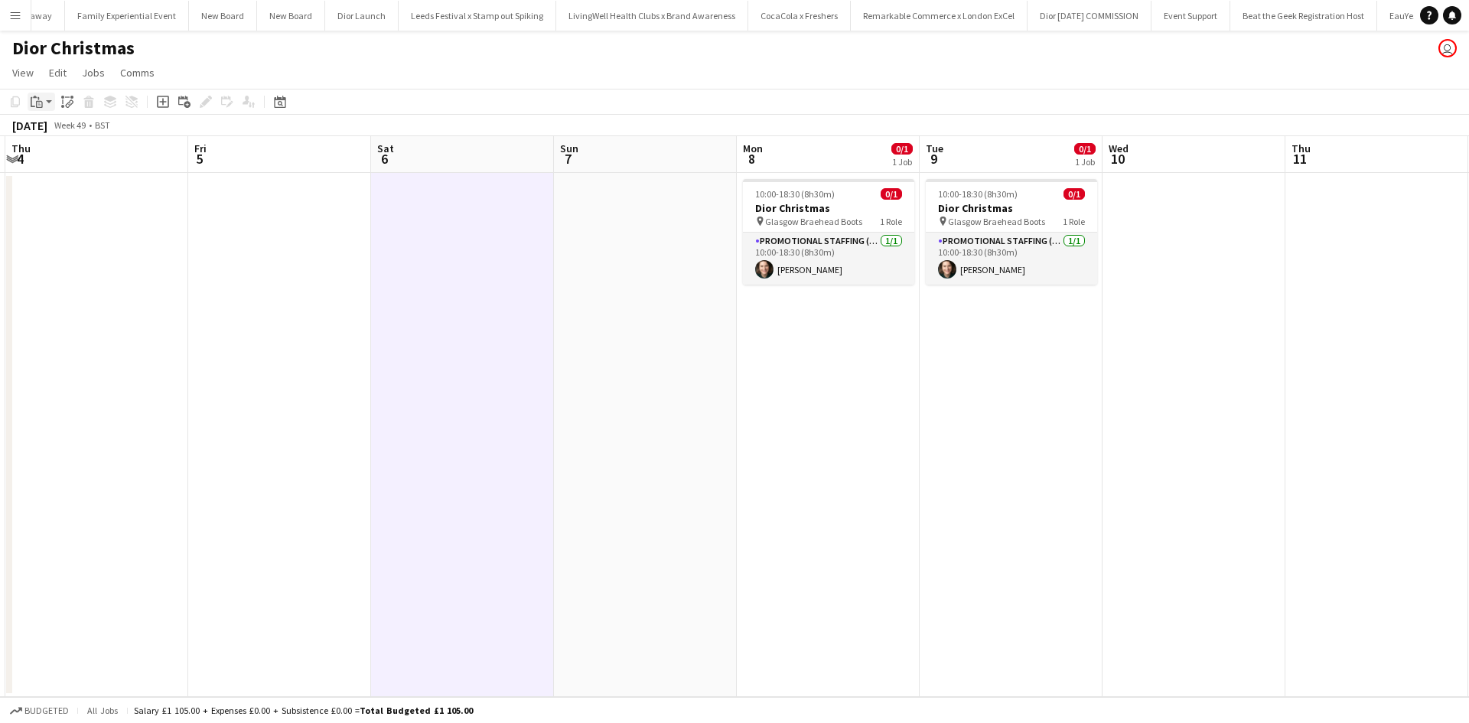
click at [37, 106] on icon at bounding box center [39, 104] width 7 height 7
click at [65, 158] on link "Paste with crew Ctrl+Shift+V" at bounding box center [113, 157] width 144 height 14
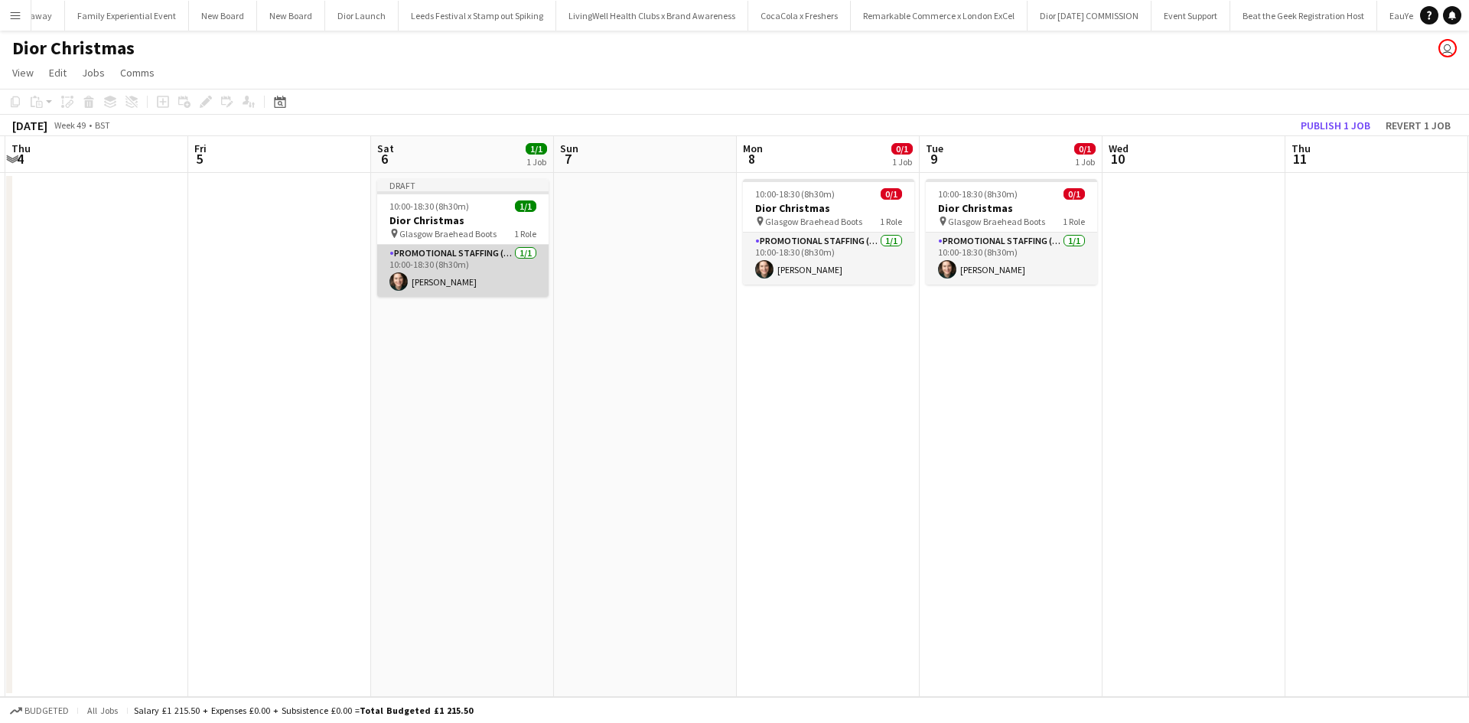
click at [480, 262] on app-card-role "Promotional Staffing (Sales Staff) 1/1 10:00-18:30 (8h30m) Shian Denovan" at bounding box center [462, 271] width 171 height 52
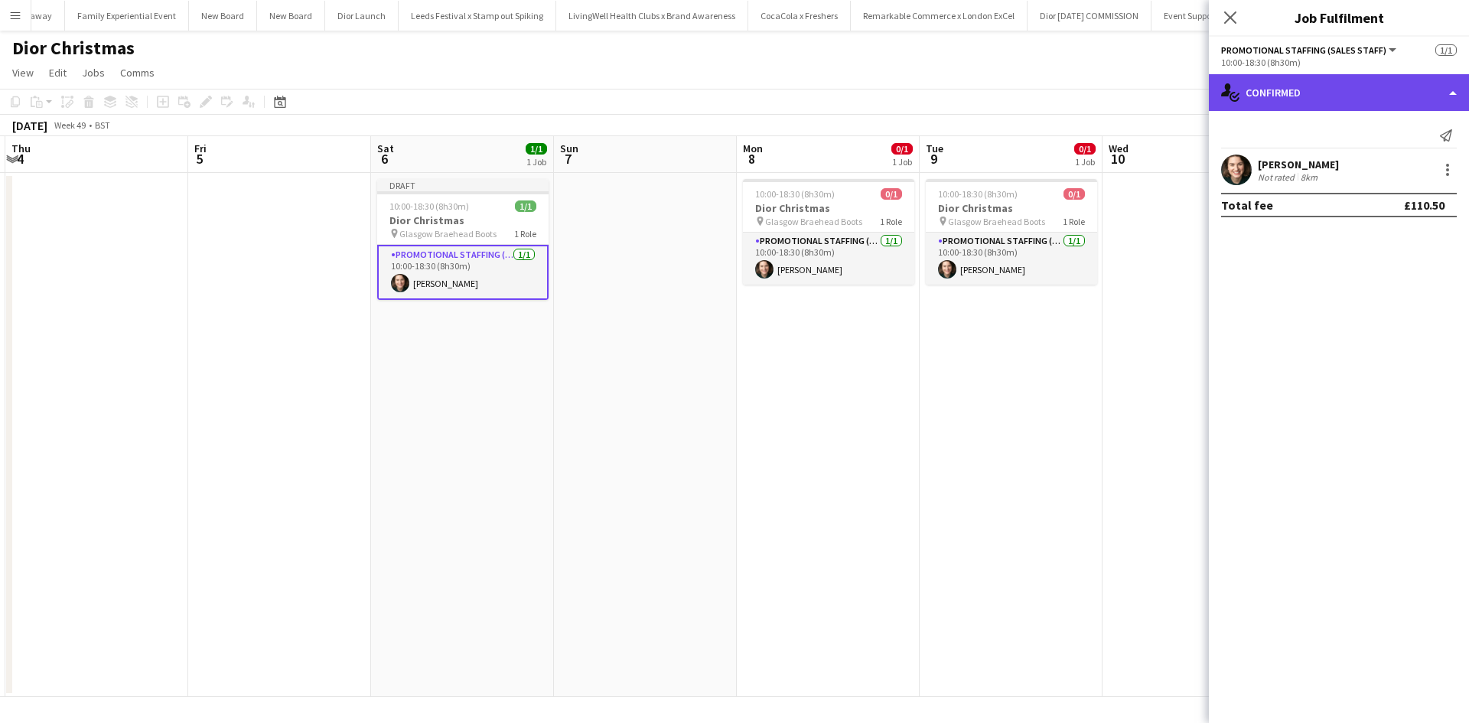
click at [1290, 97] on div "single-neutral-actions-check-2 Confirmed" at bounding box center [1339, 92] width 260 height 37
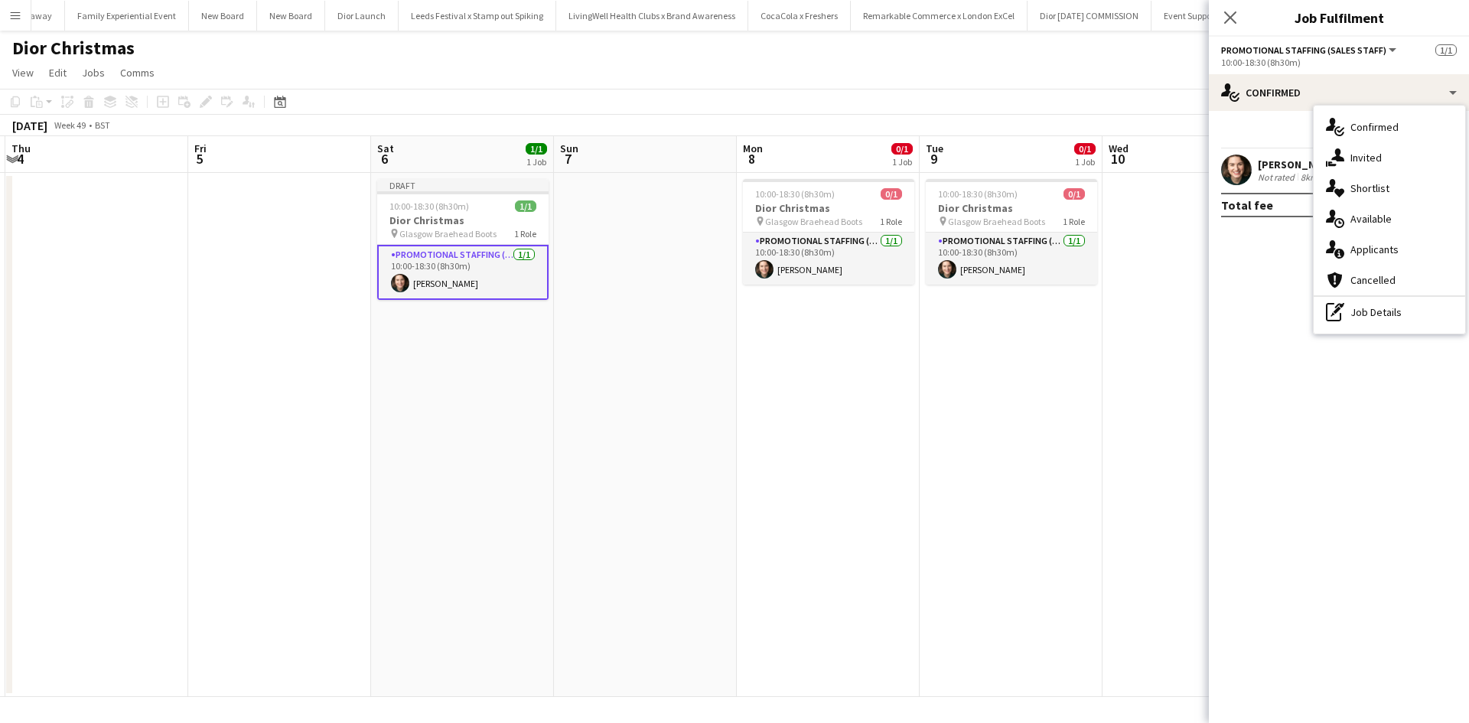
click at [1352, 316] on div "pen-write Job Details" at bounding box center [1388, 312] width 151 height 31
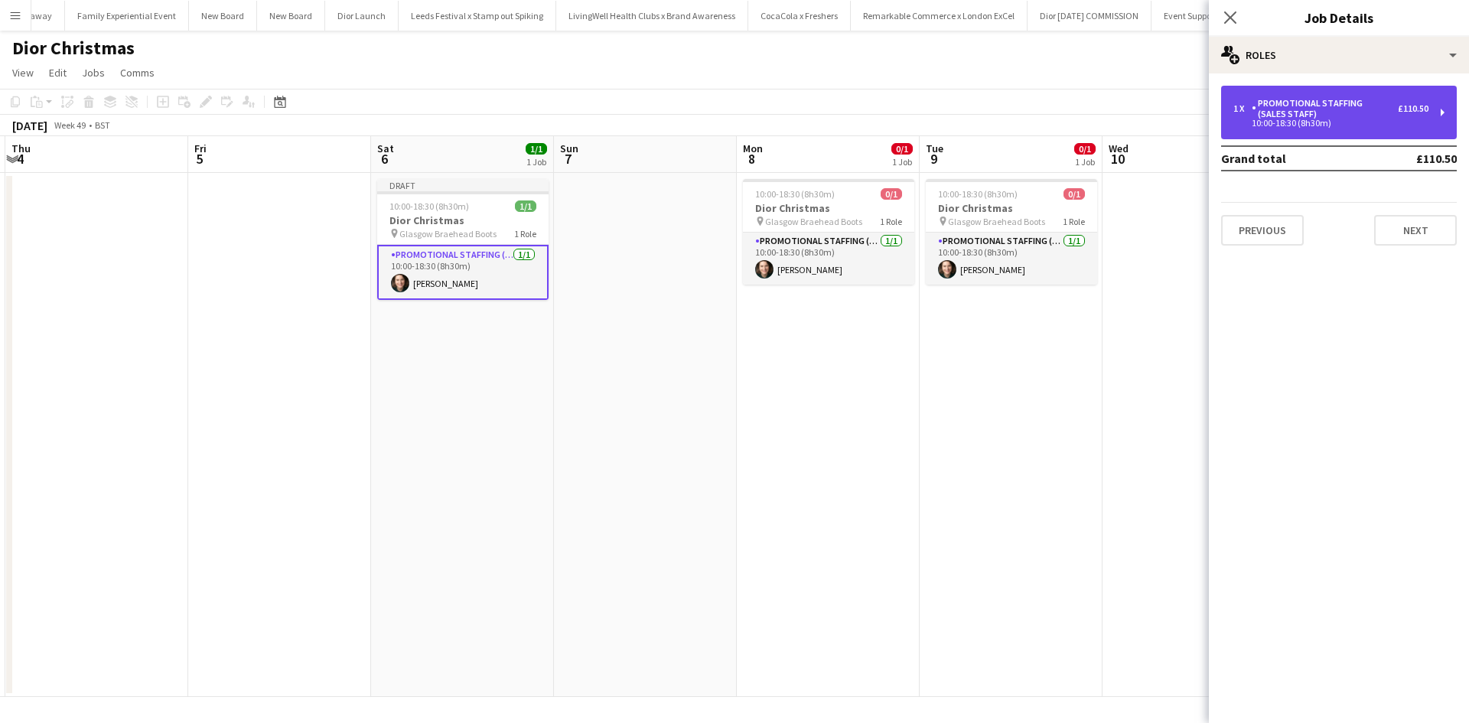
click at [1323, 114] on div "Promotional Staffing (Sales Staff)" at bounding box center [1324, 108] width 146 height 21
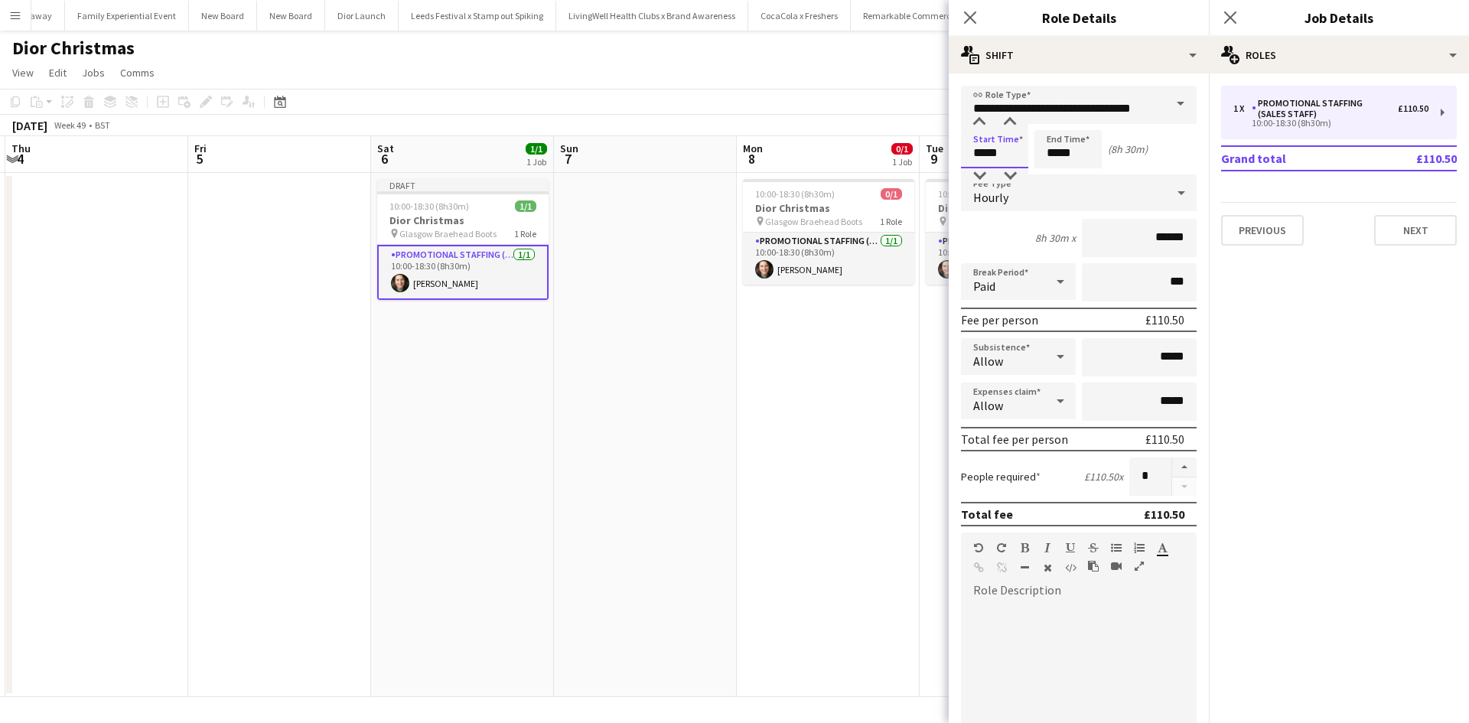
drag, startPoint x: 1010, startPoint y: 152, endPoint x: 961, endPoint y: 154, distance: 49.7
click at [961, 154] on input "*****" at bounding box center [994, 149] width 67 height 38
type input "*****"
click at [910, 395] on app-date-cell "10:00-18:30 (8h30m) 0/1 Dior Christmas pin Glasgow Braehead Boots 1 Role Promot…" at bounding box center [828, 435] width 183 height 524
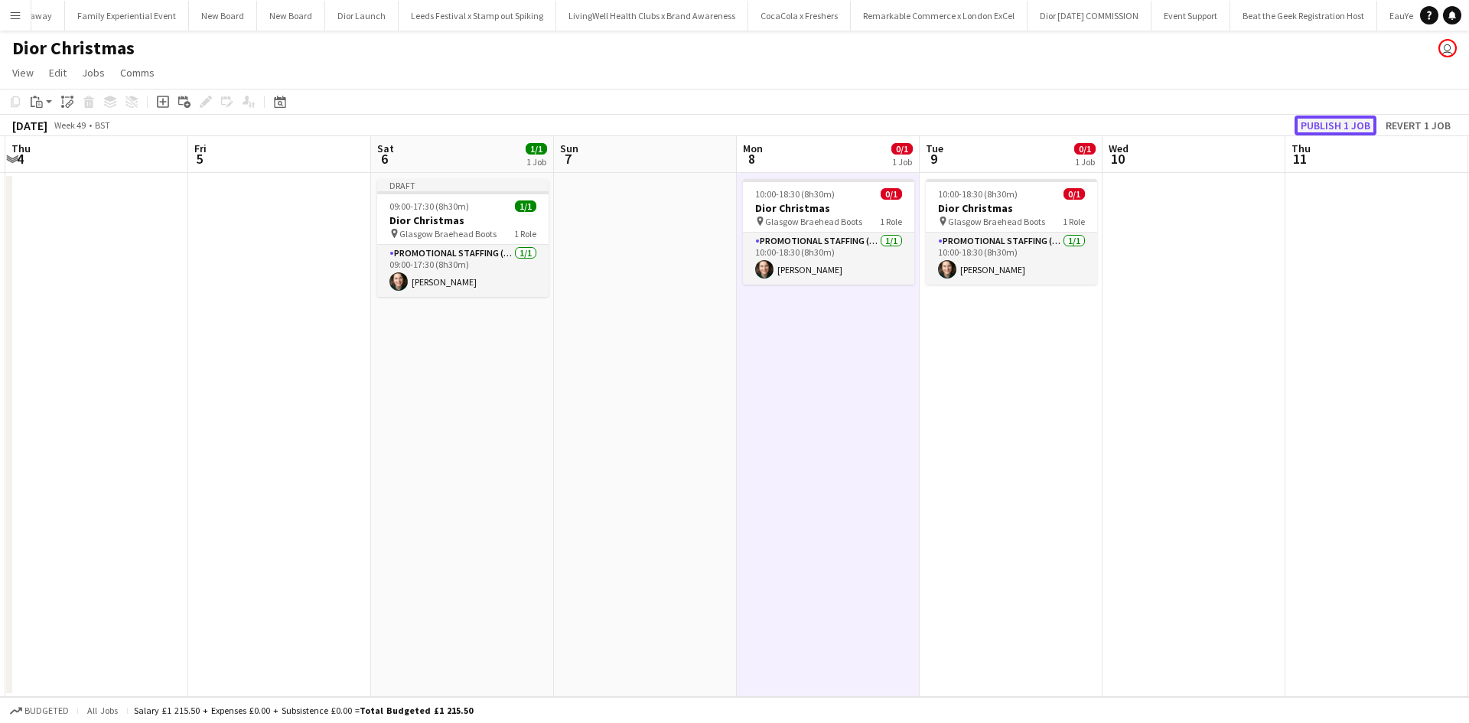
click at [1342, 129] on button "Publish 1 job" at bounding box center [1335, 126] width 82 height 20
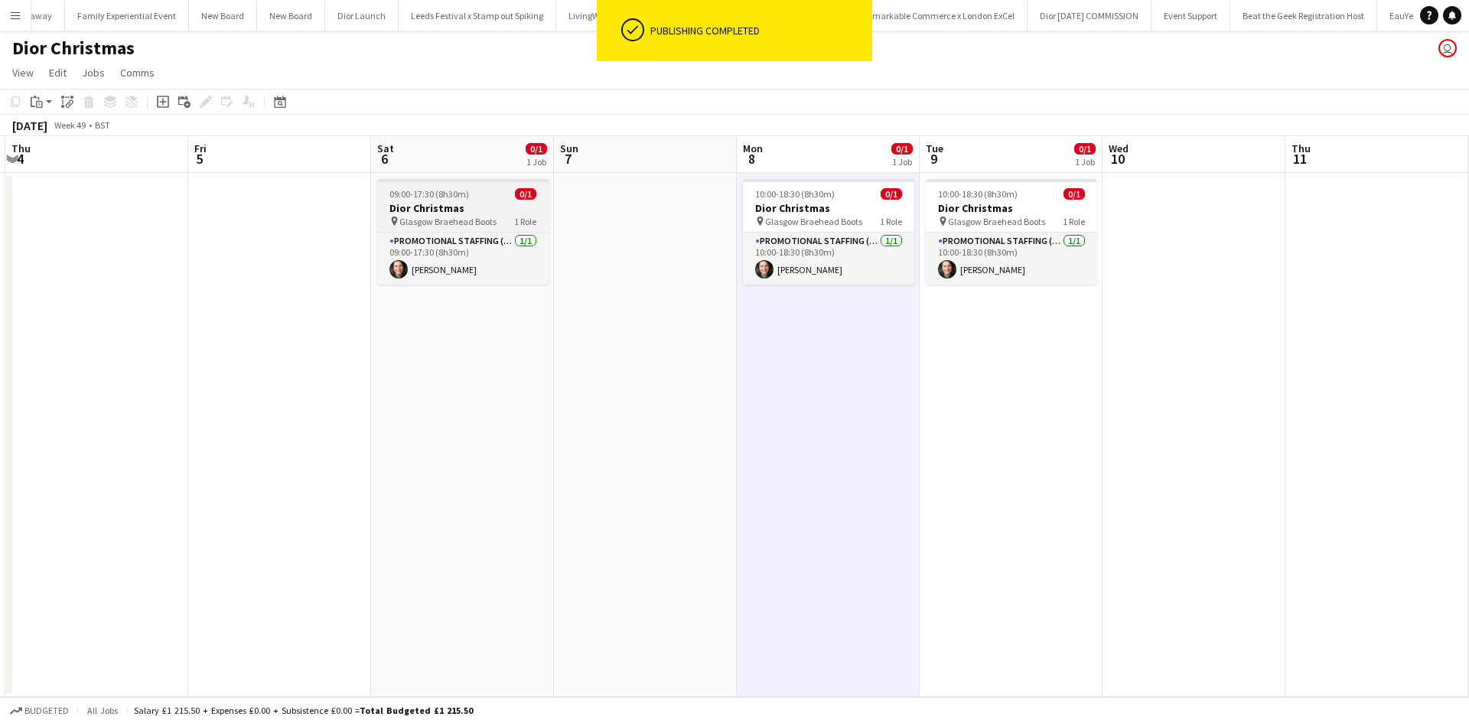
click at [486, 203] on h3 "Dior Christmas" at bounding box center [462, 208] width 171 height 14
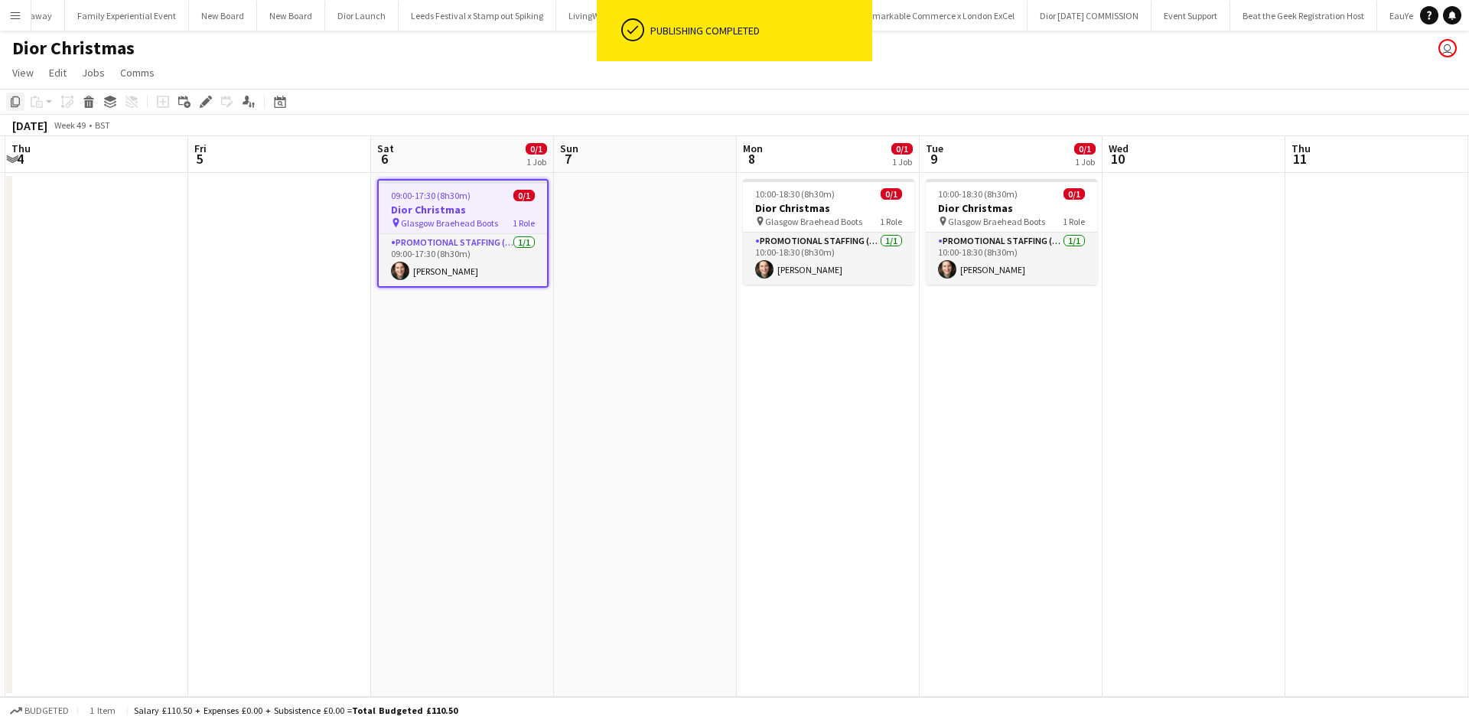
click at [11, 102] on icon "Copy" at bounding box center [15, 102] width 12 height 12
drag, startPoint x: 600, startPoint y: 220, endPoint x: 522, endPoint y: 219, distance: 77.3
click at [601, 220] on app-date-cell at bounding box center [645, 435] width 183 height 524
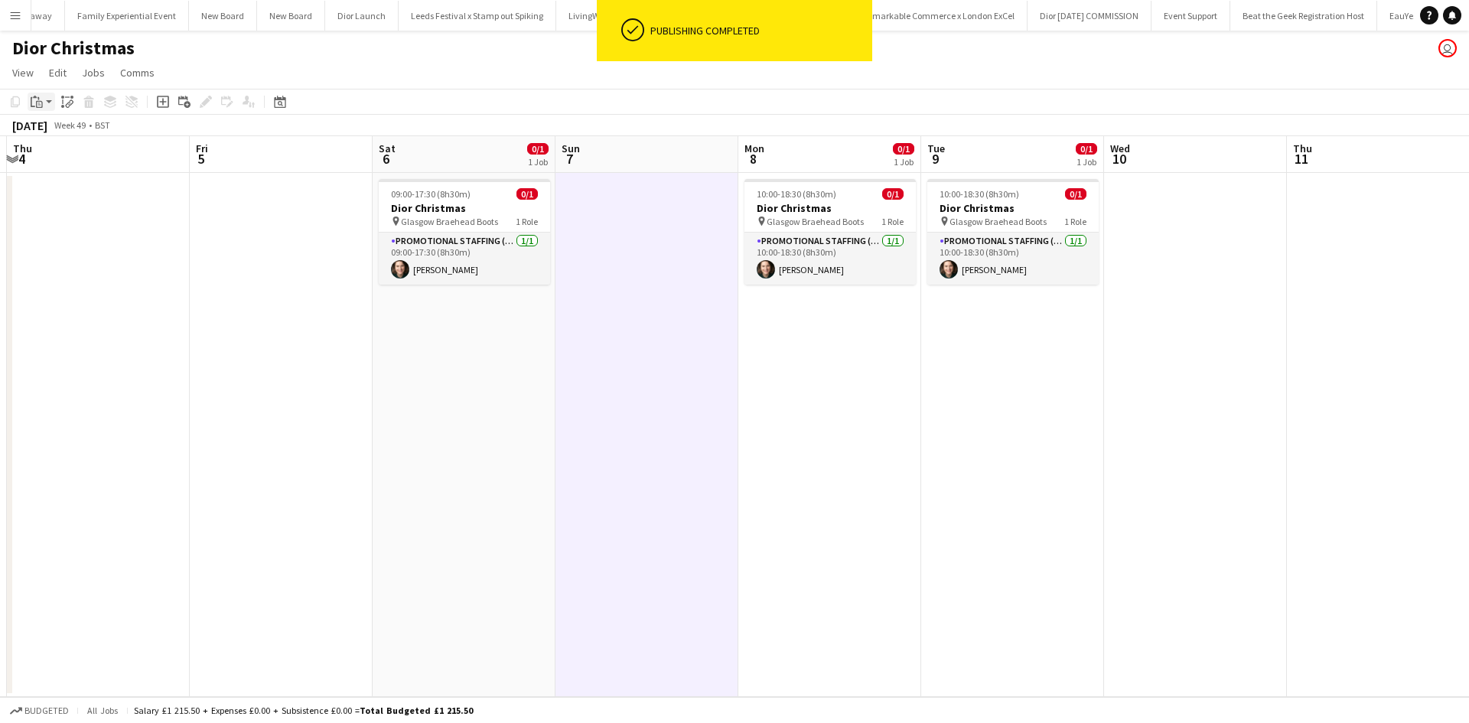
click at [35, 104] on icon "Paste" at bounding box center [37, 102] width 12 height 12
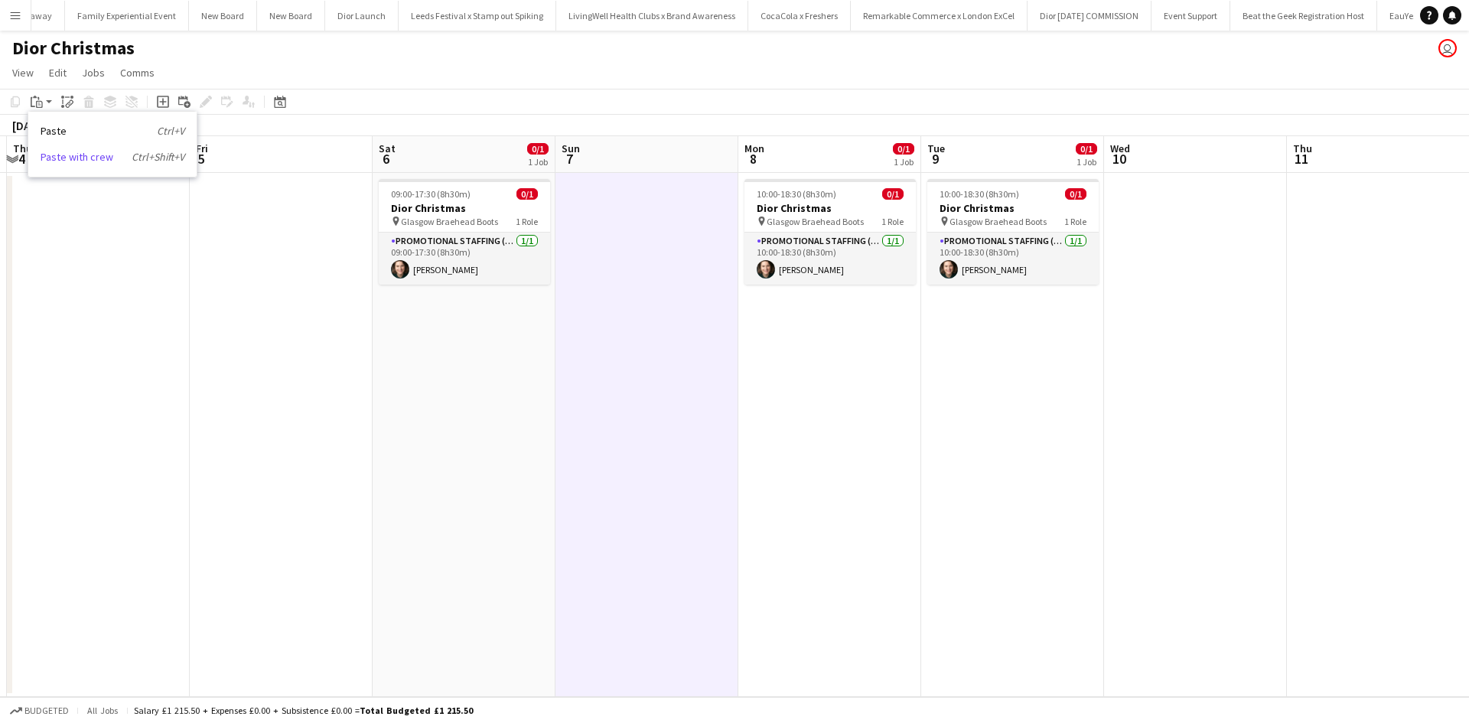
click at [64, 158] on link "Paste with crew Ctrl+Shift+V" at bounding box center [113, 157] width 144 height 14
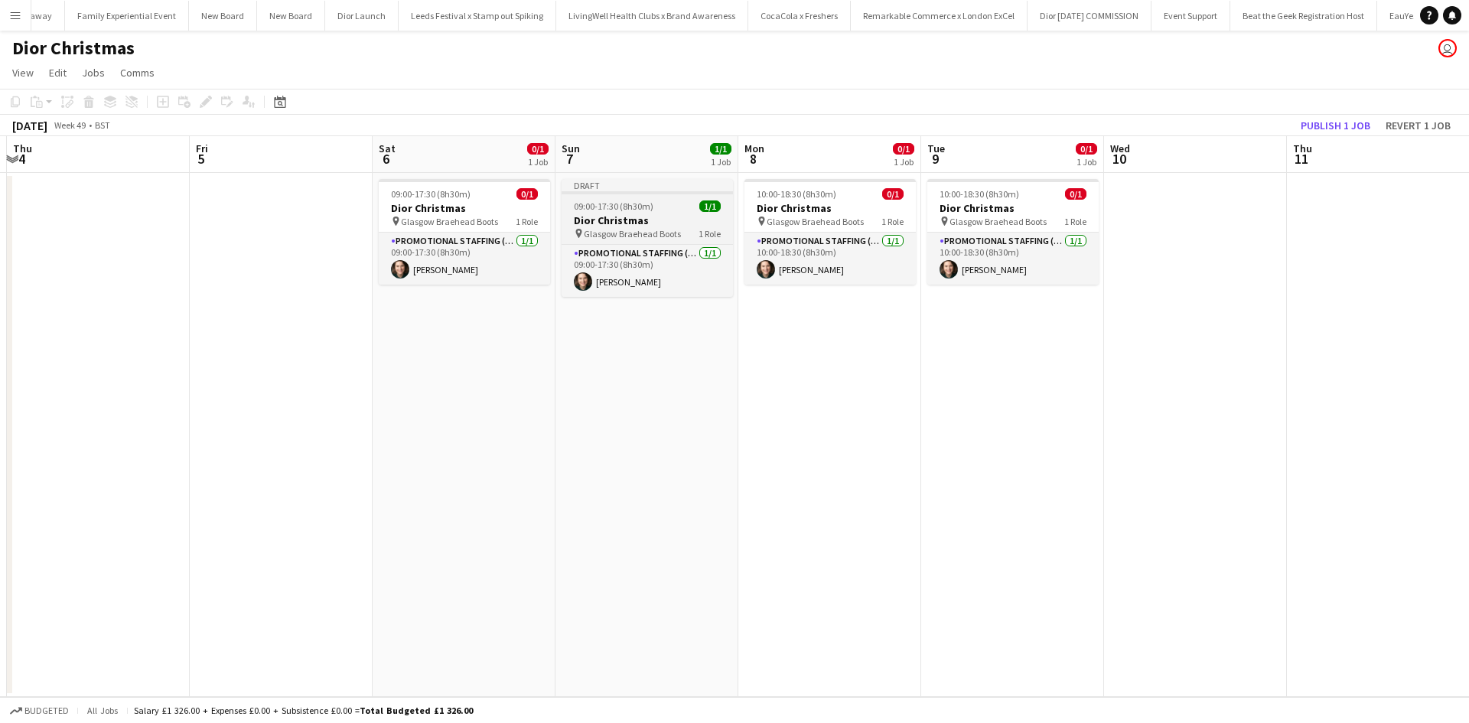
click at [669, 220] on h3 "Dior Christmas" at bounding box center [646, 220] width 171 height 14
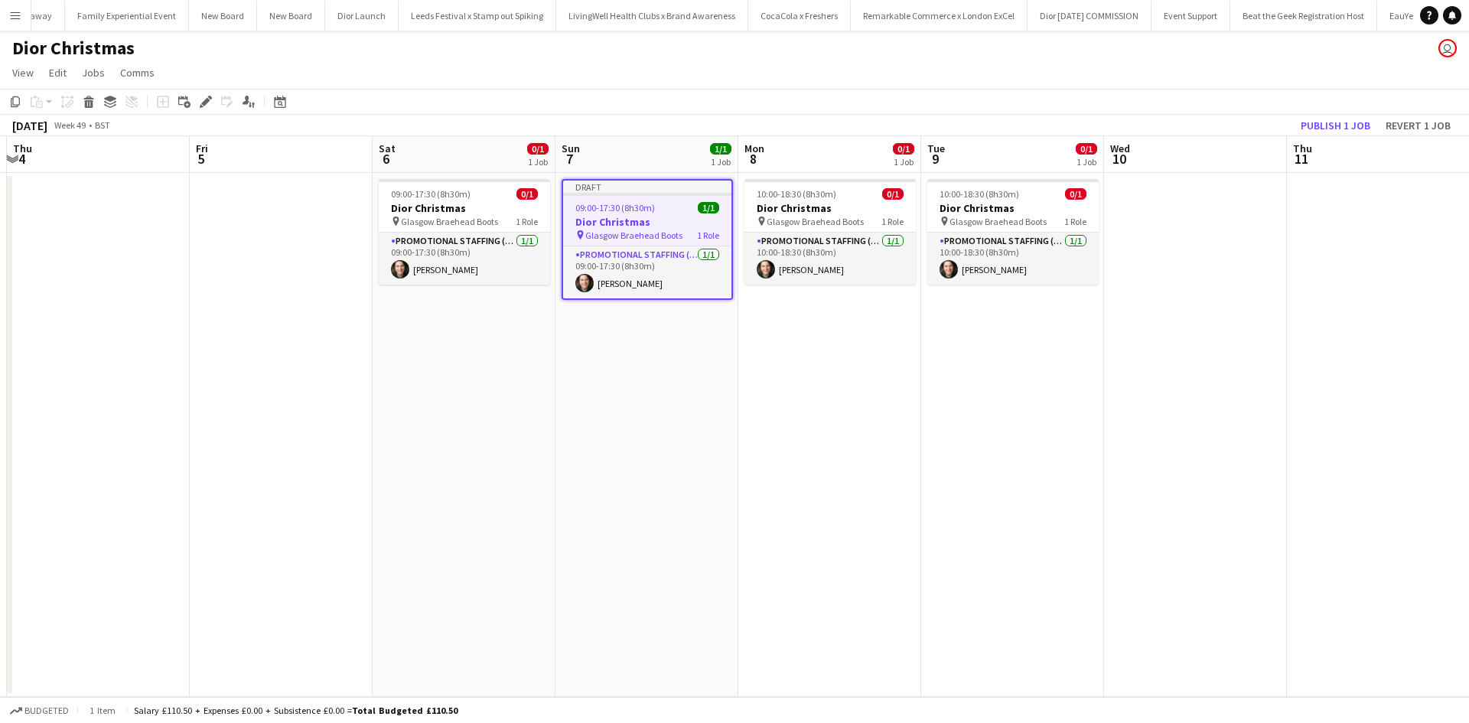
drag, startPoint x: 203, startPoint y: 102, endPoint x: 223, endPoint y: 103, distance: 19.9
click at [204, 103] on icon "Edit" at bounding box center [206, 102] width 12 height 12
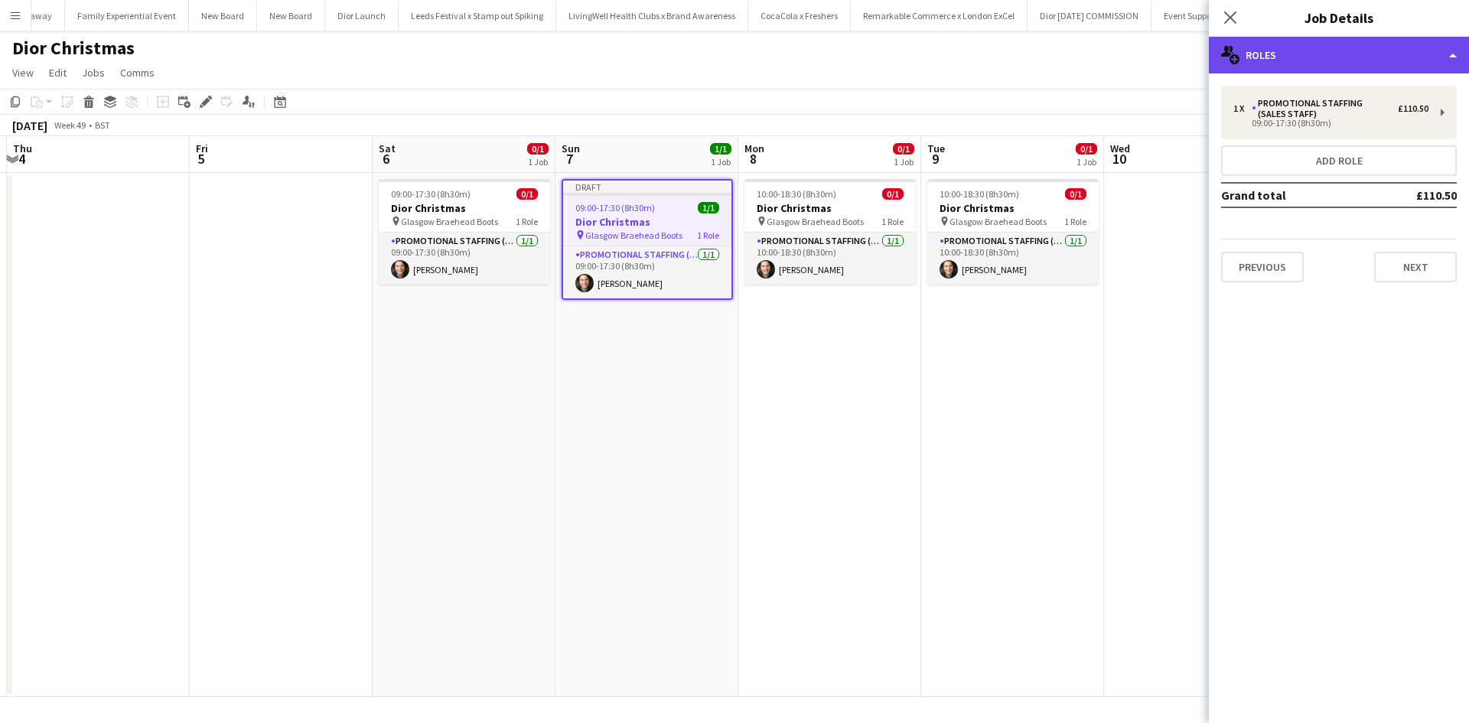
click at [1331, 49] on div "multiple-users-add Roles" at bounding box center [1339, 55] width 260 height 37
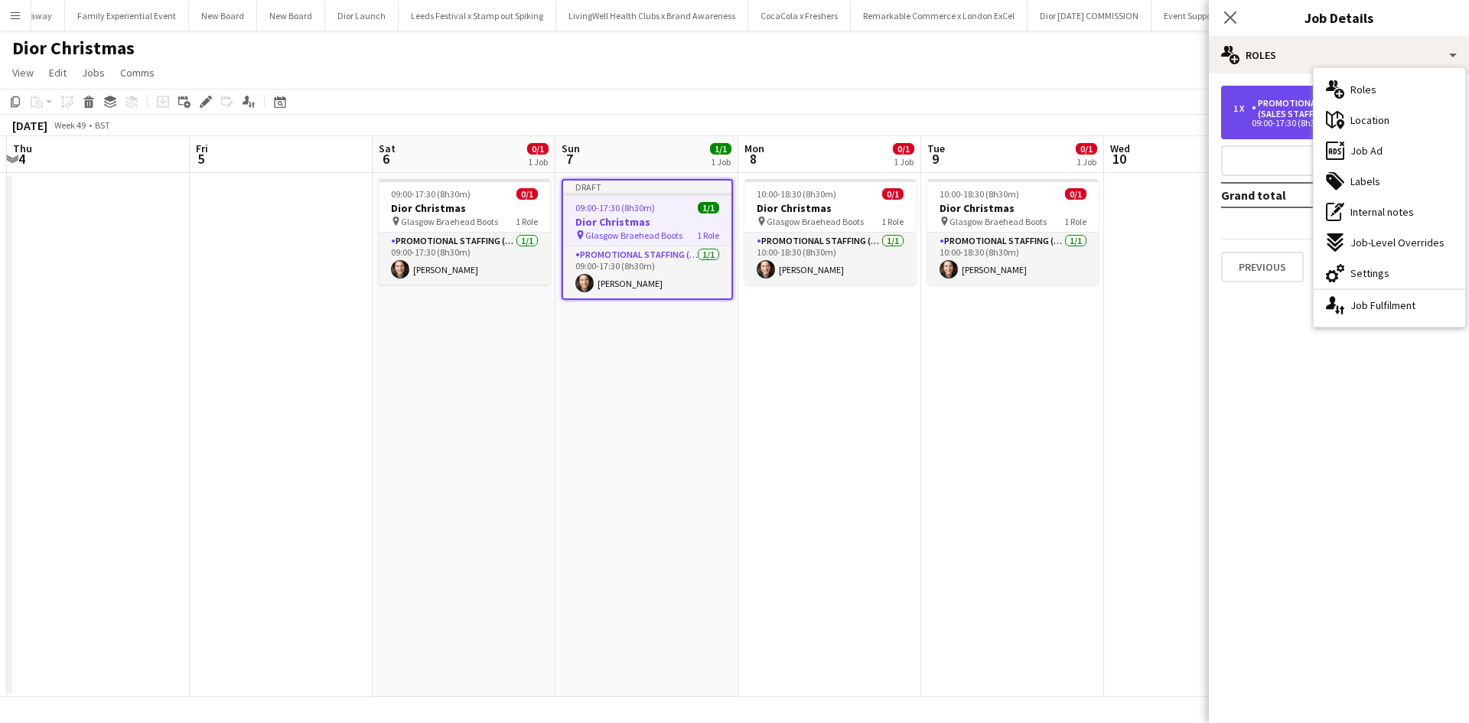
click at [1258, 105] on div "Promotional Staffing (Sales Staff)" at bounding box center [1324, 108] width 146 height 21
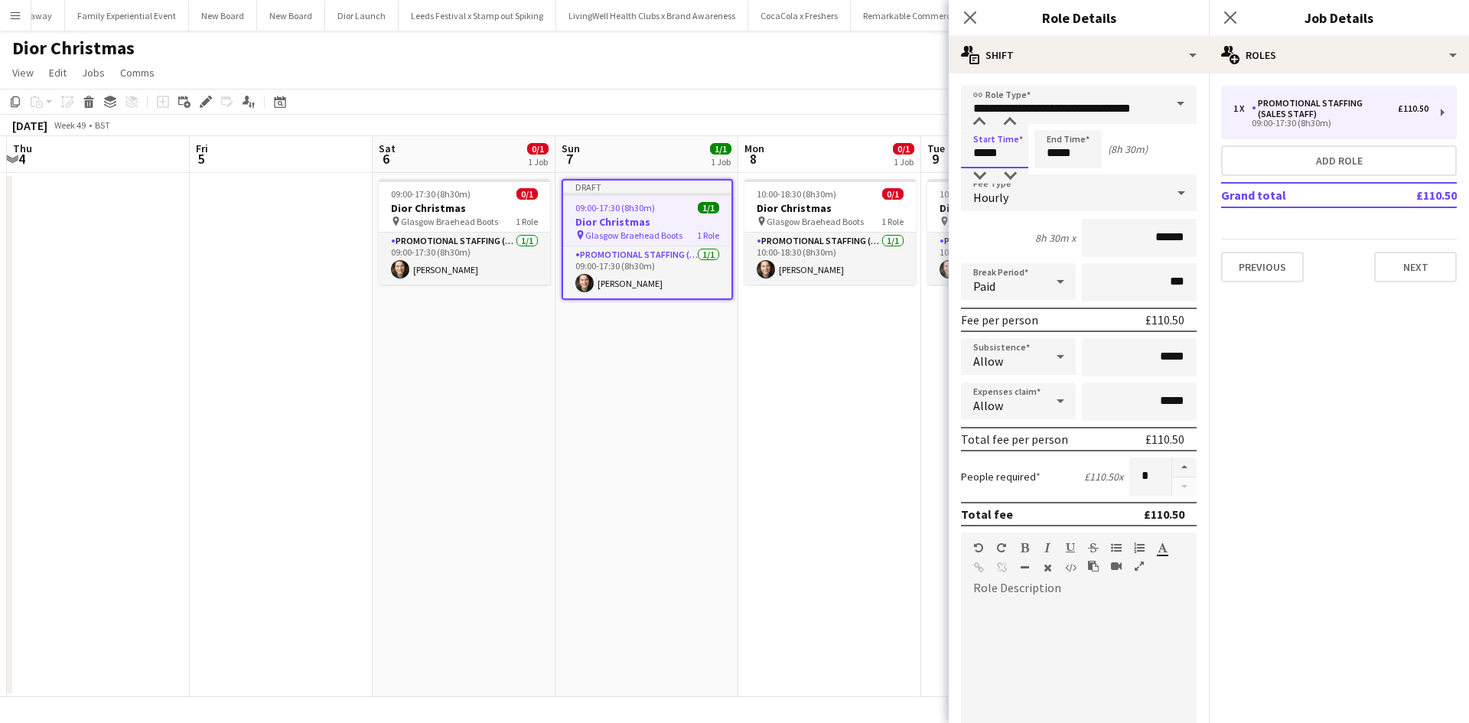
drag, startPoint x: 1019, startPoint y: 153, endPoint x: 955, endPoint y: 149, distance: 64.4
click at [955, 149] on form "**********" at bounding box center [1079, 561] width 260 height 951
type input "*****"
click at [887, 370] on app-date-cell "10:00-18:30 (8h30m) 0/1 Dior Christmas pin Glasgow Braehead Boots 1 Role Promot…" at bounding box center [829, 435] width 183 height 524
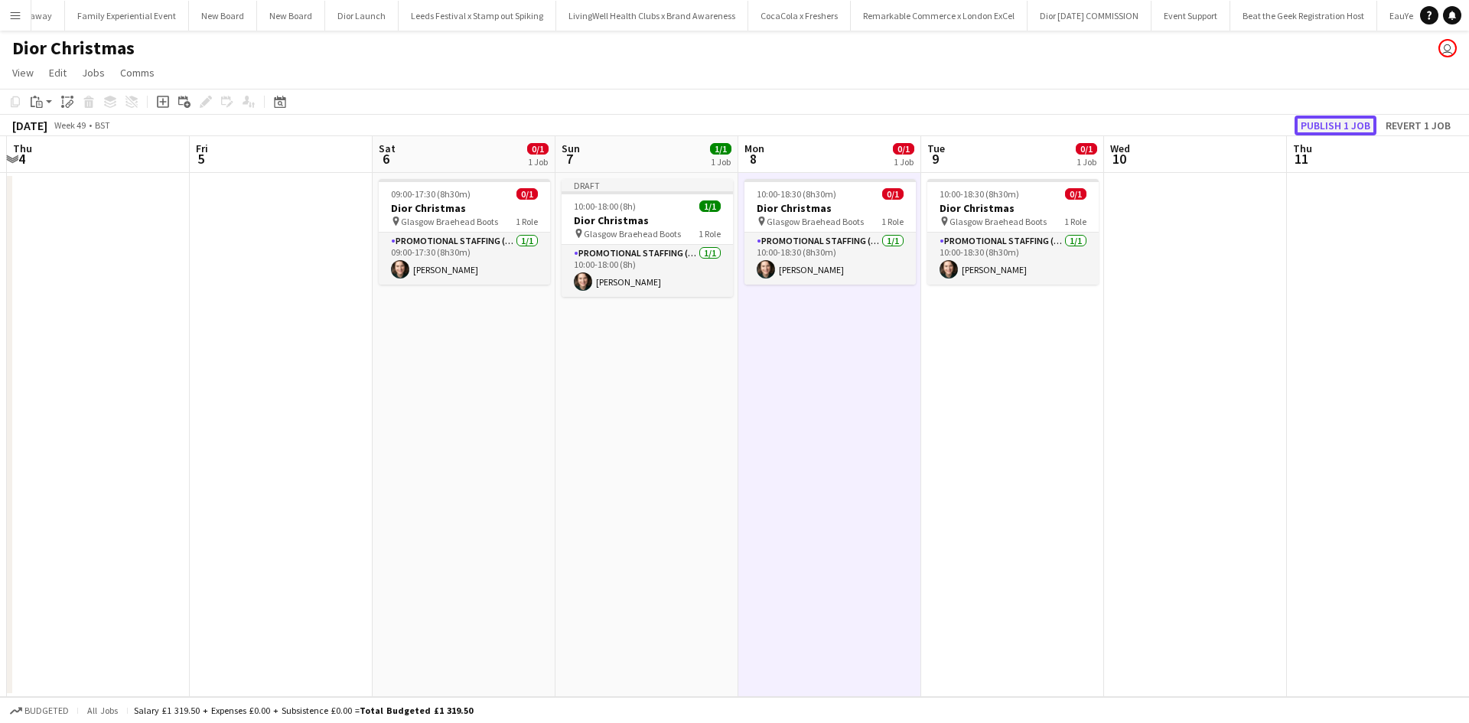
click at [1337, 121] on button "Publish 1 job" at bounding box center [1335, 126] width 82 height 20
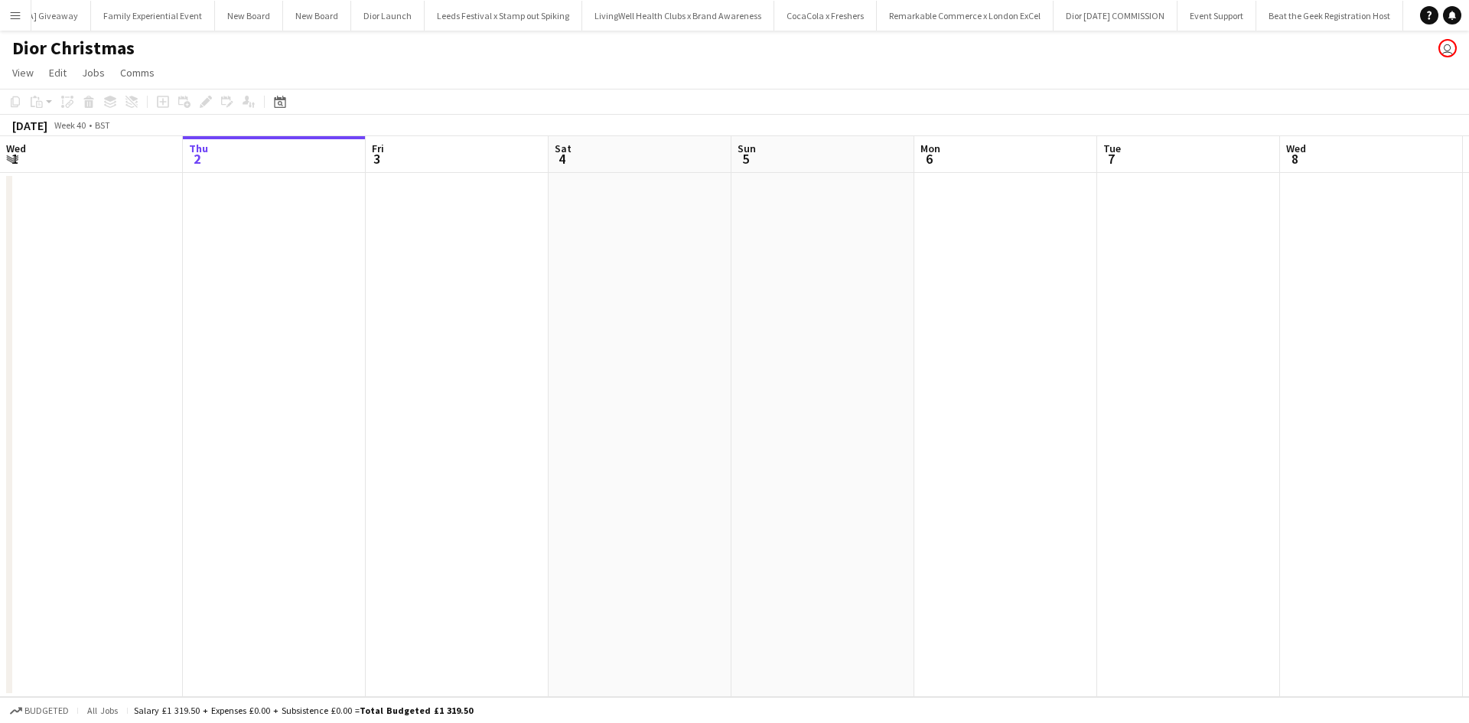
scroll to position [0, 16940]
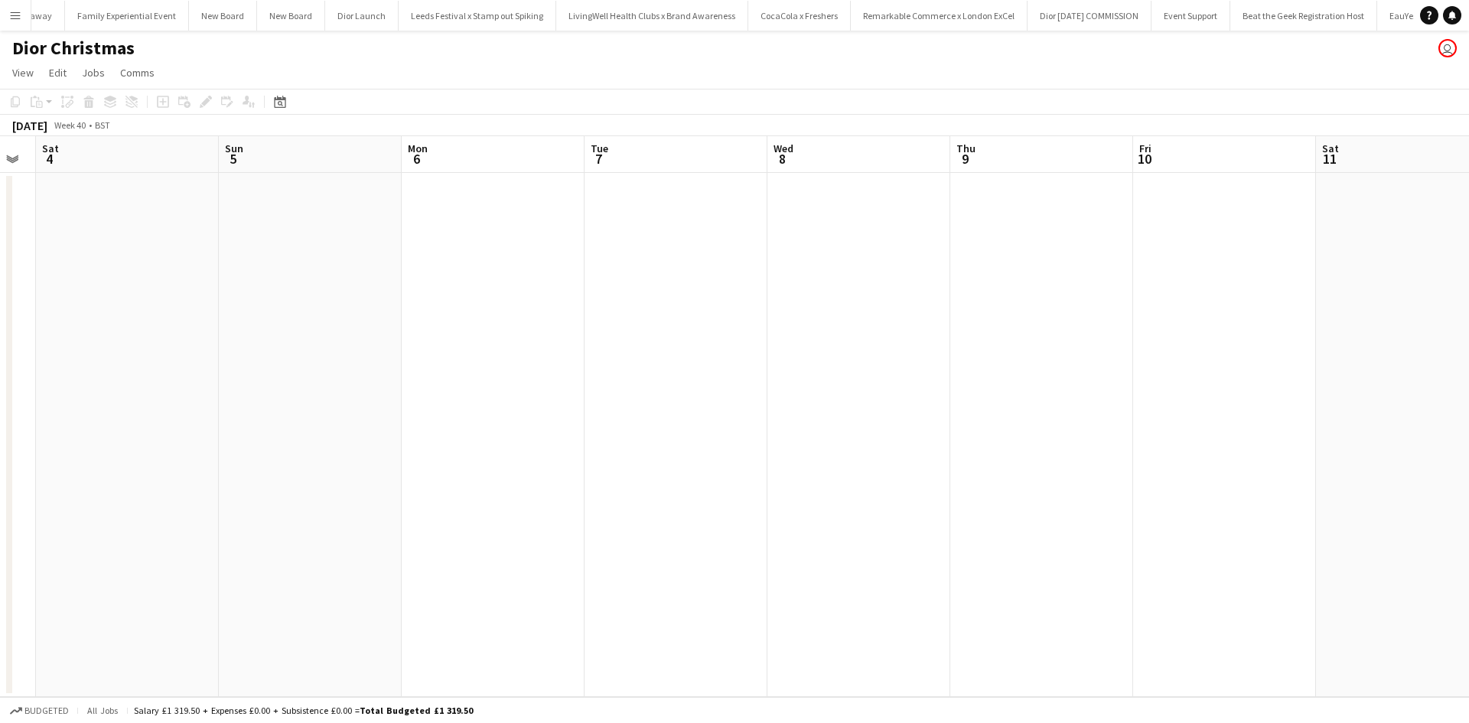
drag, startPoint x: 1087, startPoint y: 489, endPoint x: 209, endPoint y: 464, distance: 878.5
click at [209, 464] on app-calendar-viewport "Wed 1 Thu 2 Fri 3 Sat 4 Sun 5 Mon 6 Tue 7 Wed 8 Thu 9 Fri 10 Sat 11 Sun 12 Mon …" at bounding box center [734, 416] width 1469 height 561
drag, startPoint x: 587, startPoint y: 486, endPoint x: 753, endPoint y: 487, distance: 165.2
click at [460, 458] on app-calendar-viewport "Fri 3 Sat 4 Sun 5 Mon 6 Tue 7 Wed 8 Thu 9 Fri 10 Sat 11 Sun 12 Mon 13 Tue 14 We…" at bounding box center [734, 416] width 1469 height 561
drag, startPoint x: 831, startPoint y: 497, endPoint x: 704, endPoint y: 487, distance: 128.1
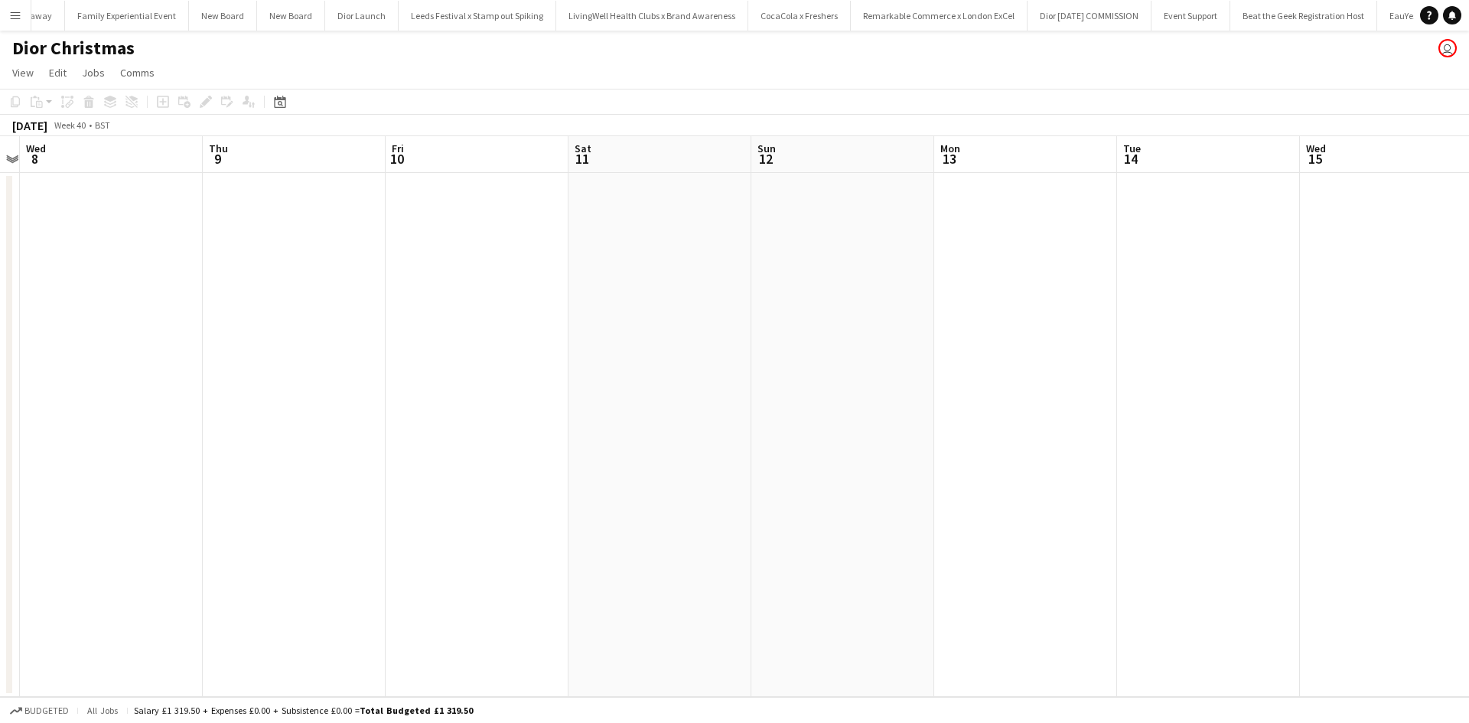
click at [406, 434] on app-calendar-viewport "Sun 5 Mon 6 Tue 7 Wed 8 Thu 9 Fri 10 Sat 11 Sun 12 Mon 13 Tue 14 Wed 15 Thu 16 …" at bounding box center [734, 416] width 1469 height 561
click at [427, 442] on app-calendar-viewport "Tue 7 Wed 8 Thu 9 Fri 10 Sat 11 Sun 12 Mon 13 Tue 14 Wed 15 Thu 16 Fri 17 Sat 1…" at bounding box center [734, 416] width 1469 height 561
drag, startPoint x: 819, startPoint y: 503, endPoint x: 601, endPoint y: 488, distance: 218.5
click at [430, 450] on app-calendar-viewport "Thu 9 Fri 10 Sat 11 Sun 12 Mon 13 Tue 14 Wed 15 Thu 16 Fri 17 Sat 18 Sun 19 Mon…" at bounding box center [734, 416] width 1469 height 561
drag, startPoint x: 569, startPoint y: 483, endPoint x: 495, endPoint y: 480, distance: 74.2
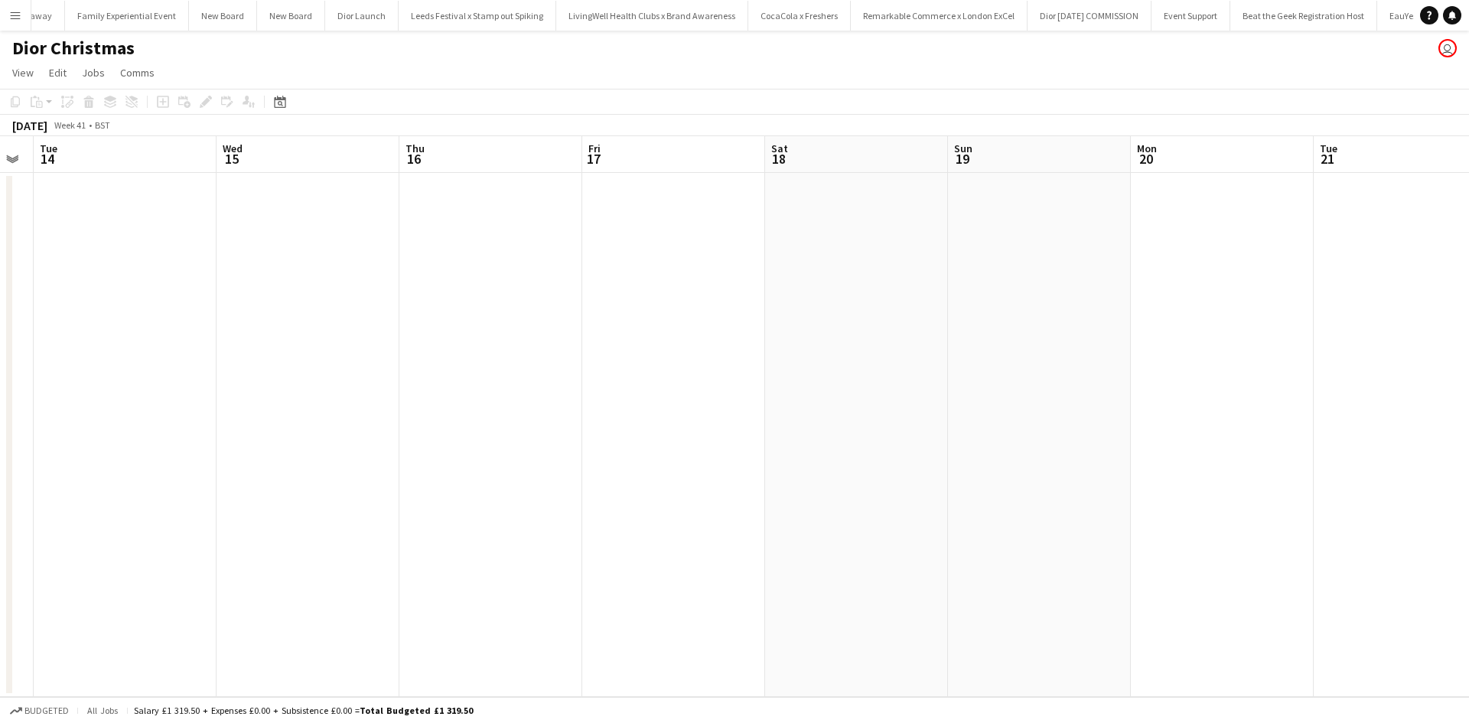
click at [448, 467] on app-calendar-viewport "Sat 11 Sun 12 Mon 13 Tue 14 Wed 15 Thu 16 Fri 17 Sat 18 Sun 19 Mon 20 Tue 21 We…" at bounding box center [734, 416] width 1469 height 561
click at [385, 434] on app-calendar-viewport "Mon 13 Tue 14 Wed 15 Thu 16 Fri 17 Sat 18 Sun 19 Mon 20 Tue 21 Wed 22 Thu 23 Fr…" at bounding box center [734, 416] width 1469 height 561
drag, startPoint x: 786, startPoint y: 524, endPoint x: 415, endPoint y: 468, distance: 375.9
click at [385, 457] on app-calendar-viewport "Wed 15 Thu 16 Fri 17 Sat 18 Sun 19 Mon 20 Tue 21 Wed 22 Thu 23 Fri 24 Sat 25 Su…" at bounding box center [734, 416] width 1469 height 561
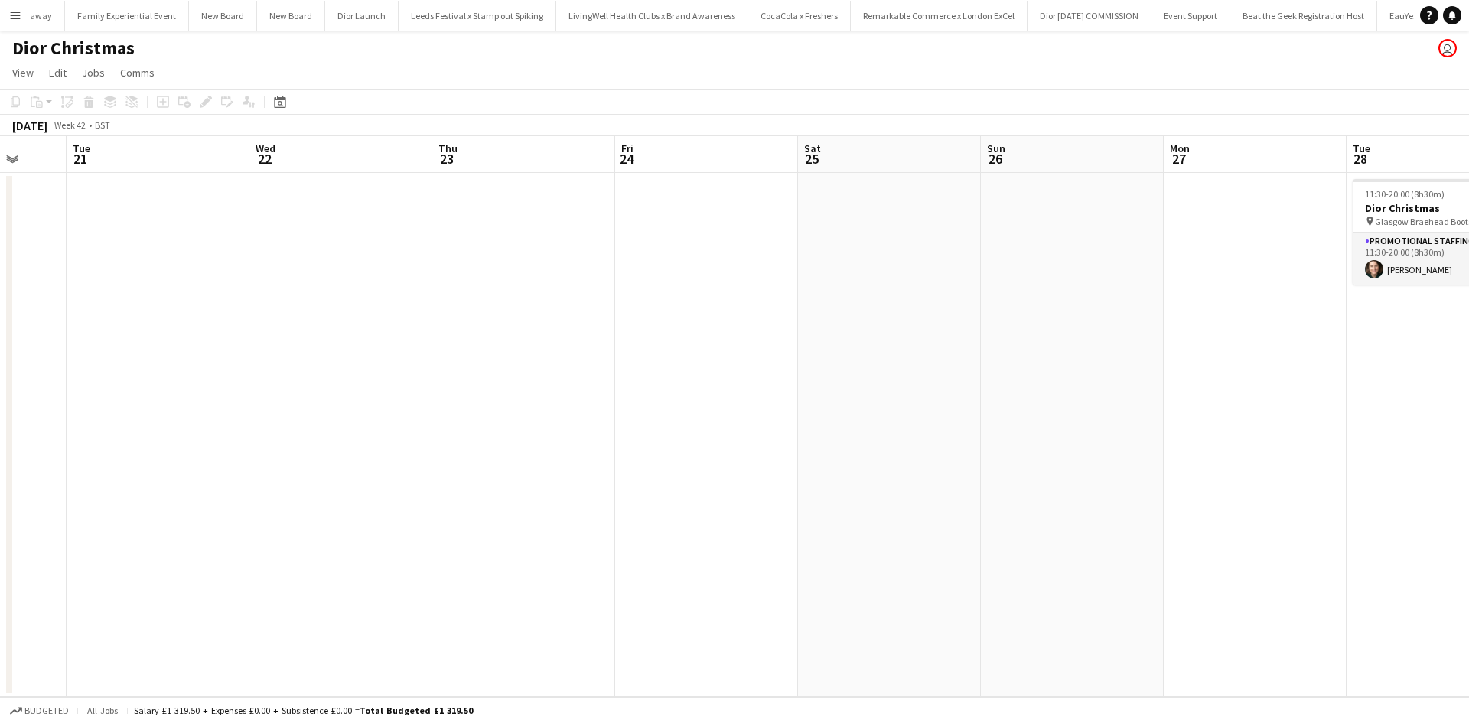
drag, startPoint x: 1093, startPoint y: 587, endPoint x: 512, endPoint y: 463, distance: 594.4
click at [516, 464] on app-calendar-viewport "Fri 17 Sat 18 Sun 19 Mon 20 Tue 21 Wed 22 Thu 23 Fri 24 Sat 25 Sun 26 Mon 27 Tu…" at bounding box center [734, 416] width 1469 height 561
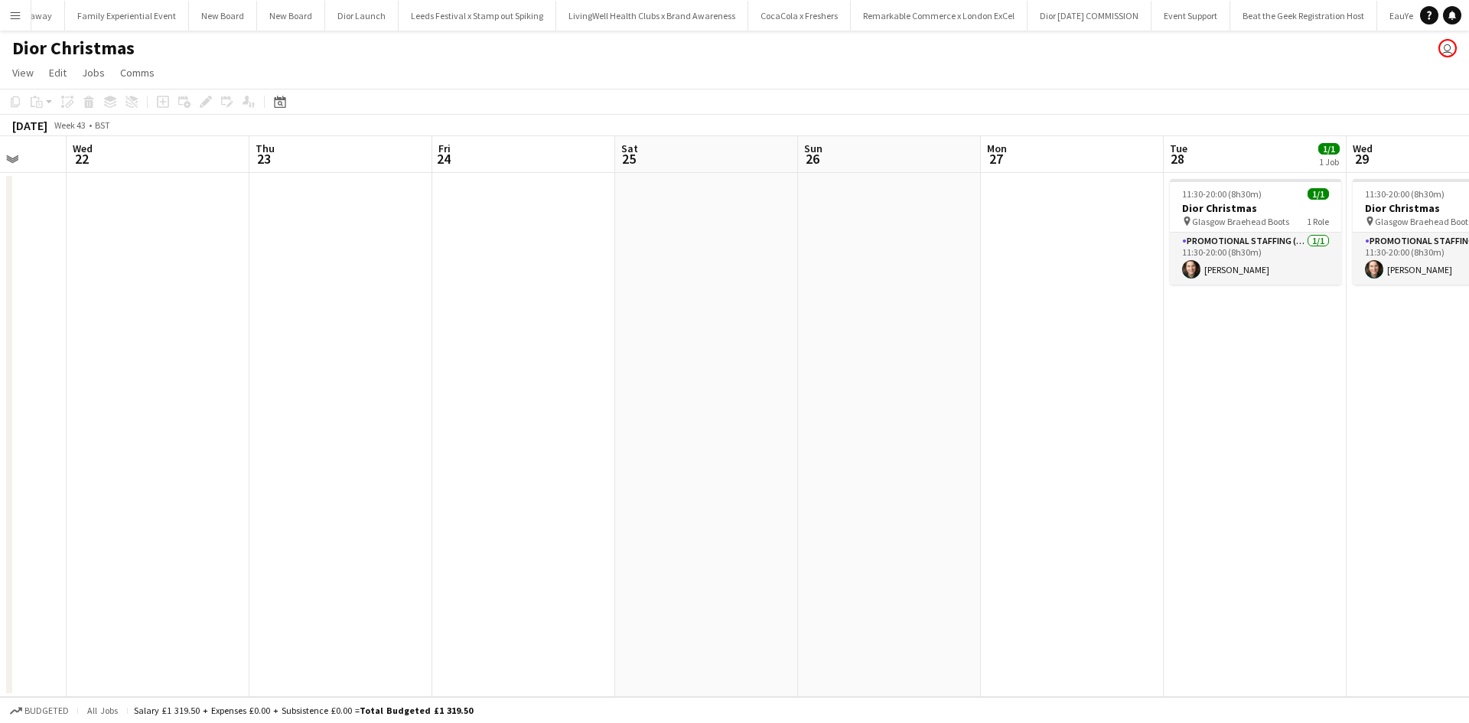
scroll to position [0, 543]
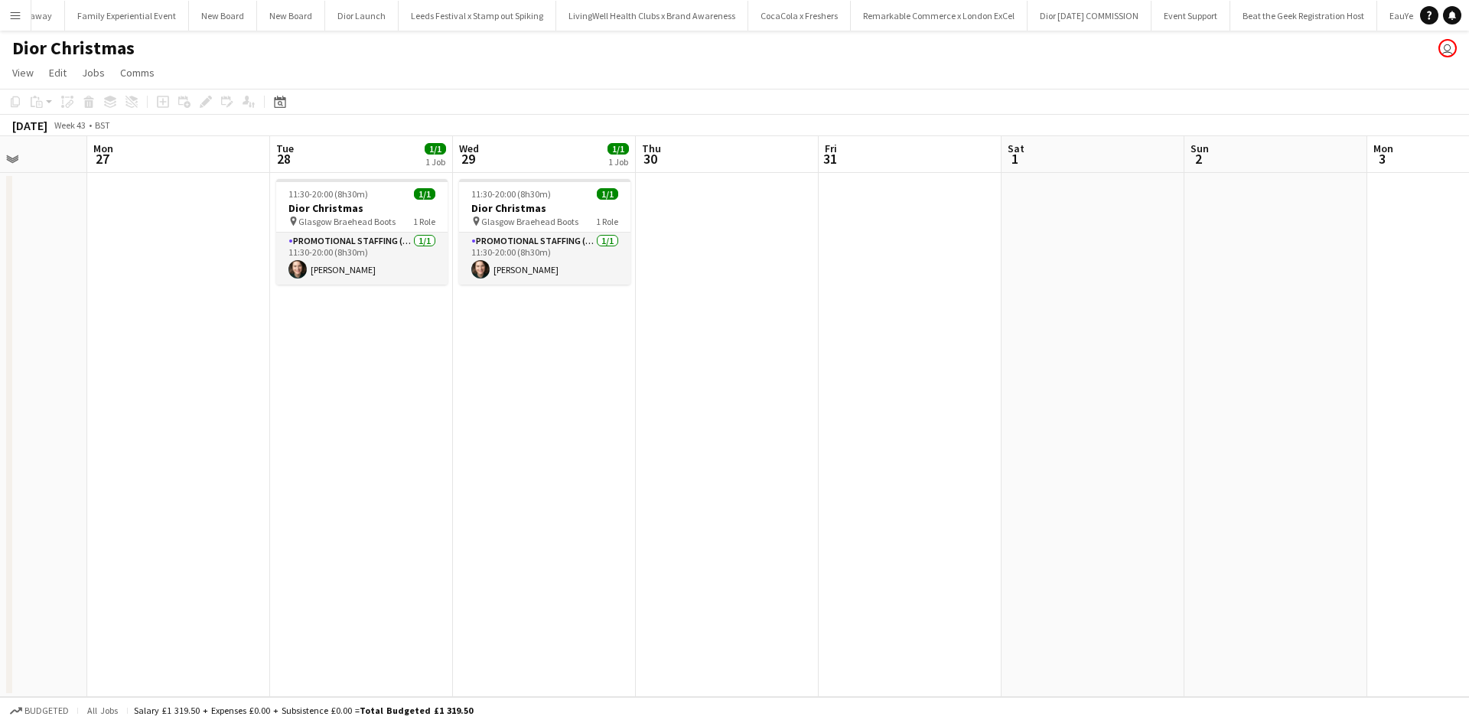
drag, startPoint x: 954, startPoint y: 509, endPoint x: 313, endPoint y: 463, distance: 642.7
click at [314, 464] on app-calendar-viewport "Thu 23 Fri 24 Sat 25 Sun 26 Mon 27 Tue 28 1/1 1 Job Wed 29 1/1 1 Job Thu 30 Fri…" at bounding box center [734, 416] width 1469 height 561
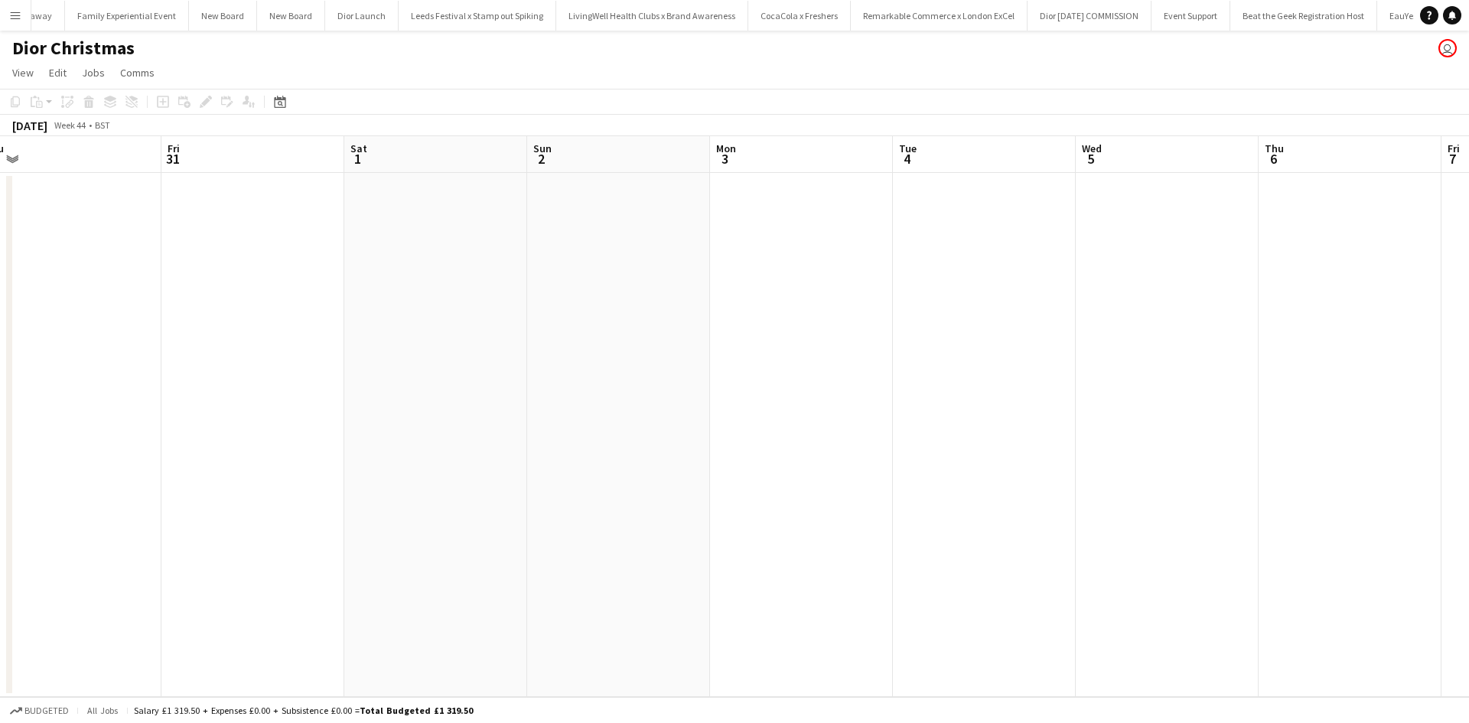
drag, startPoint x: 956, startPoint y: 523, endPoint x: 321, endPoint y: 474, distance: 636.8
click at [327, 474] on app-calendar-viewport "Mon 27 Tue 28 1/1 1 Job Wed 29 1/1 1 Job Thu 30 Fri 31 Sat 1 Sun 2 Mon 3 Tue 4 …" at bounding box center [734, 416] width 1469 height 561
drag, startPoint x: 1013, startPoint y: 553, endPoint x: 408, endPoint y: 470, distance: 610.8
click at [408, 470] on app-calendar-viewport "Thu 30 Fri 31 Sat 1 Sun 2 Mon 3 Tue 4 Wed 5 Thu 6 Fri 7 Sat 8 Sun 9 Mon 10 Tue …" at bounding box center [734, 416] width 1469 height 561
drag, startPoint x: 909, startPoint y: 548, endPoint x: 397, endPoint y: 457, distance: 519.8
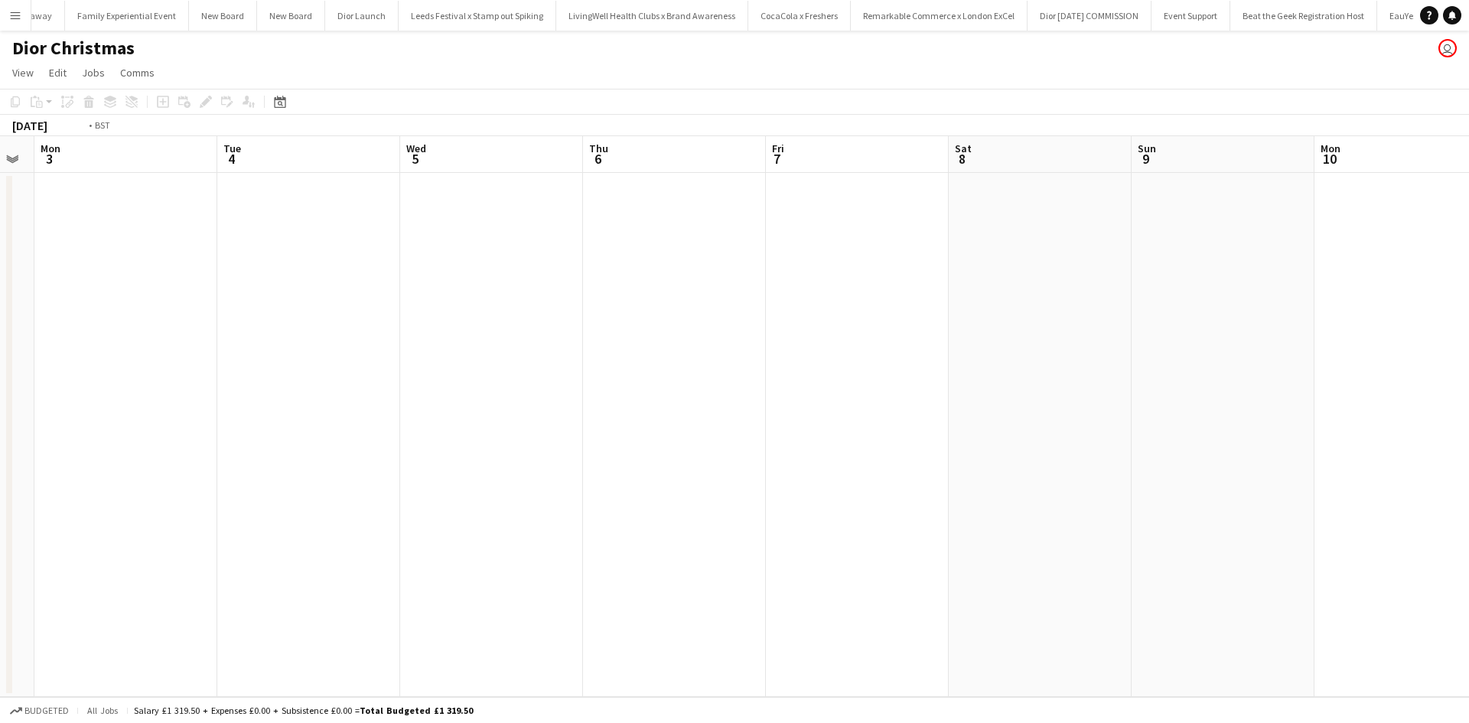
click at [501, 476] on app-calendar-viewport "Thu 30 Fri 31 Sat 1 Sun 2 Mon 3 Tue 4 Wed 5 Thu 6 Fri 7 Sat 8 Sun 9 Mon 10 Tue …" at bounding box center [734, 416] width 1469 height 561
click at [463, 488] on app-calendar-viewport "Sun 2 Mon 3 Tue 4 Wed 5 Thu 6 Fri 7 Sat 8 Sun 9 Mon 10 Tue 11 Wed 12 Thu 13 Fri…" at bounding box center [734, 416] width 1469 height 561
drag, startPoint x: 762, startPoint y: 526, endPoint x: 539, endPoint y: 493, distance: 225.9
click at [540, 493] on app-calendar-viewport "Tue 4 Wed 5 Thu 6 Fri 7 Sat 8 Sun 9 Mon 10 Tue 11 Wed 12 Thu 13 Fri 14 Sat 15 S…" at bounding box center [734, 416] width 1469 height 561
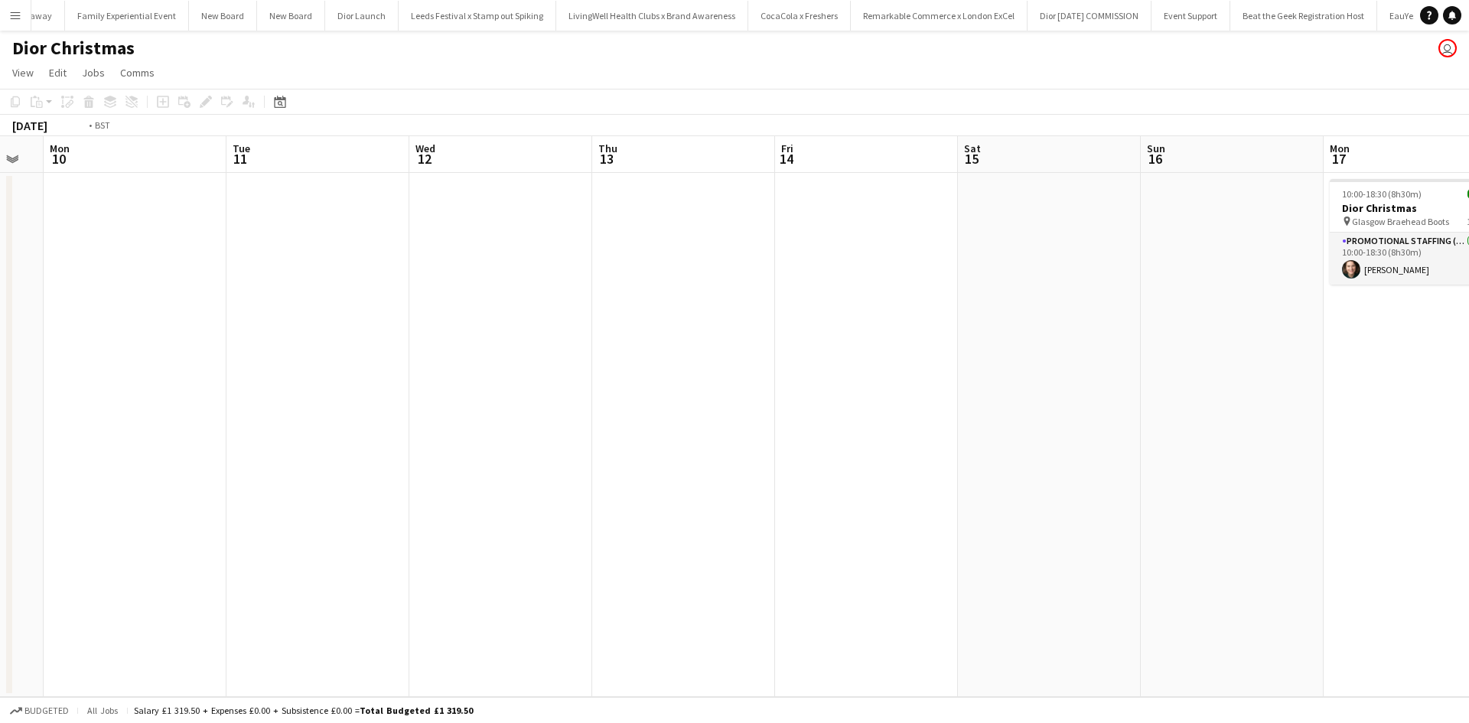
click at [659, 513] on app-calendar-viewport "Fri 7 Sat 8 Sun 9 Mon 10 Tue 11 Wed 12 Thu 13 Fri 14 Sat 15 Sun 16 Mon 17 1/1 1…" at bounding box center [734, 416] width 1469 height 561
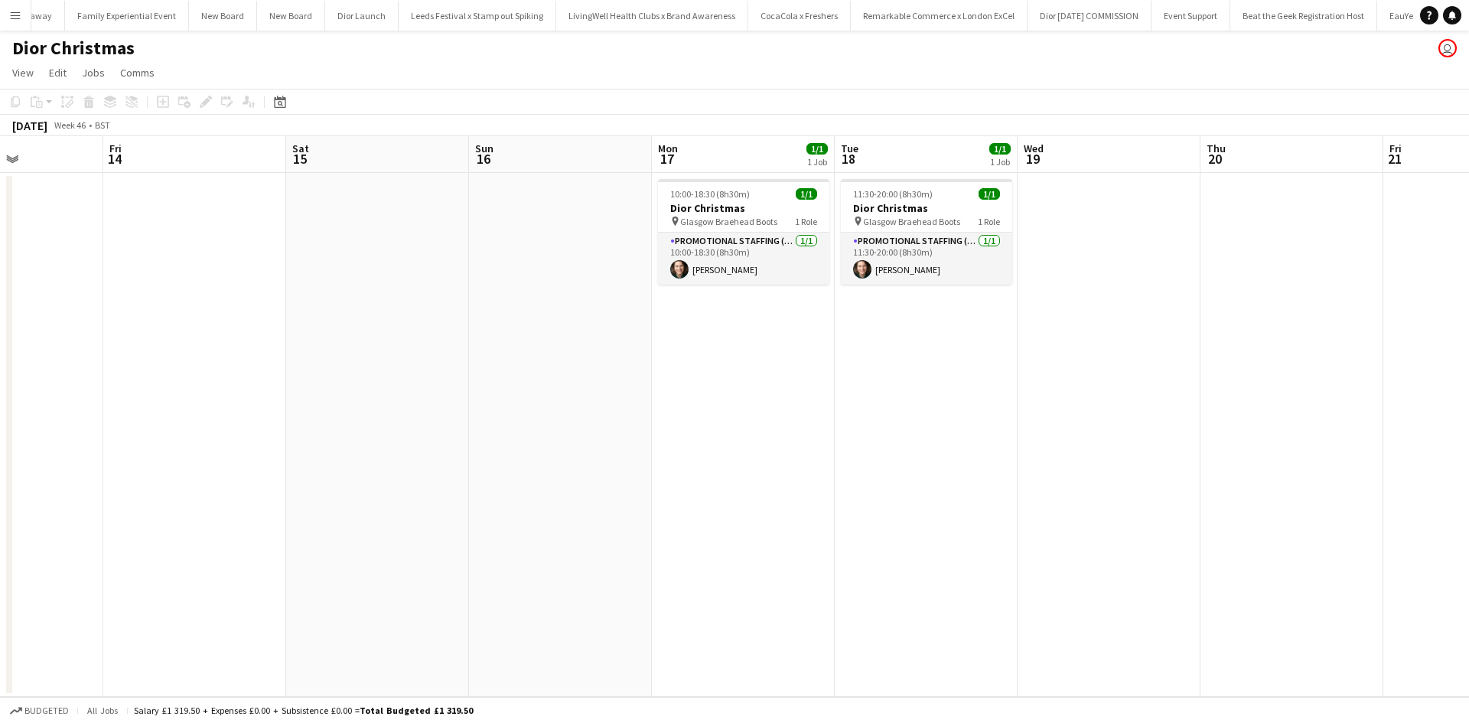
click at [712, 509] on app-calendar-viewport "Tue 11 Wed 12 Thu 13 Fri 14 Sat 15 Sun 16 Mon 17 1/1 1 Job Tue 18 1/1 1 Job Wed…" at bounding box center [734, 416] width 1469 height 561
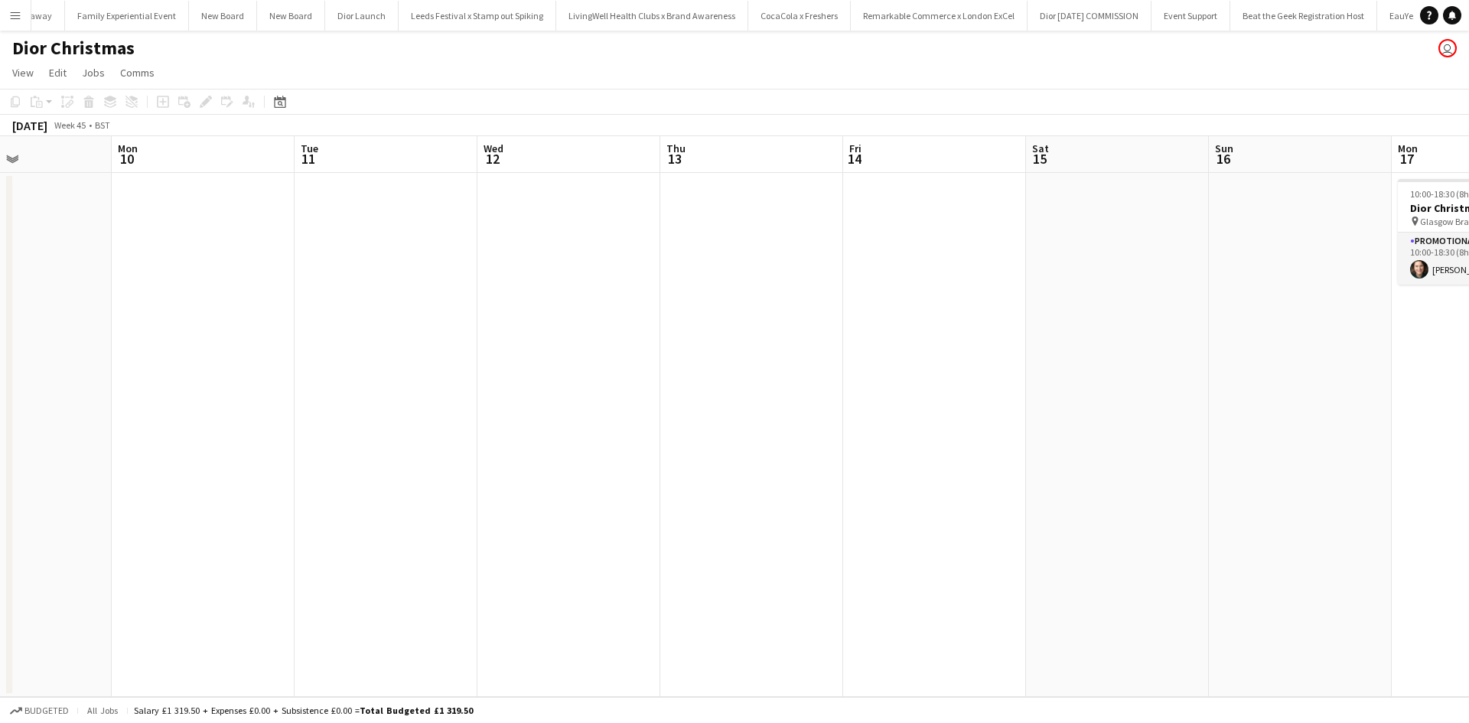
drag, startPoint x: 578, startPoint y: 479, endPoint x: 1430, endPoint y: 470, distance: 851.4
click at [1430, 470] on app-calendar-viewport "Fri 7 Sat 8 Sun 9 Mon 10 Tue 11 Wed 12 Thu 13 Fri 14 Sat 15 Sun 16 Mon 17 1/1 1…" at bounding box center [734, 416] width 1469 height 561
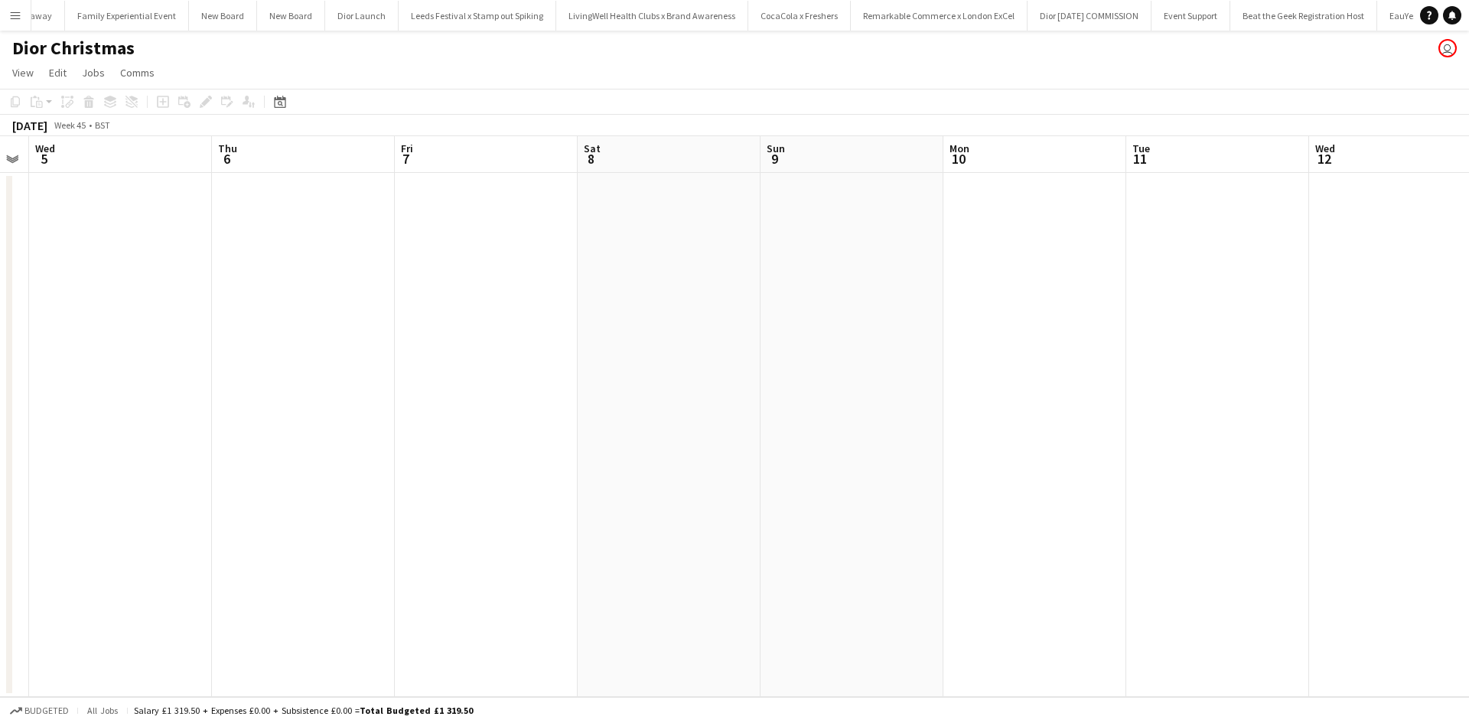
scroll to position [0, 480]
drag, startPoint x: 705, startPoint y: 484, endPoint x: 1027, endPoint y: 473, distance: 322.2
click at [1027, 473] on app-calendar-viewport "Mon 3 Tue 4 Wed 5 Thu 6 Fri 7 Sat 8 Sun 9 Mon 10 Tue 11 Wed 12 Thu 13 Fri 14 Sa…" at bounding box center [734, 416] width 1469 height 561
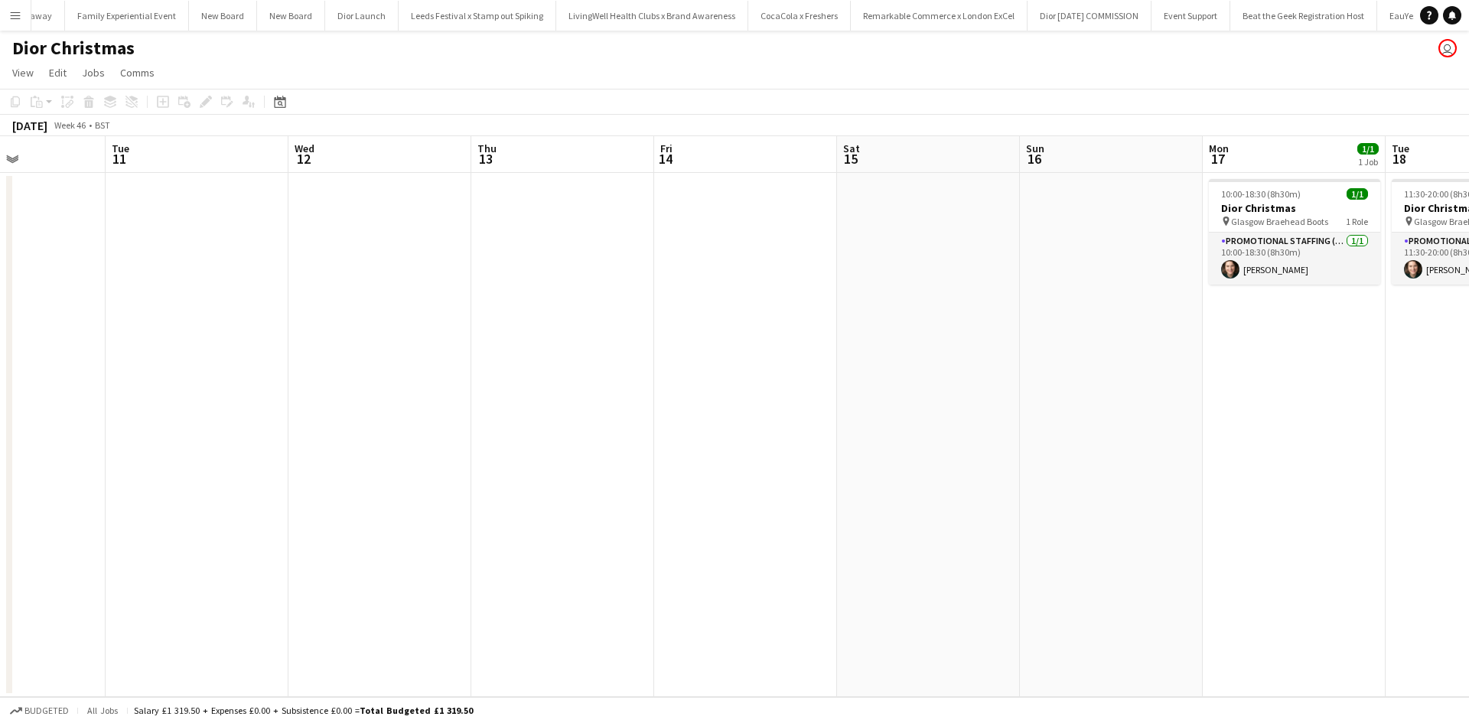
drag, startPoint x: 1209, startPoint y: 451, endPoint x: 630, endPoint y: 457, distance: 579.8
click at [245, 402] on app-calendar-viewport "Sat 8 Sun 9 Mon 10 Tue 11 Wed 12 Thu 13 Fri 14 Sat 15 Sun 16 Mon 17 1/1 1 Job T…" at bounding box center [734, 416] width 1469 height 561
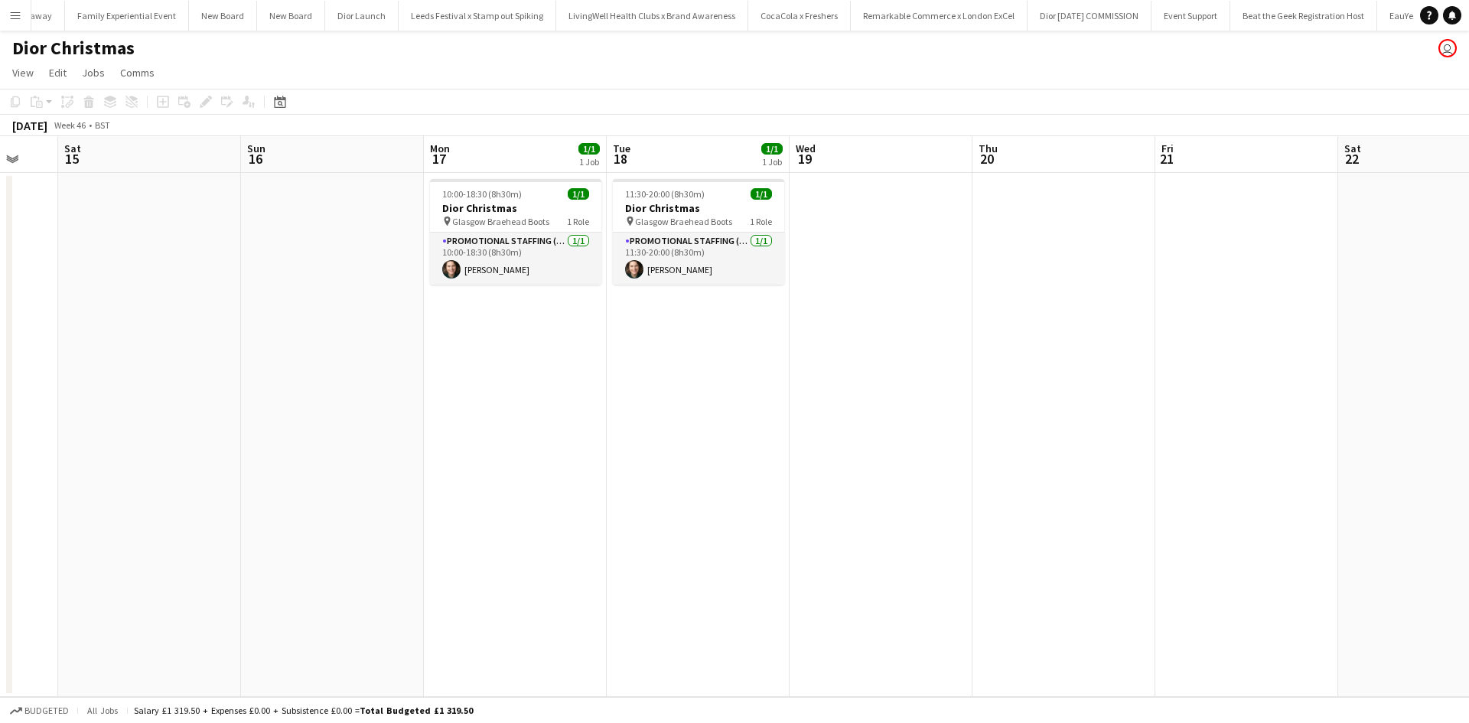
drag, startPoint x: 1050, startPoint y: 493, endPoint x: 260, endPoint y: 427, distance: 792.9
click at [260, 427] on app-calendar-viewport "Wed 12 Thu 13 Fri 14 Sat 15 Sun 16 Mon 17 1/1 1 Job Tue 18 1/1 1 Job Wed 19 Thu…" at bounding box center [734, 416] width 1469 height 561
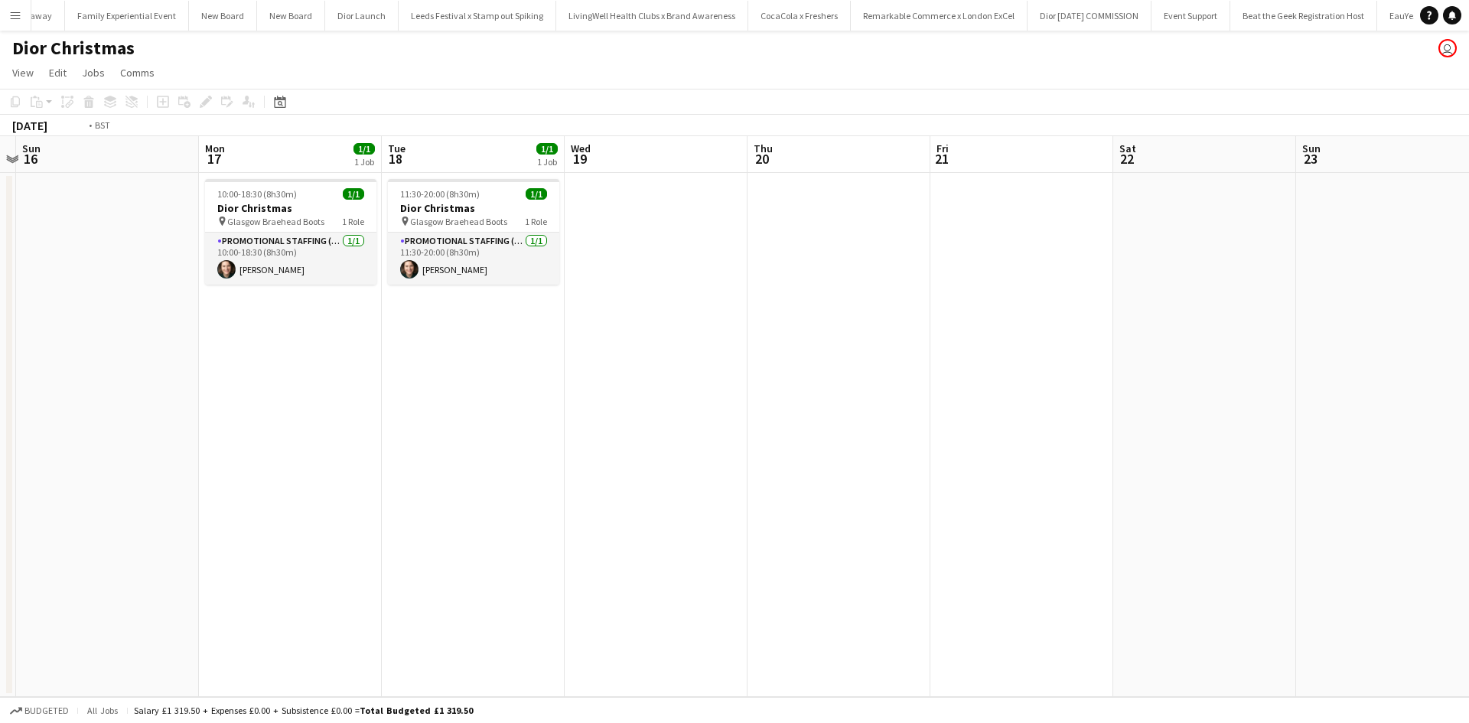
drag, startPoint x: 975, startPoint y: 539, endPoint x: 959, endPoint y: 559, distance: 26.2
click at [404, 430] on app-calendar-viewport "Wed 12 Thu 13 Fri 14 Sat 15 Sun 16 Mon 17 1/1 1 Job Tue 18 1/1 1 Job Wed 19 Thu…" at bounding box center [734, 416] width 1469 height 561
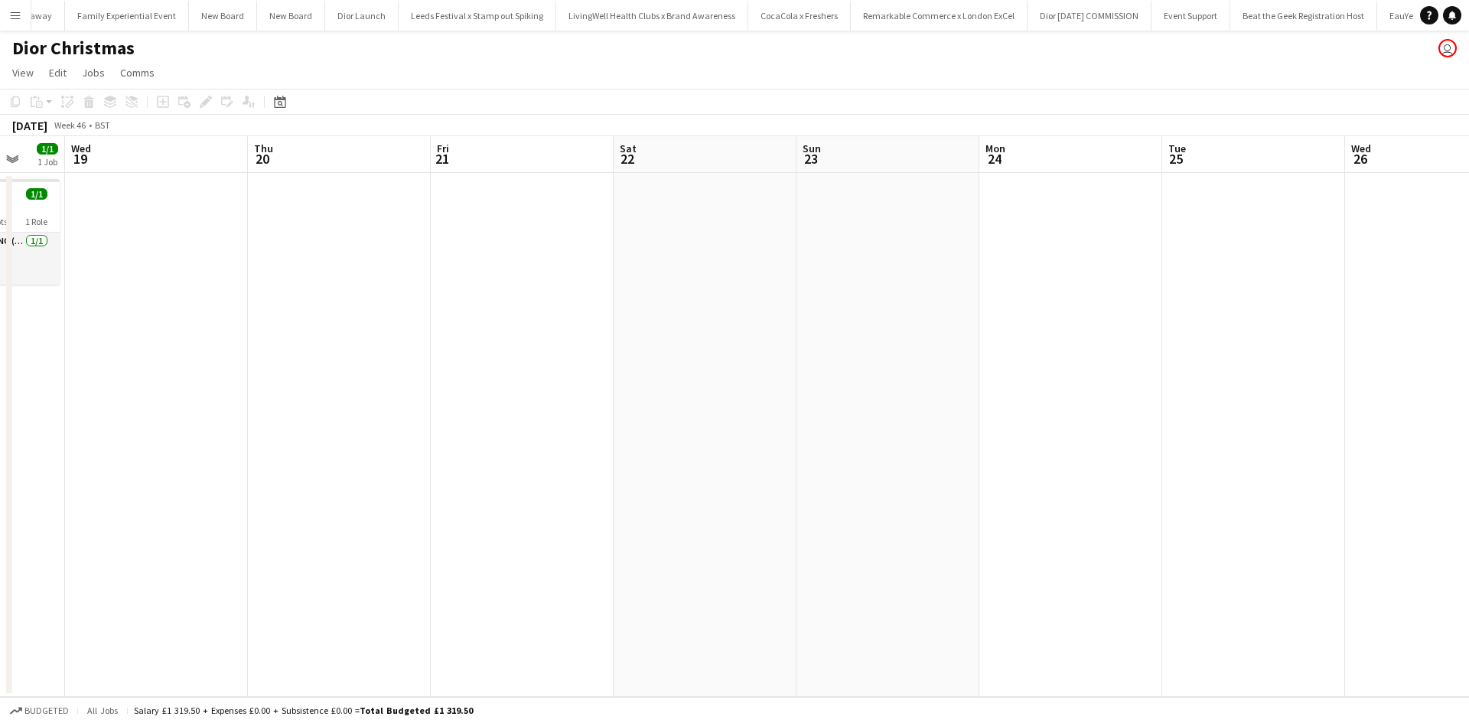
drag, startPoint x: 408, startPoint y: 467, endPoint x: 582, endPoint y: 493, distance: 175.6
click at [407, 467] on app-calendar-viewport "Sun 16 Mon 17 1/1 1 Job Tue 18 1/1 1 Job Wed 19 Thu 20 Fri 21 Sat 22 Sun 23 Mon…" at bounding box center [734, 416] width 1469 height 561
click at [413, 435] on app-calendar-viewport "Wed 19 Thu 20 Fri 21 Sat 22 Sun 23 Mon 24 Tue 25 Wed 26 Thu 27 Fri 28 Sat 29 Su…" at bounding box center [734, 416] width 1469 height 561
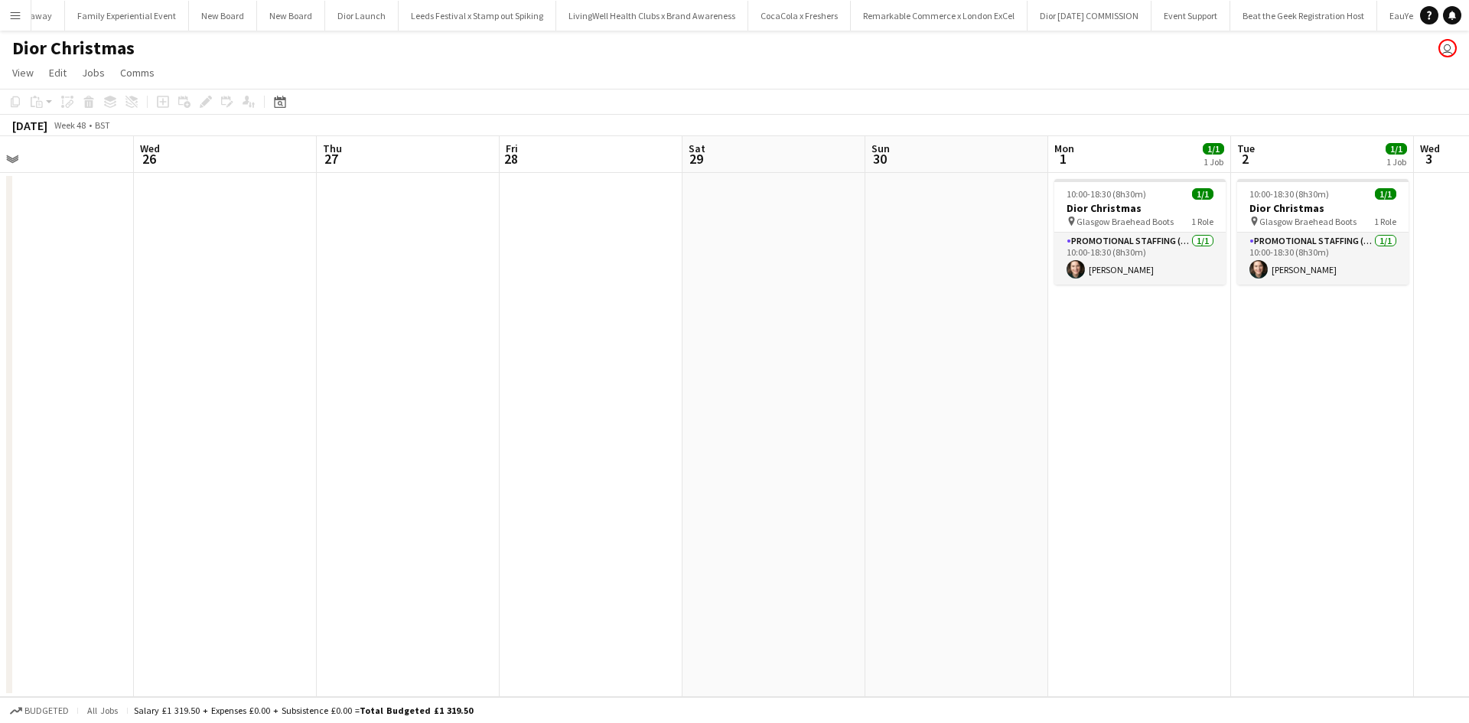
drag, startPoint x: 957, startPoint y: 451, endPoint x: 192, endPoint y: 372, distance: 769.0
click at [187, 372] on app-calendar-viewport "Fri 21 Sat 22 Sun 23 Mon 24 Tue 25 Wed 26 Thu 27 Fri 28 Sat 29 Sun 30 Mon 1 1/1…" at bounding box center [734, 416] width 1469 height 561
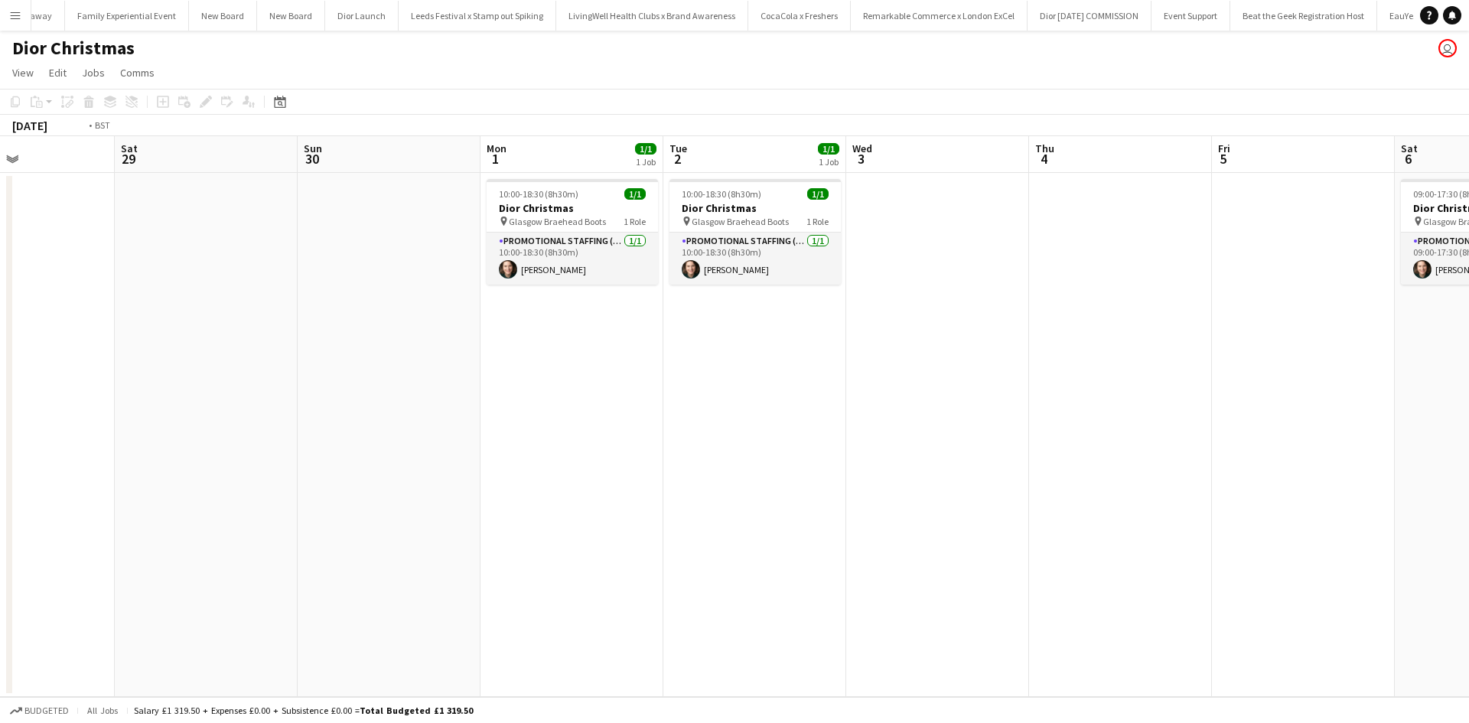
drag, startPoint x: 984, startPoint y: 480, endPoint x: 461, endPoint y: 420, distance: 526.6
click at [461, 420] on app-calendar-viewport "Wed 26 Thu 27 Fri 28 Sat 29 Sun 30 Mon 1 1/1 1 Job Tue 2 1/1 1 Job Wed 3 Thu 4 …" at bounding box center [734, 416] width 1469 height 561
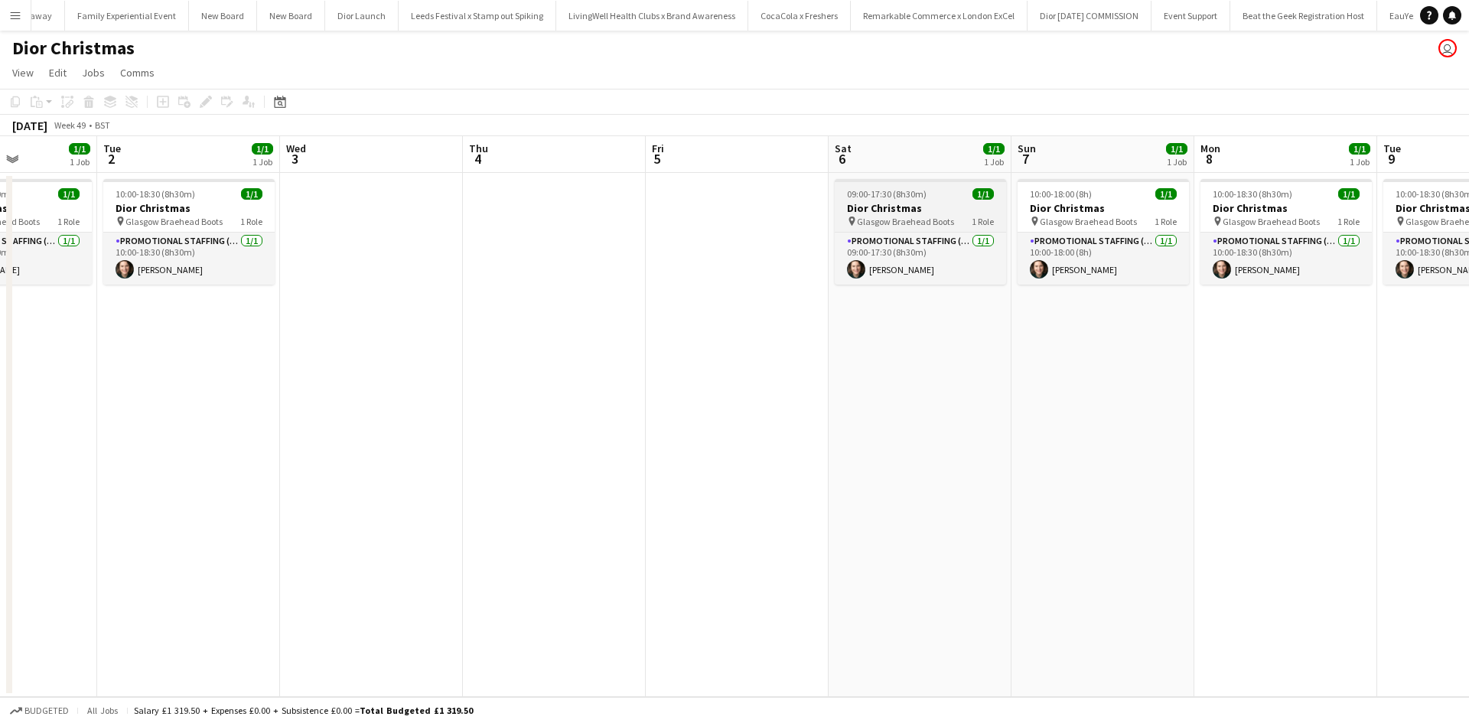
click at [939, 198] on div "09:00-17:30 (8h30m) 1/1" at bounding box center [920, 193] width 171 height 11
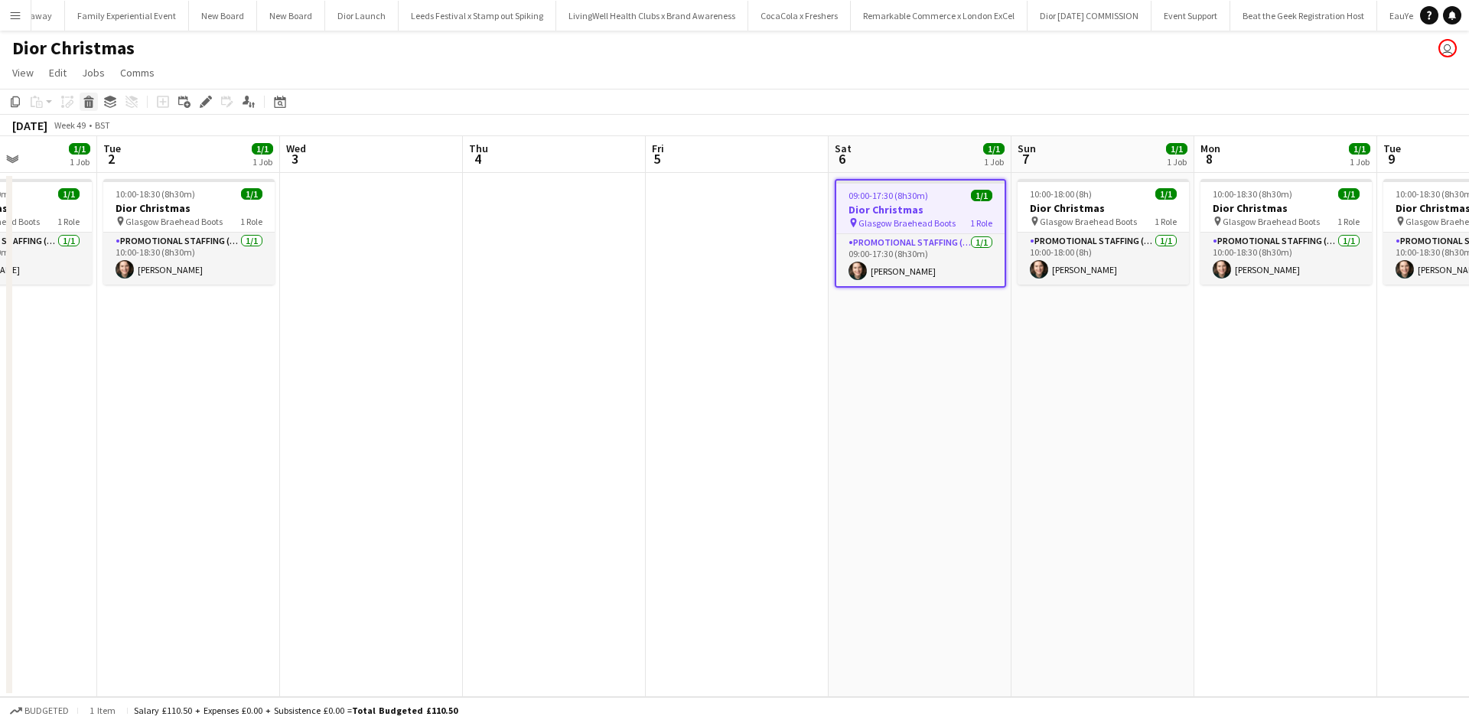
click at [87, 102] on icon "Delete" at bounding box center [89, 102] width 12 height 12
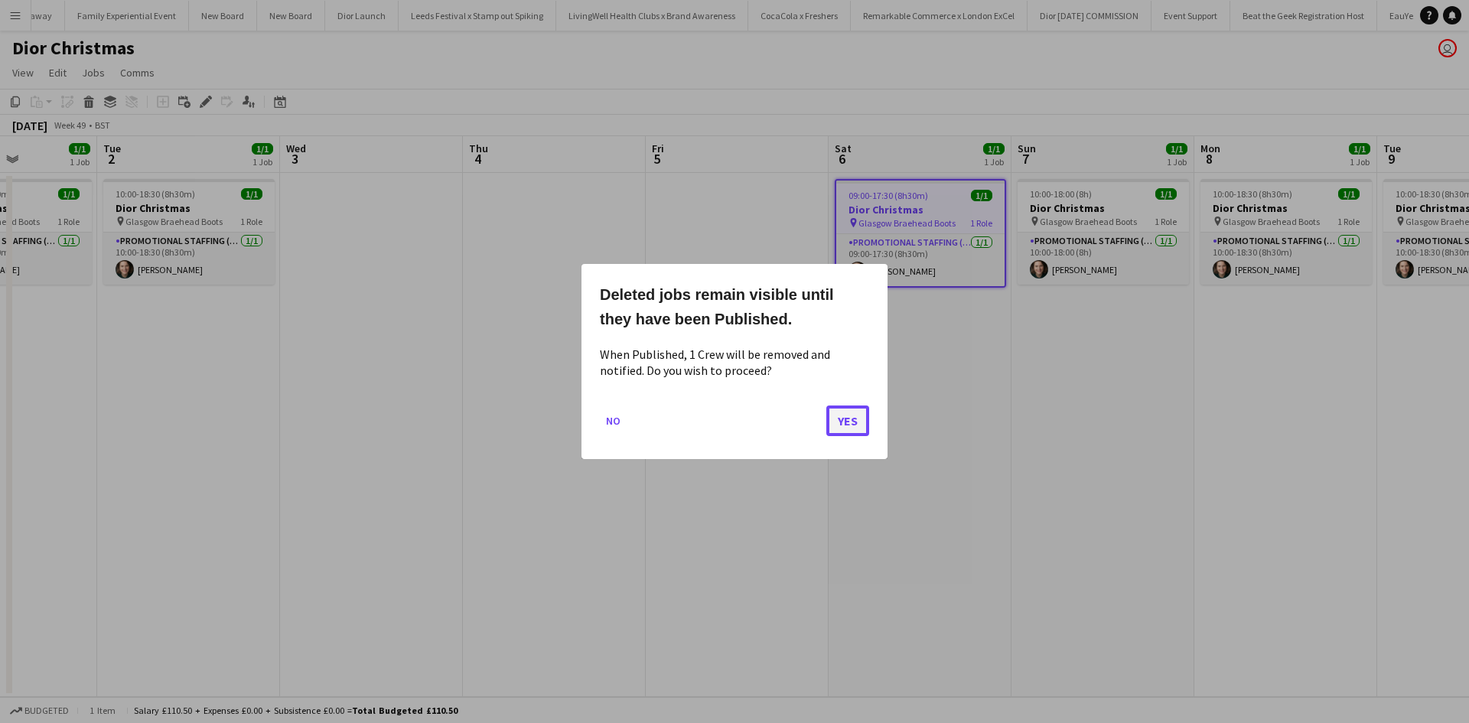
click at [857, 418] on button "Yes" at bounding box center [847, 420] width 43 height 31
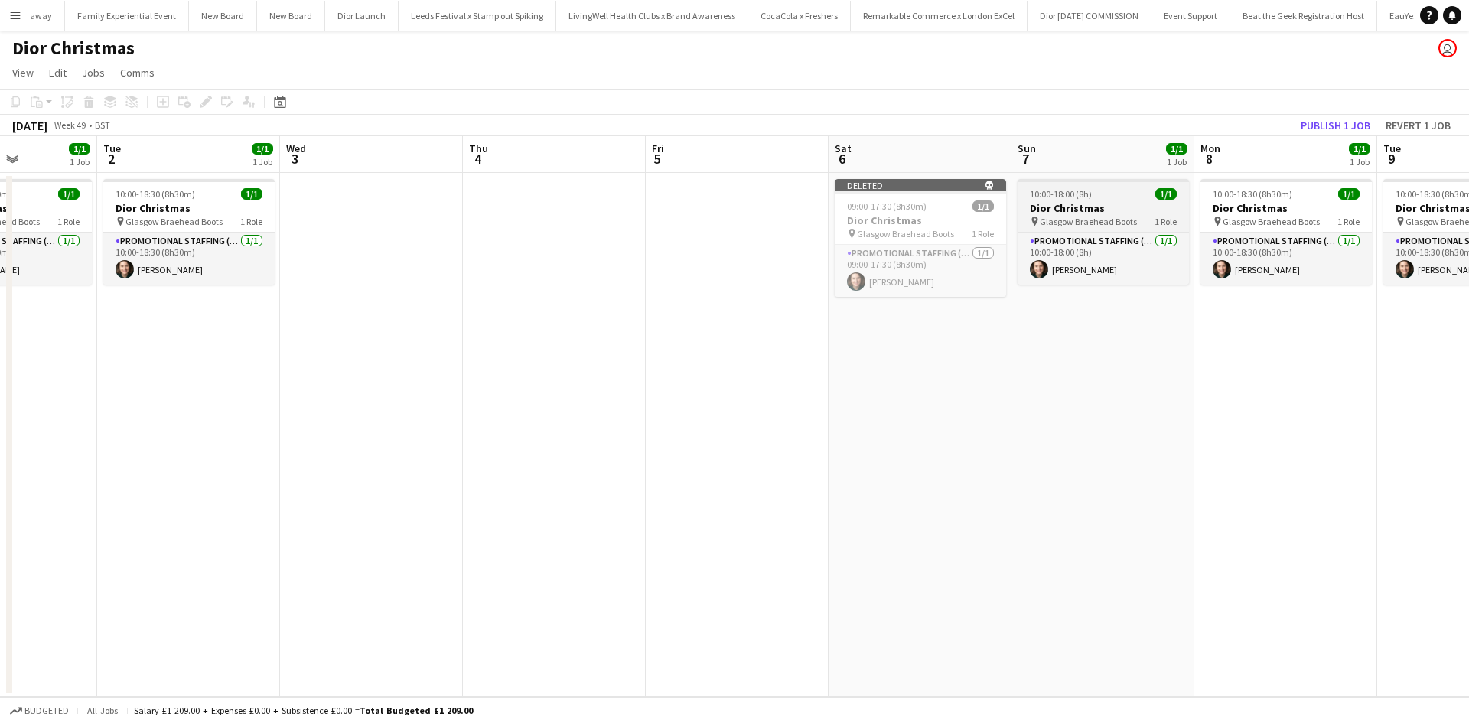
click at [1113, 190] on div "10:00-18:00 (8h) 1/1" at bounding box center [1102, 193] width 171 height 11
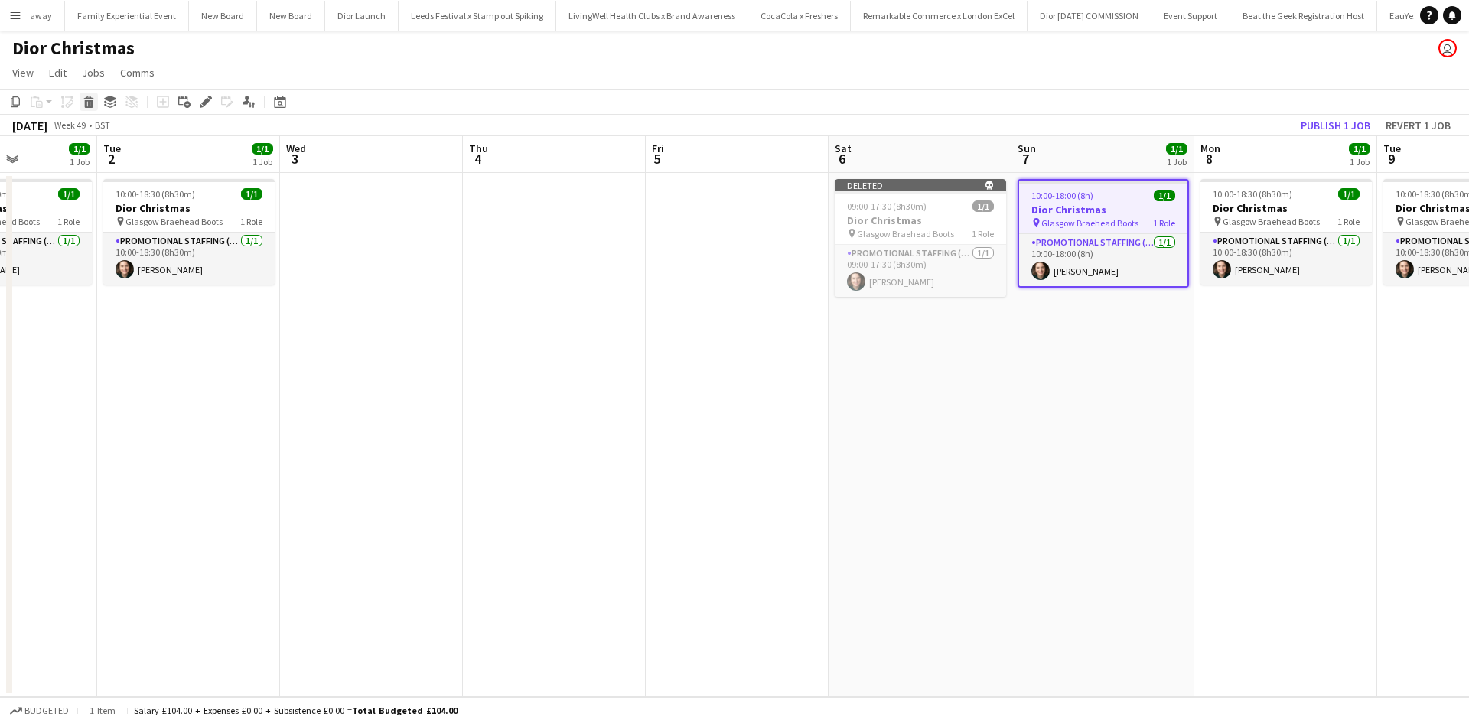
click at [83, 101] on icon "Delete" at bounding box center [89, 102] width 12 height 12
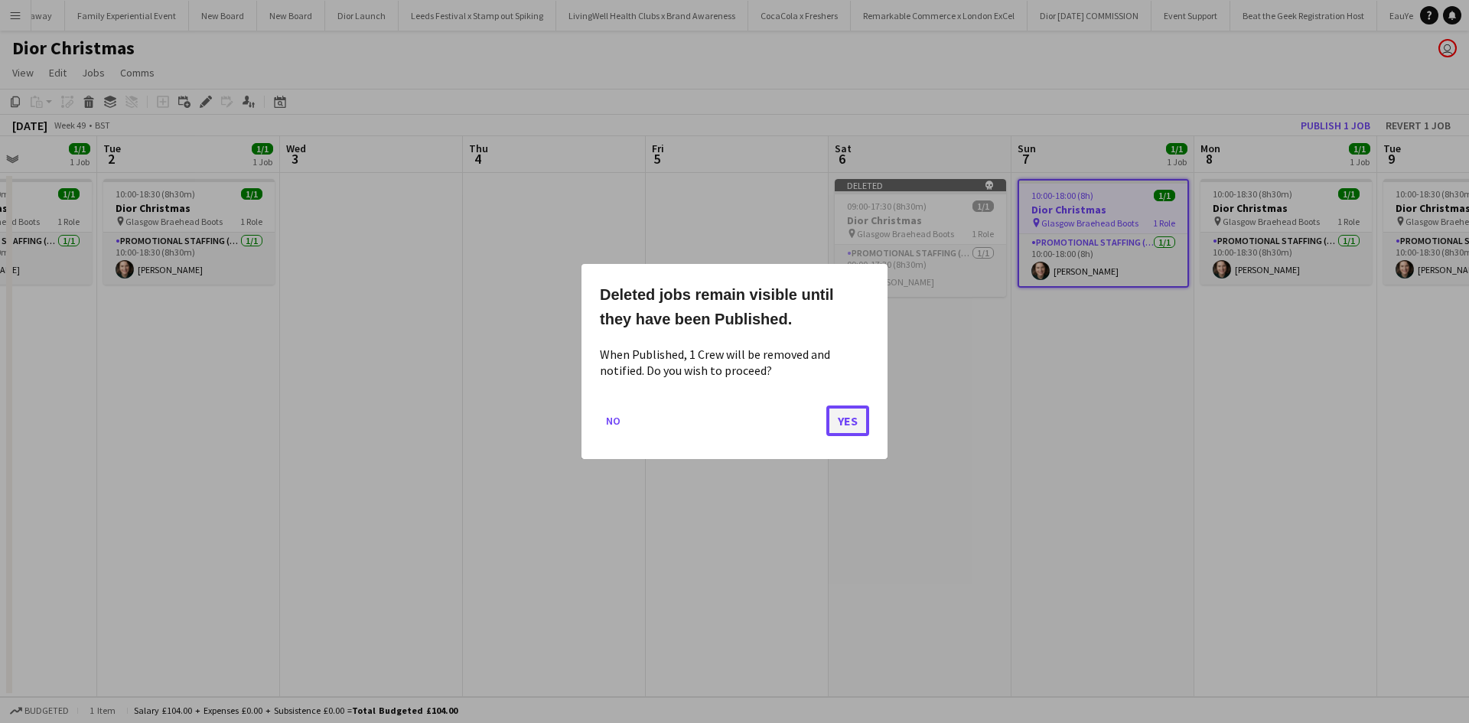
click at [838, 420] on button "Yes" at bounding box center [847, 420] width 43 height 31
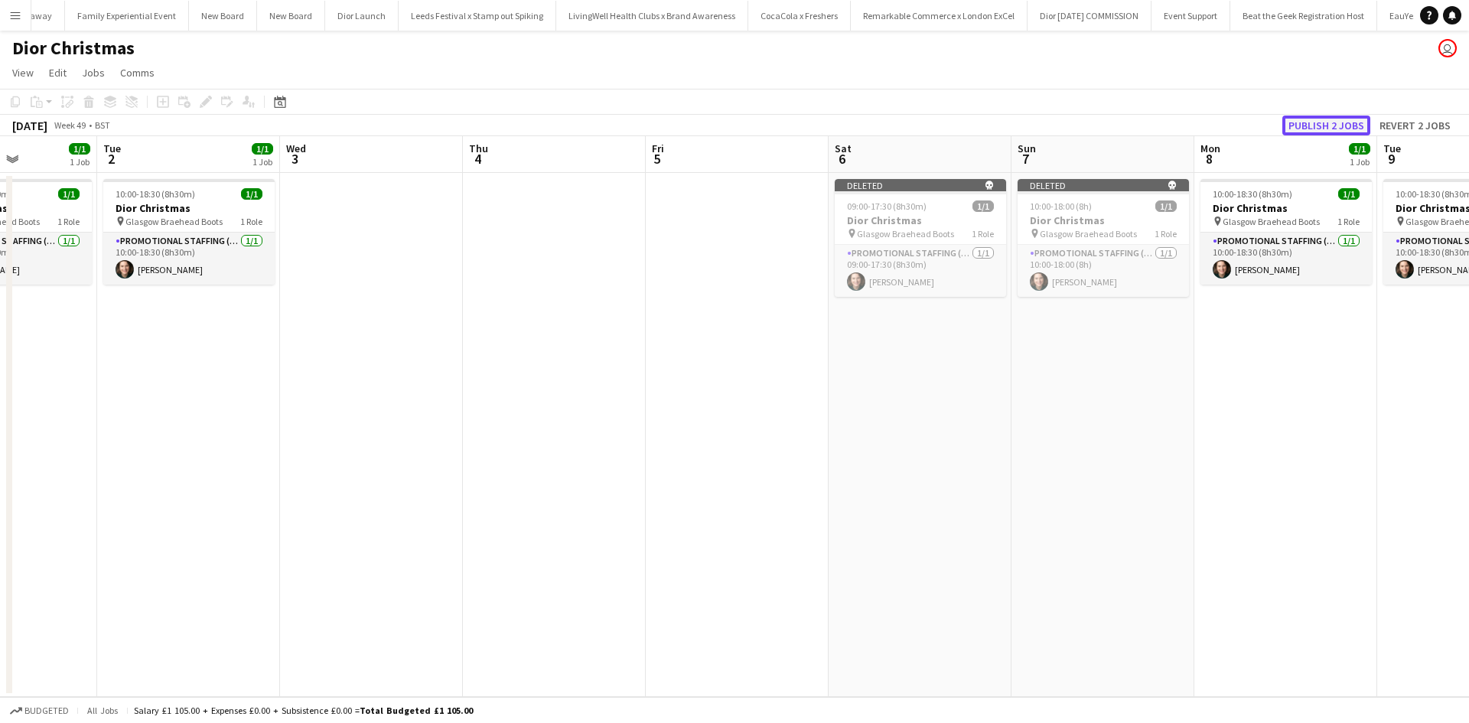
click at [1343, 125] on button "Publish 2 jobs" at bounding box center [1326, 126] width 88 height 20
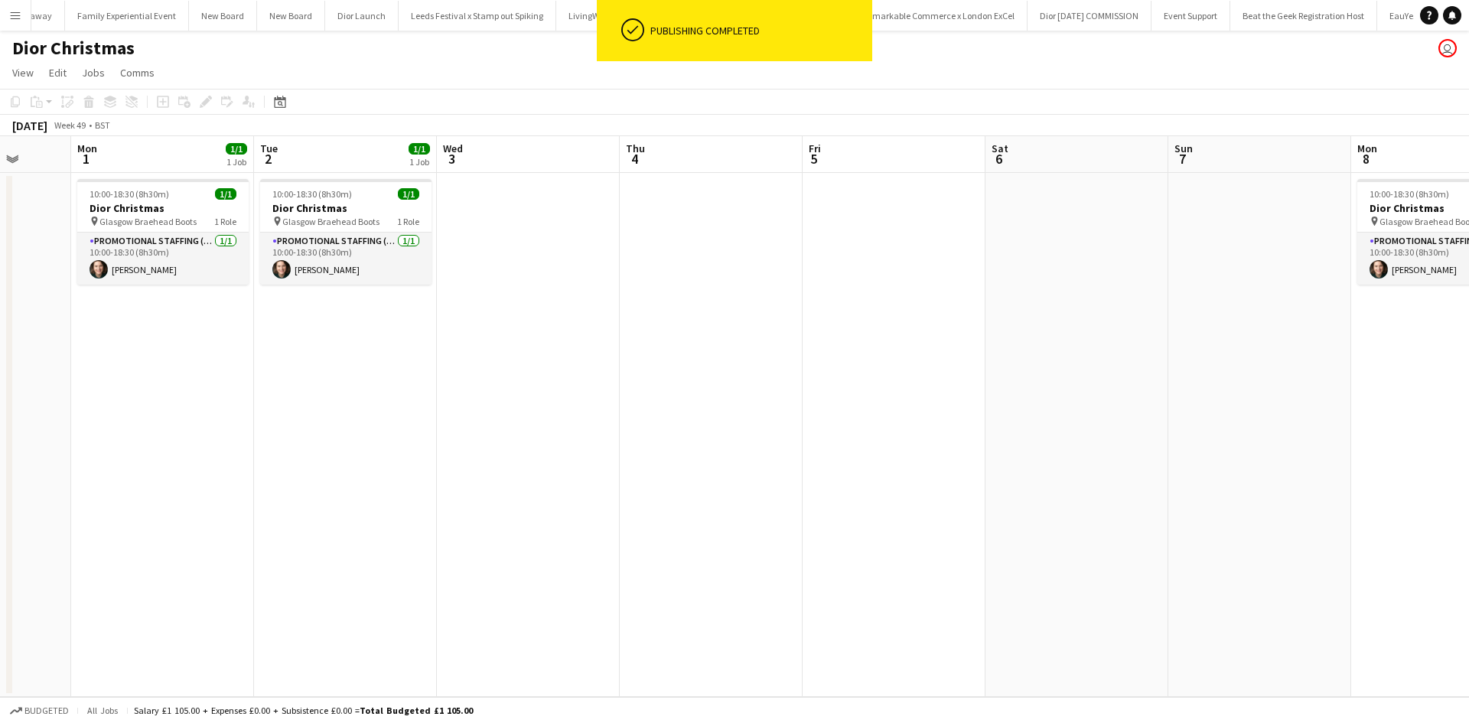
scroll to position [0, 473]
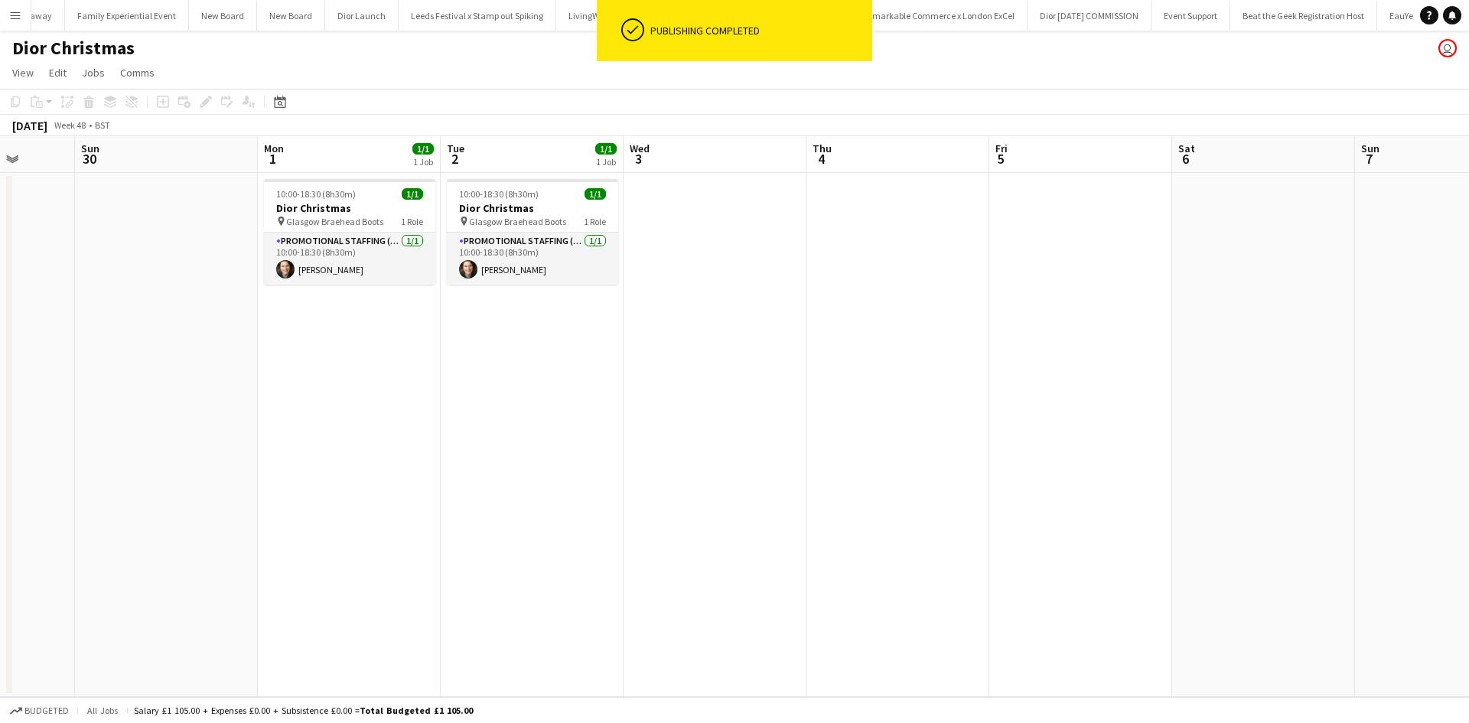
drag, startPoint x: 520, startPoint y: 467, endPoint x: 795, endPoint y: 470, distance: 274.6
click at [795, 470] on app-calendar-viewport "Thu 27 Fri 28 Sat 29 Sun 30 Mon 1 1/1 1 Job Tue 2 1/1 1 Job Wed 3 Thu 4 Fri 5 S…" at bounding box center [734, 416] width 1469 height 561
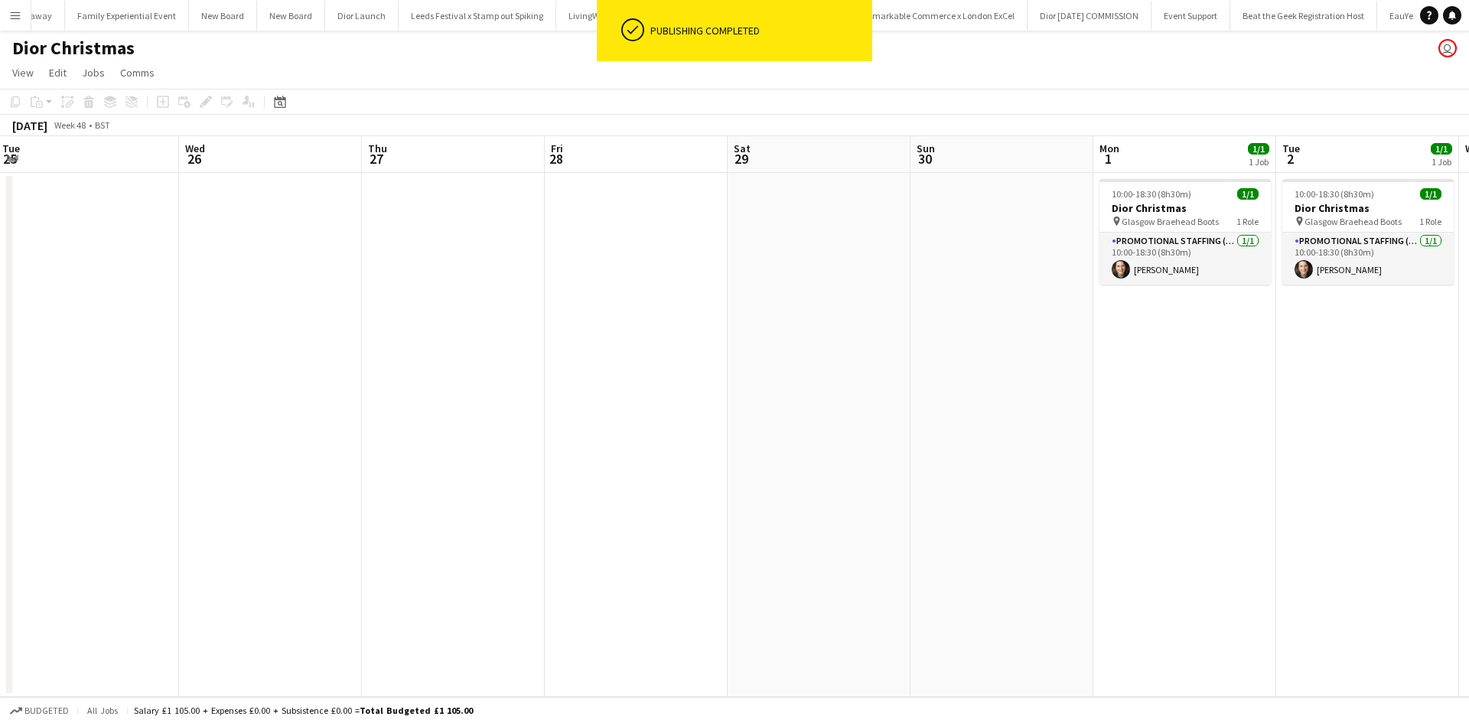
drag, startPoint x: 376, startPoint y: 473, endPoint x: 1139, endPoint y: 460, distance: 763.5
click at [1225, 429] on app-calendar-viewport "Sun 23 Mon 24 Tue 25 Wed 26 Thu 27 Fri 28 Sat 29 Sun 30 Mon 1 1/1 1 Job Tue 2 1…" at bounding box center [734, 416] width 1469 height 561
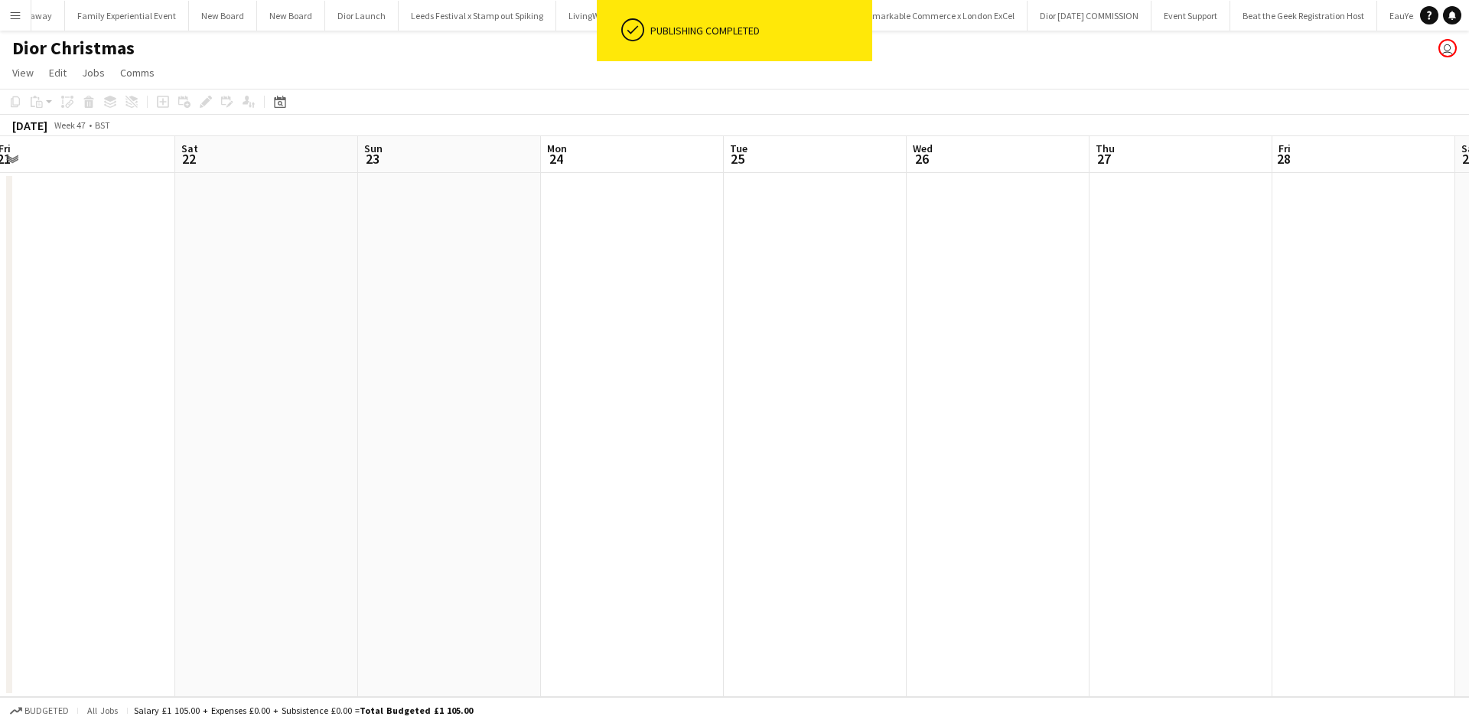
drag, startPoint x: 476, startPoint y: 486, endPoint x: 1163, endPoint y: 477, distance: 687.7
click at [1204, 469] on app-calendar-viewport "Wed 19 Thu 20 Fri 21 Sat 22 Sun 23 Mon 24 Tue 25 Wed 26 Thu 27 Fri 28 Sat 29 Su…" at bounding box center [734, 416] width 1469 height 561
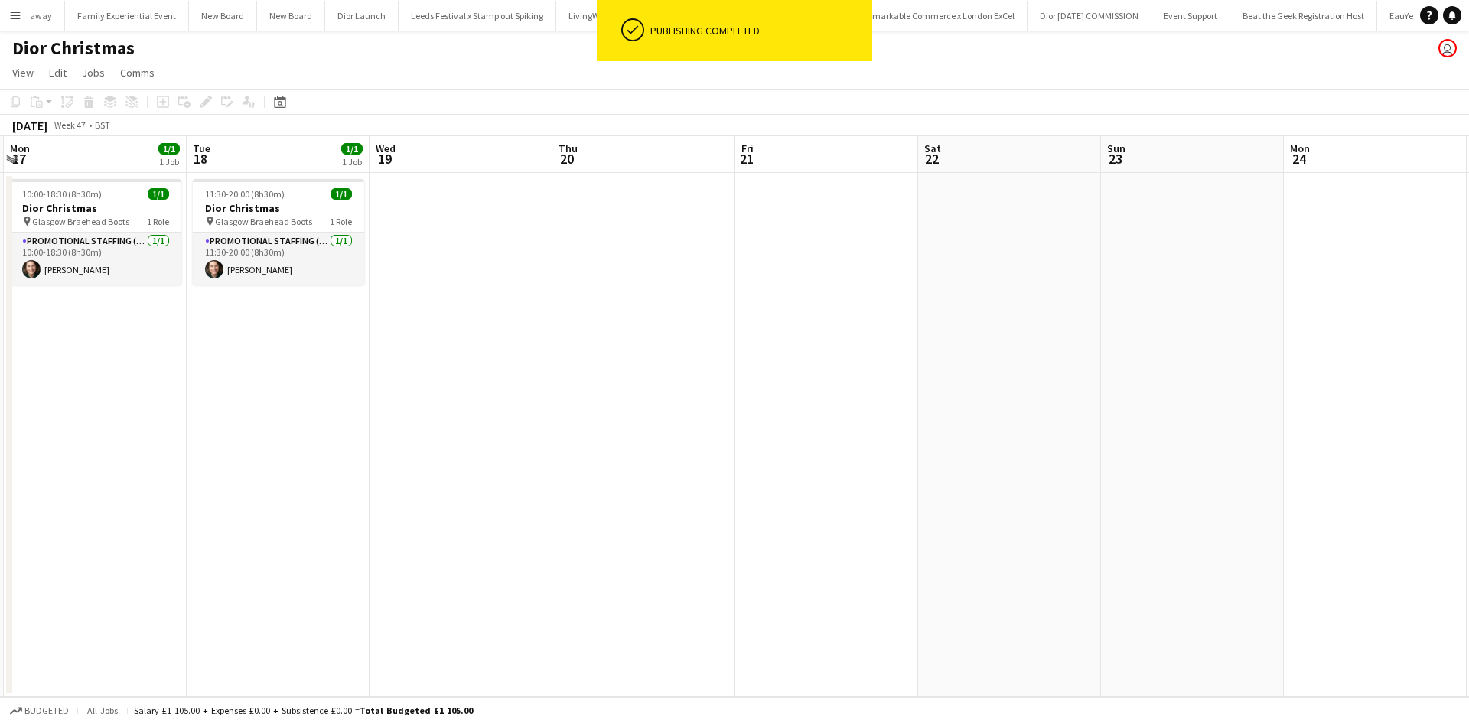
drag, startPoint x: 429, startPoint y: 491, endPoint x: 962, endPoint y: 483, distance: 533.2
click at [1076, 475] on app-calendar-viewport "Sat 15 Sun 16 Mon 17 1/1 1 Job Tue 18 1/1 1 Job Wed 19 Thu 20 Fri 21 Sat 22 Sun…" at bounding box center [734, 416] width 1469 height 561
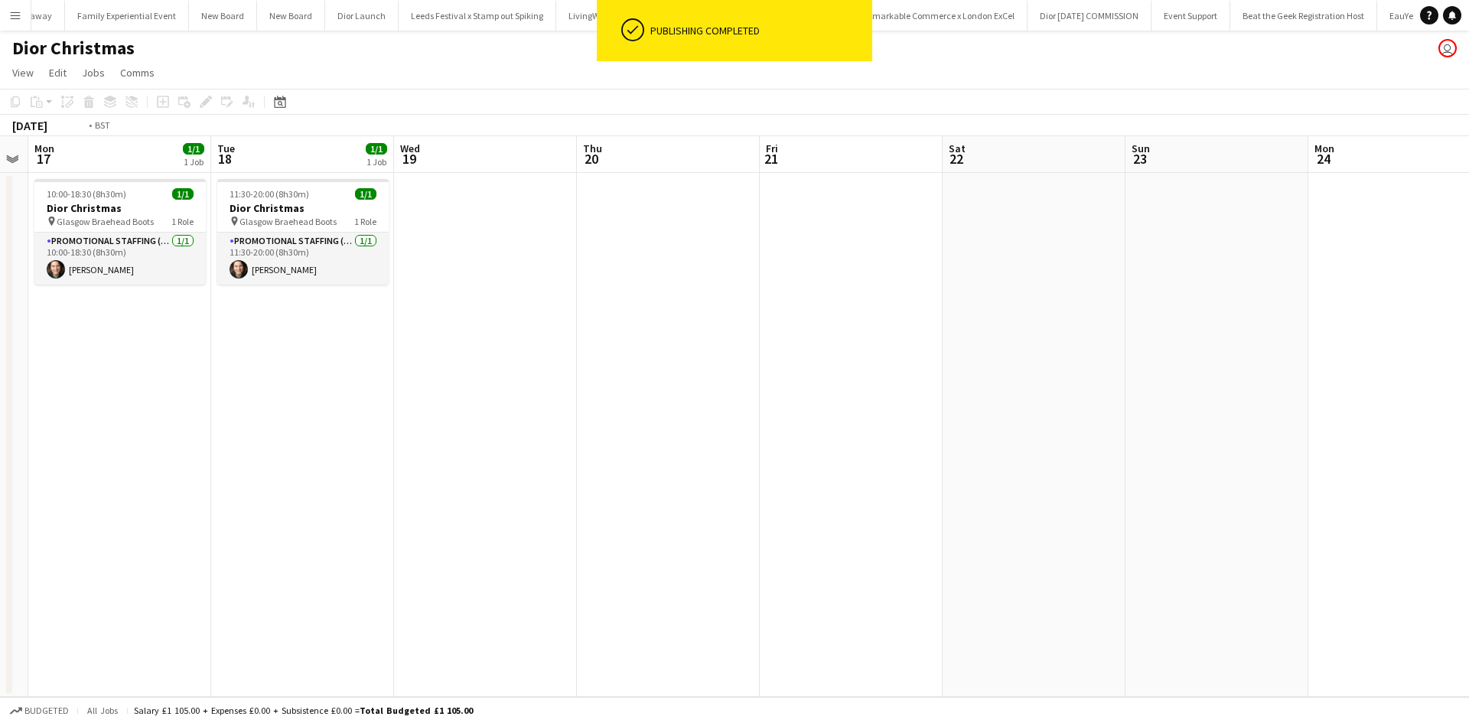
drag, startPoint x: 465, startPoint y: 493, endPoint x: 992, endPoint y: 504, distance: 527.2
click at [992, 504] on app-calendar-viewport "Sat 15 Sun 16 Mon 17 1/1 1 Job Tue 18 1/1 1 Job Wed 19 Thu 20 Fri 21 Sat 22 Sun…" at bounding box center [734, 416] width 1469 height 561
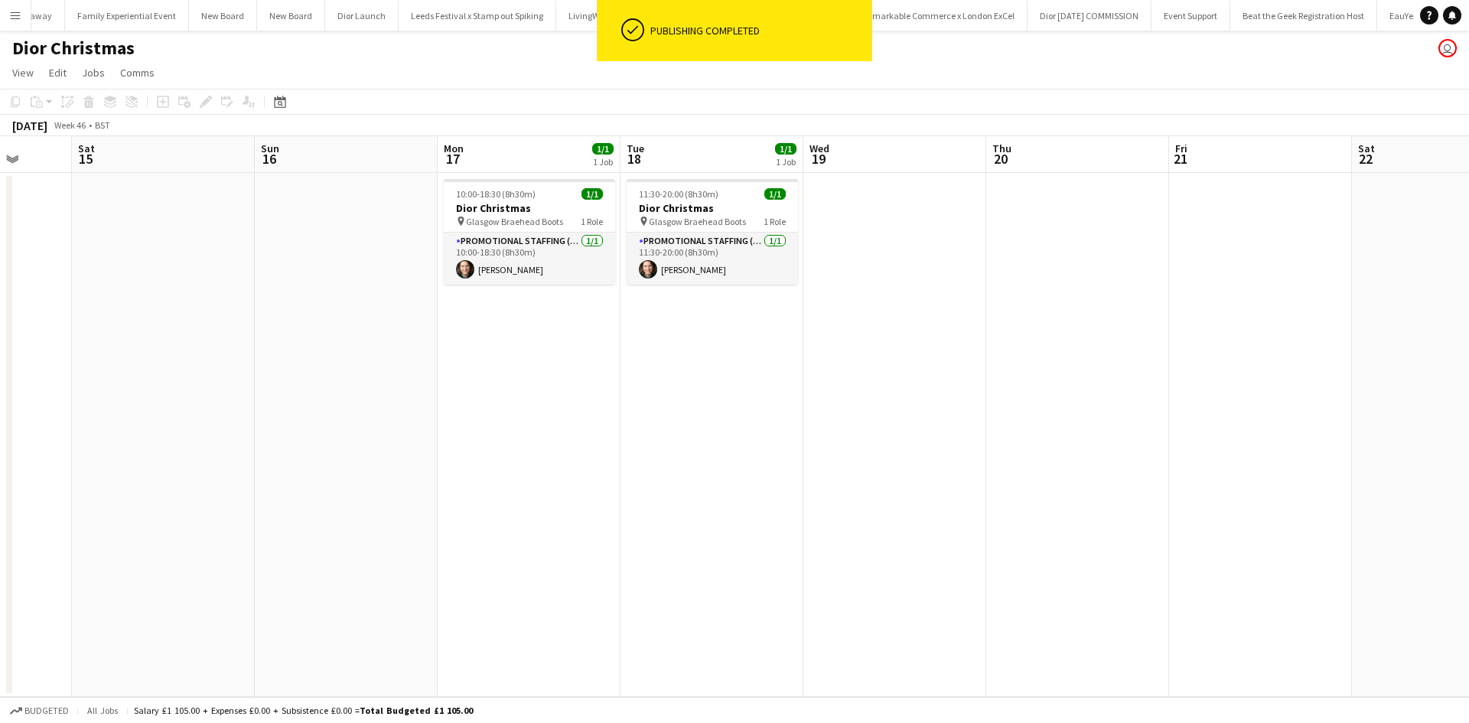
drag, startPoint x: 292, startPoint y: 511, endPoint x: 870, endPoint y: 519, distance: 578.3
click at [870, 519] on app-calendar-viewport "Wed 12 Thu 13 Fri 14 Sat 15 Sun 16 Mon 17 1/1 1 Job Tue 18 1/1 1 Job Wed 19 Thu…" at bounding box center [734, 416] width 1469 height 561
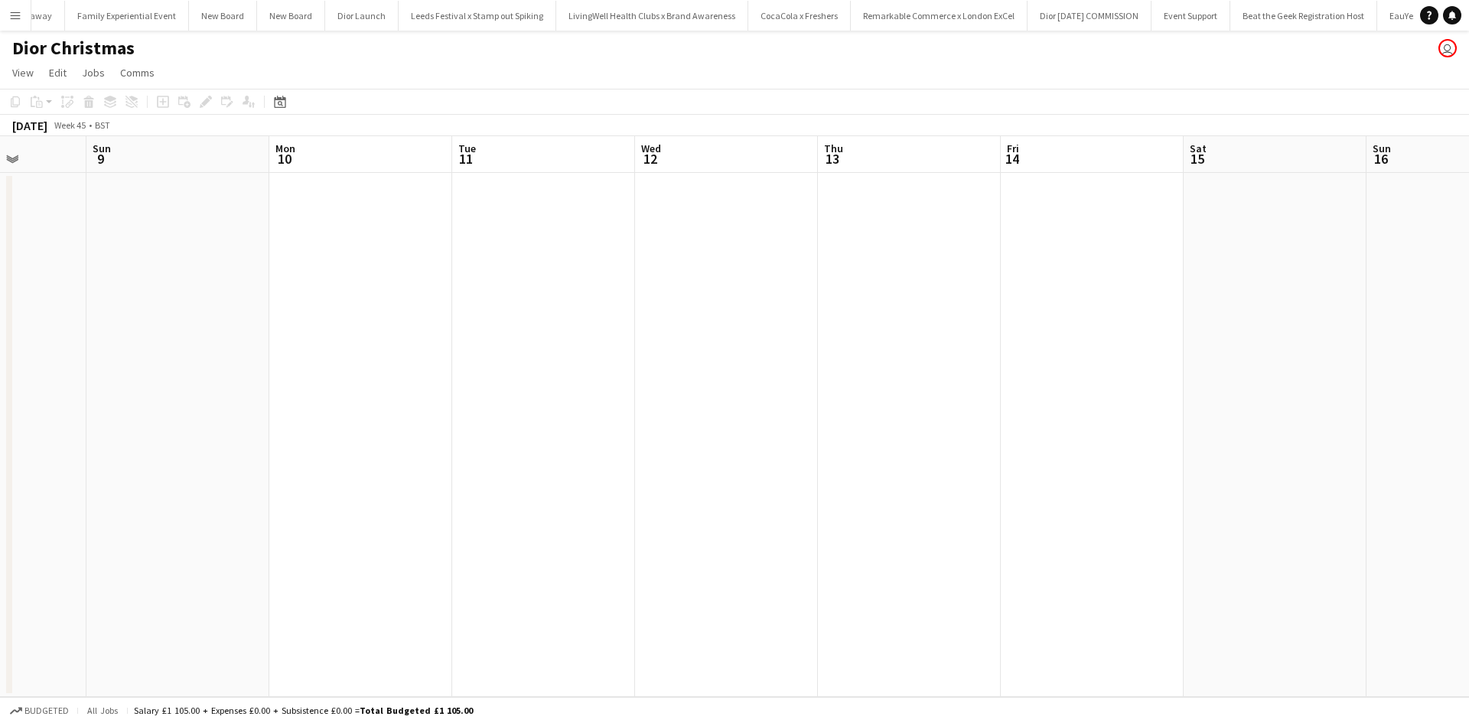
drag, startPoint x: 415, startPoint y: 509, endPoint x: 896, endPoint y: 517, distance: 481.2
click at [940, 515] on app-calendar-viewport "Thu 6 Fri 7 Sat 8 Sun 9 Mon 10 Tue 11 Wed 12 Thu 13 Fri 14 Sat 15 Sun 16 Mon 17…" at bounding box center [734, 416] width 1469 height 561
drag, startPoint x: 433, startPoint y: 511, endPoint x: 1252, endPoint y: 503, distance: 819.3
click at [1251, 503] on app-calendar-viewport "Wed 5 Thu 6 Fri 7 Sat 8 Sun 9 Mon 10 Tue 11 Wed 12 Thu 13 Fri 14 Sat 15 Sun 16 …" at bounding box center [734, 416] width 1469 height 561
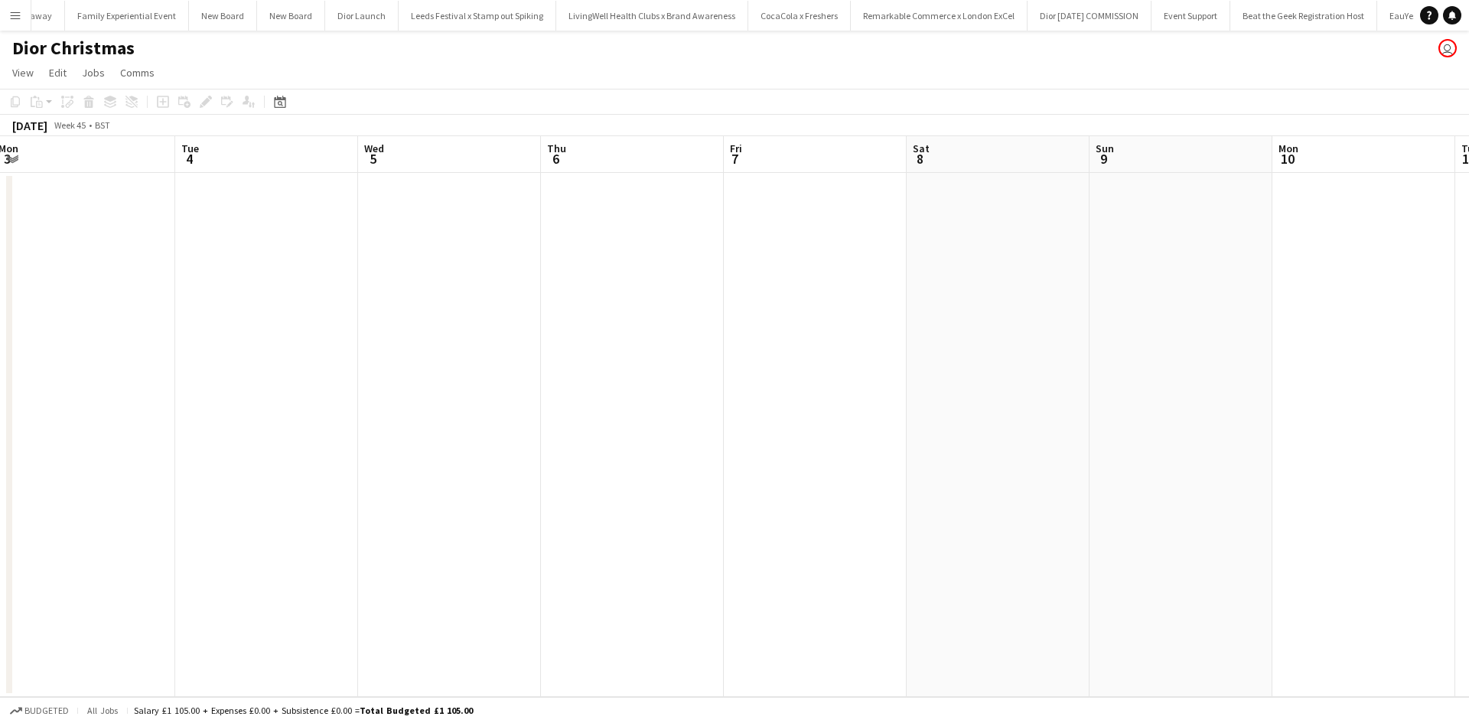
drag, startPoint x: 526, startPoint y: 500, endPoint x: 705, endPoint y: 491, distance: 180.0
click at [705, 491] on app-calendar-viewport "Sat 1 Sun 2 Mon 3 Tue 4 Wed 5 Thu 6 Fri 7 Sat 8 Sun 9 Mon 10 Tue 11 Wed 12 Thu …" at bounding box center [734, 416] width 1469 height 561
click at [654, 269] on app-date-cell at bounding box center [632, 435] width 183 height 524
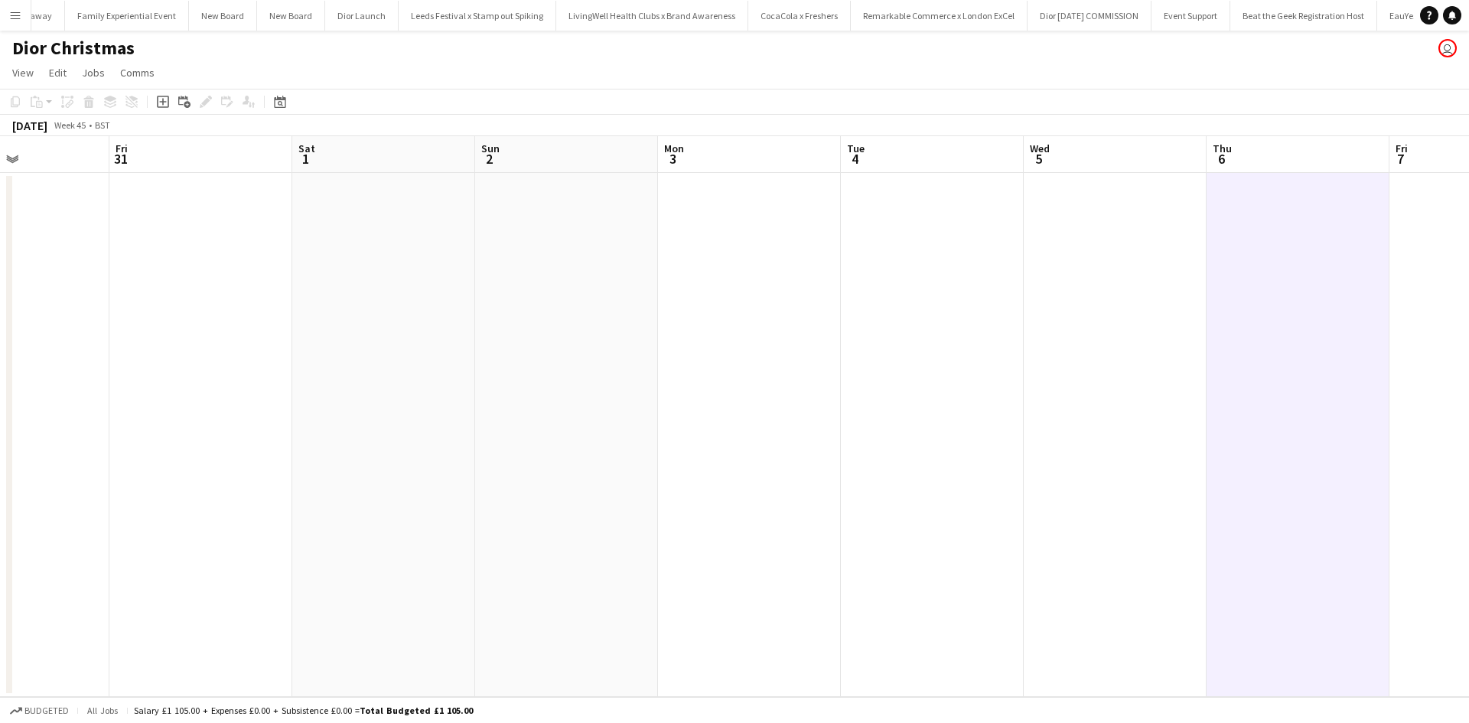
drag, startPoint x: 526, startPoint y: 449, endPoint x: 1197, endPoint y: 468, distance: 671.1
click at [1196, 468] on app-calendar-viewport "Tue 28 1/1 1 Job Wed 29 1/1 1 Job Thu 30 Fri 31 Sat 1 Sun 2 Mon 3 Tue 4 Wed 5 T…" at bounding box center [734, 416] width 1469 height 561
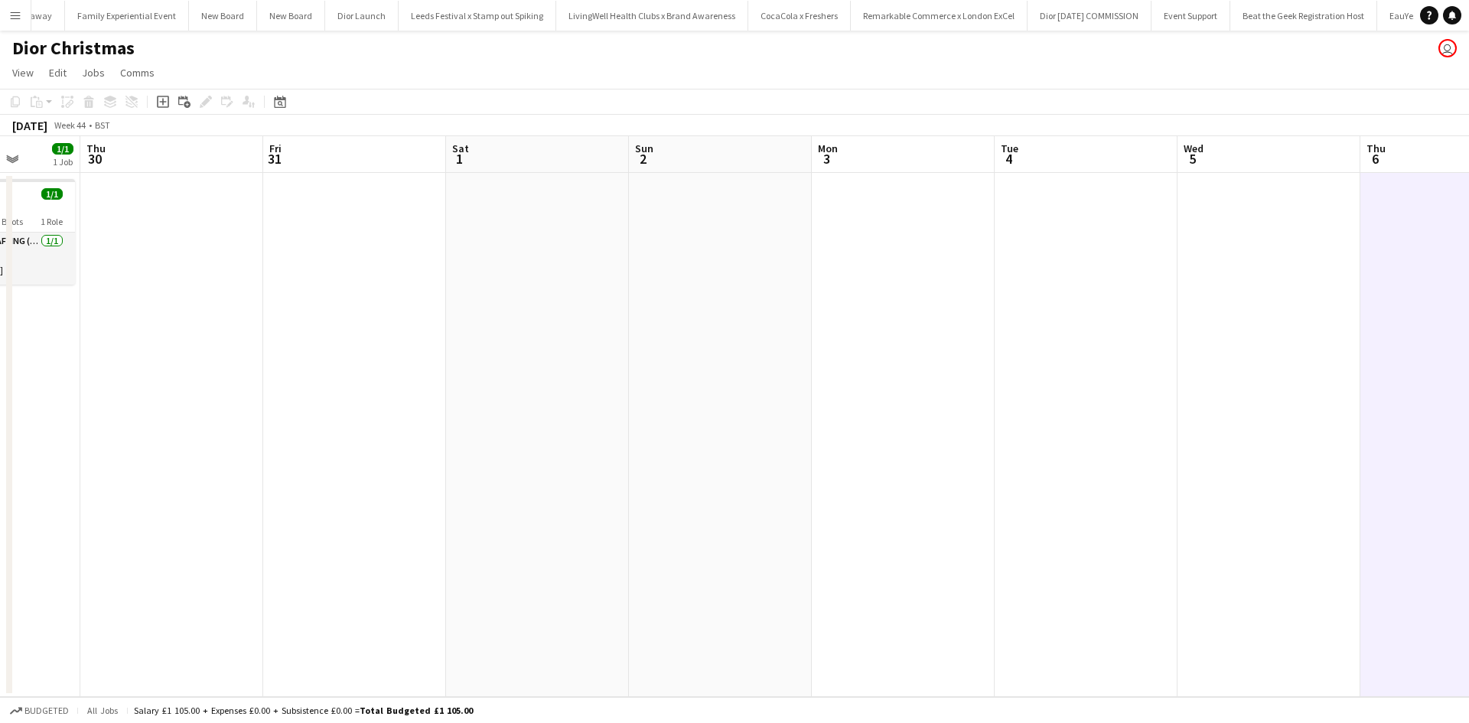
scroll to position [0, 365]
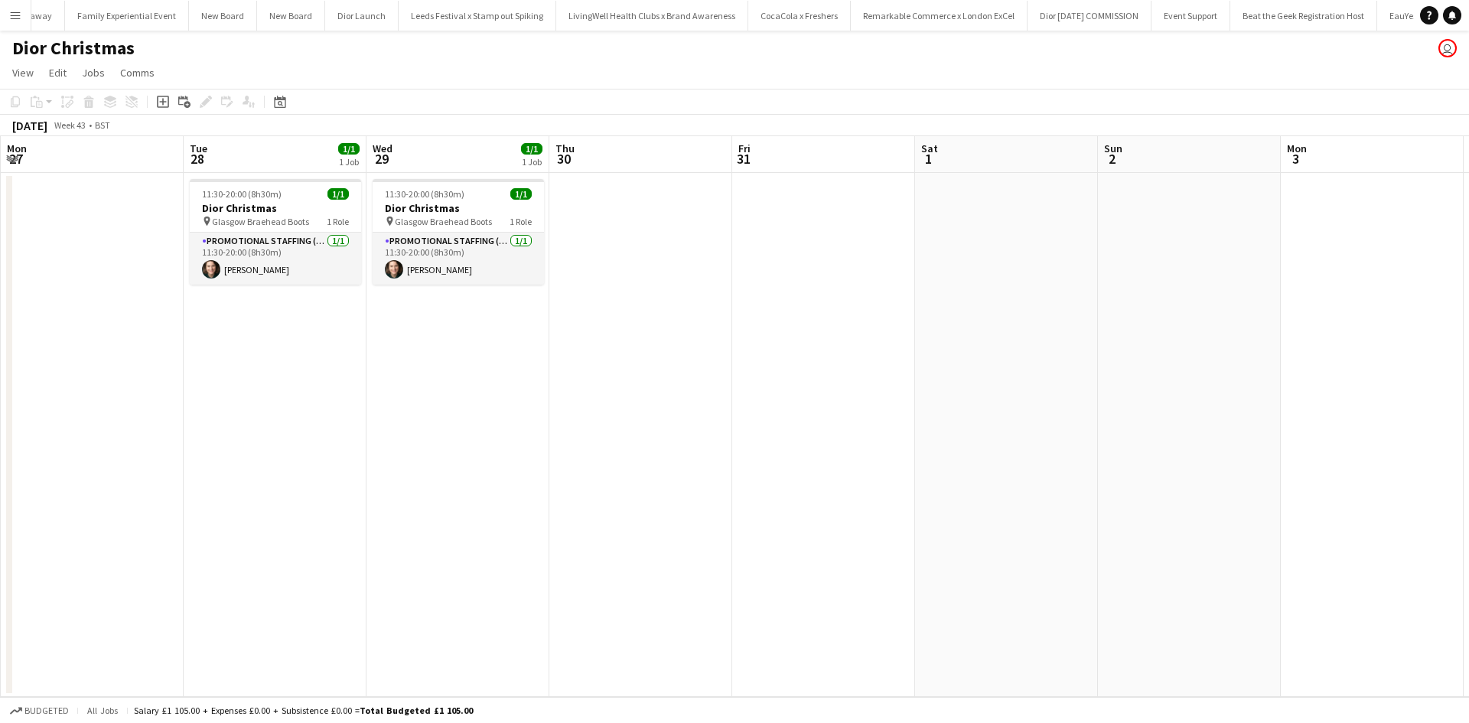
drag, startPoint x: 606, startPoint y: 441, endPoint x: 1156, endPoint y: 430, distance: 550.1
click at [1156, 430] on app-calendar-viewport "Sat 25 Sun 26 Mon 27 Tue 28 1/1 1 Job Wed 29 1/1 1 Job Thu 30 Fri 31 Sat 1 Sun …" at bounding box center [734, 416] width 1469 height 561
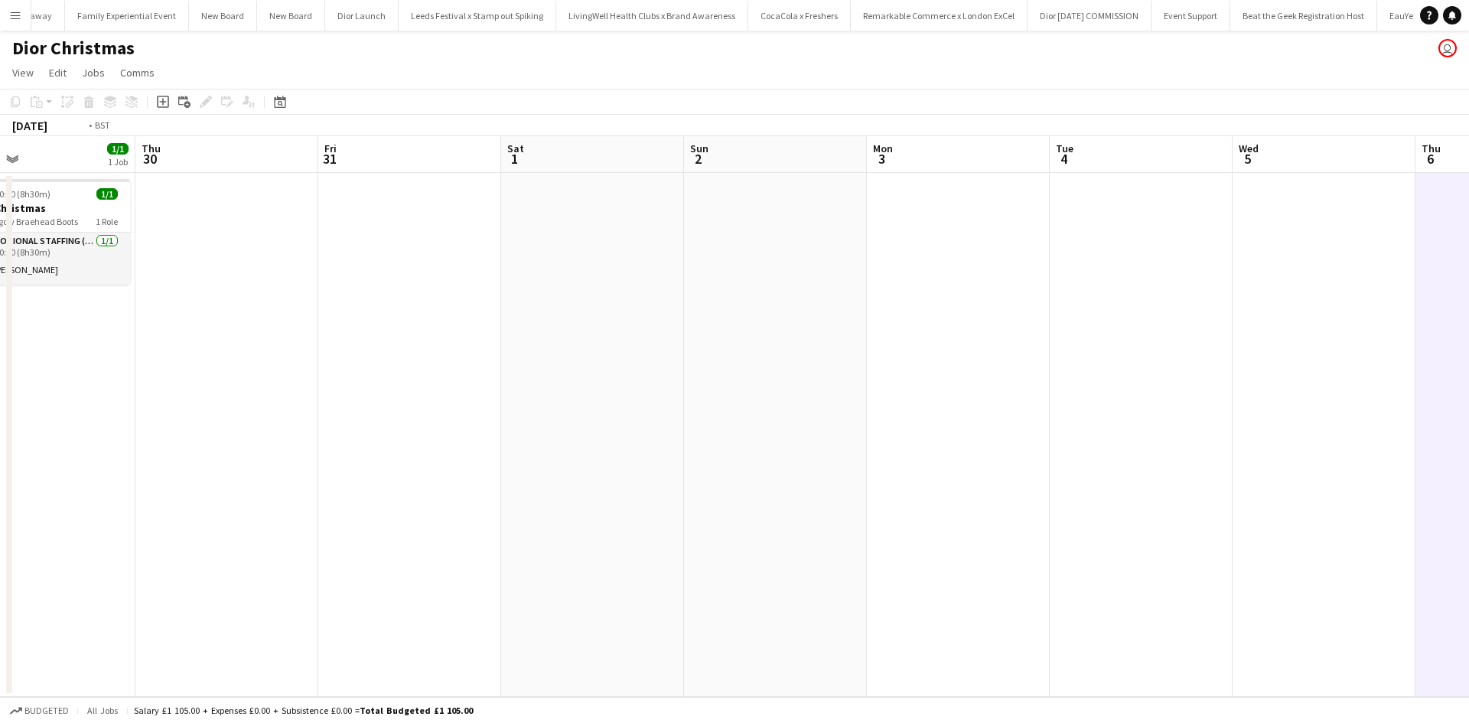
drag, startPoint x: 1116, startPoint y: 507, endPoint x: 337, endPoint y: 443, distance: 782.1
click at [337, 443] on app-calendar-viewport "Sat 25 Sun 26 Mon 27 Tue 28 1/1 1 Job Wed 29 1/1 1 Job Thu 30 Fri 31 Sat 1 Sun …" at bounding box center [734, 416] width 1469 height 561
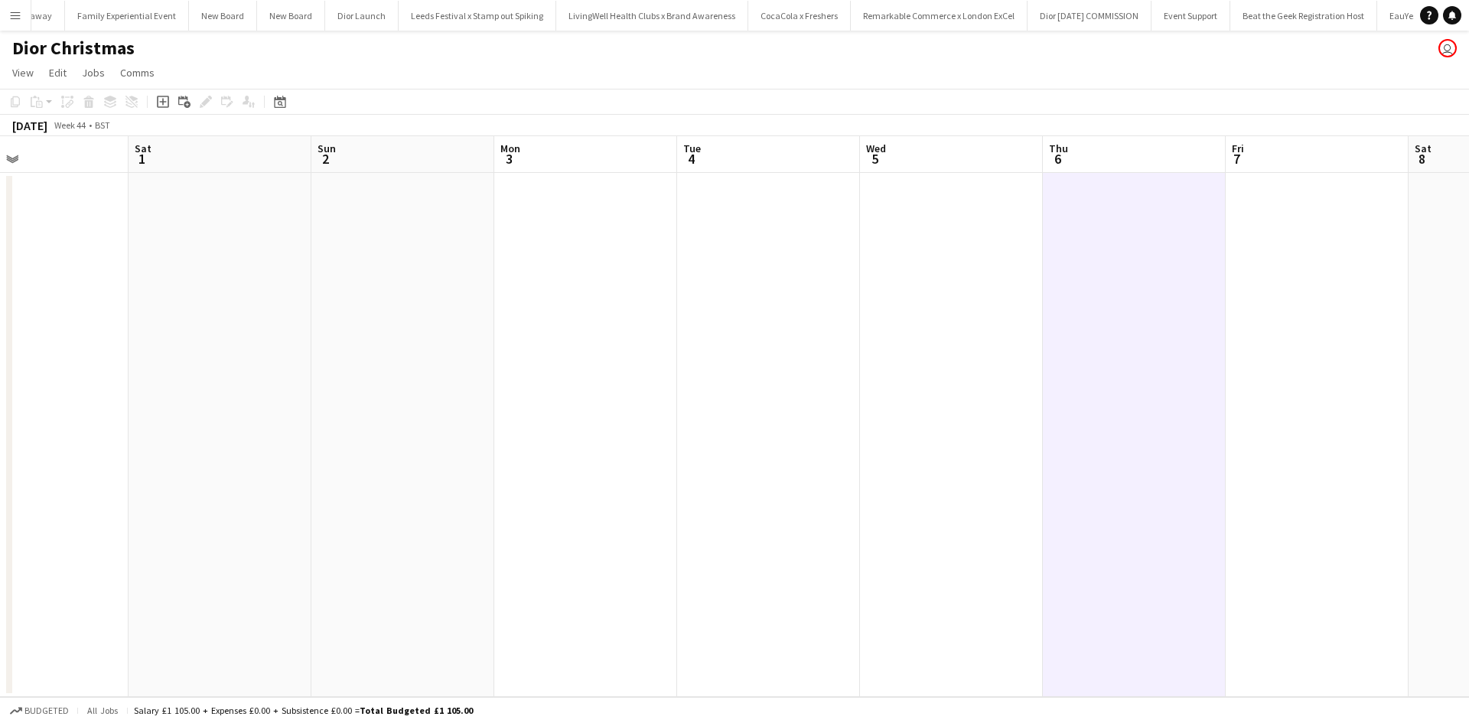
drag, startPoint x: 766, startPoint y: 481, endPoint x: 484, endPoint y: 447, distance: 283.5
click at [340, 429] on app-calendar-viewport "Wed 29 1/1 1 Job Thu 30 Fri 31 Sat 1 Sun 2 Mon 3 Tue 4 Wed 5 Thu 6 Fri 7 Sat 8 …" at bounding box center [734, 416] width 1469 height 561
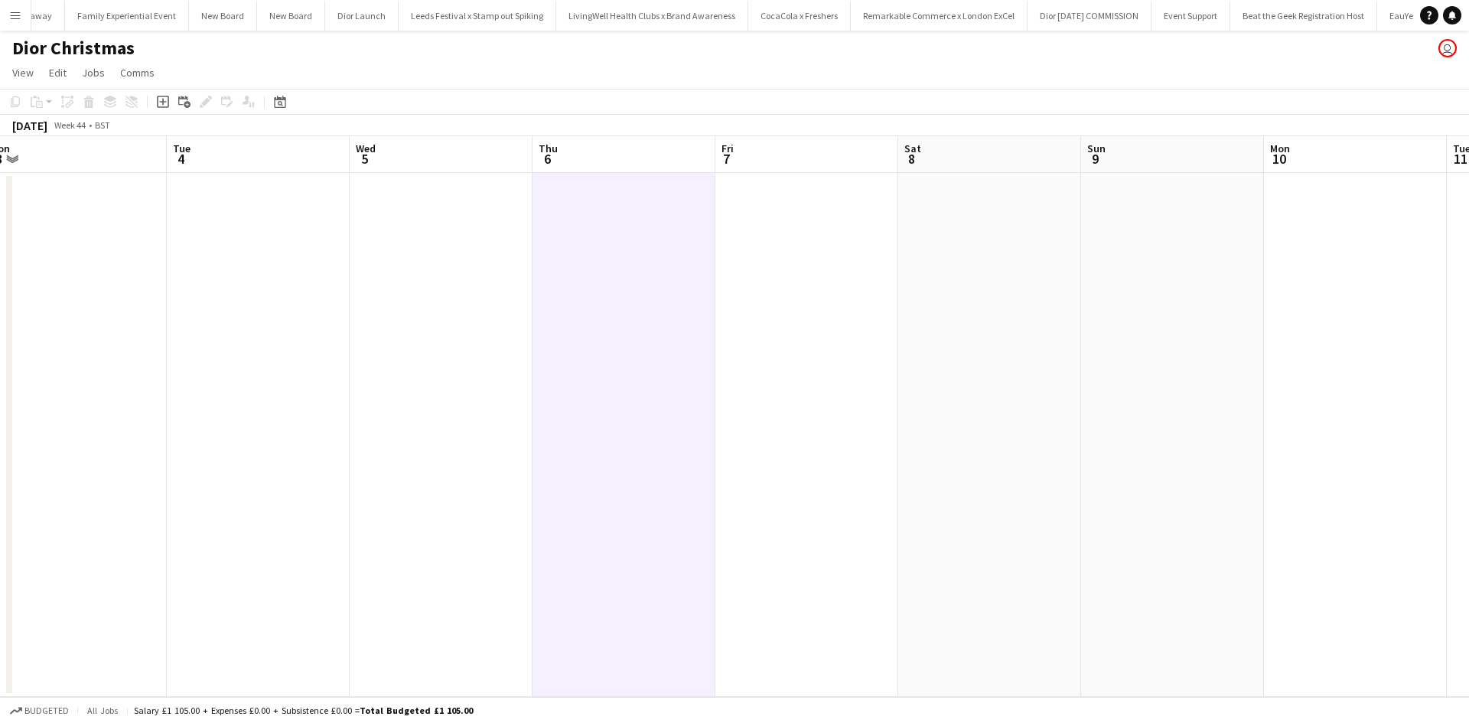
drag, startPoint x: 882, startPoint y: 487, endPoint x: 546, endPoint y: 442, distance: 338.8
click at [460, 423] on app-calendar-viewport "Fri 31 Sat 1 Sun 2 Mon 3 Tue 4 Wed 5 Thu 6 Fri 7 Sat 8 Sun 9 Mon 10 Tue 11 Wed …" at bounding box center [734, 416] width 1469 height 561
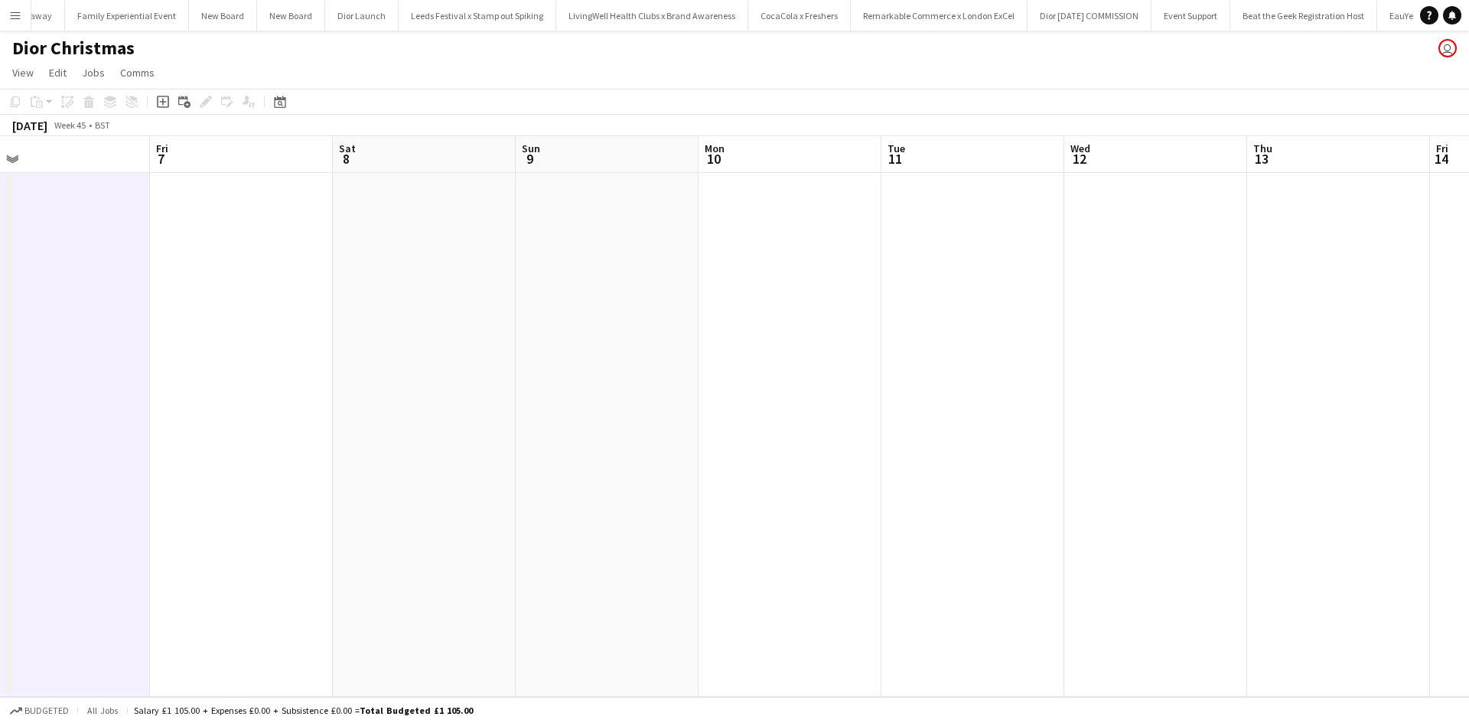
drag, startPoint x: 526, startPoint y: 426, endPoint x: 296, endPoint y: 388, distance: 233.4
click at [267, 384] on app-calendar-viewport "Sun 2 Mon 3 Tue 4 Wed 5 Thu 6 Fri 7 Sat 8 Sun 9 Mon 10 Tue 11 Wed 12 Thu 13 Fri…" at bounding box center [734, 416] width 1469 height 561
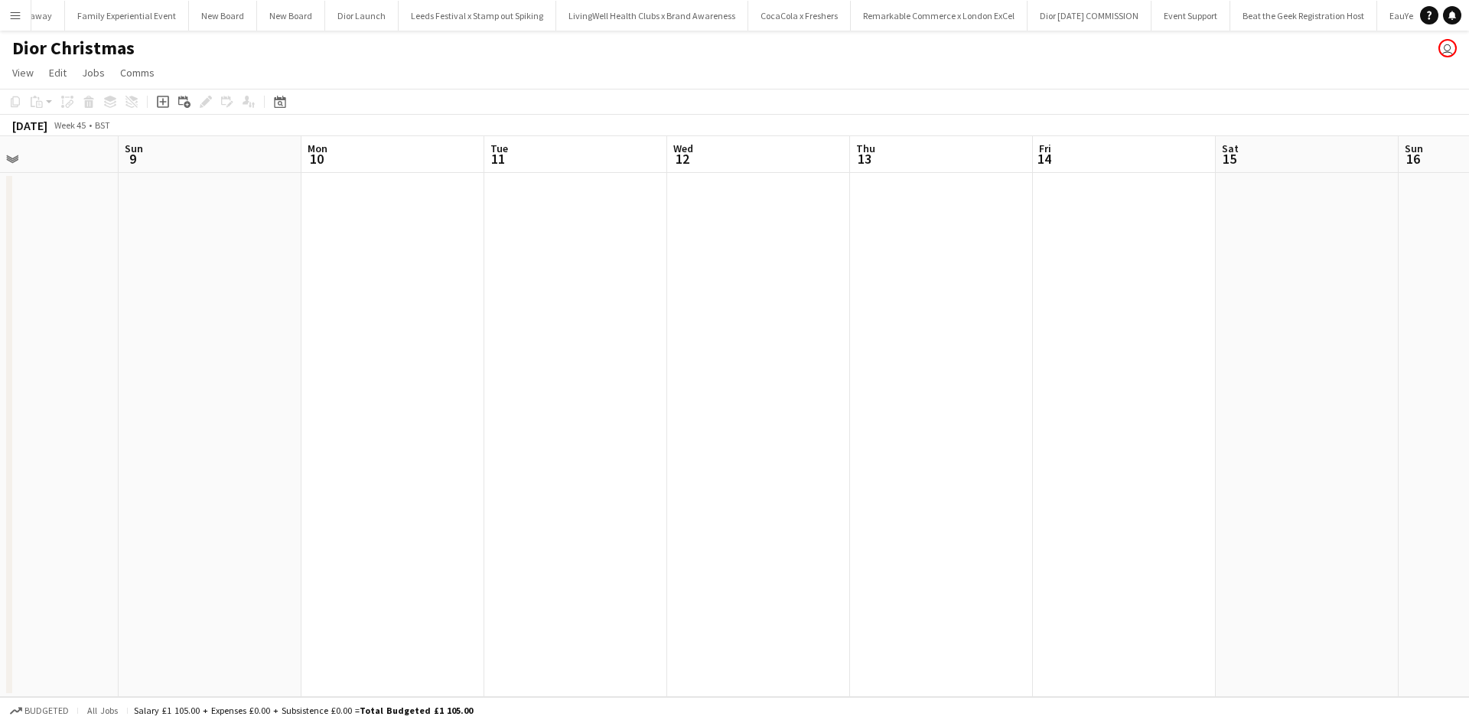
click at [382, 412] on app-calendar-viewport "Thu 6 Fri 7 Sat 8 Sun 9 Mon 10 Tue 11 Wed 12 Thu 13 Fri 14 Sat 15 Sun 16 Mon 17…" at bounding box center [734, 416] width 1469 height 561
drag, startPoint x: 761, startPoint y: 456, endPoint x: 759, endPoint y: 470, distance: 14.7
click at [455, 412] on app-calendar-viewport "Thu 6 Fri 7 Sat 8 Sun 9 Mon 10 Tue 11 Wed 12 Thu 13 Fri 14 Sat 15 Sun 16 Mon 17…" at bounding box center [734, 416] width 1469 height 561
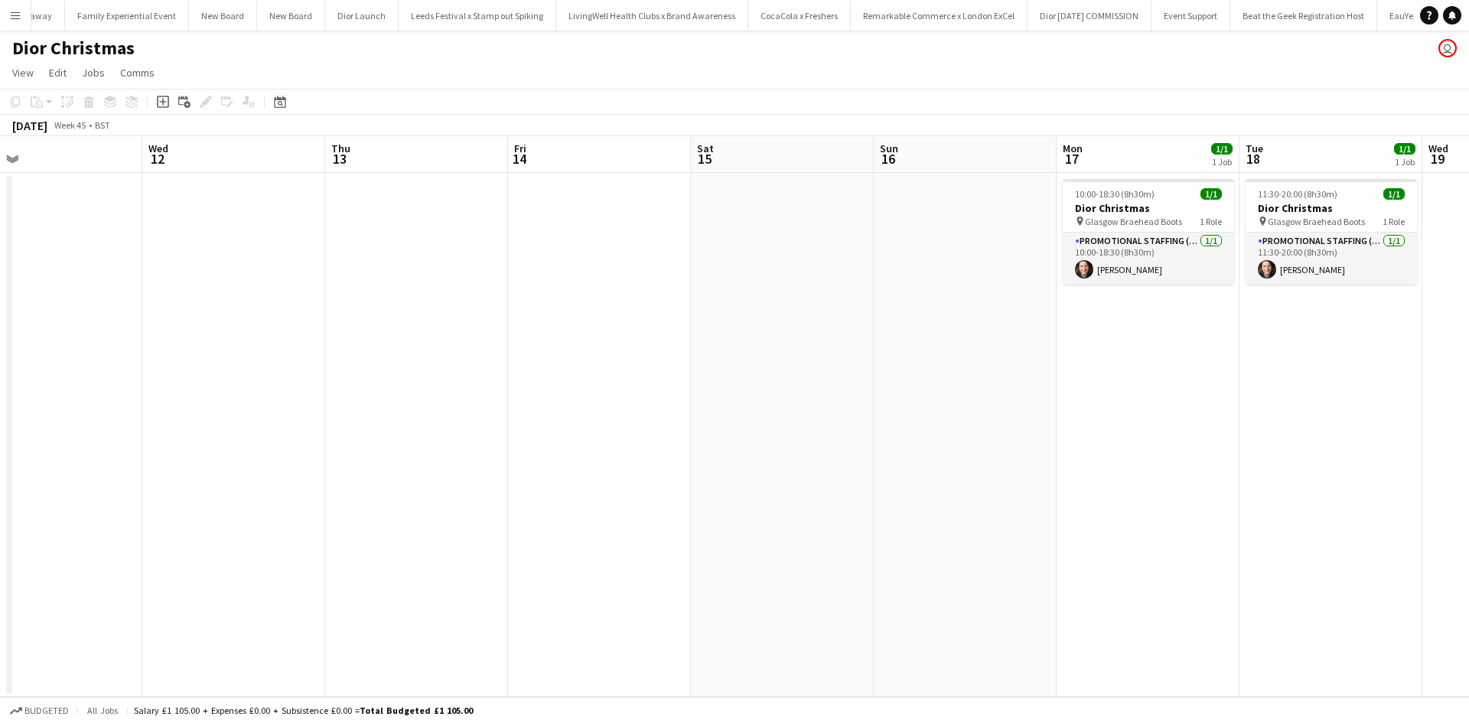
drag, startPoint x: 664, startPoint y: 454, endPoint x: 691, endPoint y: 447, distance: 27.5
click at [654, 453] on app-calendar-viewport "Sun 9 Mon 10 Tue 11 Wed 12 Thu 13 Fri 14 Sat 15 Sun 16 Mon 17 1/1 1 Job Tue 18 …" at bounding box center [734, 416] width 1469 height 561
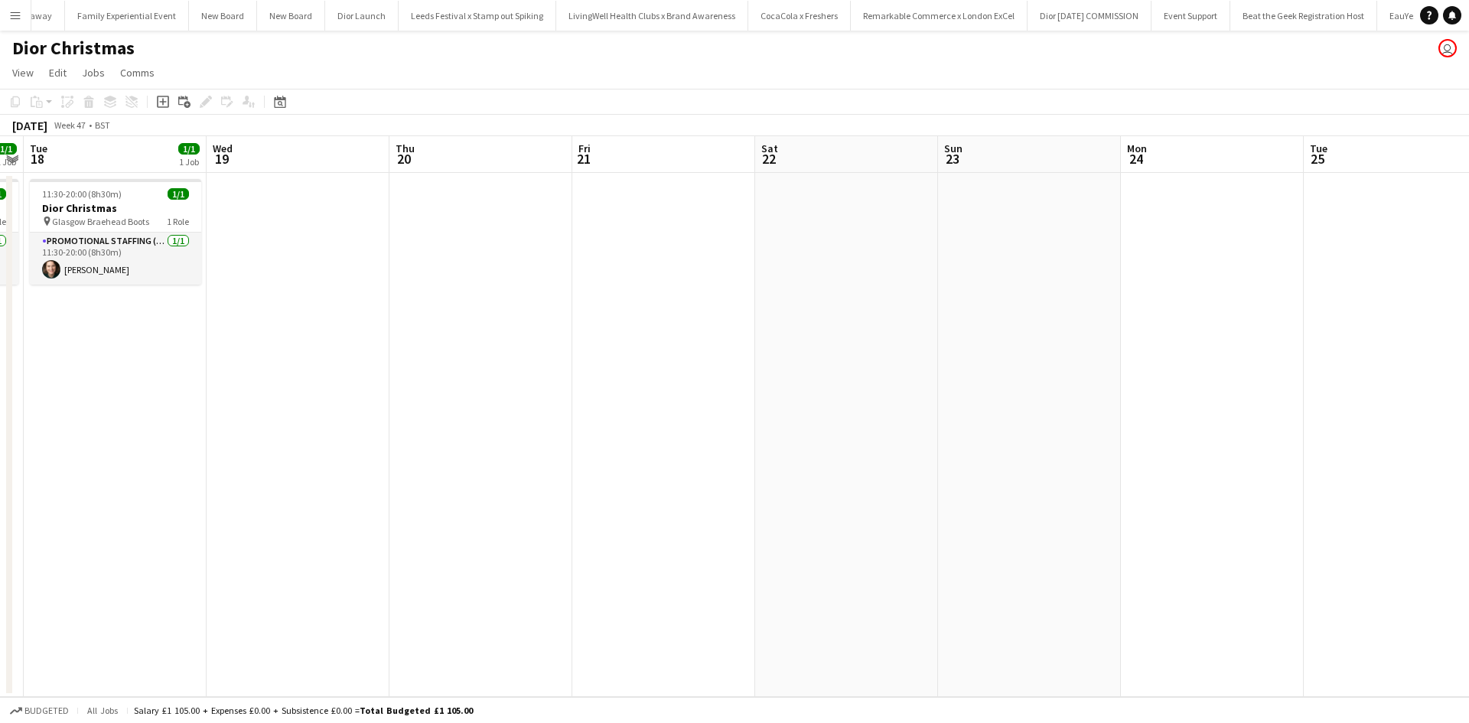
drag, startPoint x: 1202, startPoint y: 450, endPoint x: 185, endPoint y: 373, distance: 1020.2
click at [119, 365] on app-calendar-viewport "Fri 14 Sat 15 Sun 16 Mon 17 1/1 1 Job Tue 18 1/1 1 Job Wed 19 Thu 20 Fri 21 Sat…" at bounding box center [734, 416] width 1469 height 561
drag, startPoint x: 946, startPoint y: 424, endPoint x: 99, endPoint y: 360, distance: 849.2
click at [100, 360] on app-calendar-viewport "Fri 14 Sat 15 Sun 16 Mon 17 1/1 1 Job Tue 18 1/1 1 Job Wed 19 Thu 20 Fri 21 Sat…" at bounding box center [734, 416] width 1469 height 561
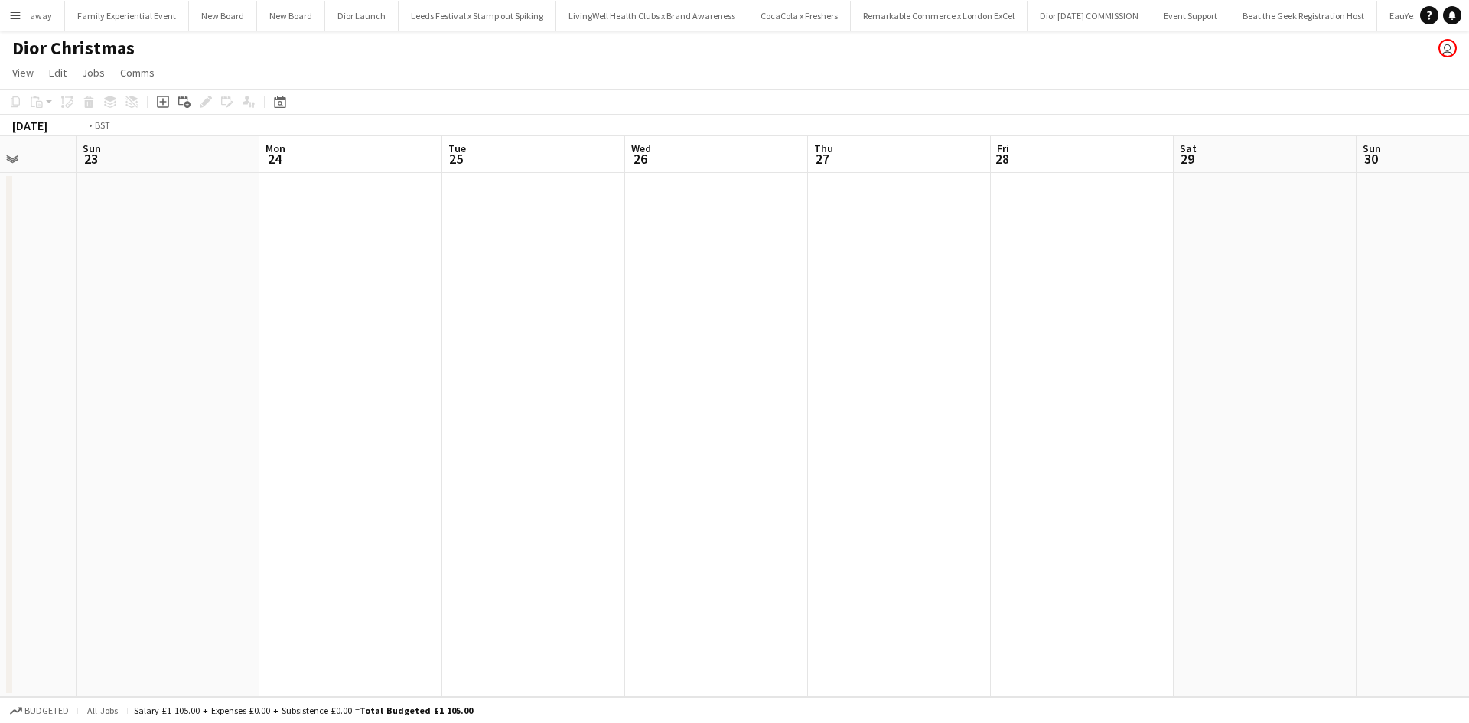
drag, startPoint x: 853, startPoint y: 432, endPoint x: 939, endPoint y: 467, distance: 92.3
click at [424, 389] on app-calendar-viewport "Thu 20 Fri 21 Sat 22 Sun 23 Mon 24 Tue 25 Wed 26 Thu 27 Fri 28 Sat 29 Sun 30 Mo…" at bounding box center [734, 416] width 1469 height 561
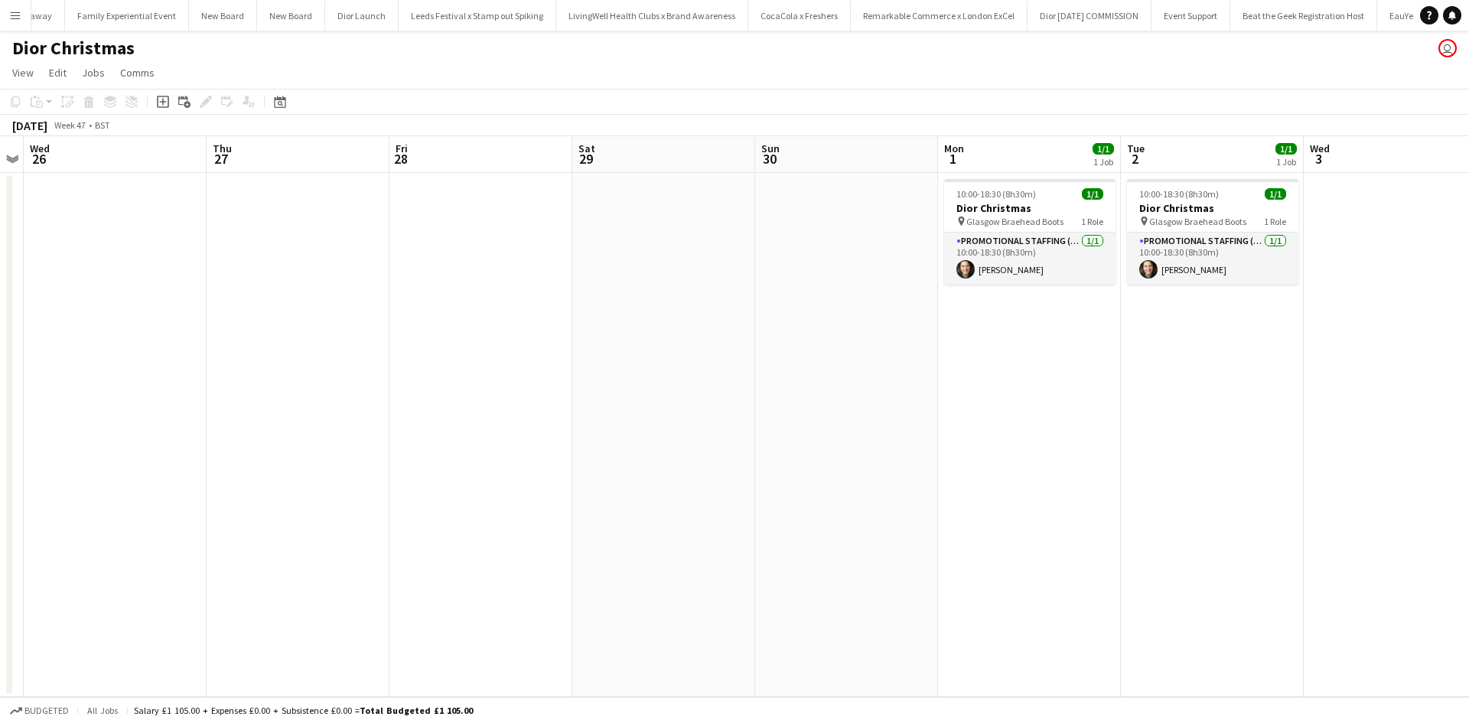
drag, startPoint x: 936, startPoint y: 477, endPoint x: 857, endPoint y: 470, distance: 79.1
click at [862, 470] on app-calendar-viewport "Sat 22 Sun 23 Mon 24 Tue 25 Wed 26 Thu 27 Fri 28 Sat 29 Sun 30 Mon 1 1/1 1 Job …" at bounding box center [734, 416] width 1469 height 561
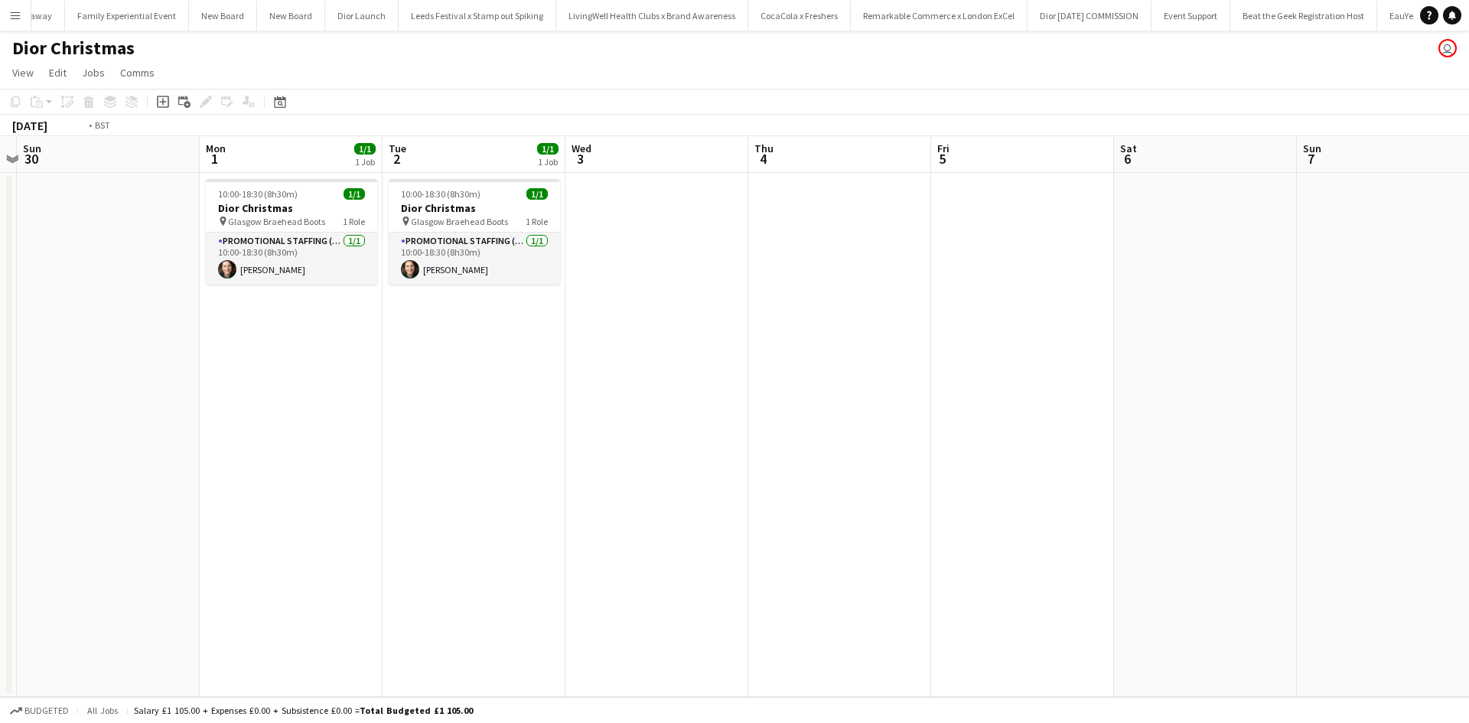
drag, startPoint x: 1258, startPoint y: 446, endPoint x: 298, endPoint y: 422, distance: 959.5
click at [303, 423] on app-calendar-viewport "Wed 26 Thu 27 Fri 28 Sat 29 Sun 30 Mon 1 1/1 1 Job Tue 2 1/1 1 Job Wed 3 Thu 4 …" at bounding box center [734, 416] width 1469 height 561
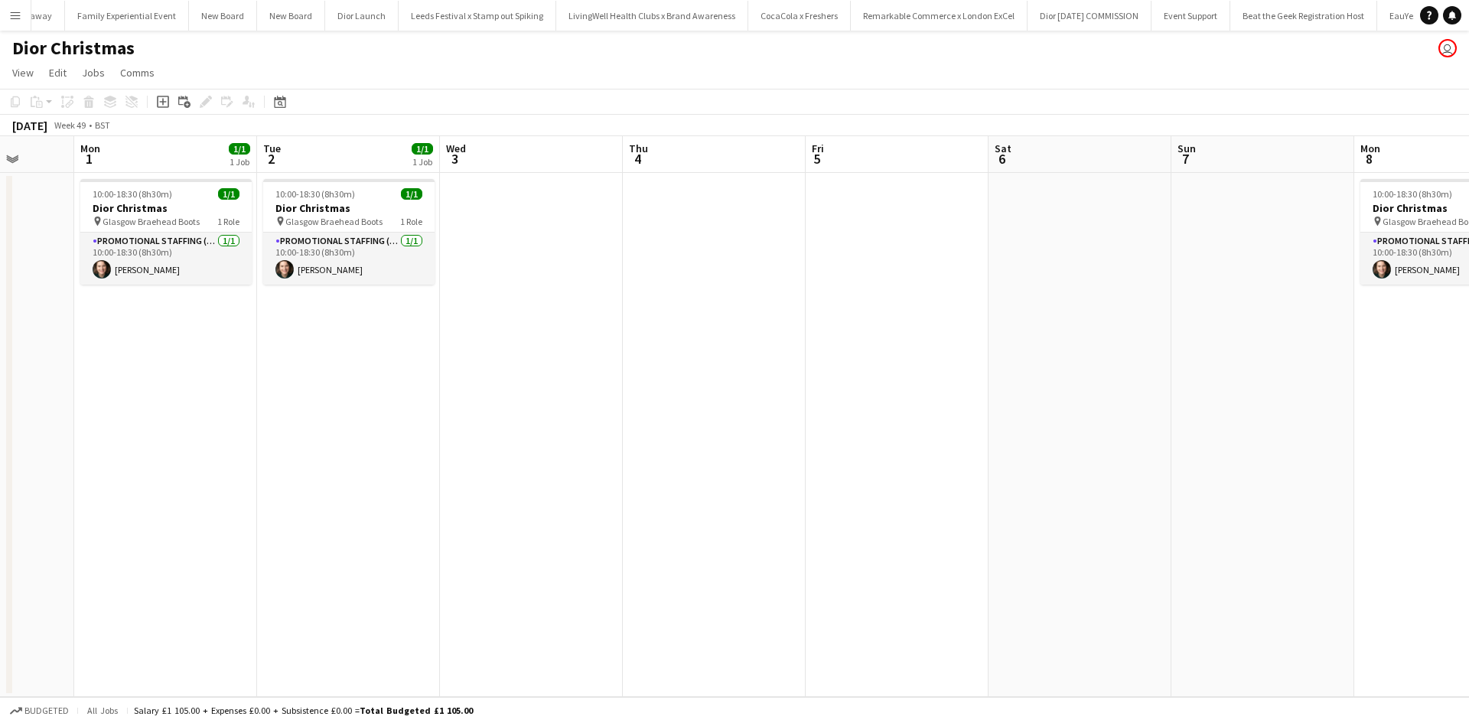
drag, startPoint x: 1029, startPoint y: 479, endPoint x: 782, endPoint y: 464, distance: 247.5
click at [782, 464] on app-calendar-viewport "Fri 28 Sat 29 Sun 30 Mon 1 1/1 1 Job Tue 2 1/1 1 Job Wed 3 Thu 4 Fri 5 Sat 6 Su…" at bounding box center [734, 416] width 1469 height 561
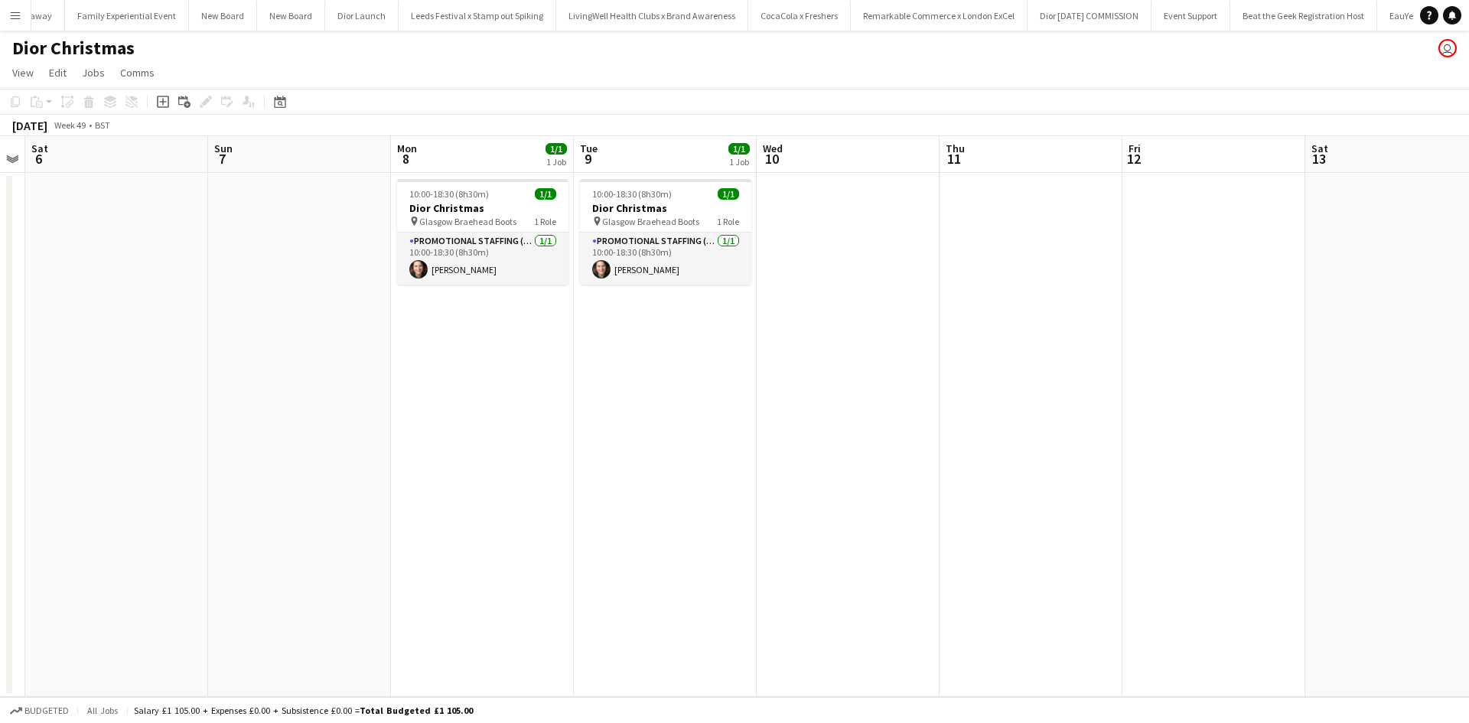
drag, startPoint x: 1108, startPoint y: 496, endPoint x: 281, endPoint y: 434, distance: 829.2
click at [296, 434] on app-calendar-viewport "Wed 3 Thu 4 Fri 5 Sat 6 Sun 7 Mon 8 1/1 1 Job Tue 9 1/1 1 Job Wed 10 Thu 11 Fri…" at bounding box center [734, 416] width 1469 height 561
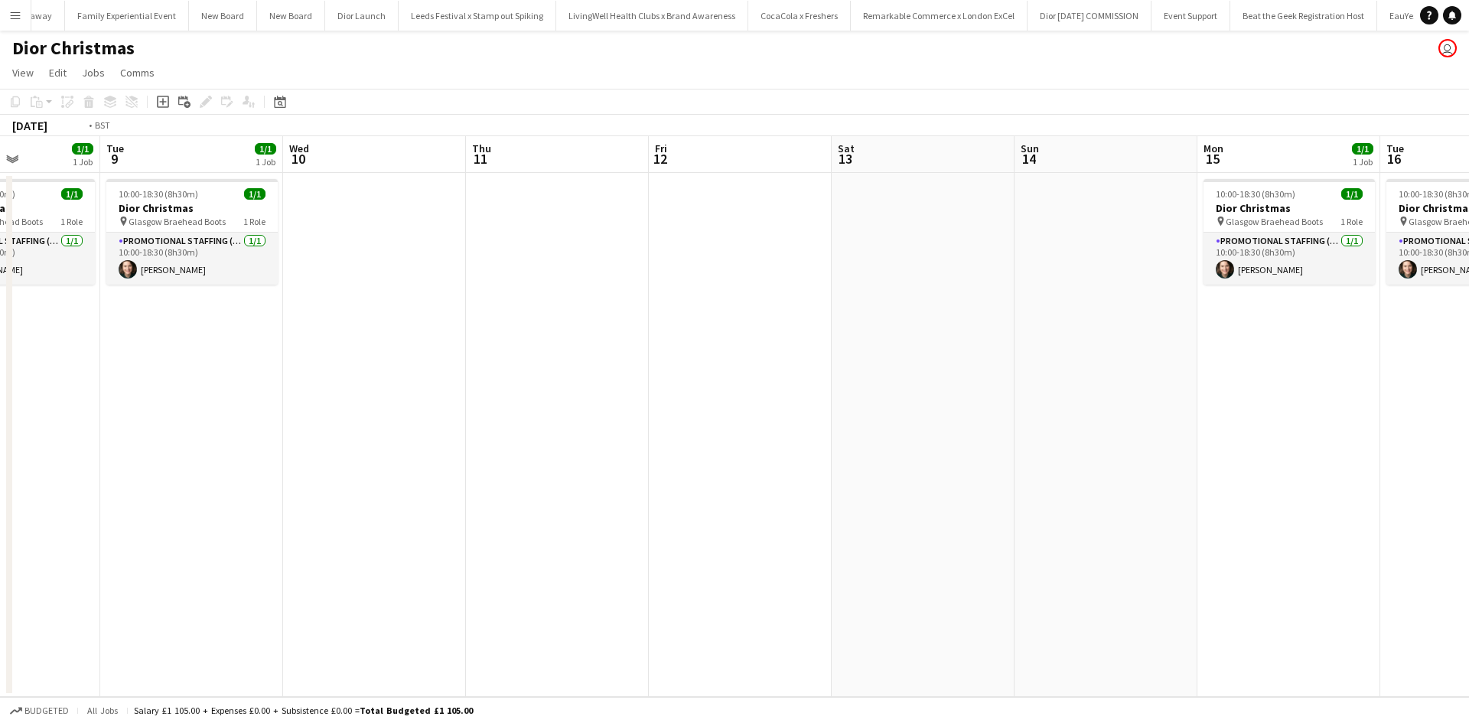
drag, startPoint x: 1167, startPoint y: 494, endPoint x: 992, endPoint y: 496, distance: 174.4
click at [843, 473] on app-calendar-viewport "Fri 5 Sat 6 Sun 7 Mon 8 1/1 1 Job Tue 9 1/1 1 Job Wed 10 Thu 11 Fri 12 Sat 13 S…" at bounding box center [734, 416] width 1469 height 561
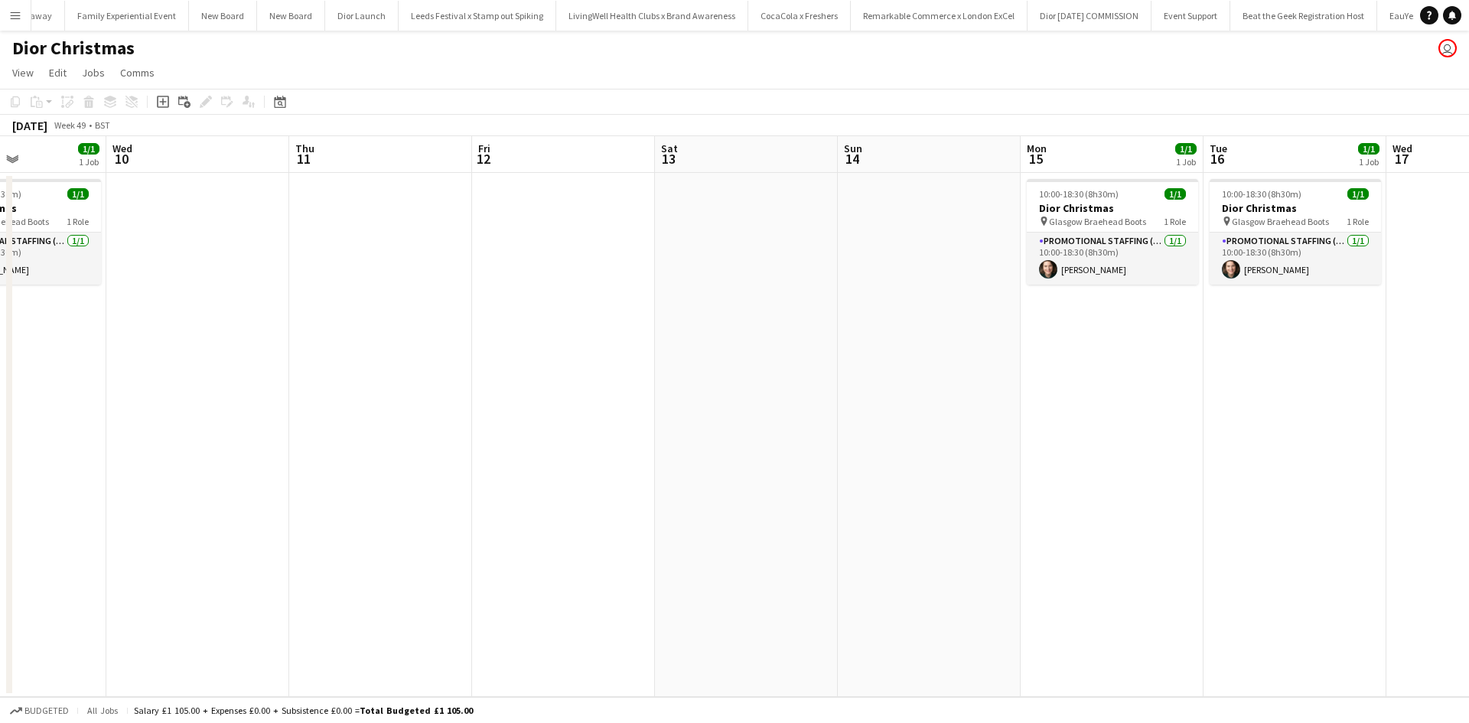
drag, startPoint x: 947, startPoint y: 496, endPoint x: 862, endPoint y: 490, distance: 85.2
click at [870, 490] on app-calendar-viewport "Sun 7 Mon 8 1/1 1 Job Tue 9 1/1 1 Job Wed 10 Thu 11 Fri 12 Sat 13 Sun 14 Mon 15…" at bounding box center [734, 416] width 1469 height 561
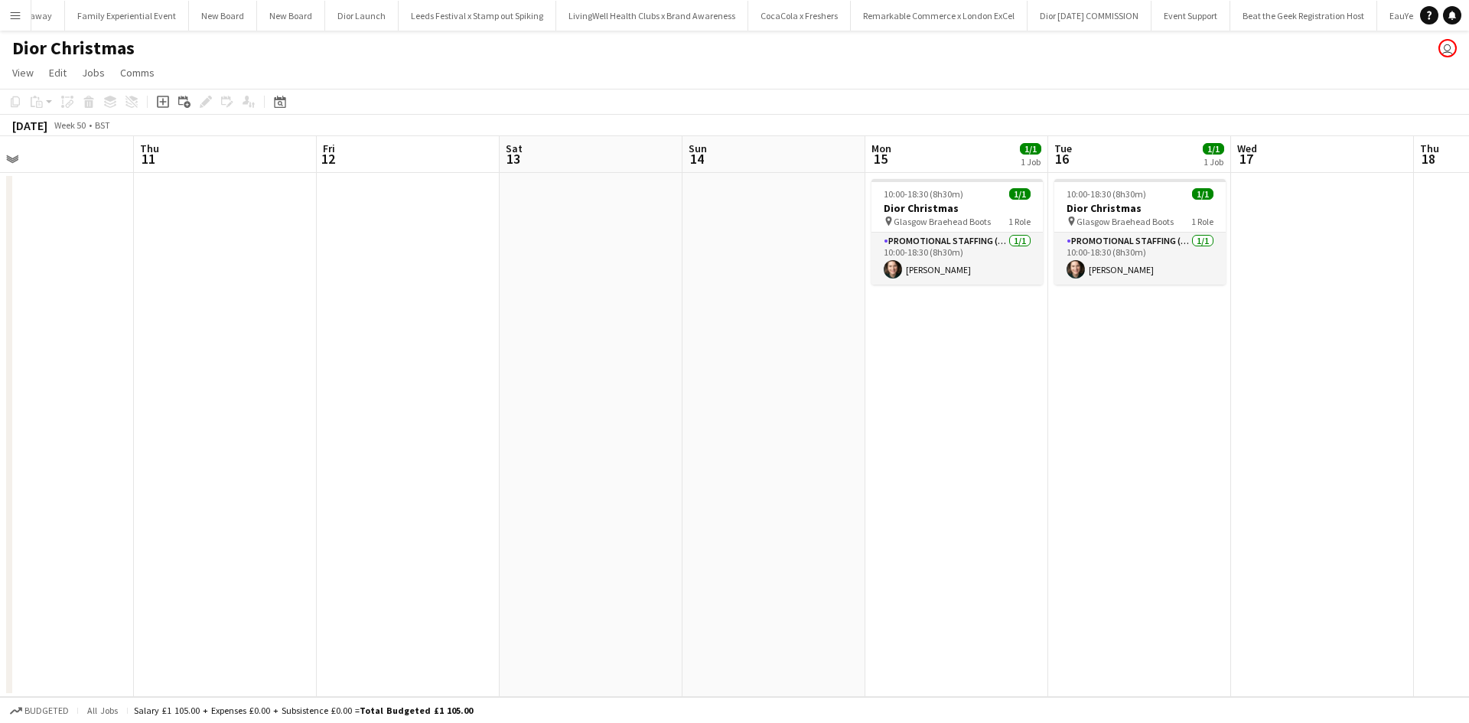
drag, startPoint x: 1086, startPoint y: 521, endPoint x: 607, endPoint y: 475, distance: 481.0
click at [674, 484] on app-calendar-viewport "Sun 7 Mon 8 1/1 1 Job Tue 9 1/1 1 Job Wed 10 Thu 11 Fri 12 Sat 13 Sun 14 Mon 15…" at bounding box center [734, 416] width 1469 height 561
